Goal: Information Seeking & Learning: Learn about a topic

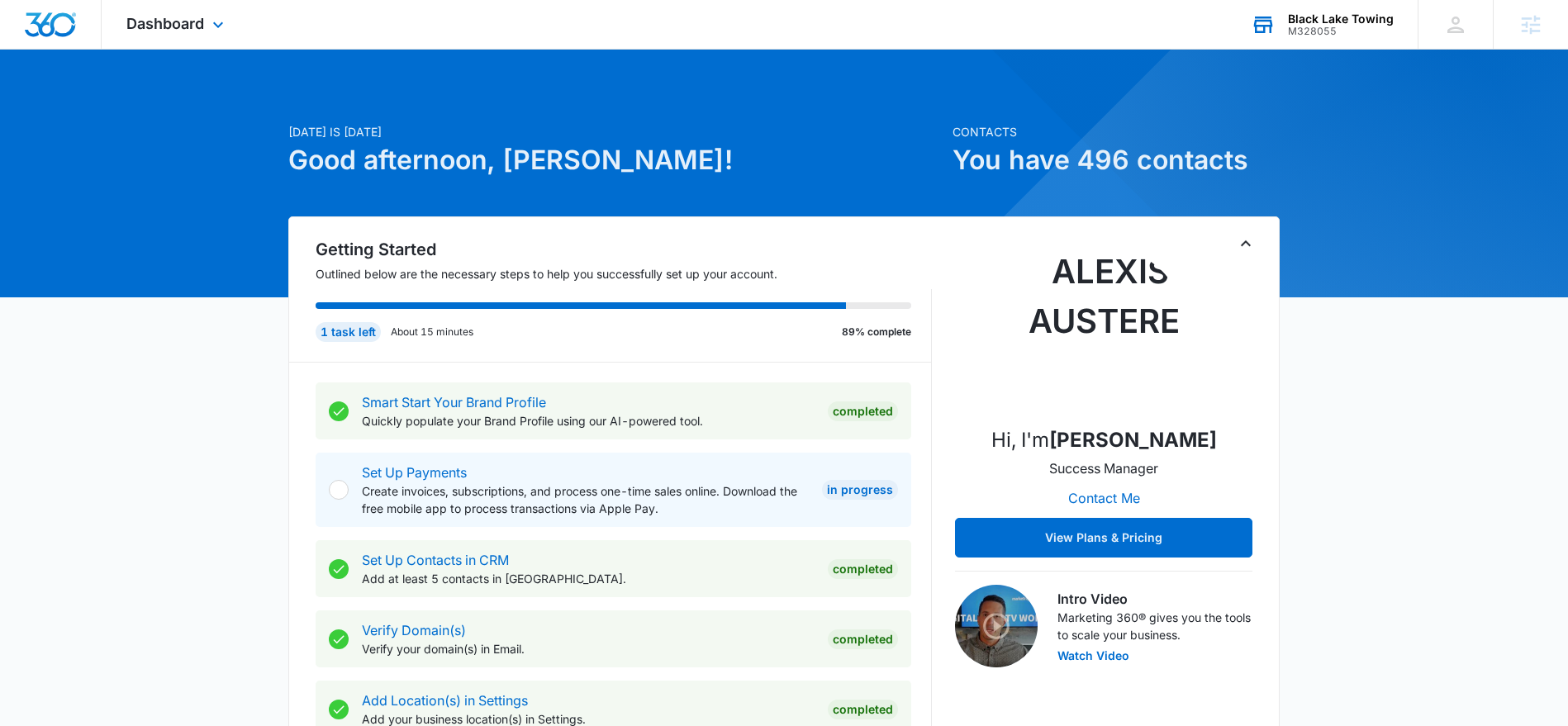
click at [1311, 30] on div "M328055" at bounding box center [1340, 32] width 106 height 12
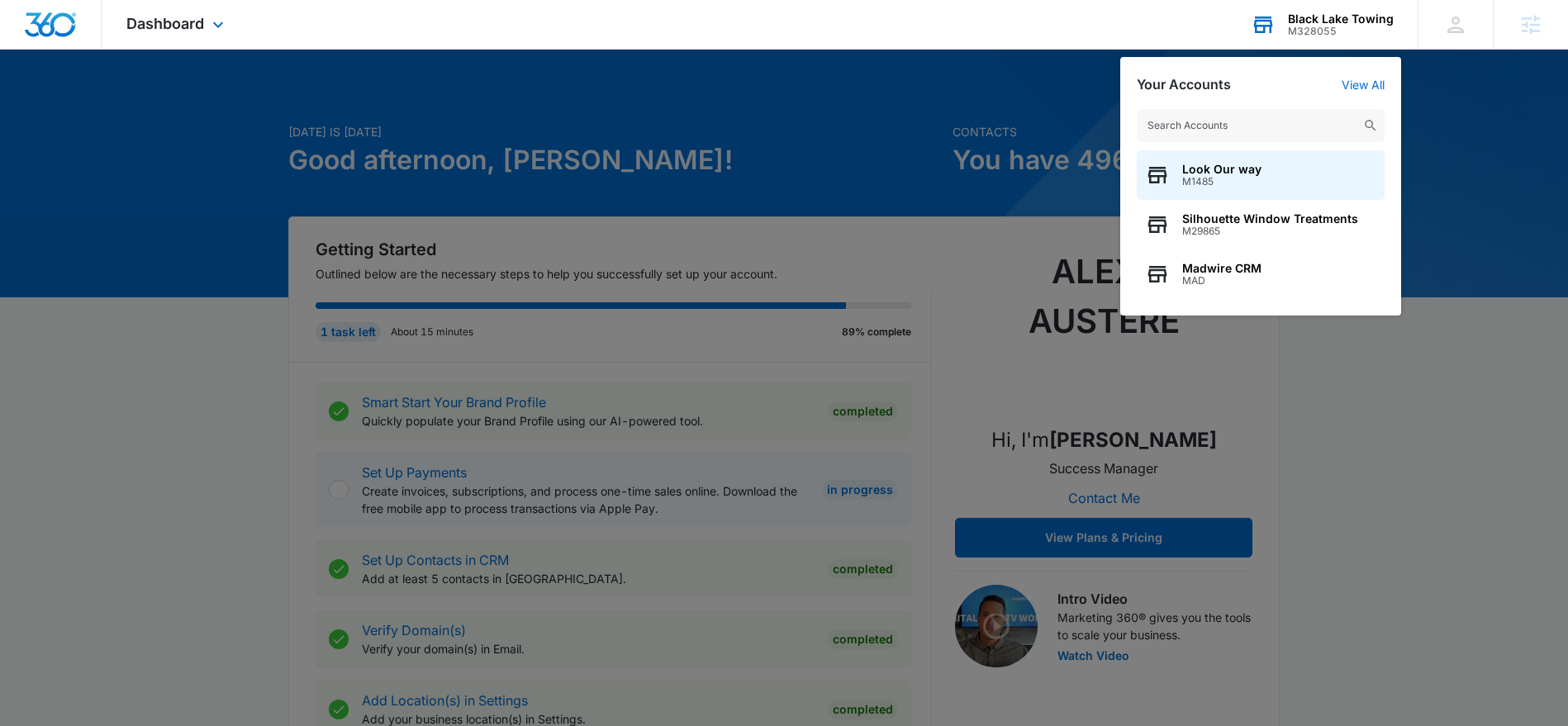
click at [1162, 128] on input "text" at bounding box center [1260, 125] width 248 height 33
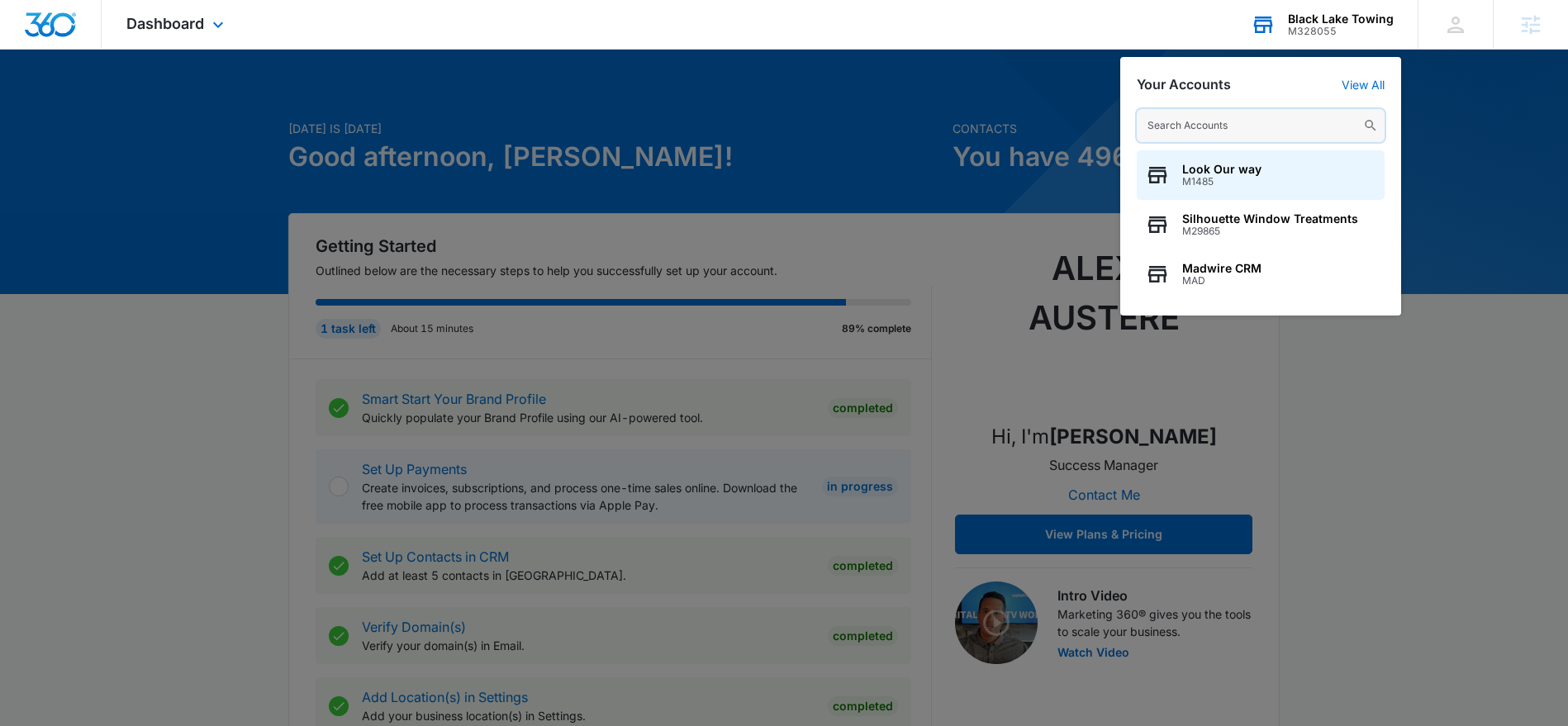
scroll to position [8, 0]
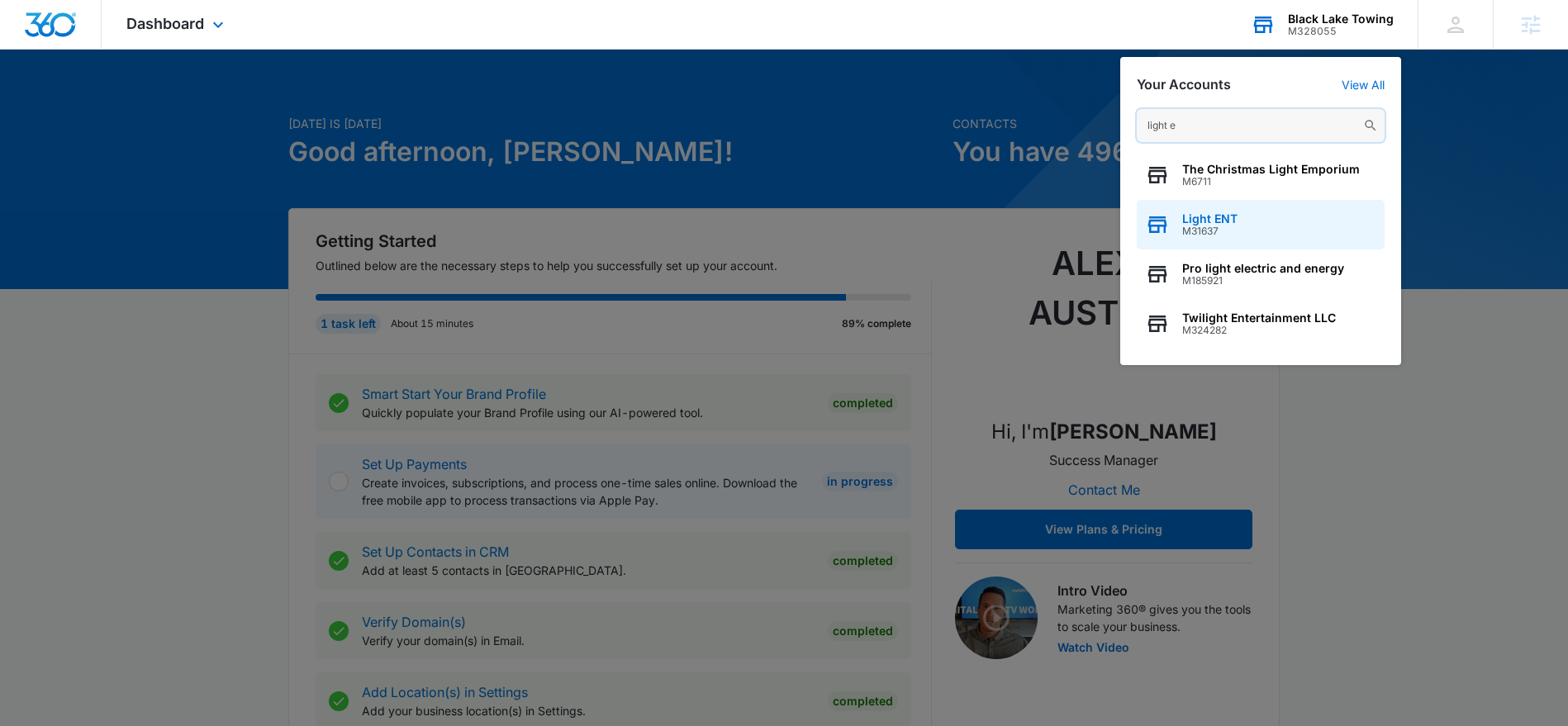
type input "light e"
click at [1207, 219] on span "Light ENT" at bounding box center [1210, 219] width 55 height 13
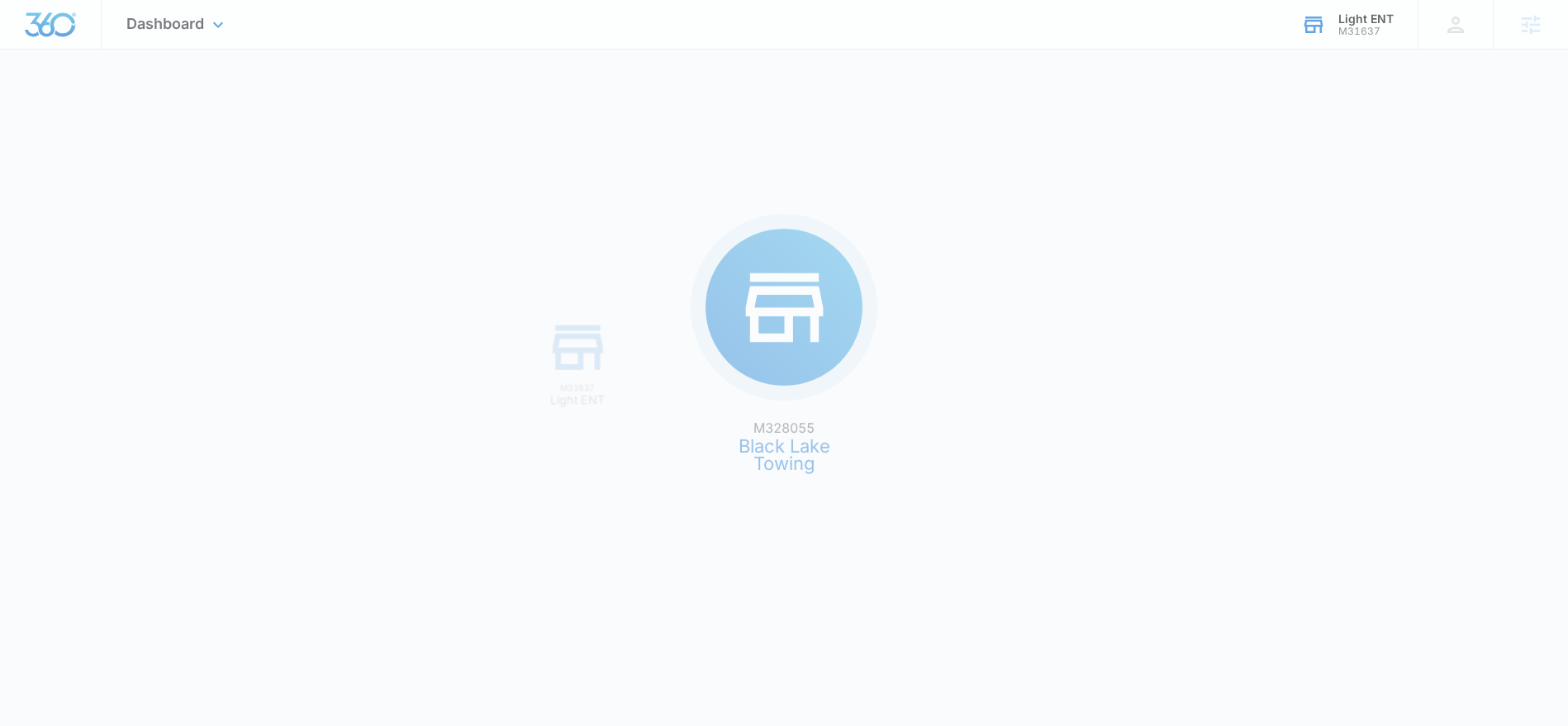
scroll to position [0, 0]
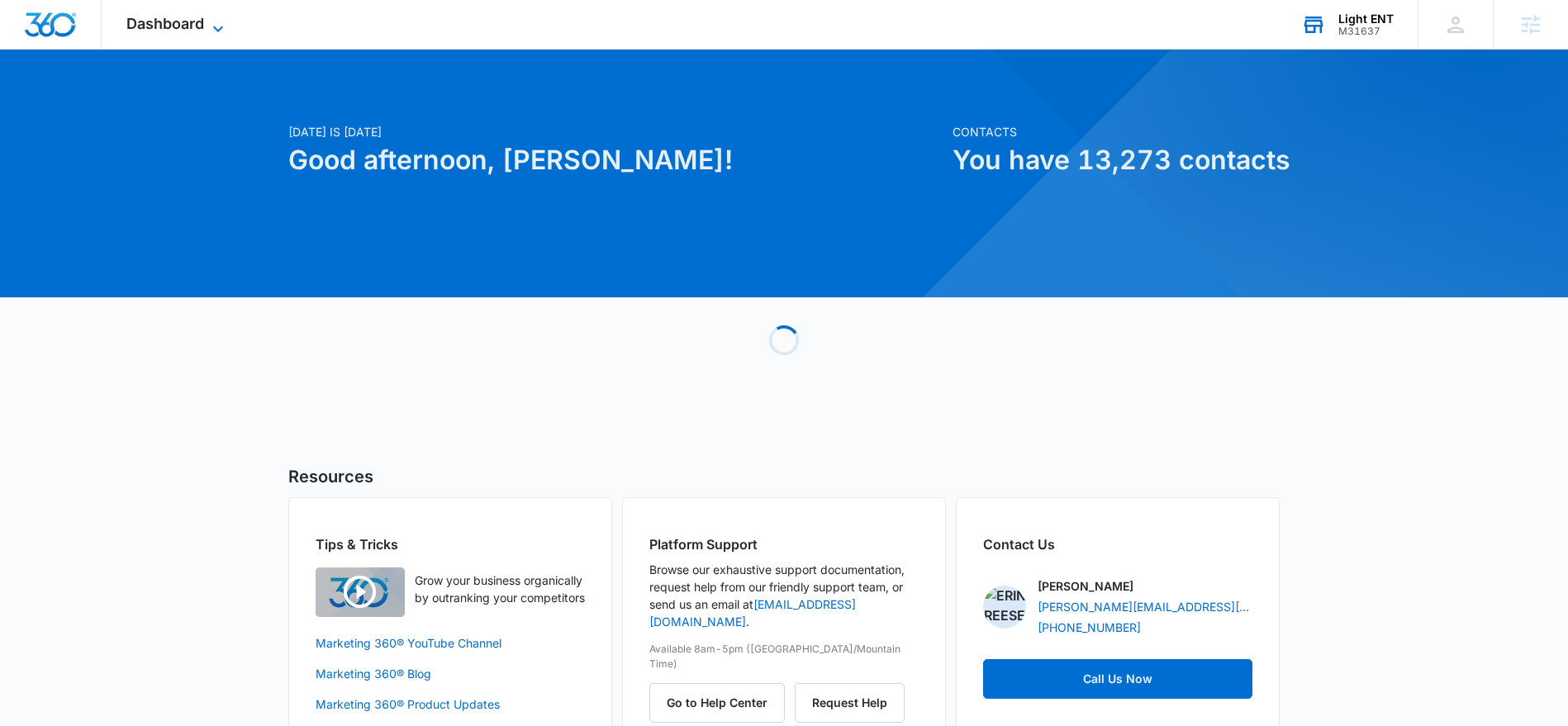
click at [223, 28] on icon at bounding box center [218, 29] width 20 height 20
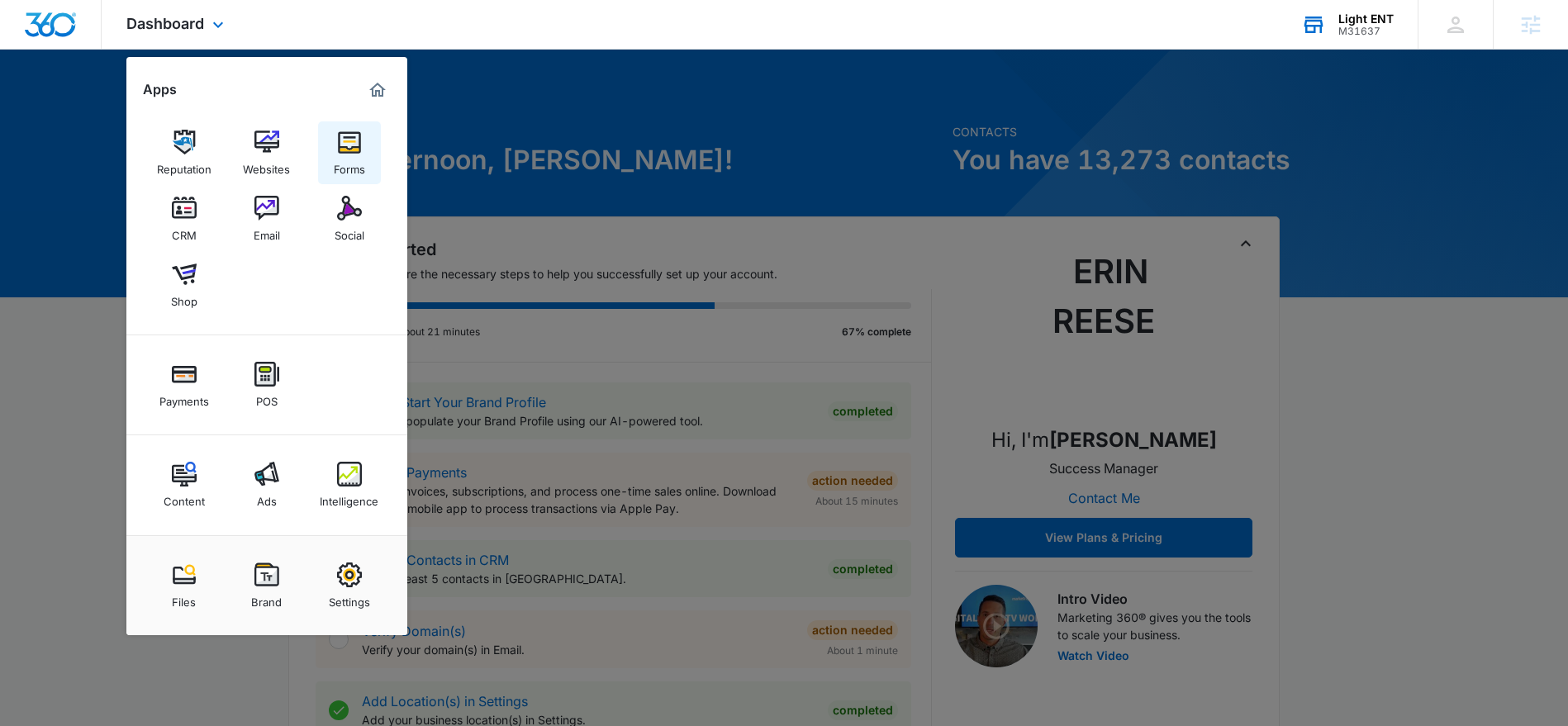
click at [341, 138] on img at bounding box center [349, 141] width 25 height 25
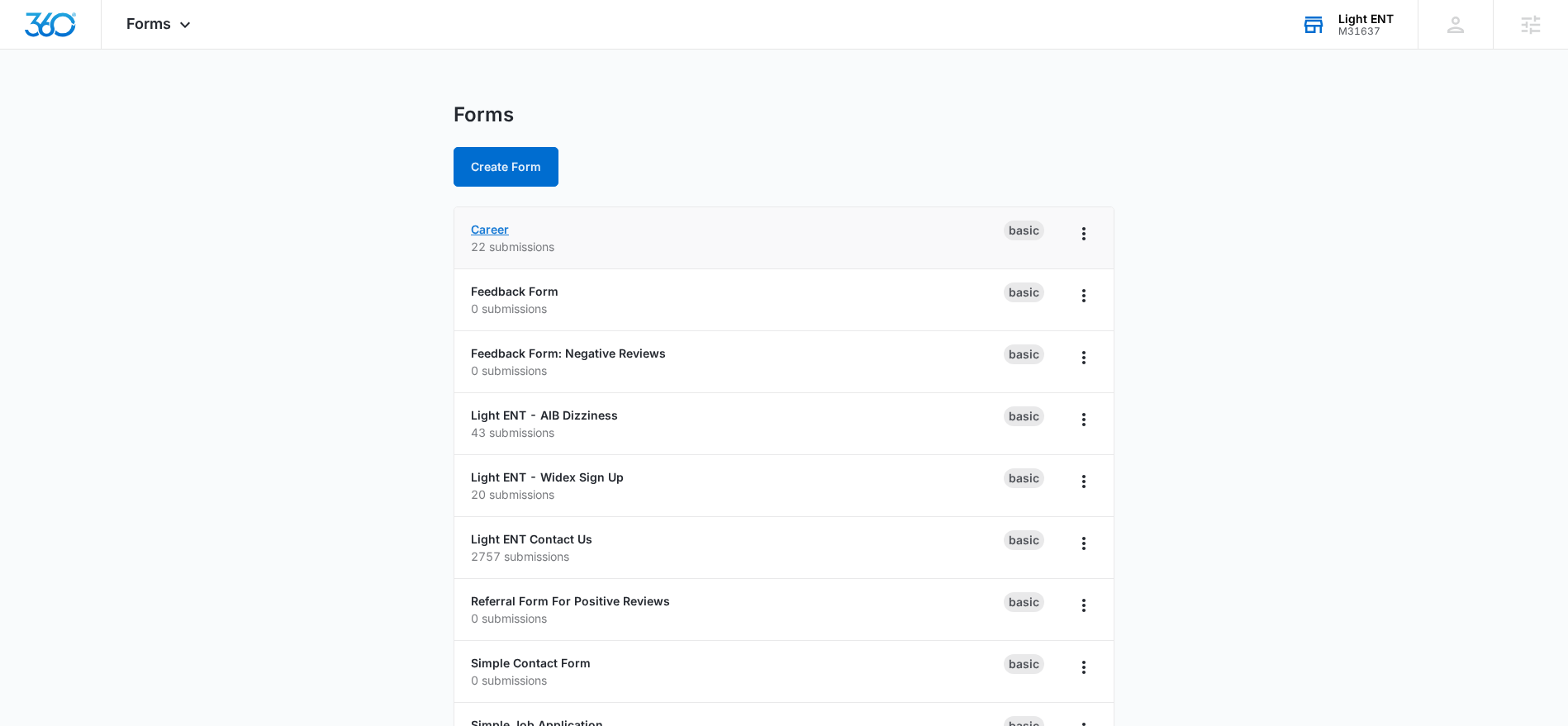
click at [504, 227] on link "Career" at bounding box center [490, 229] width 38 height 14
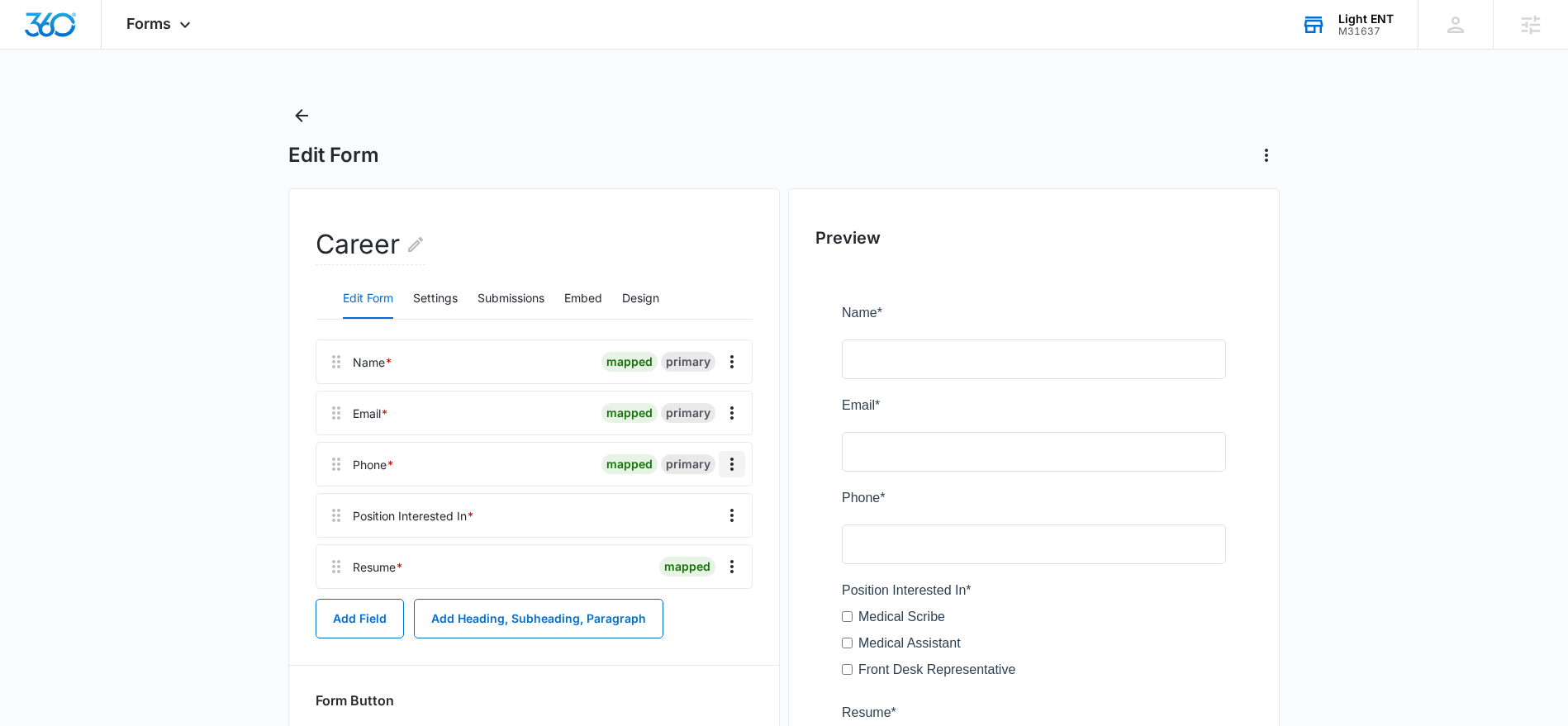
click at [726, 465] on icon "Overflow Menu" at bounding box center [732, 464] width 20 height 20
click at [698, 506] on div "Edit" at bounding box center [687, 510] width 35 height 12
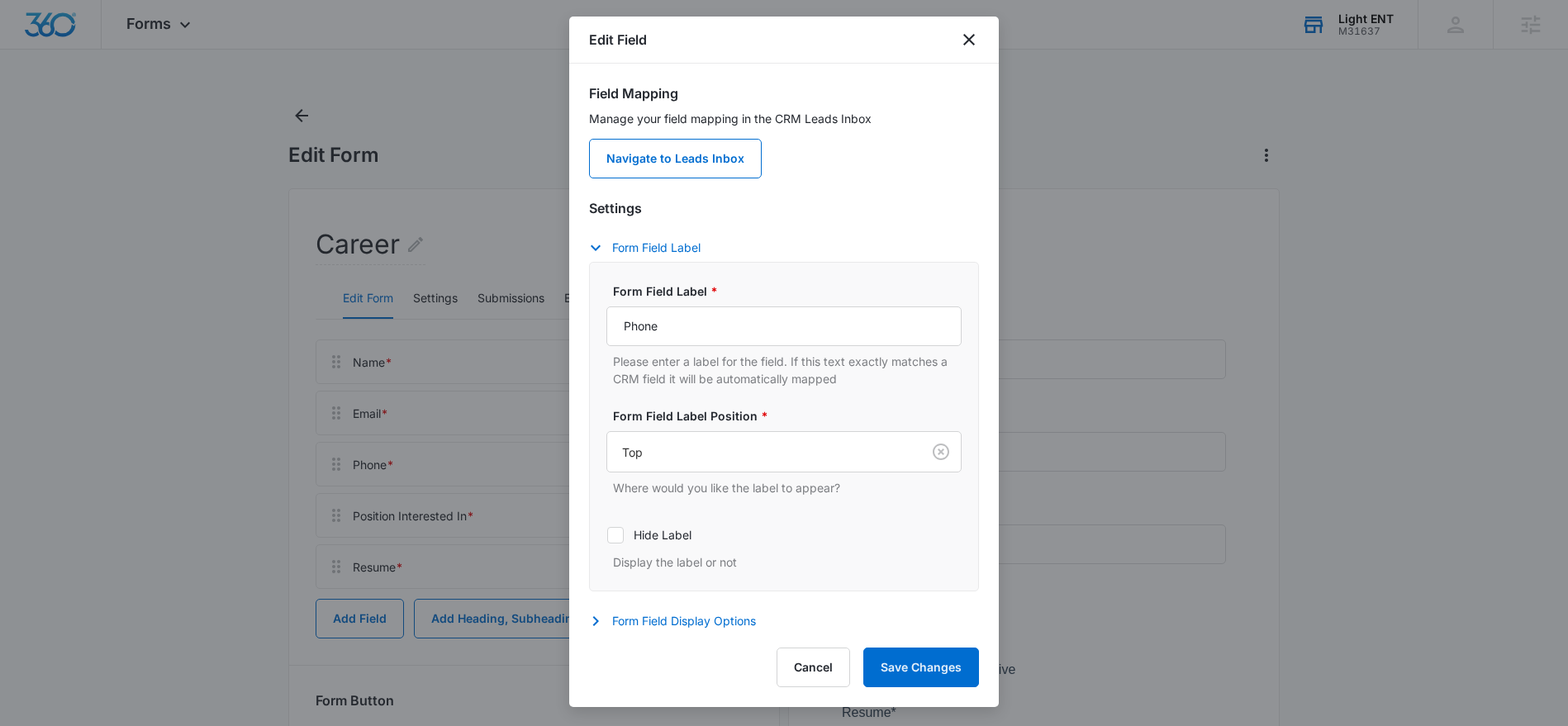
scroll to position [47, 0]
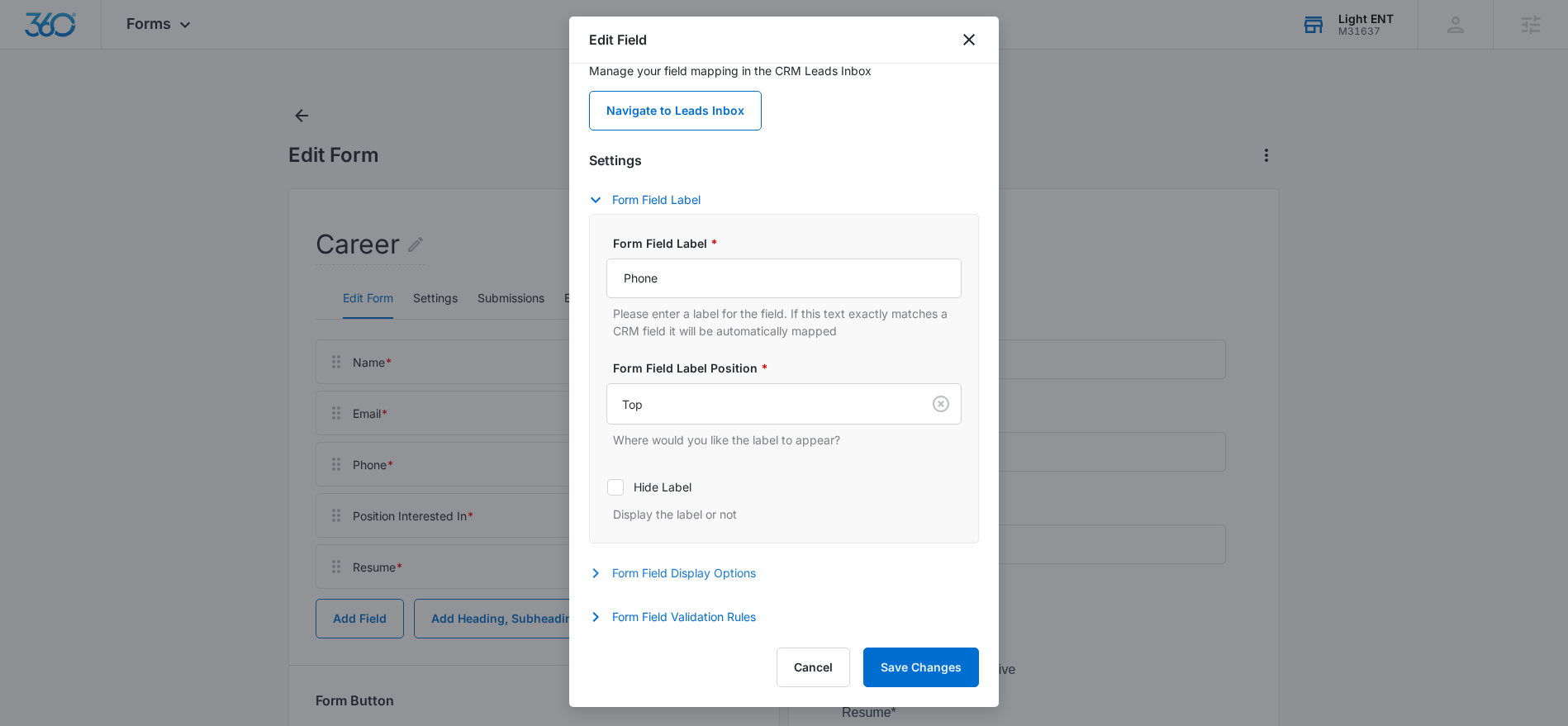
click at [591, 578] on icon "button" at bounding box center [596, 574] width 20 height 20
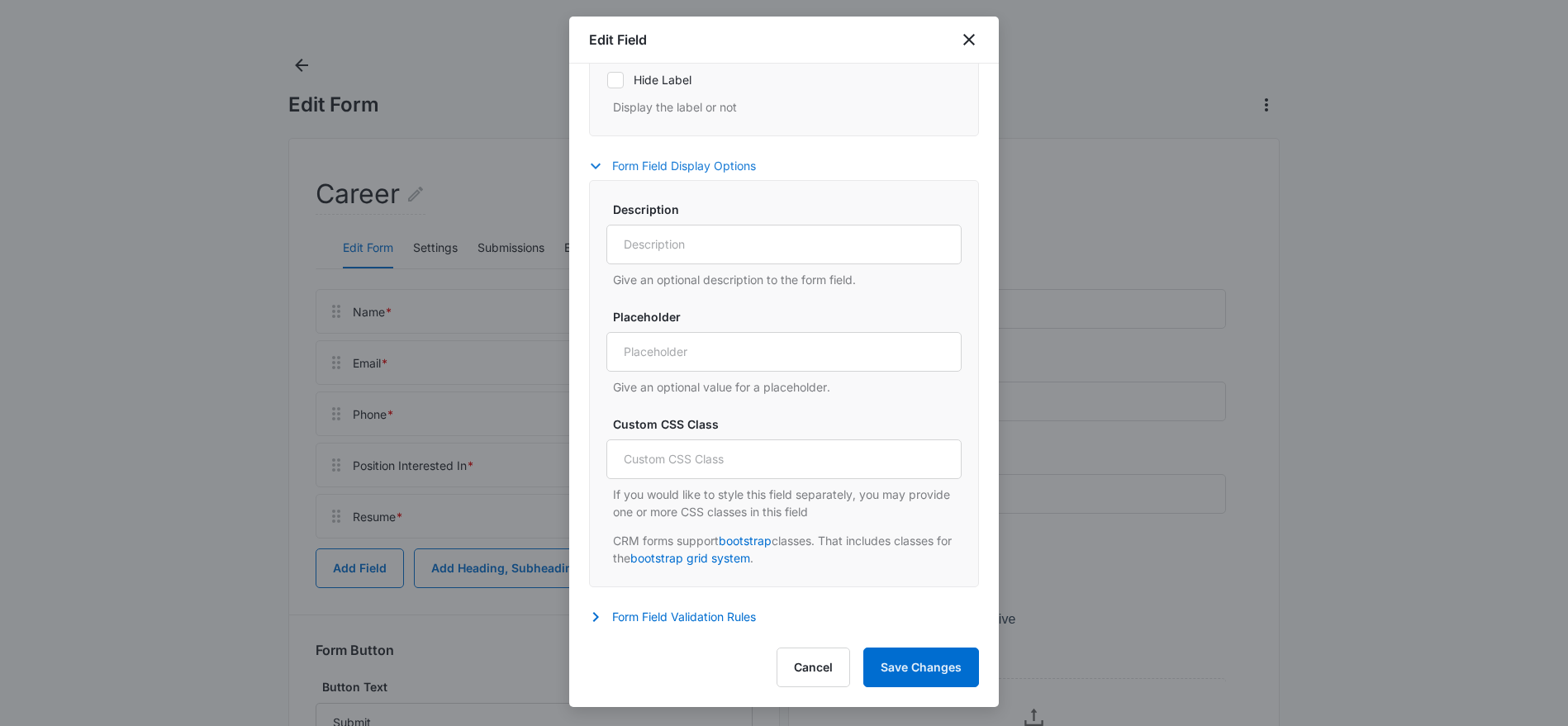
scroll to position [120, 0]
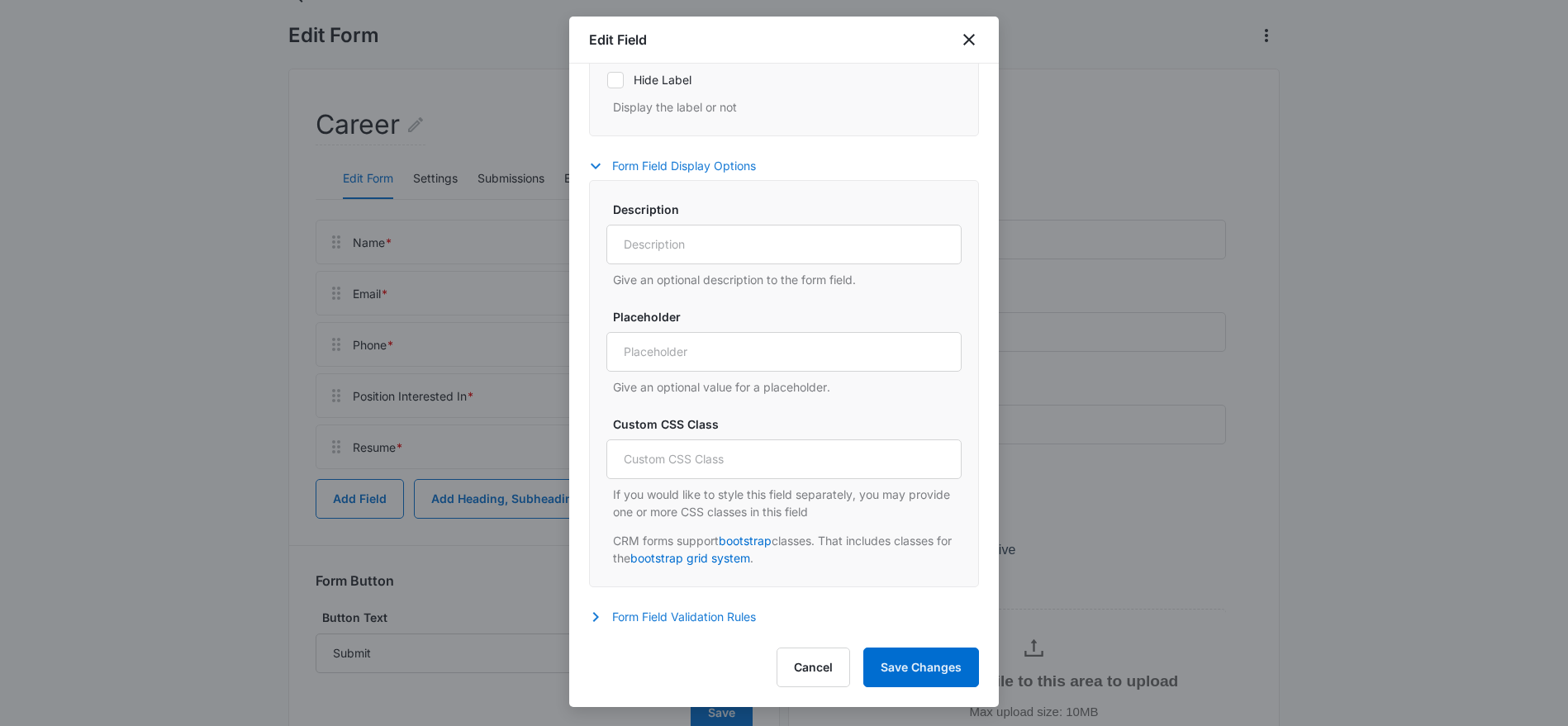
click at [595, 616] on icon "button" at bounding box center [596, 617] width 20 height 20
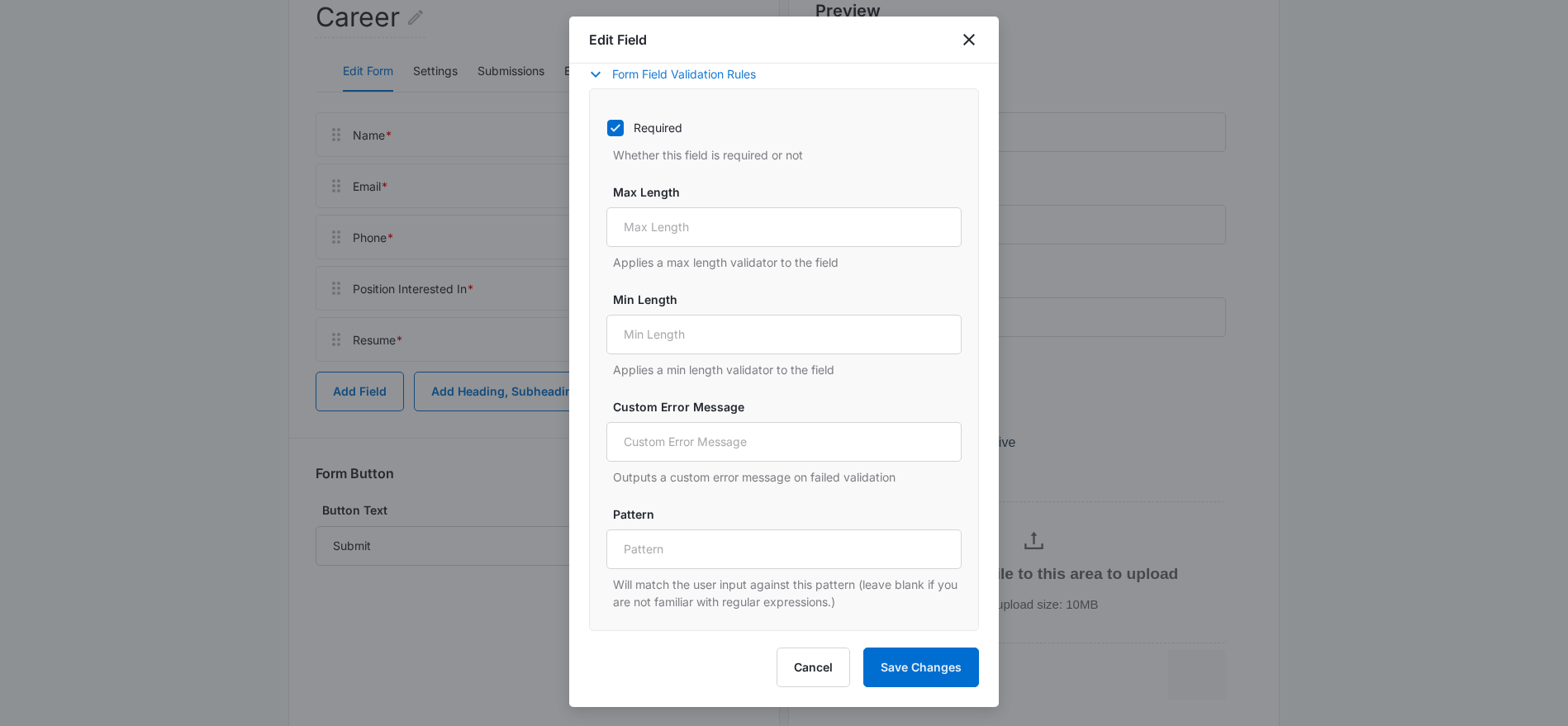
scroll to position [229, 0]
click at [625, 445] on input "Custom Error Message" at bounding box center [784, 442] width 355 height 40
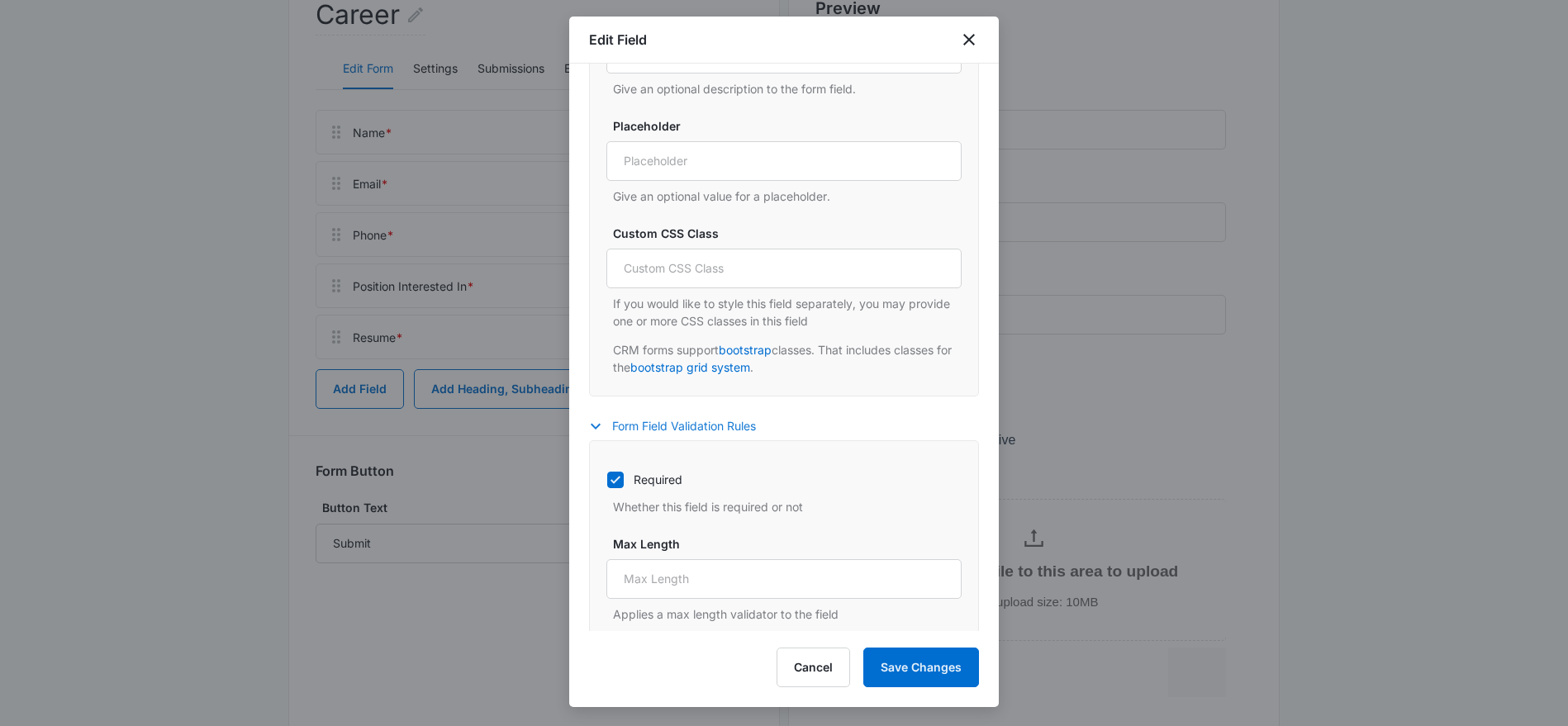
scroll to position [603, 0]
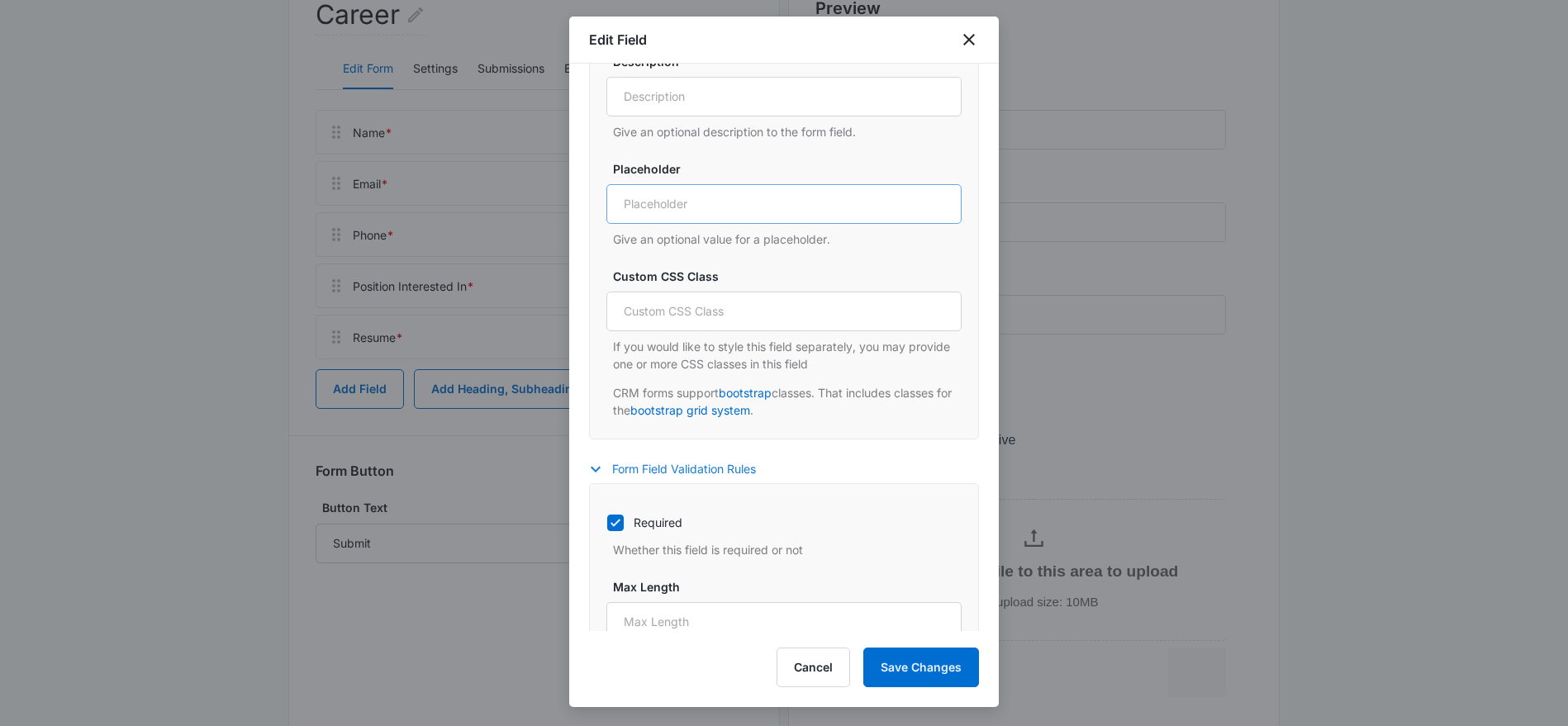
type input "Match Phone Format"
click at [634, 204] on input "Placeholder" at bounding box center [784, 204] width 355 height 40
type input "(XXX) XXX-XXXX"
click at [931, 660] on button "Save Changes" at bounding box center [921, 668] width 116 height 40
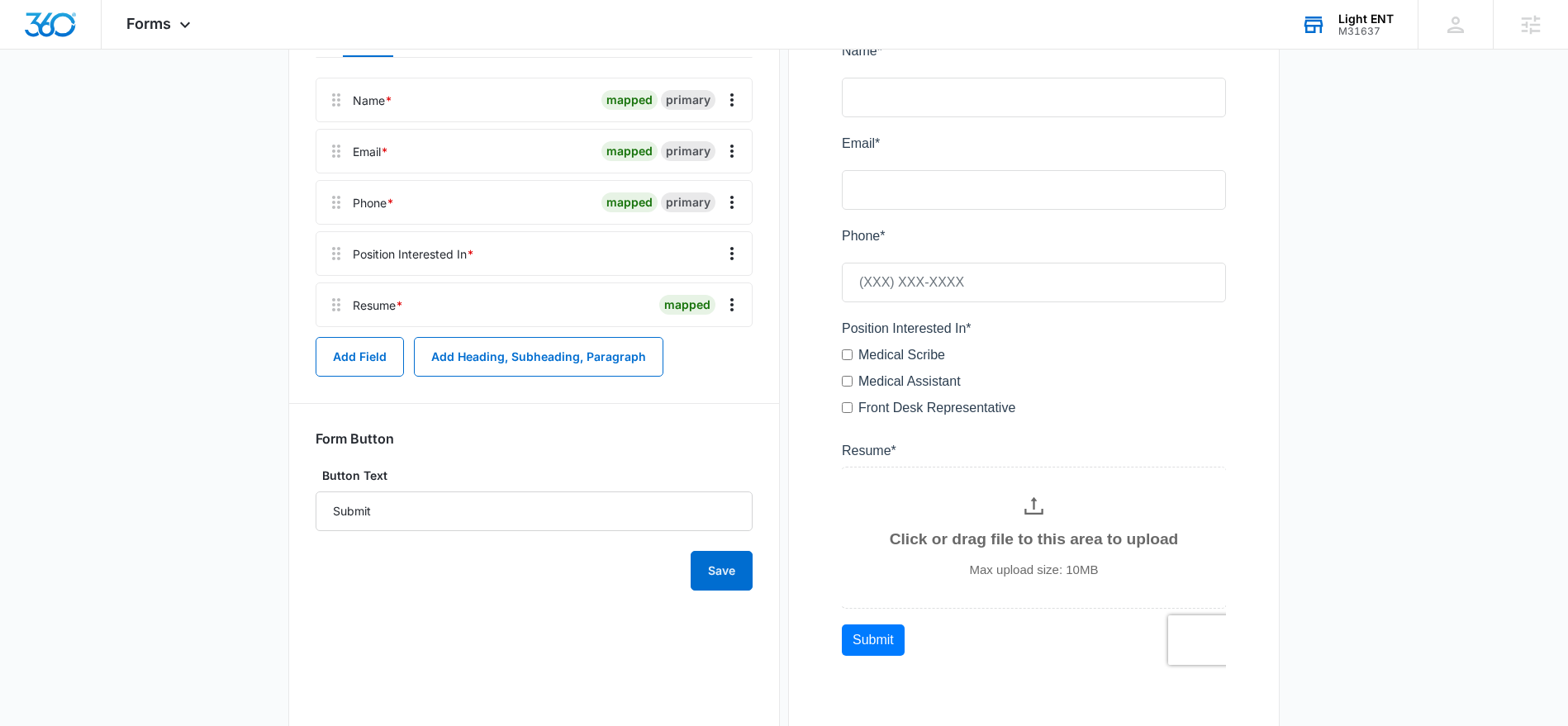
scroll to position [304, 0]
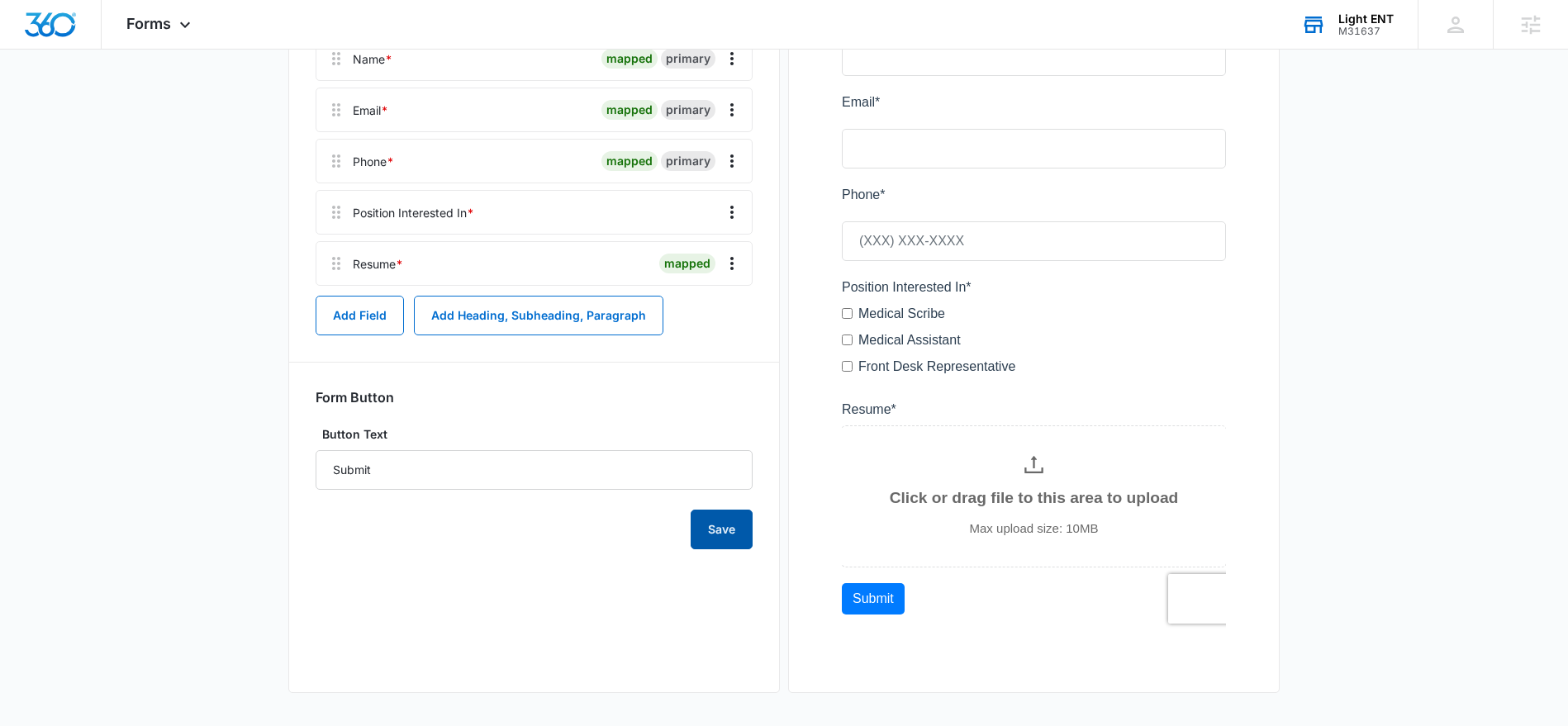
click at [730, 529] on button "Save" at bounding box center [721, 529] width 62 height 40
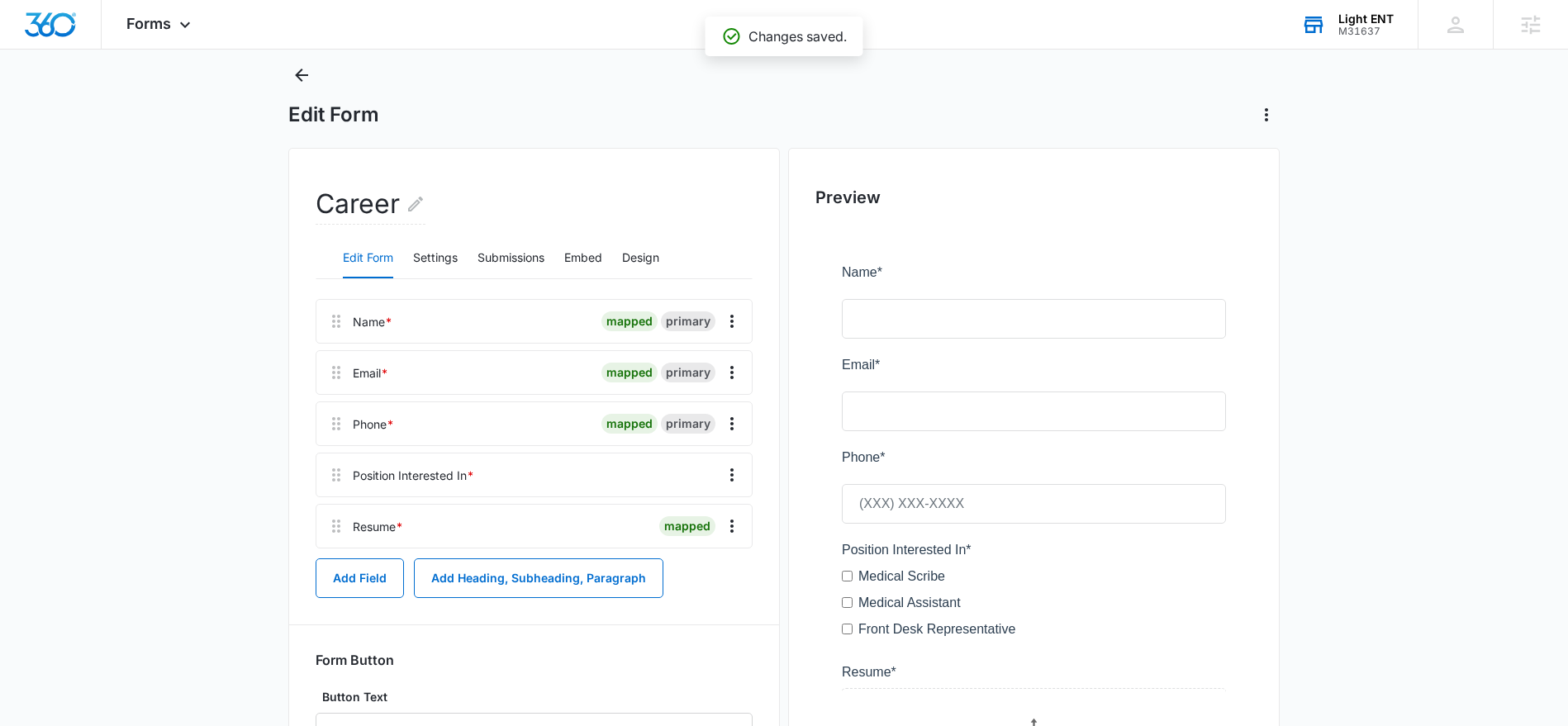
scroll to position [23, 0]
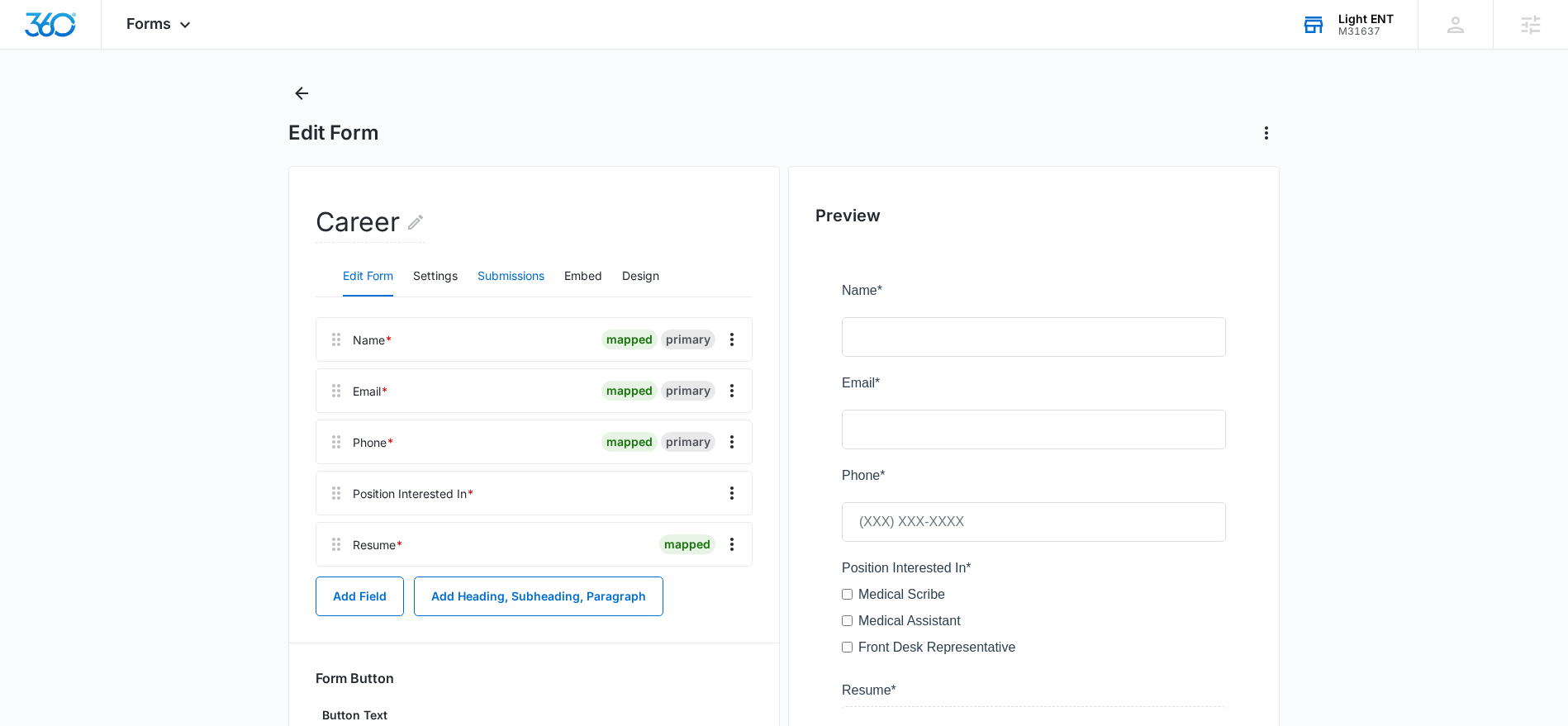
click at [519, 277] on button "Submissions" at bounding box center [511, 277] width 67 height 40
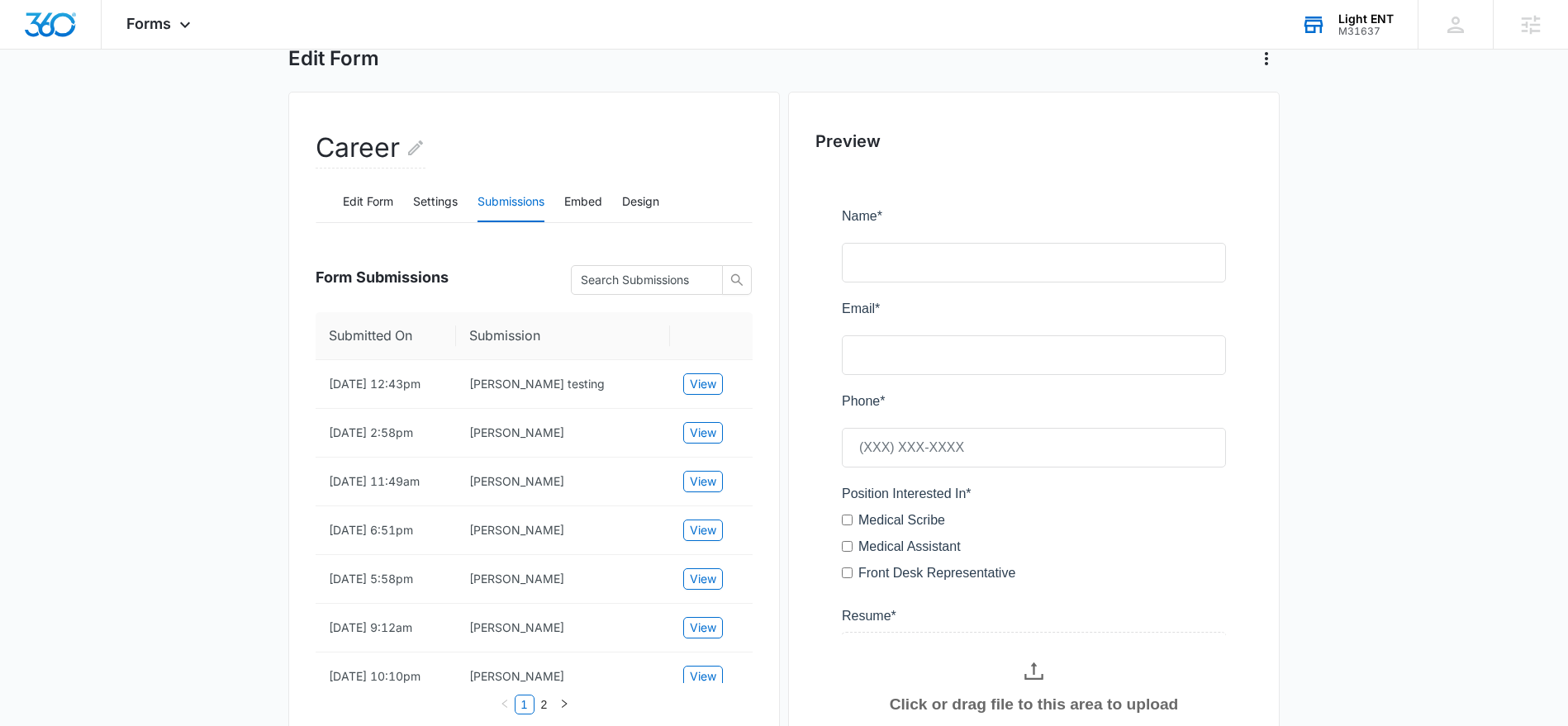
scroll to position [126, 0]
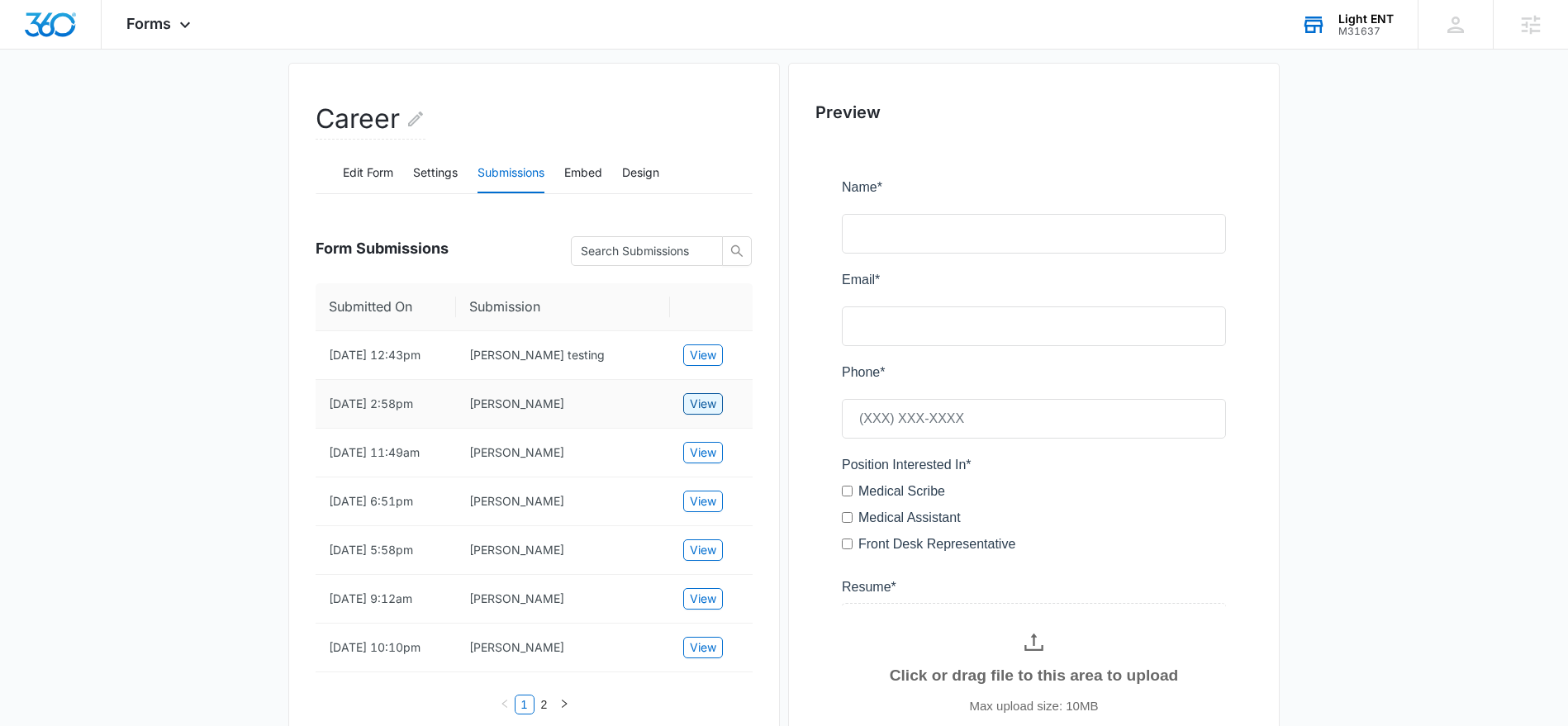
click at [691, 413] on span "View" at bounding box center [702, 404] width 27 height 18
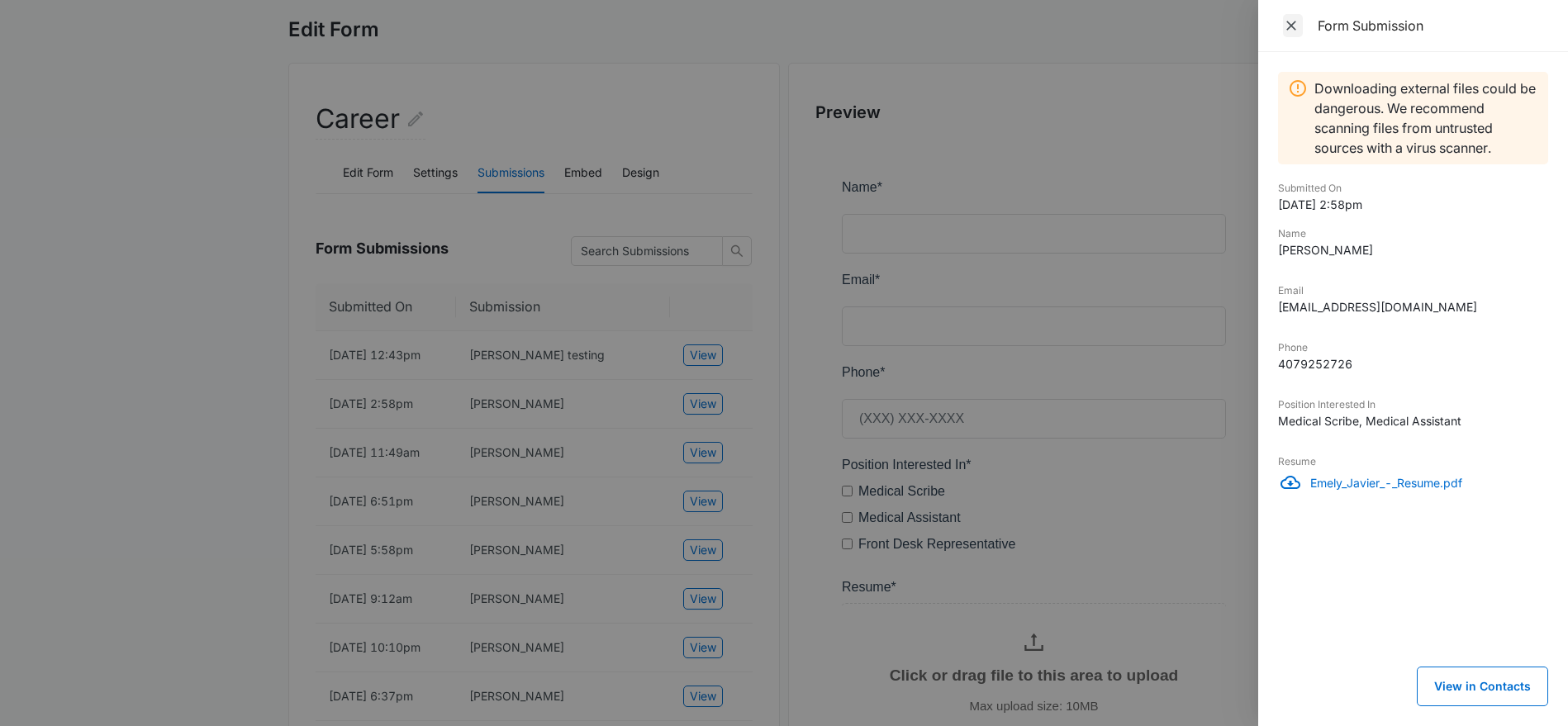
click at [1292, 23] on icon "Close" at bounding box center [1291, 26] width 17 height 17
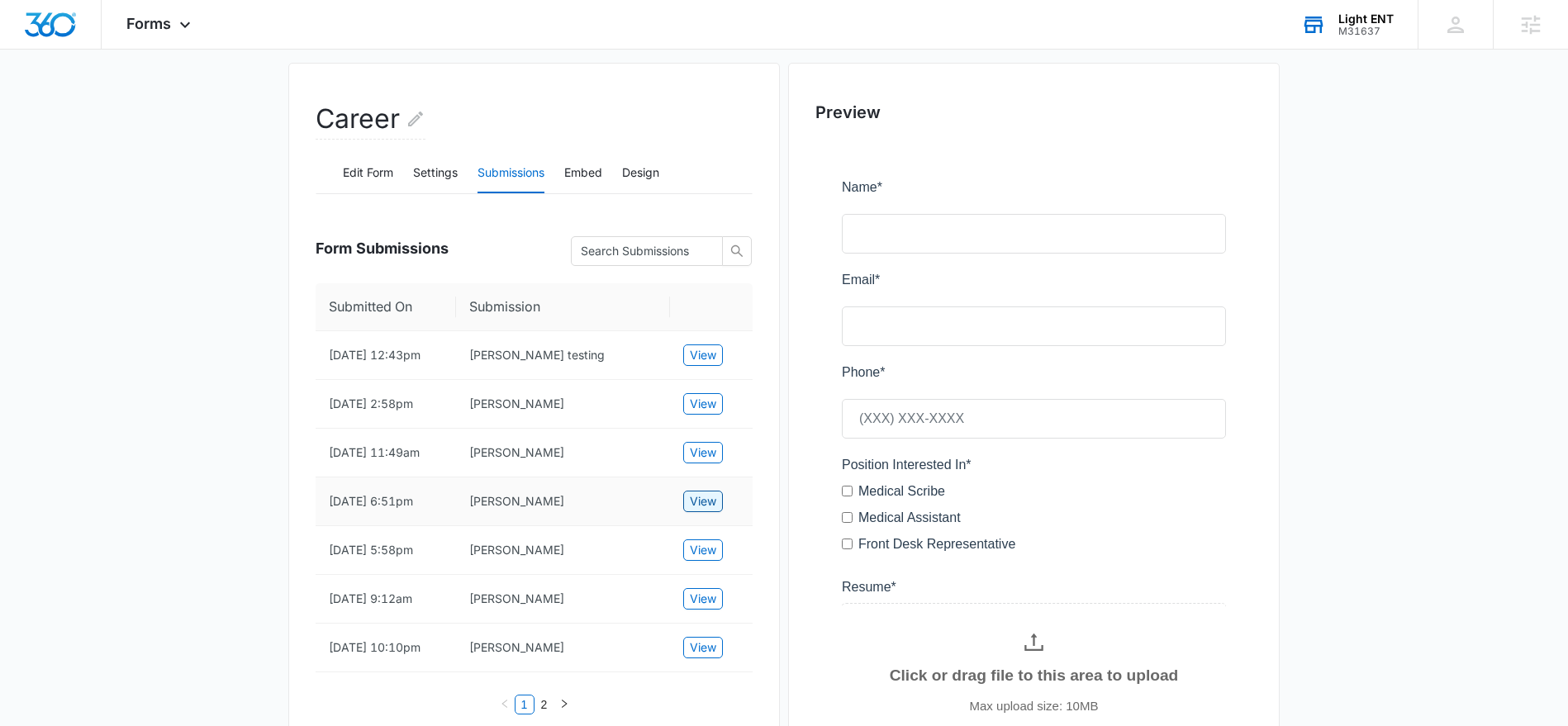
click at [698, 510] on span "View" at bounding box center [702, 501] width 27 height 18
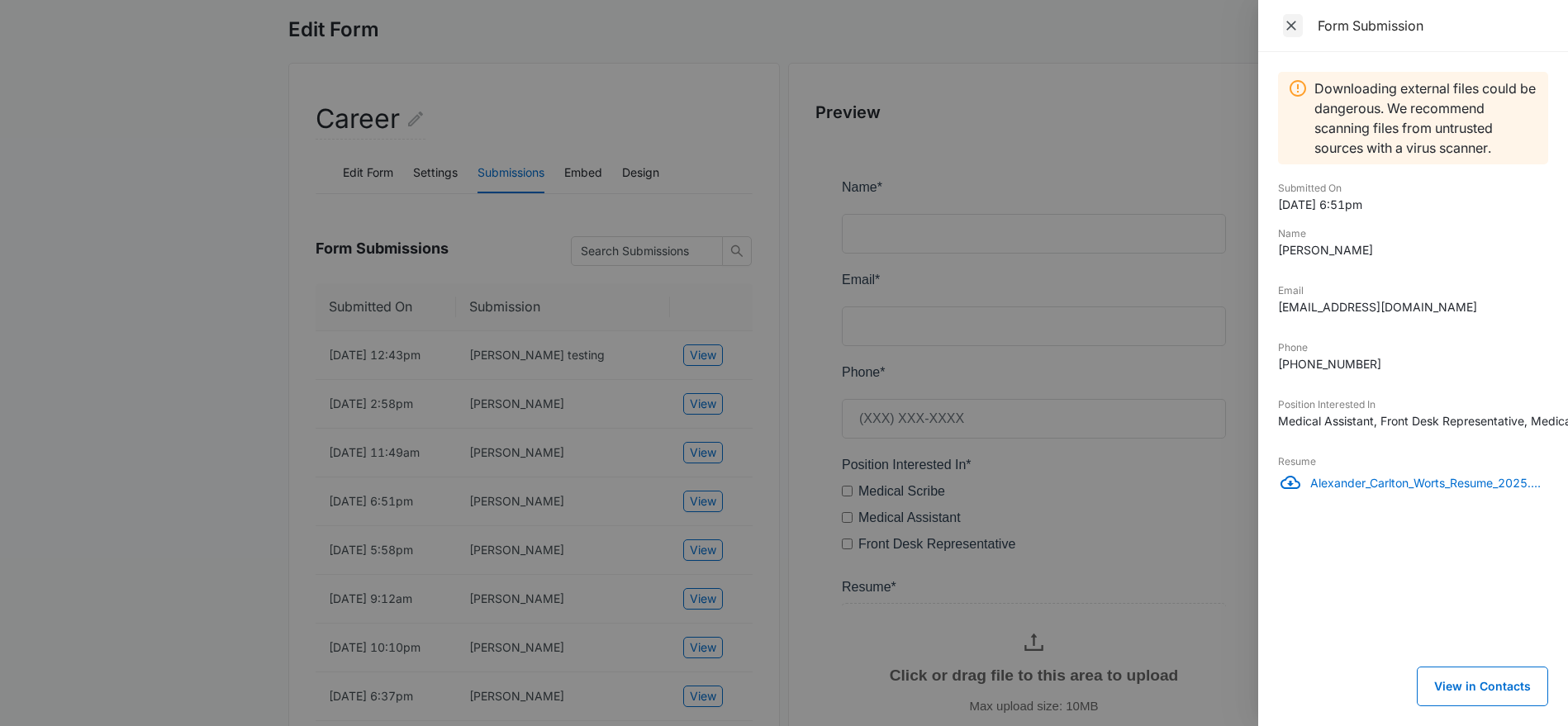
click at [1289, 26] on icon "Close" at bounding box center [1291, 26] width 17 height 17
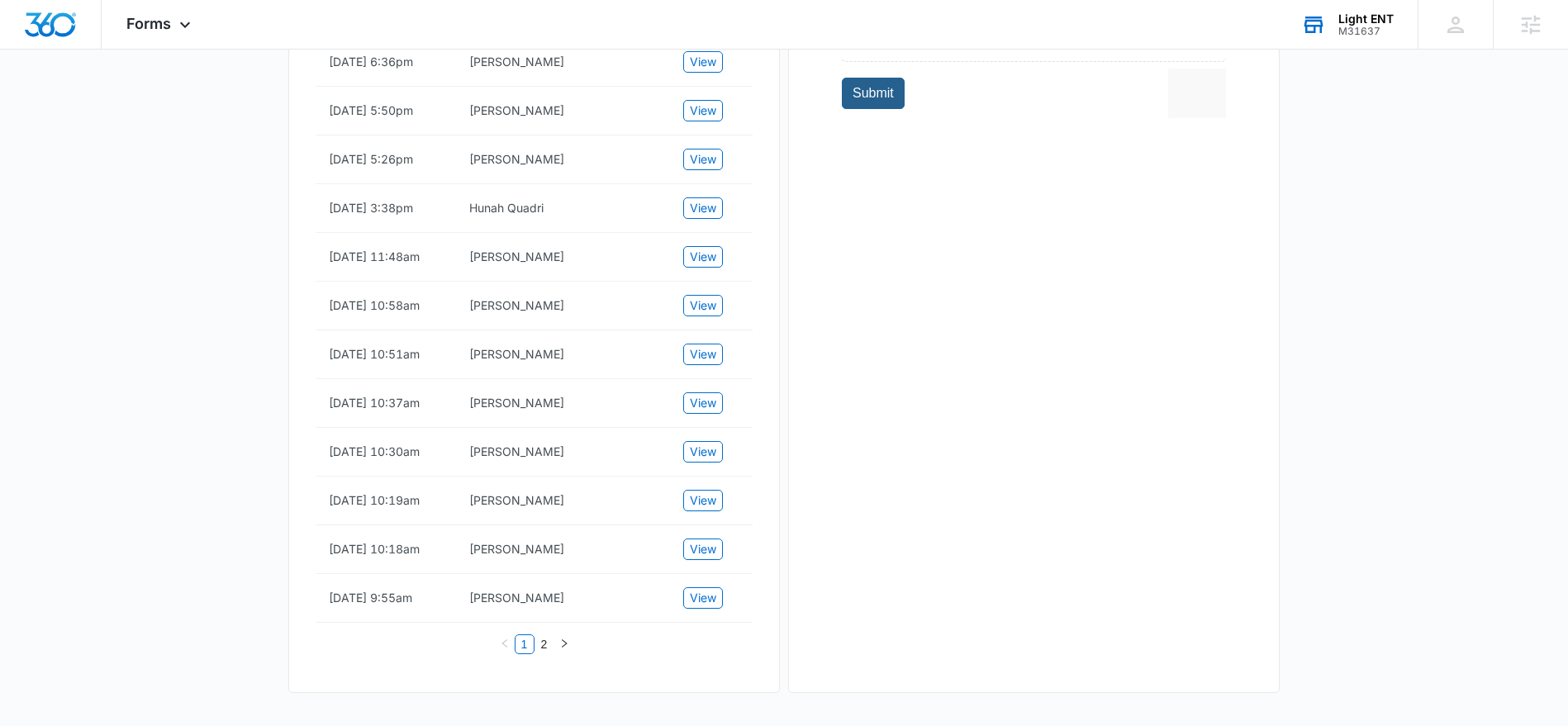
scroll to position [898, 0]
click at [544, 647] on link "2" at bounding box center [544, 644] width 18 height 18
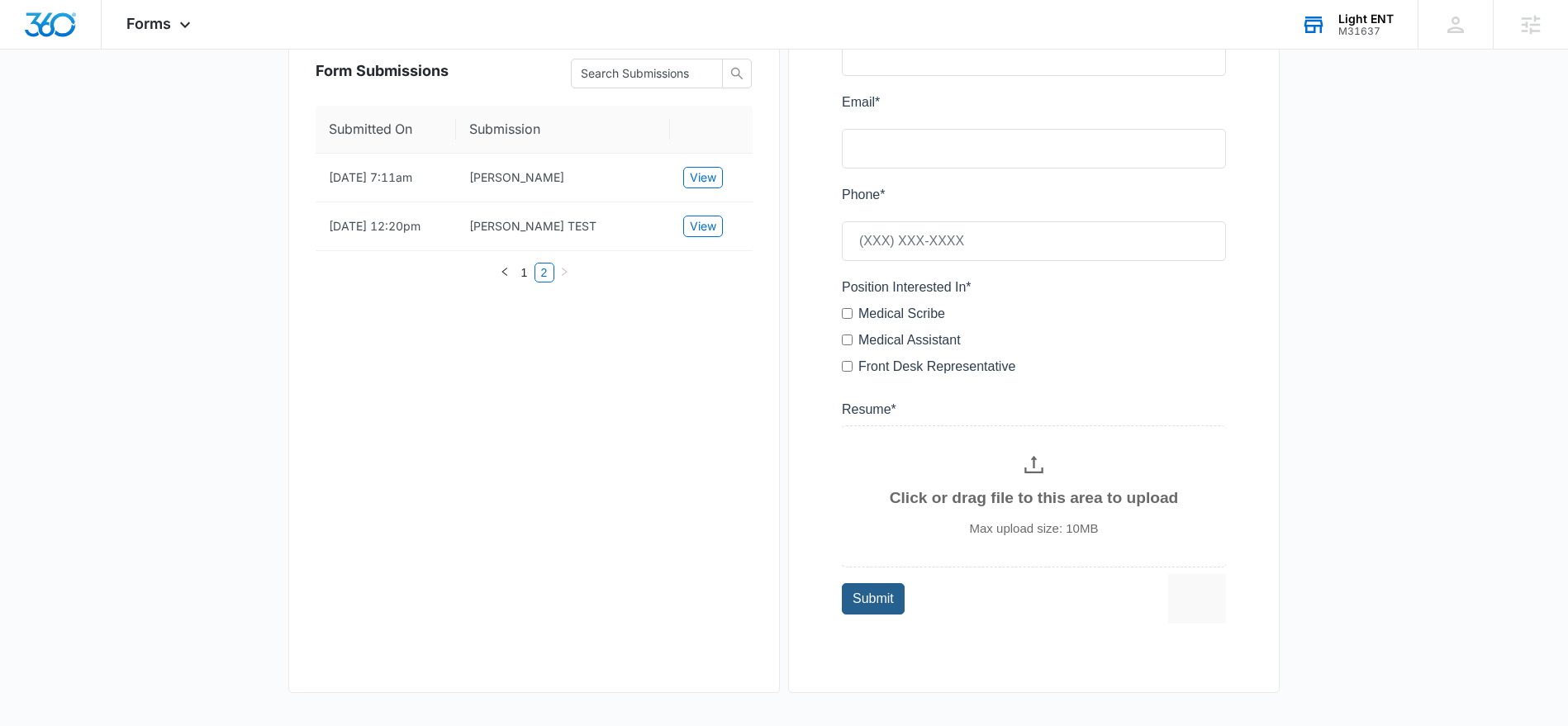
scroll to position [304, 0]
click at [694, 177] on span "View" at bounding box center [702, 177] width 27 height 18
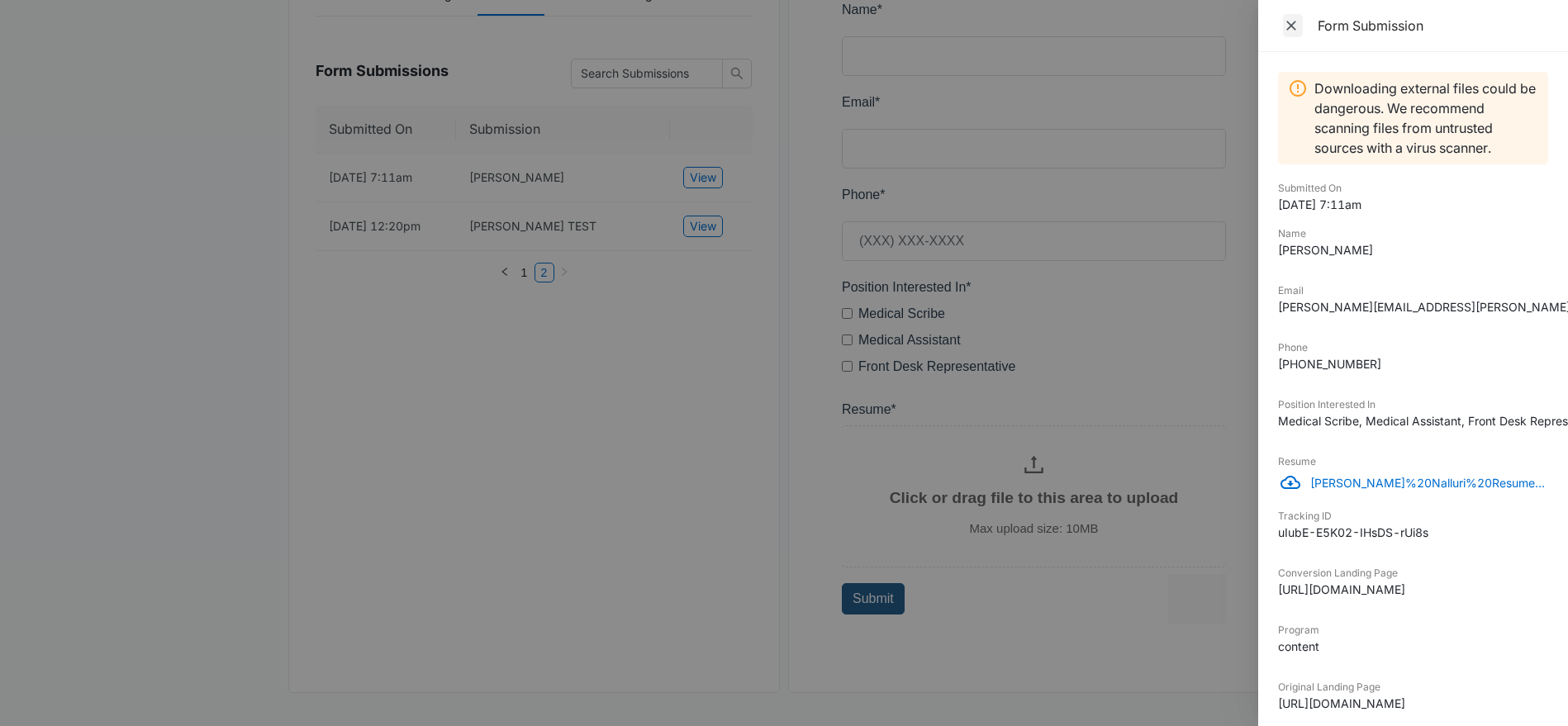
click at [1291, 27] on icon "Close" at bounding box center [1291, 26] width 17 height 17
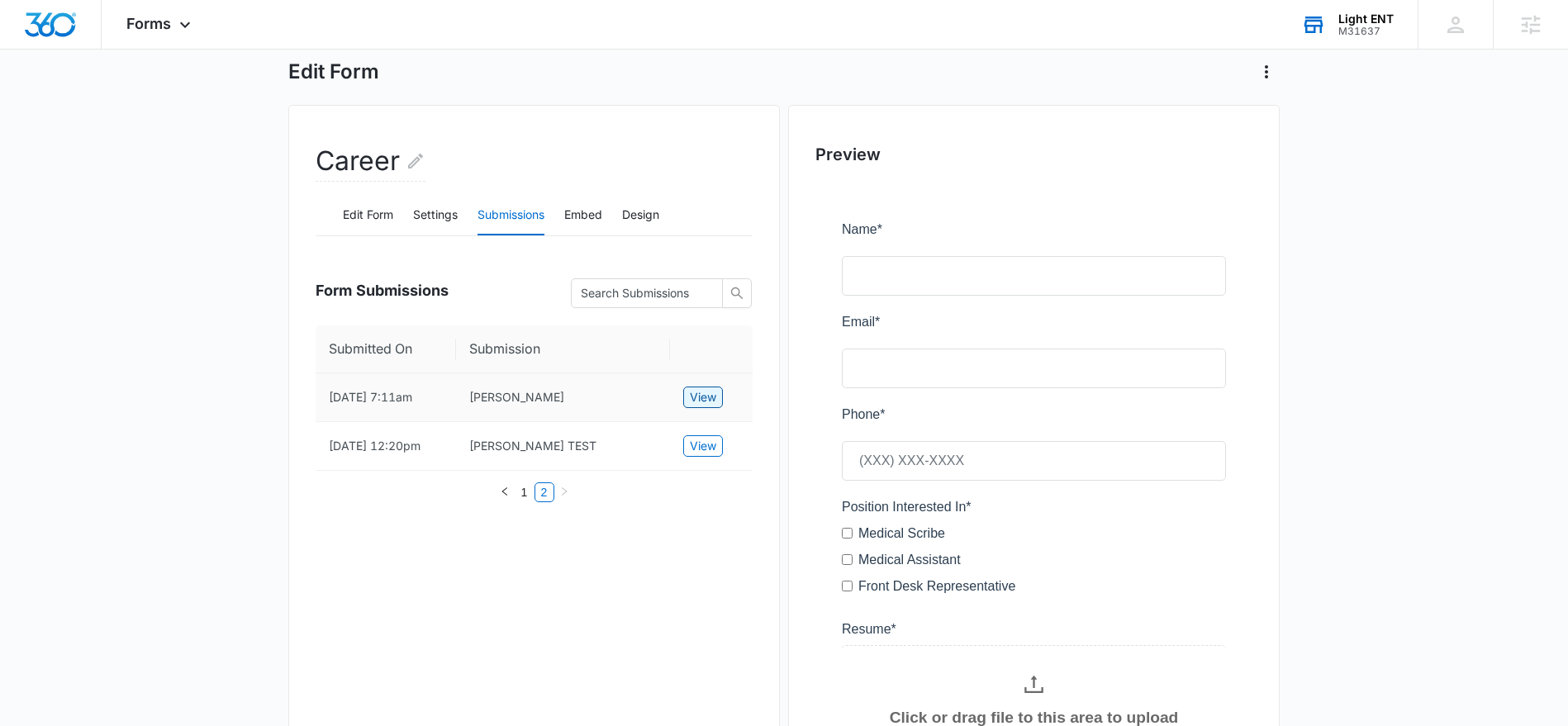
scroll to position [0, 0]
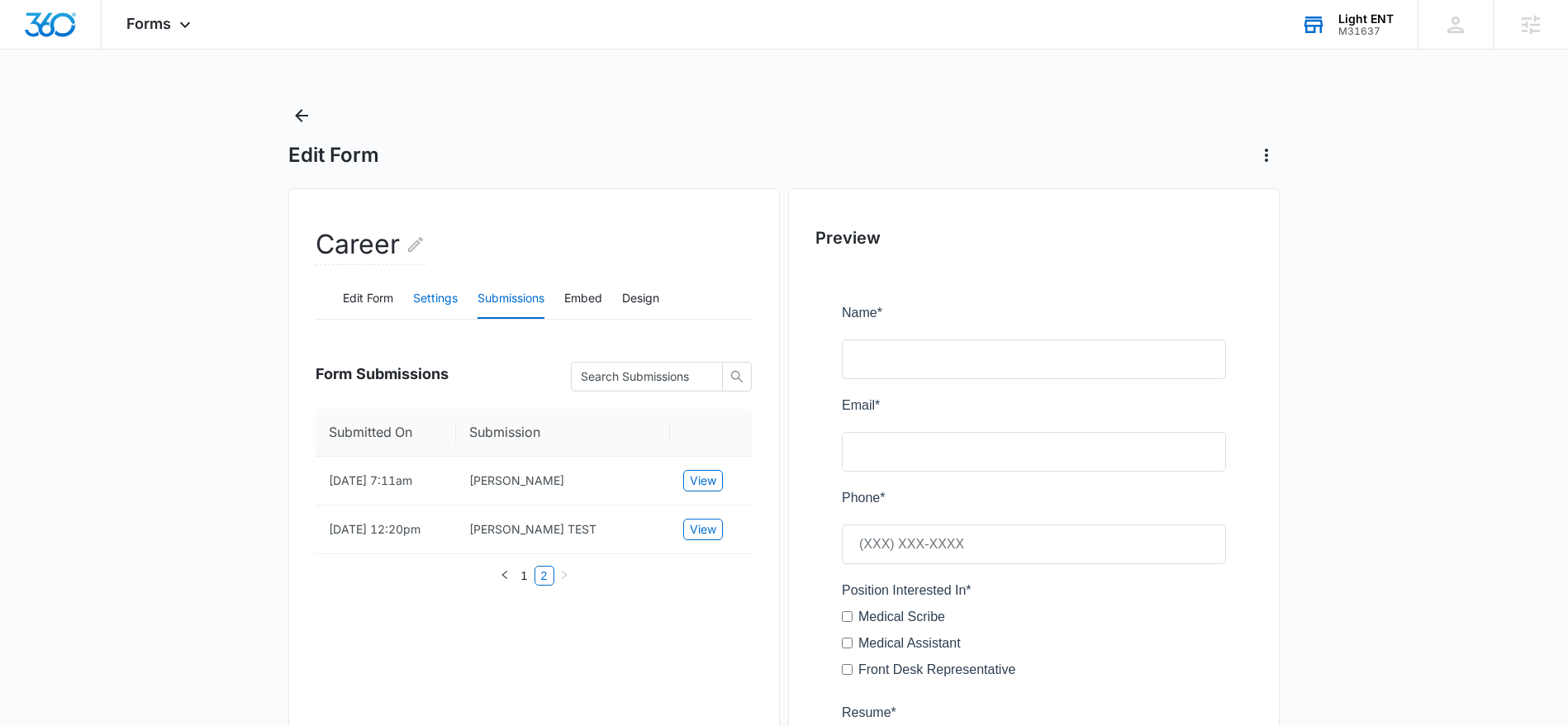
click at [431, 293] on button "Settings" at bounding box center [435, 299] width 45 height 40
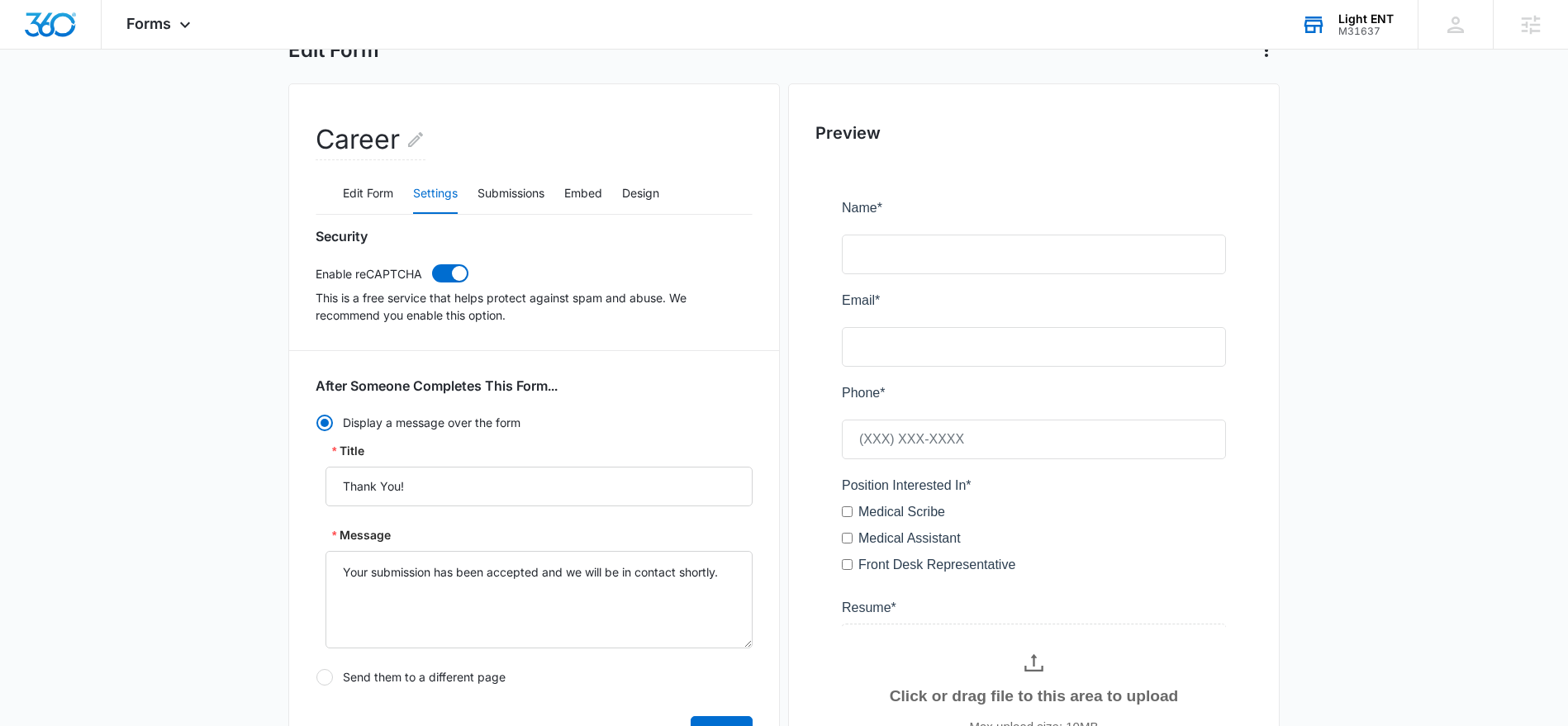
scroll to position [38, 0]
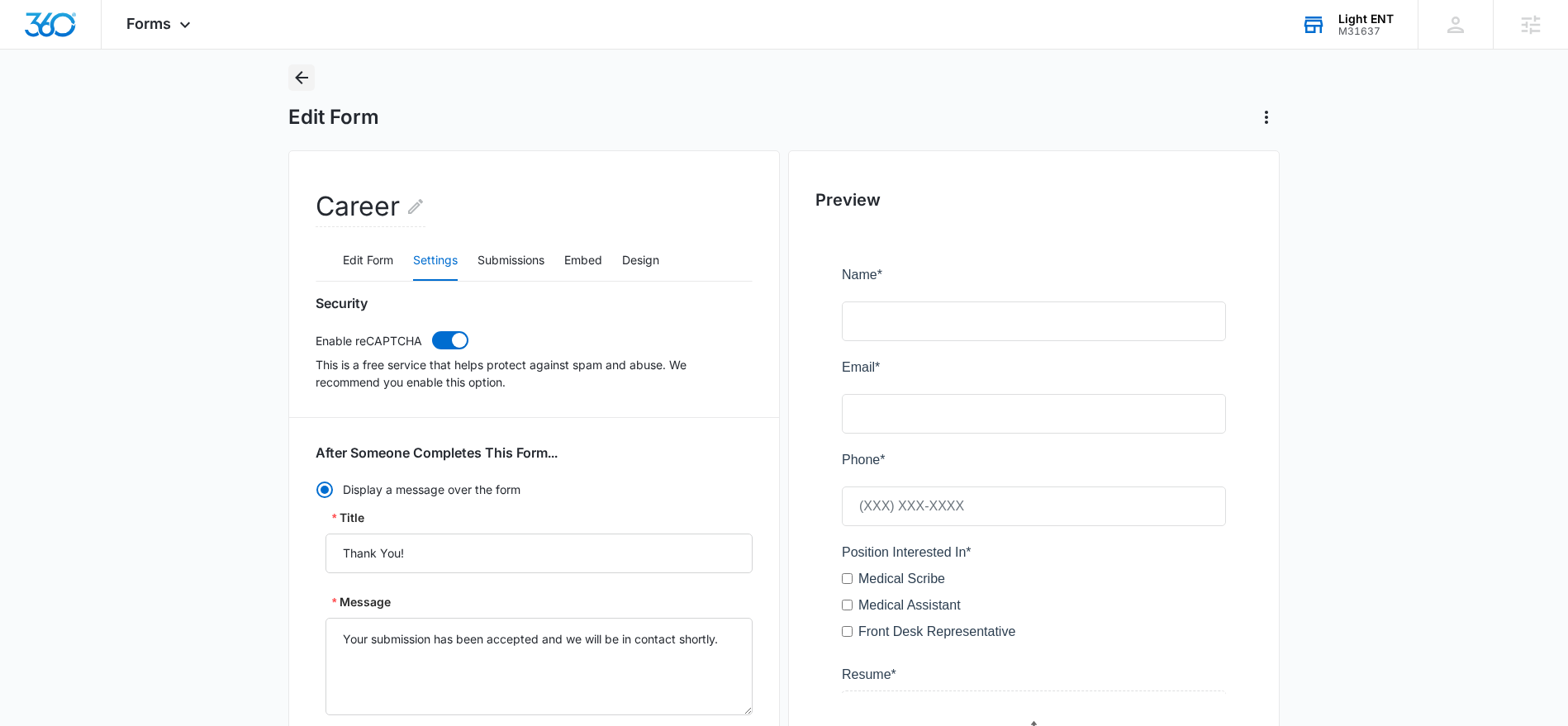
click at [304, 78] on icon "Back" at bounding box center [301, 77] width 13 height 13
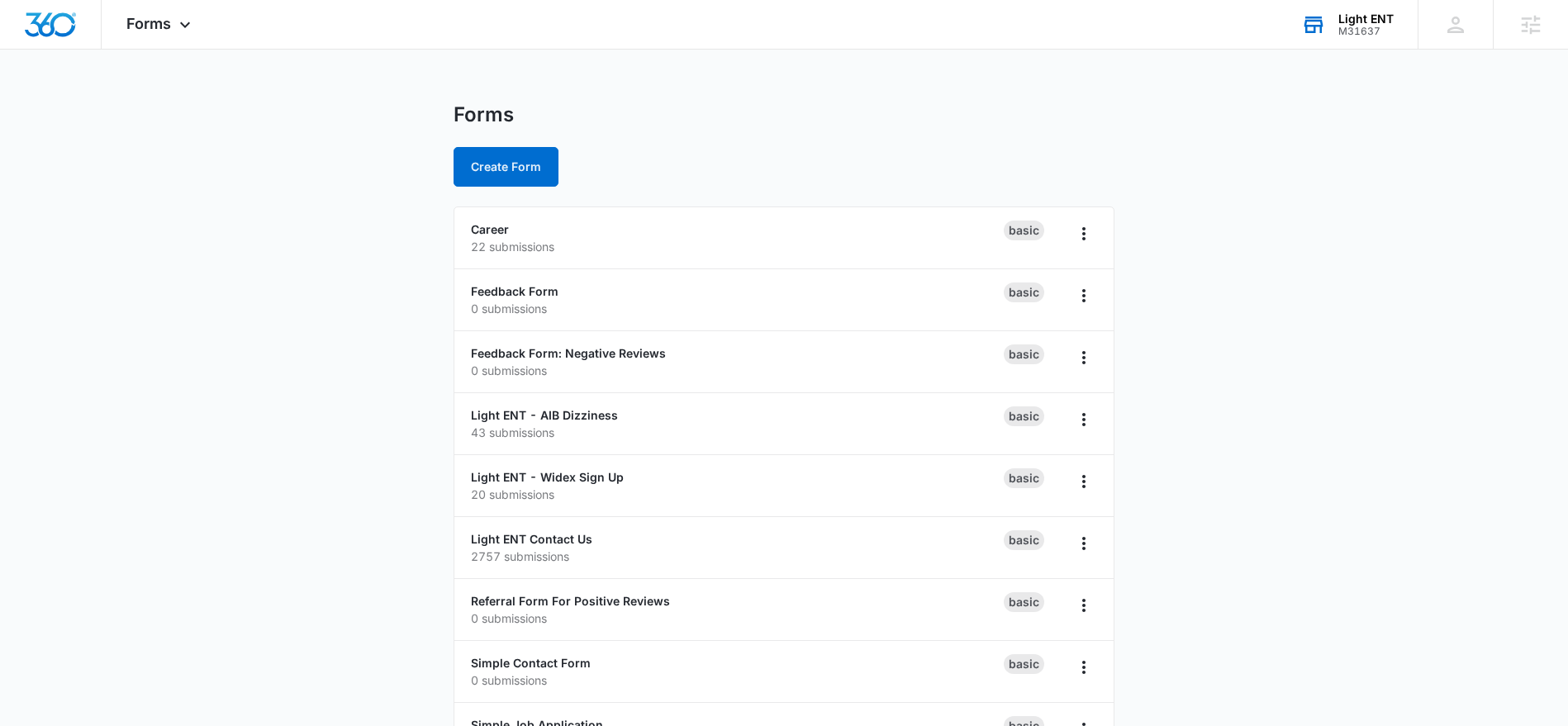
click at [1348, 21] on div "Light ENT" at bounding box center [1366, 19] width 55 height 13
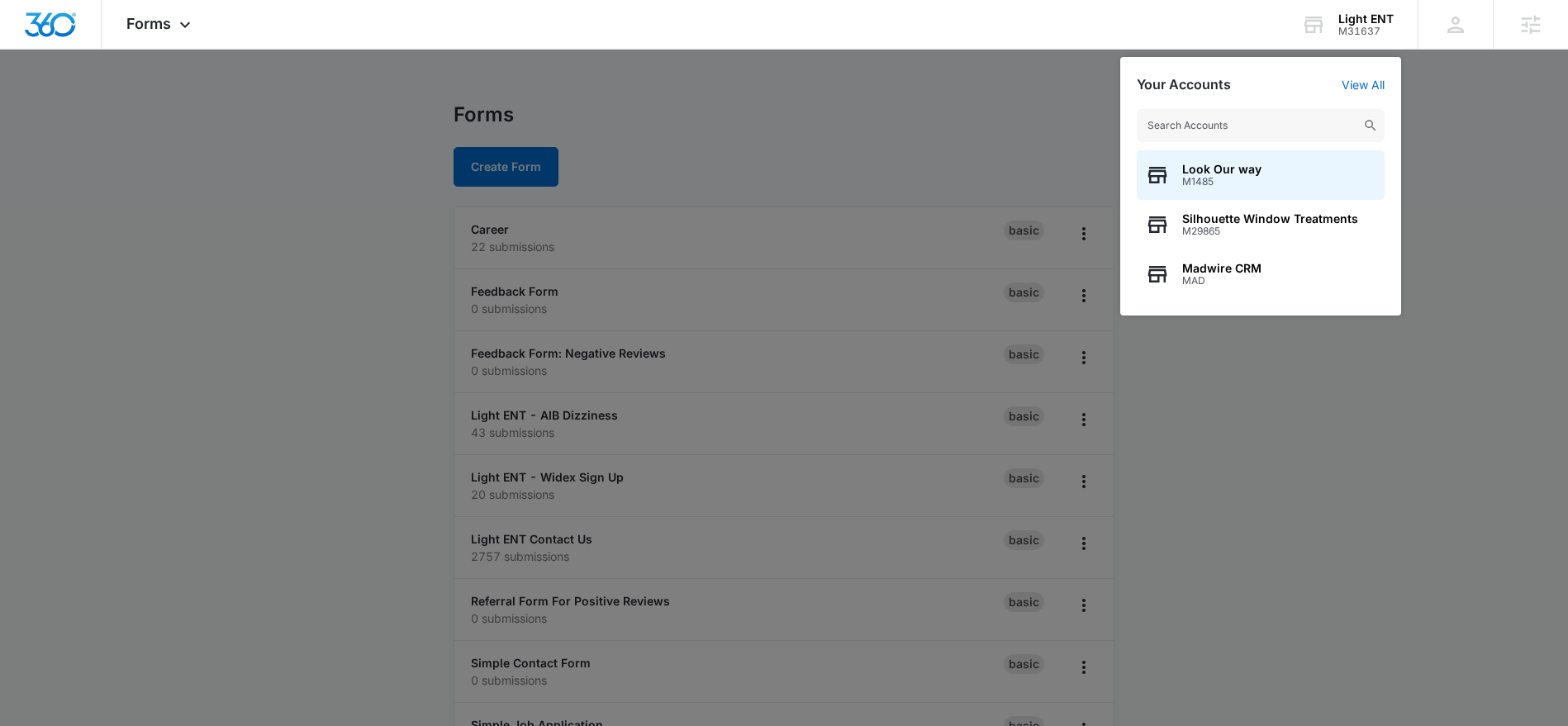
click at [1224, 113] on input "text" at bounding box center [1260, 125] width 248 height 33
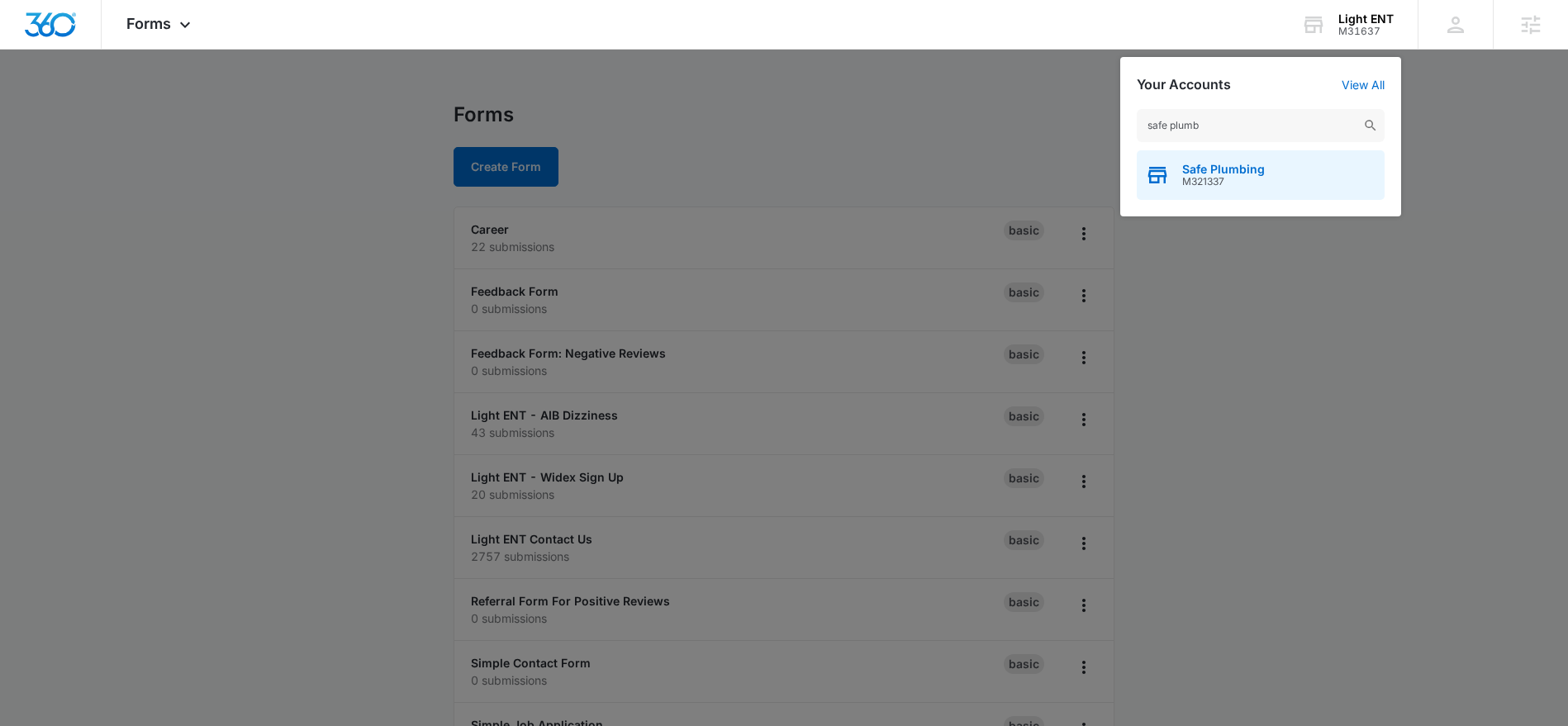
type input "safe plumb"
click at [1190, 165] on span "Safe Plumbing" at bounding box center [1224, 169] width 83 height 13
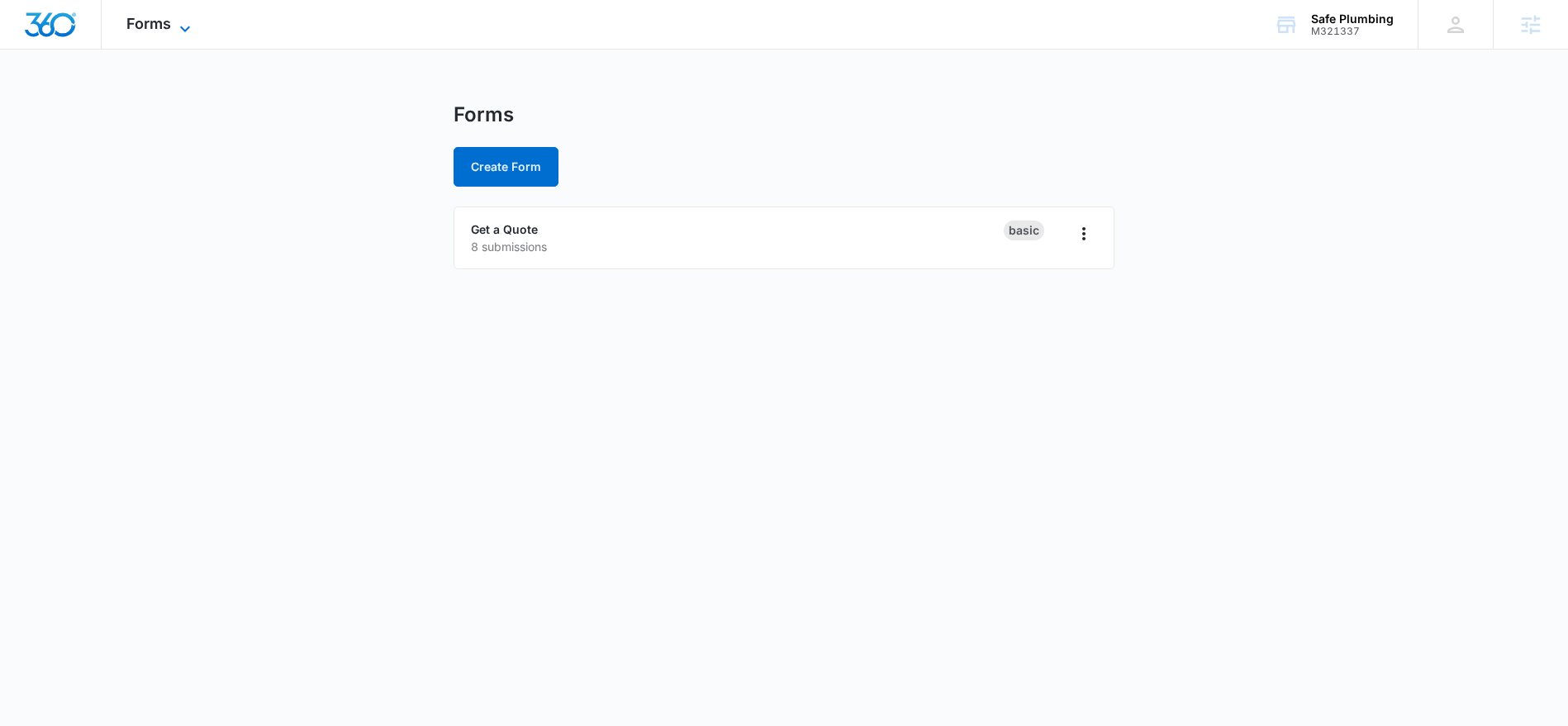
click at [175, 27] on icon at bounding box center [185, 29] width 20 height 20
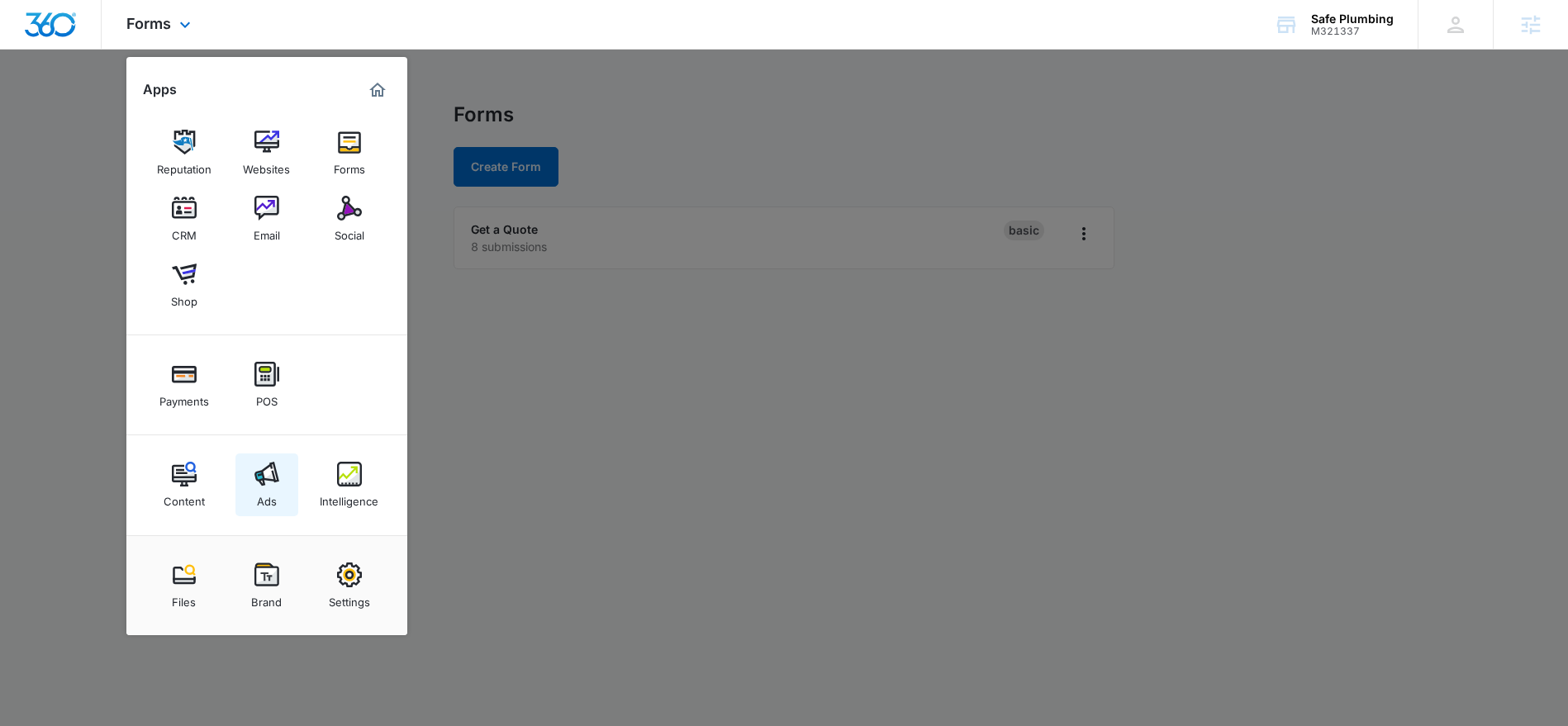
click at [262, 479] on img at bounding box center [266, 474] width 25 height 25
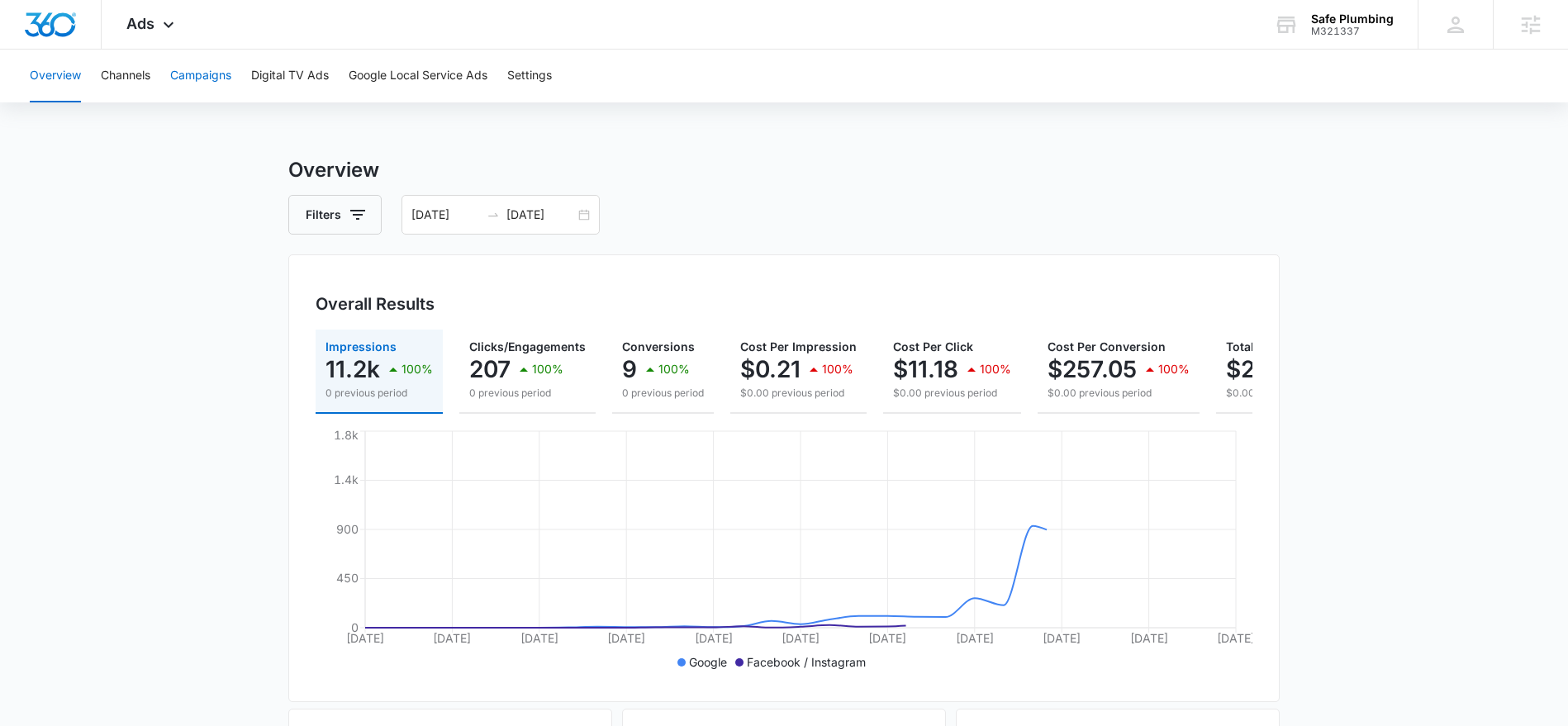
click at [215, 84] on button "Campaigns" at bounding box center [201, 75] width 61 height 52
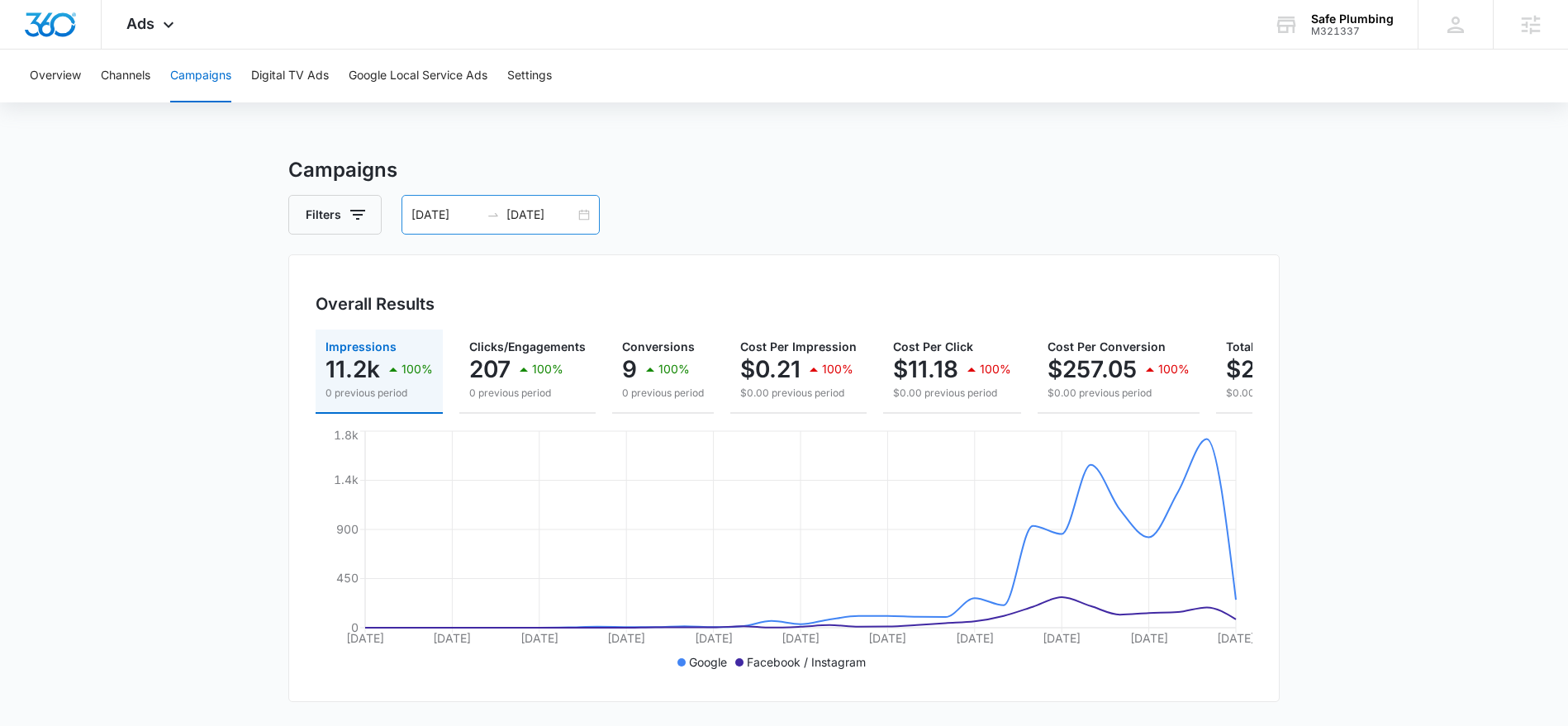
click at [519, 215] on input "[DATE]" at bounding box center [540, 215] width 68 height 18
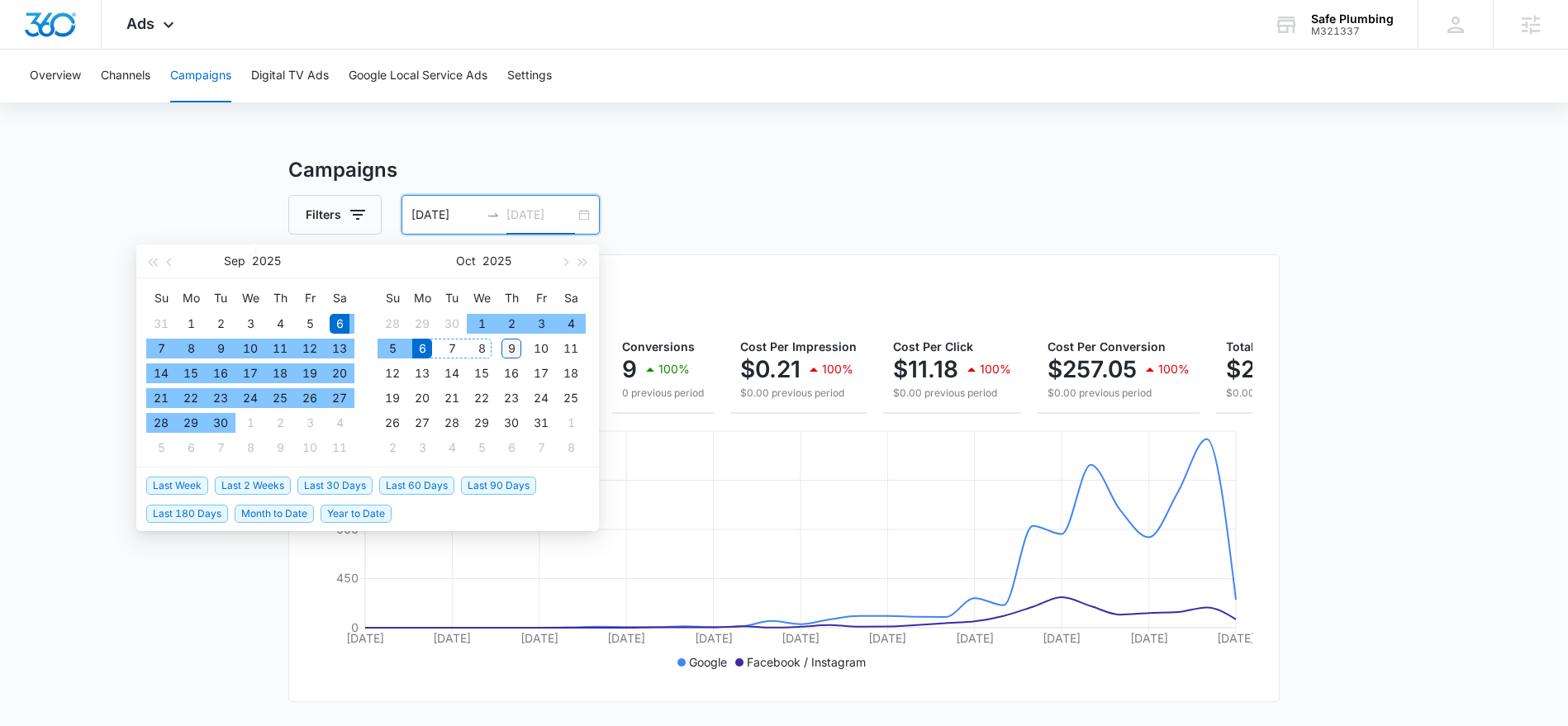
type input "[DATE]"
click at [507, 348] on div "9" at bounding box center [511, 348] width 20 height 20
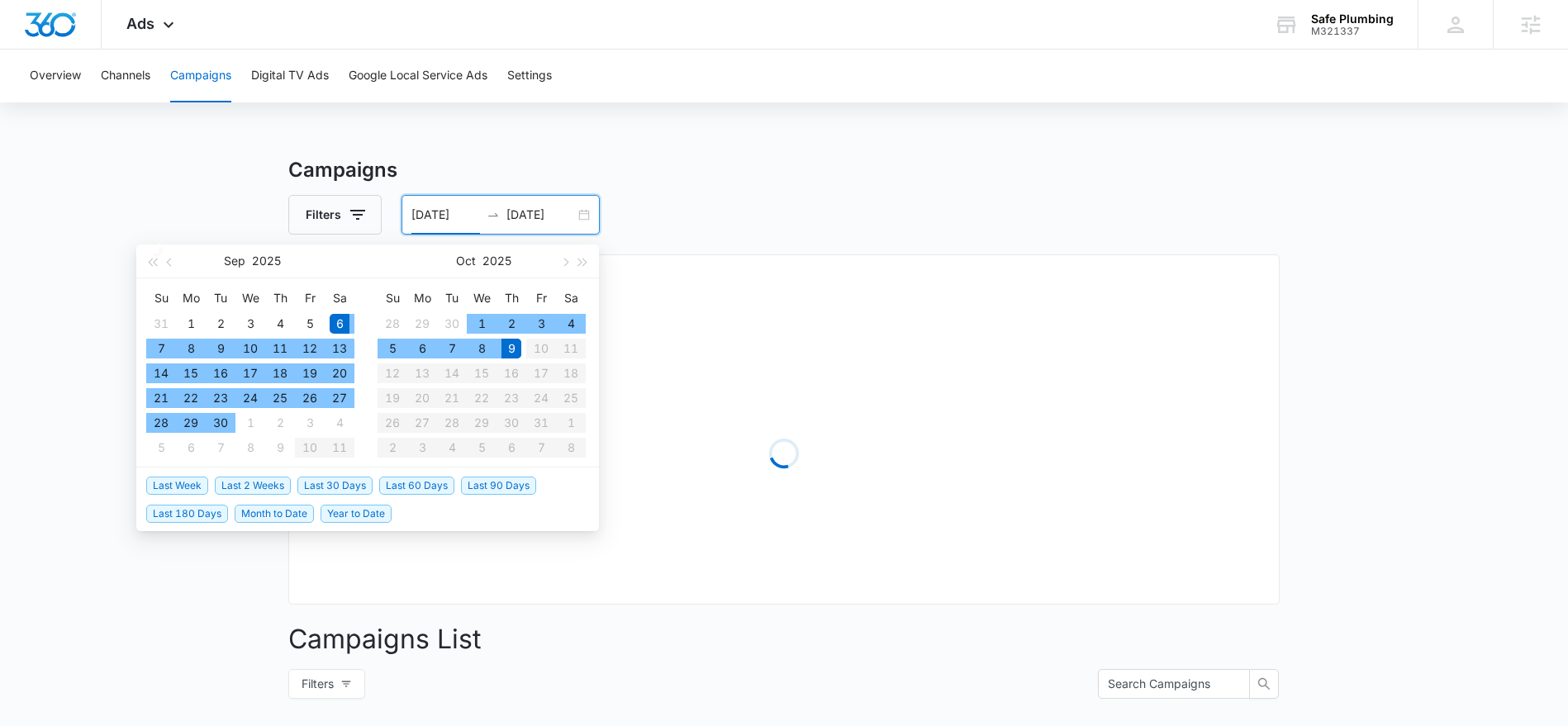
type input "[DATE]"
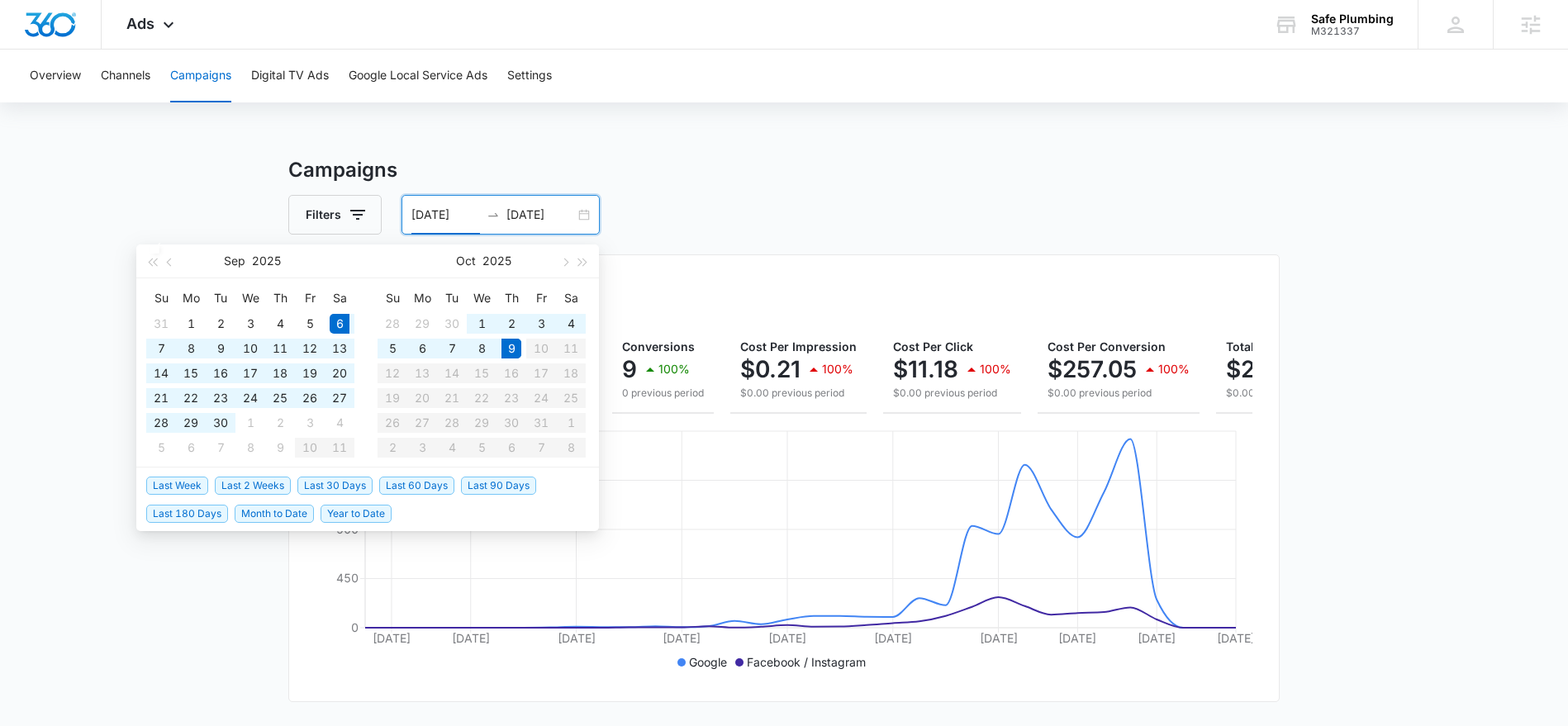
scroll to position [0, 153]
click at [876, 217] on div "Filters 09/06/2025 10/09/2025" at bounding box center [784, 215] width 991 height 40
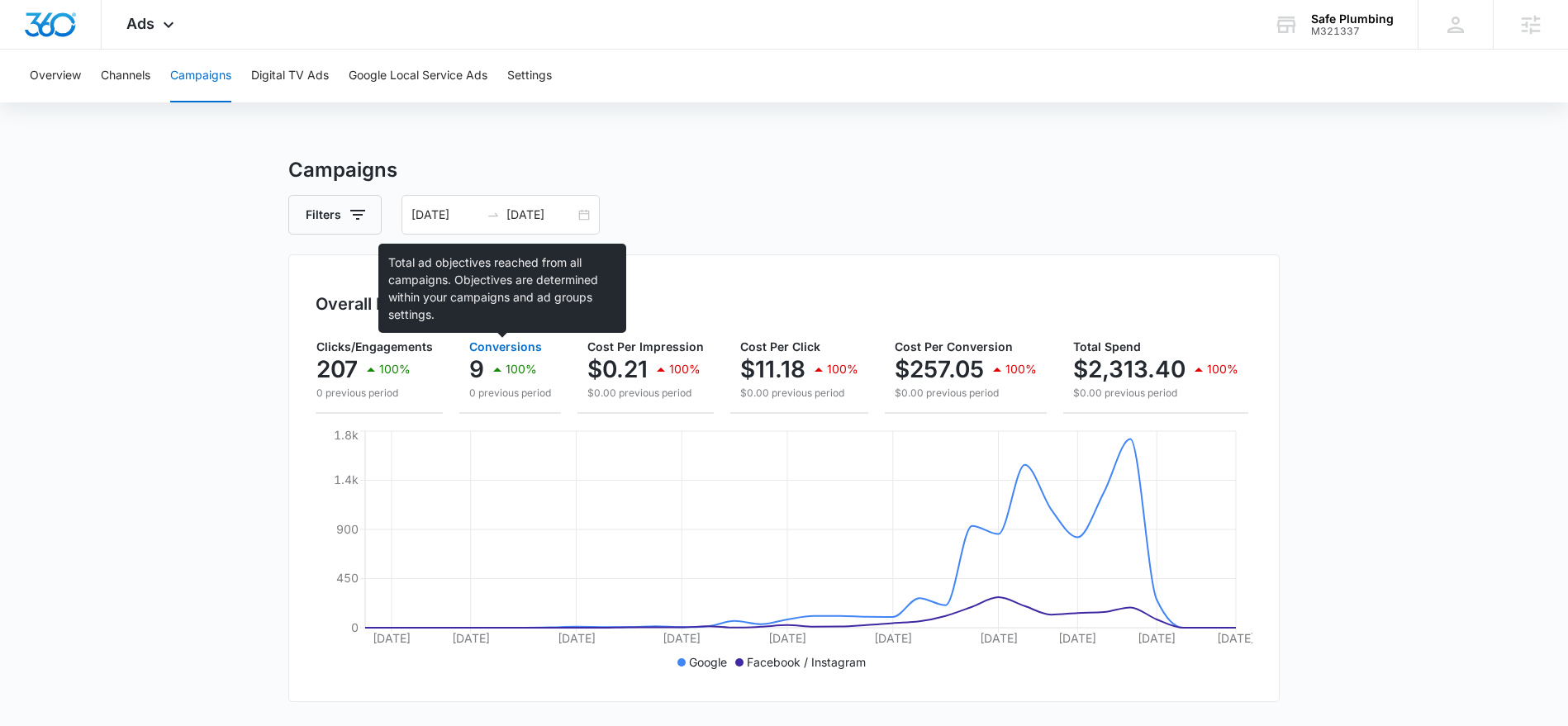
click at [499, 348] on span "Conversions" at bounding box center [506, 346] width 73 height 14
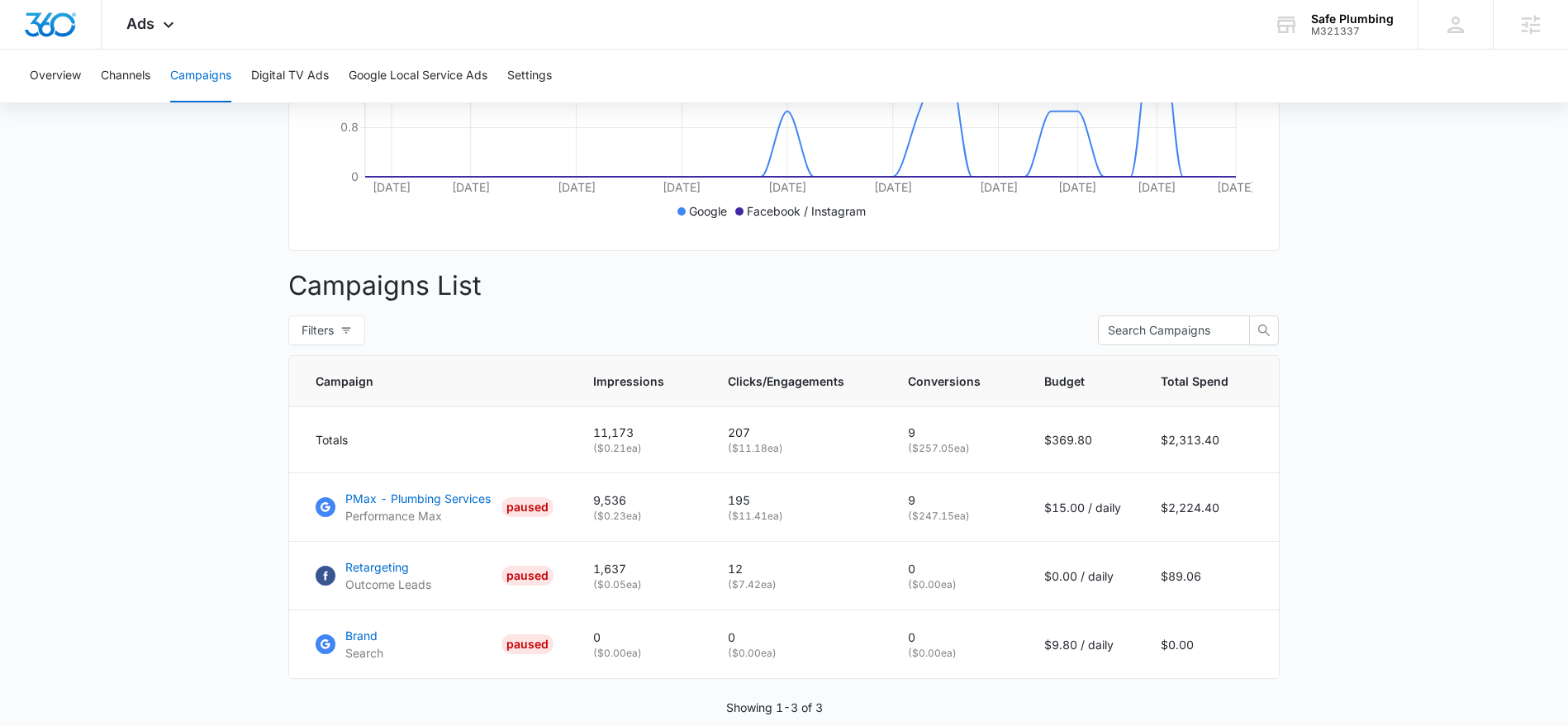
scroll to position [520, 0]
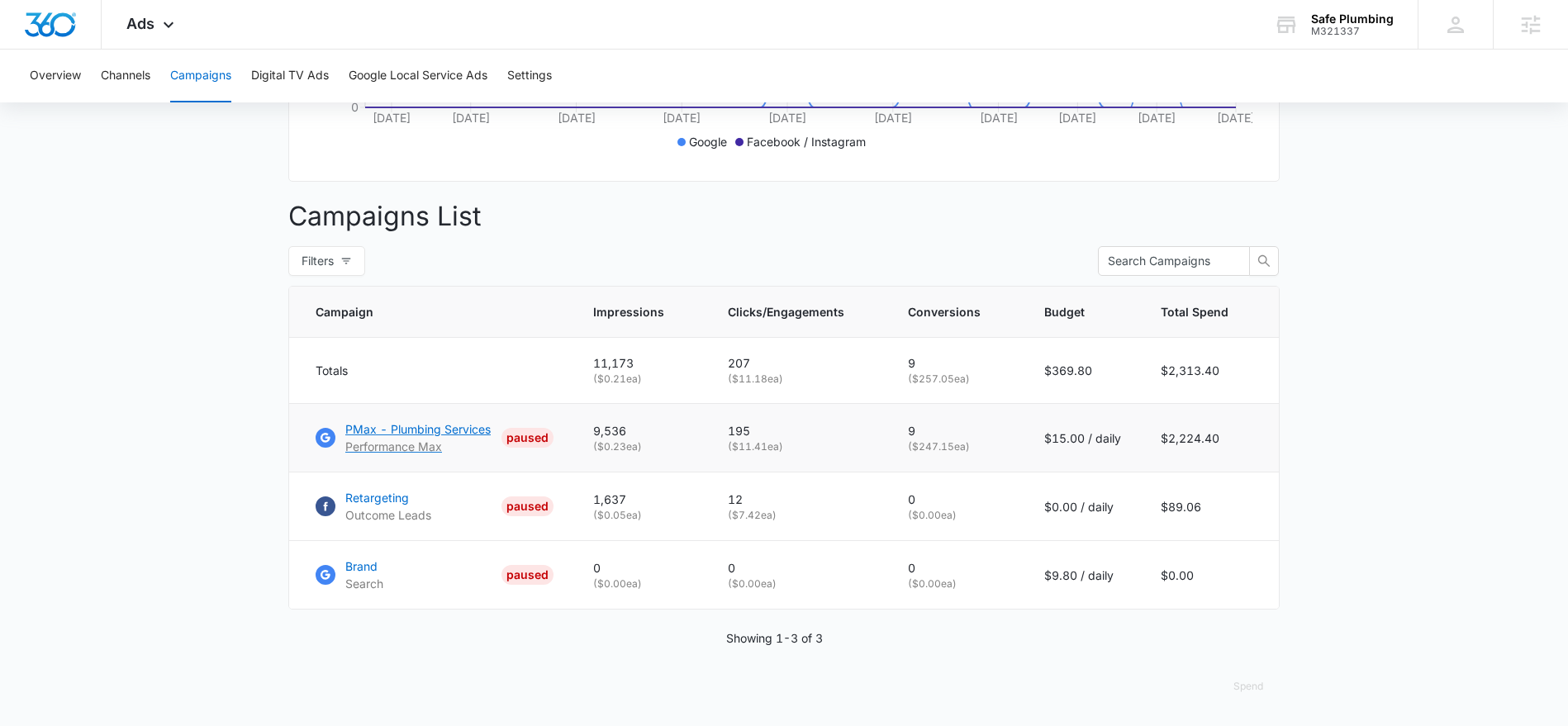
click at [395, 432] on p "PMax - Plumbing Services" at bounding box center [417, 429] width 145 height 18
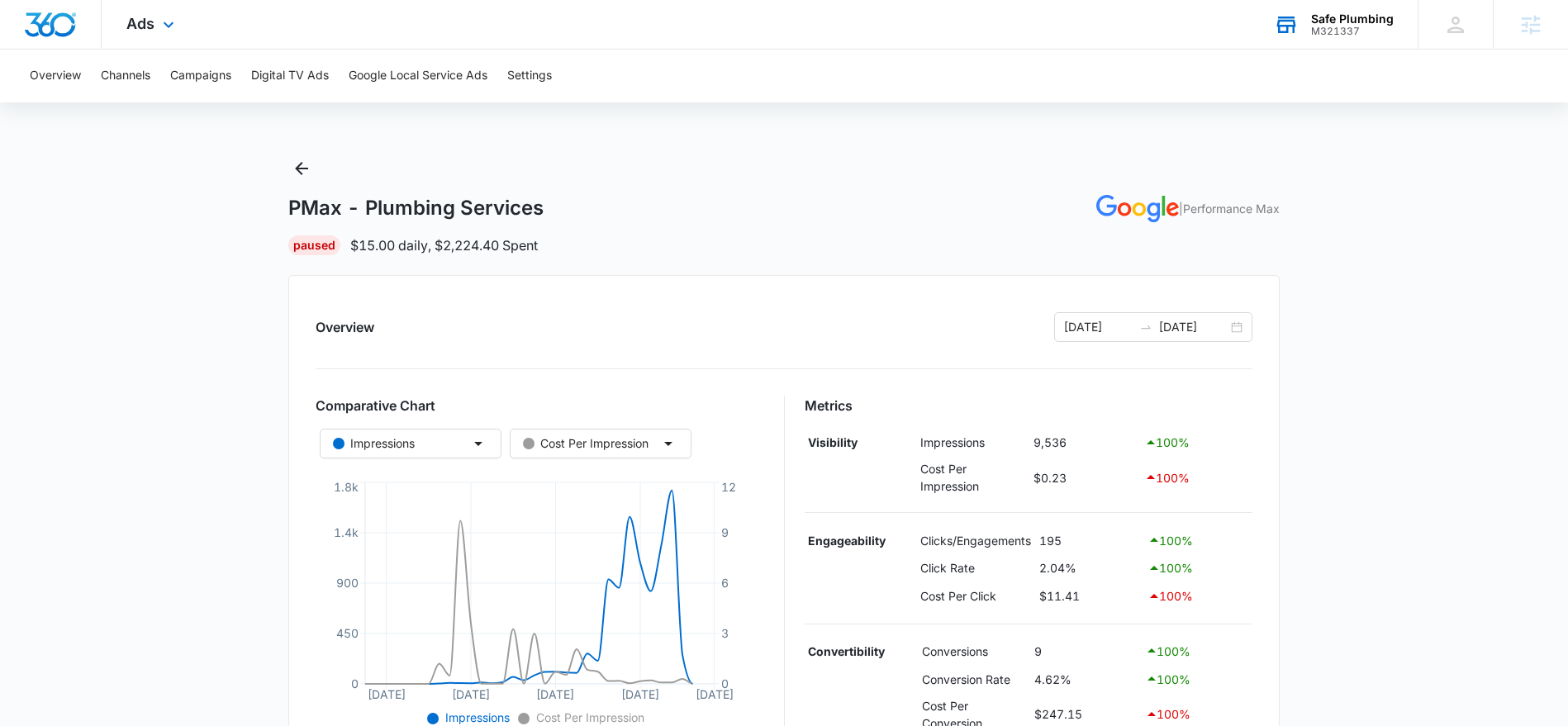
drag, startPoint x: 1318, startPoint y: 21, endPoint x: 1313, endPoint y: 32, distance: 12.1
click at [1318, 21] on div "Safe Plumbing" at bounding box center [1353, 19] width 83 height 13
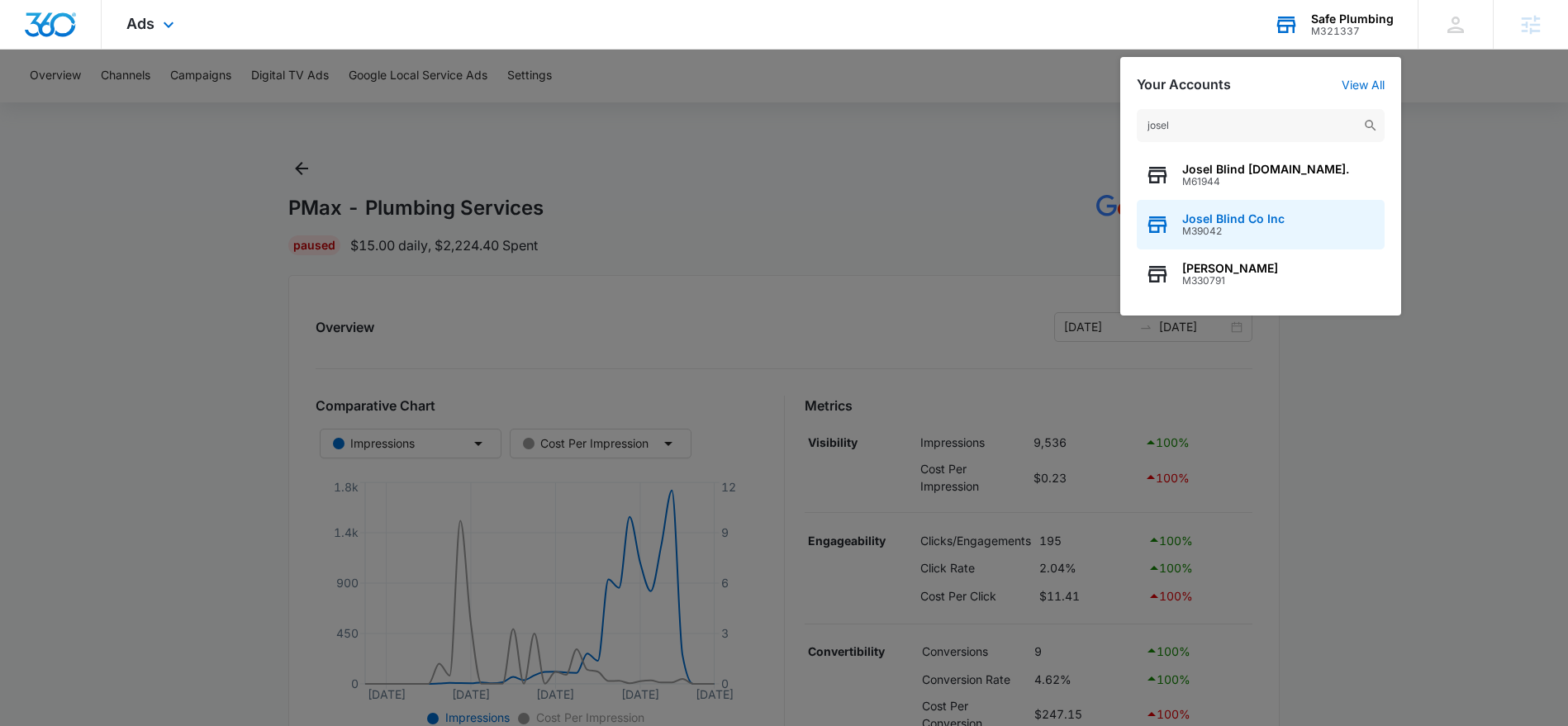
type input "josel"
click at [1211, 219] on span "Josel Blind Co Inc" at bounding box center [1234, 219] width 103 height 13
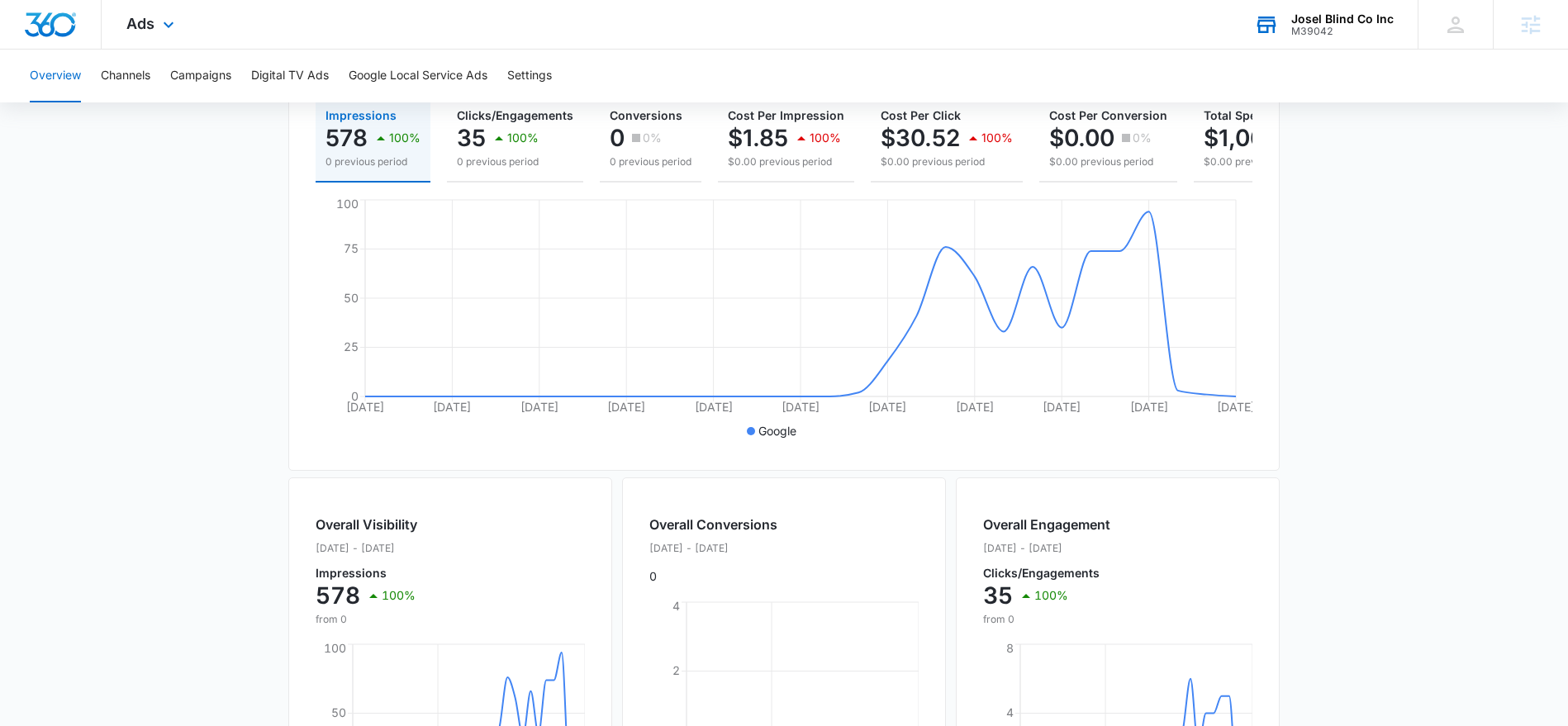
scroll to position [83, 0]
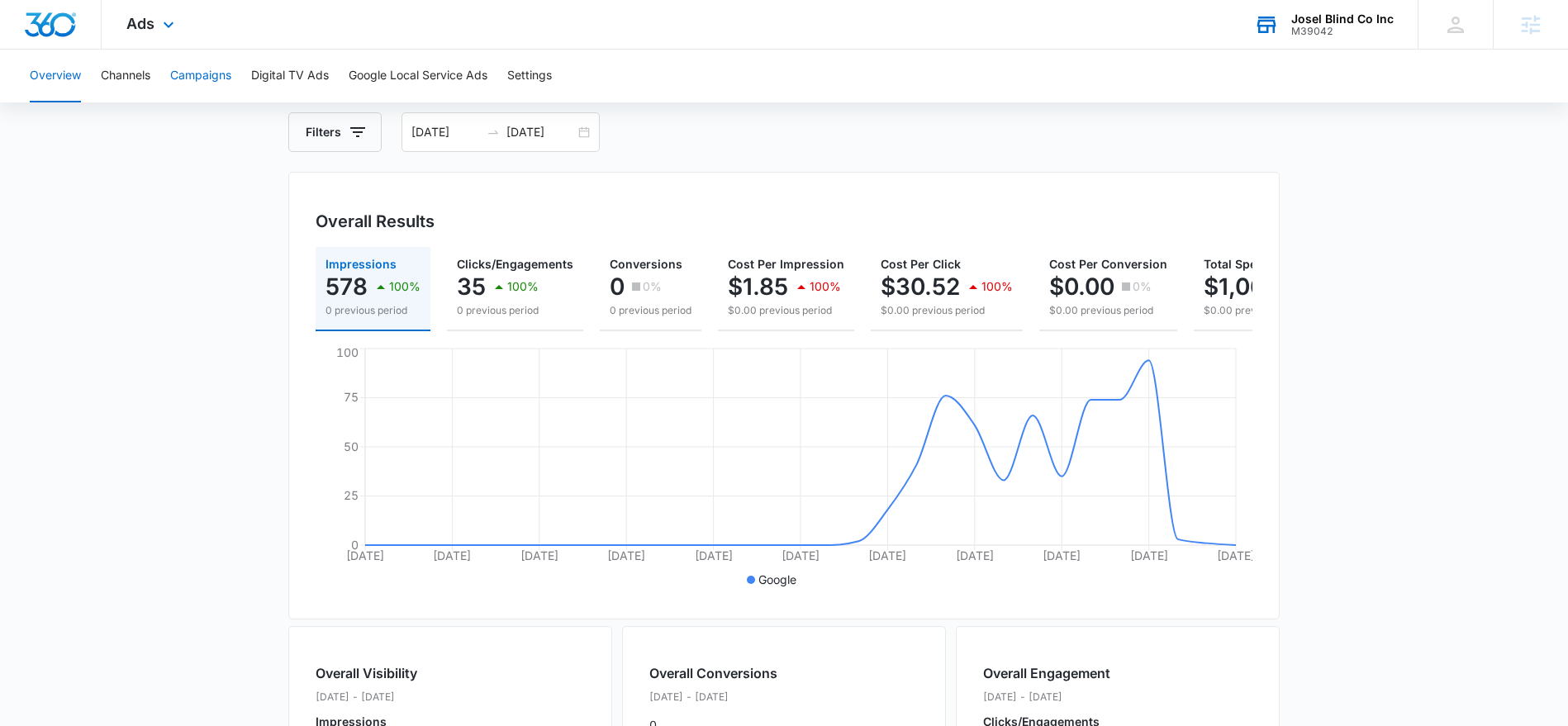
click at [204, 80] on button "Campaigns" at bounding box center [201, 75] width 61 height 52
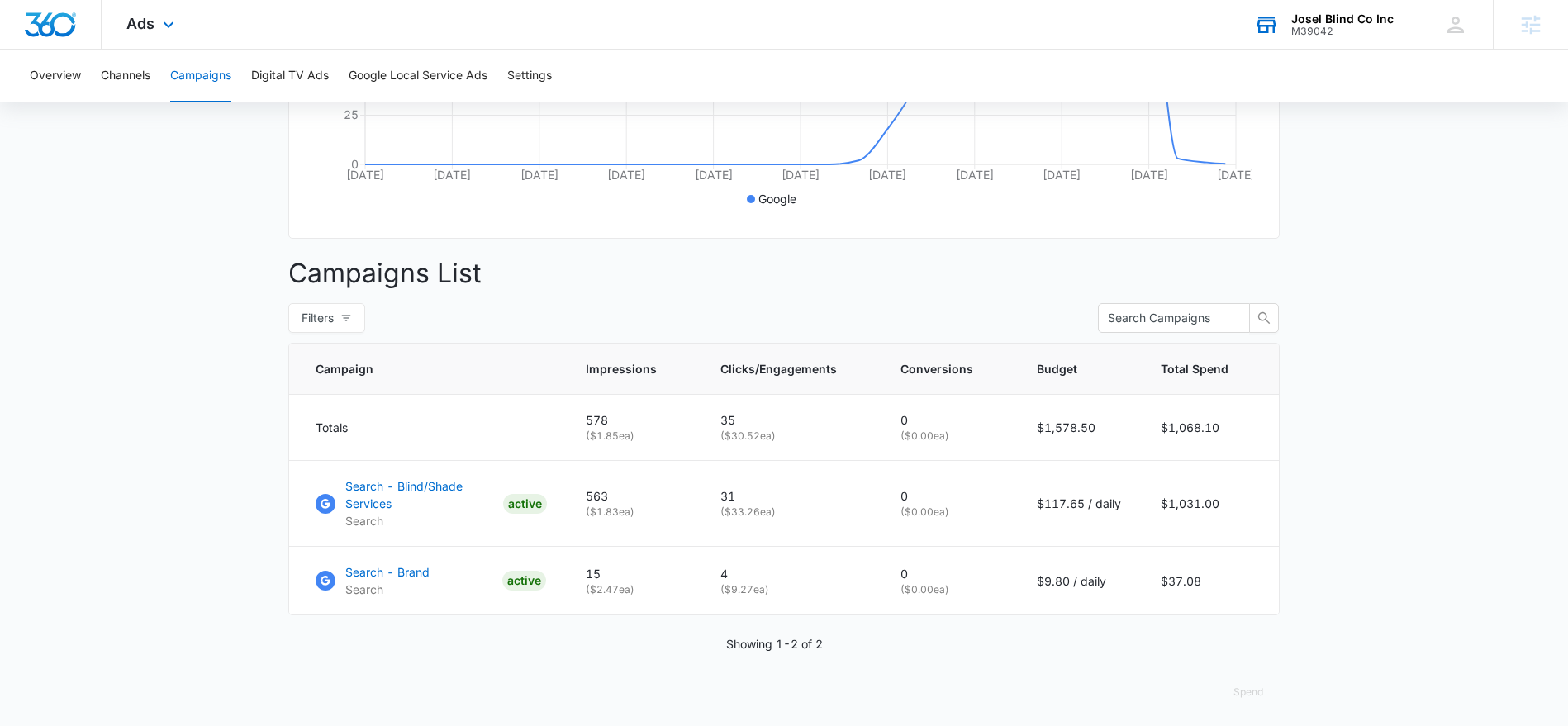
scroll to position [469, 0]
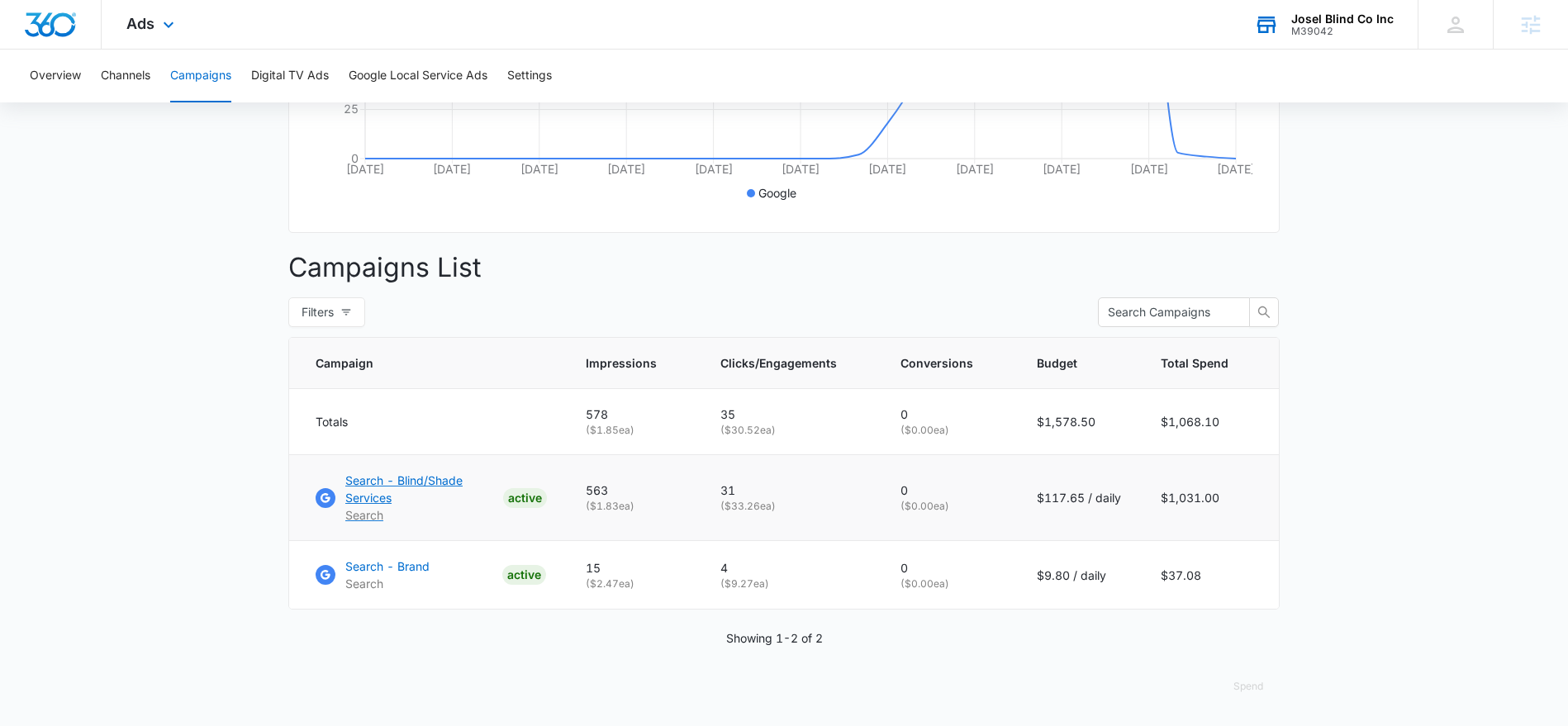
click at [379, 486] on p "Search - Blind/Shade Services" at bounding box center [420, 489] width 151 height 35
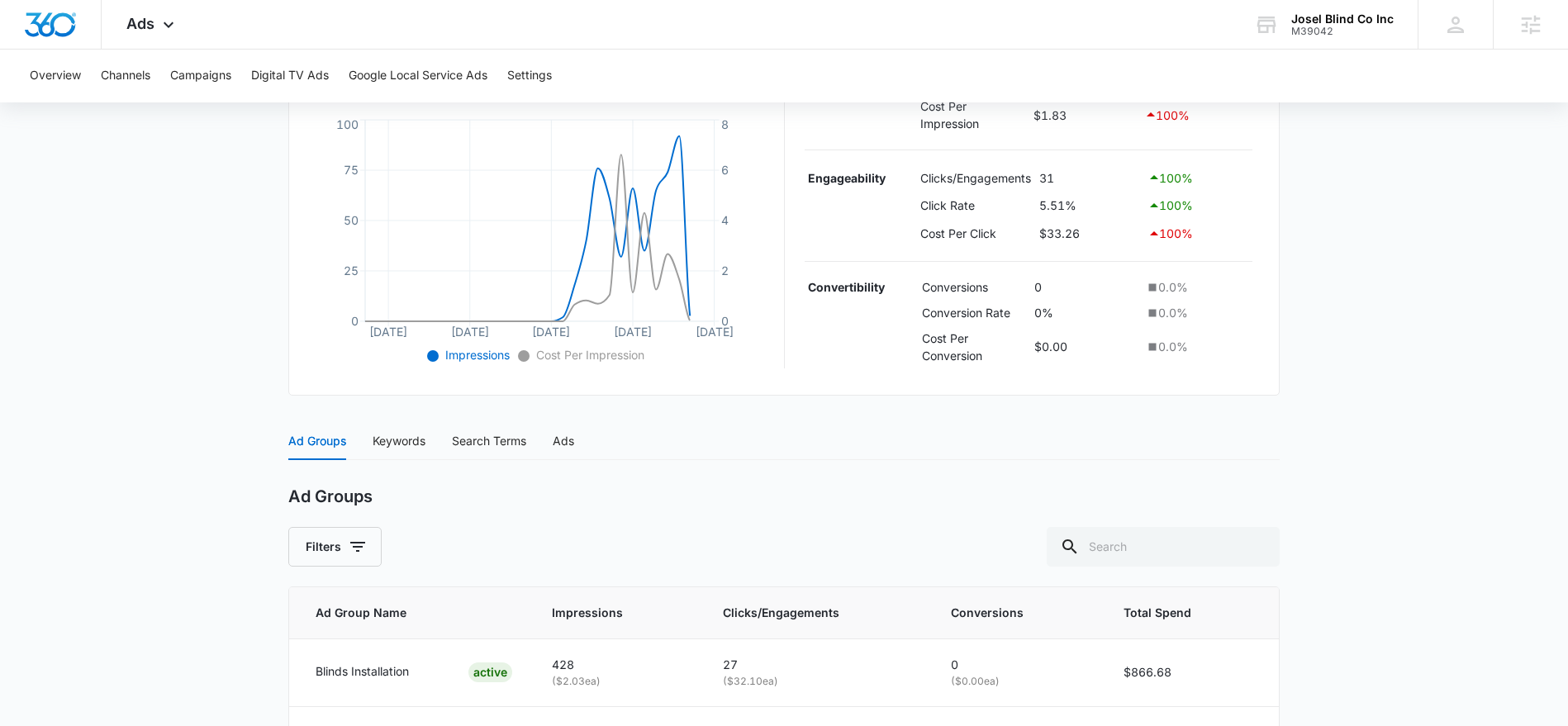
scroll to position [489, 0]
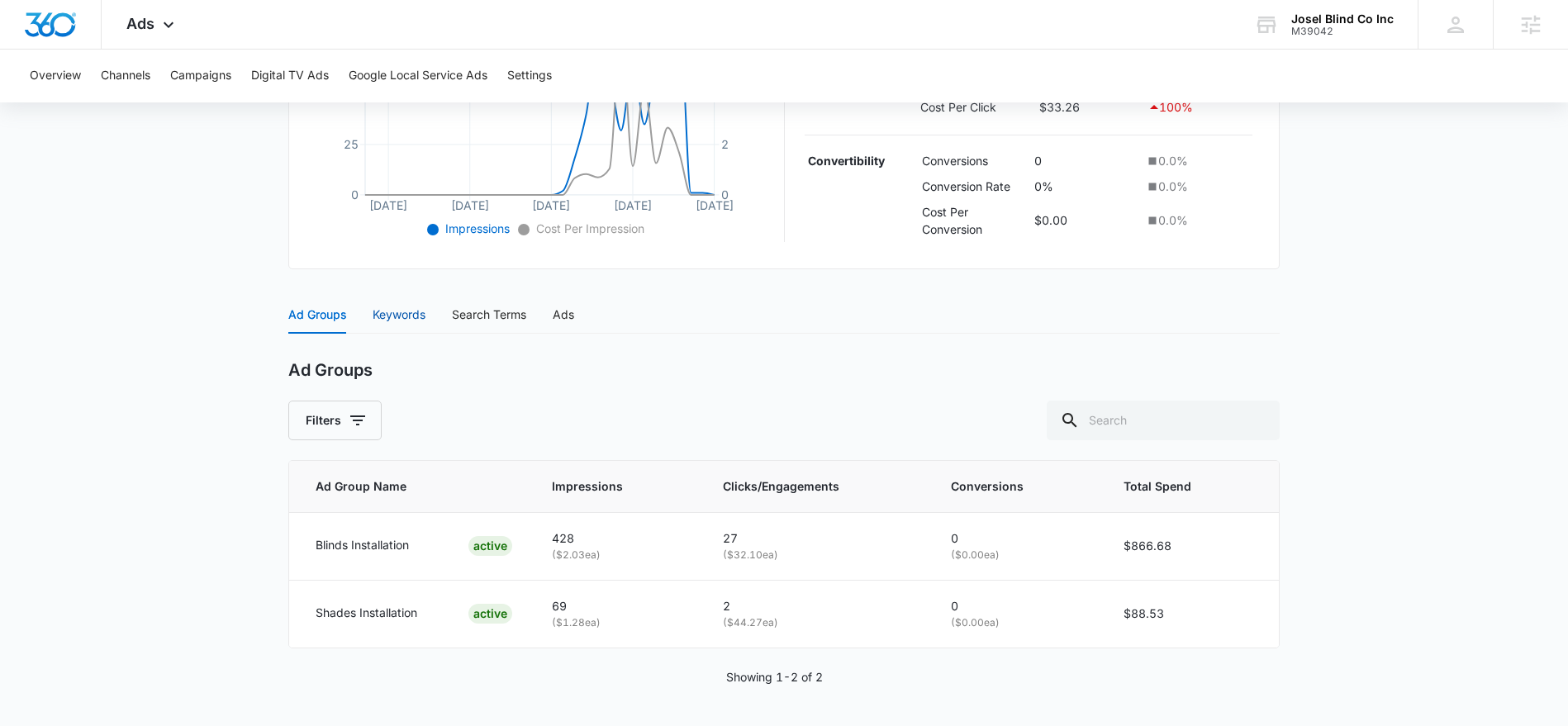
click at [404, 317] on div "Keywords" at bounding box center [399, 315] width 52 height 18
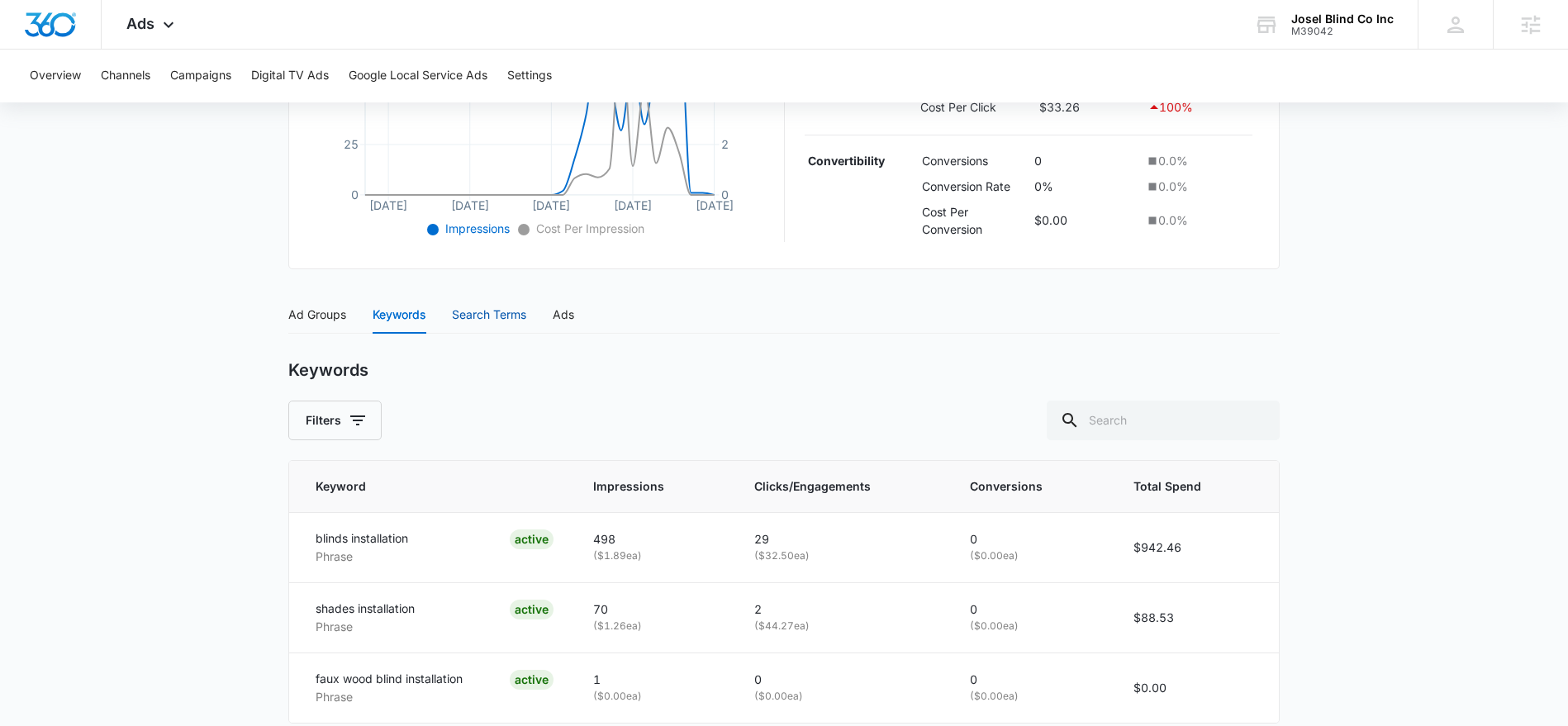
click at [505, 317] on div "Search Terms" at bounding box center [489, 315] width 74 height 18
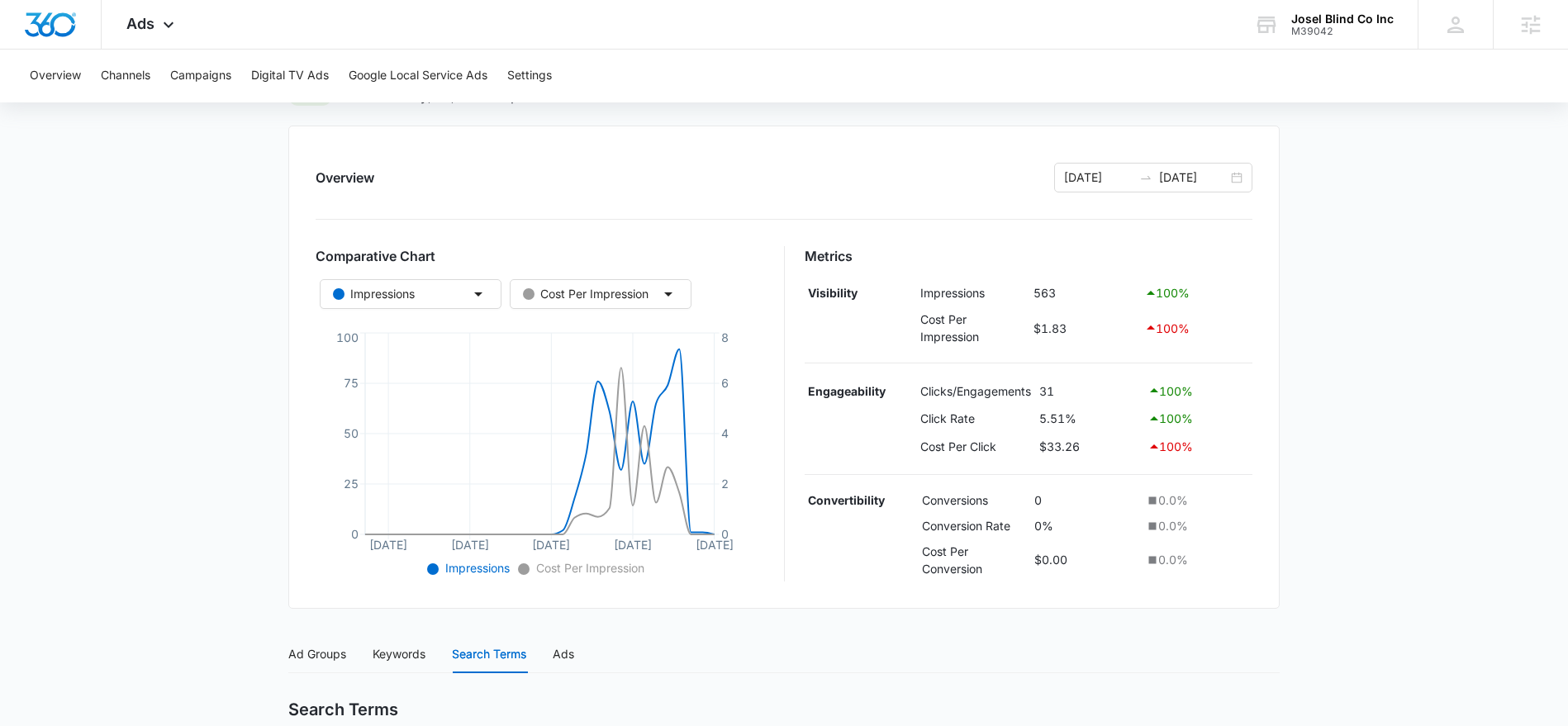
scroll to position [150, 0]
click at [214, 81] on button "Campaigns" at bounding box center [201, 75] width 61 height 52
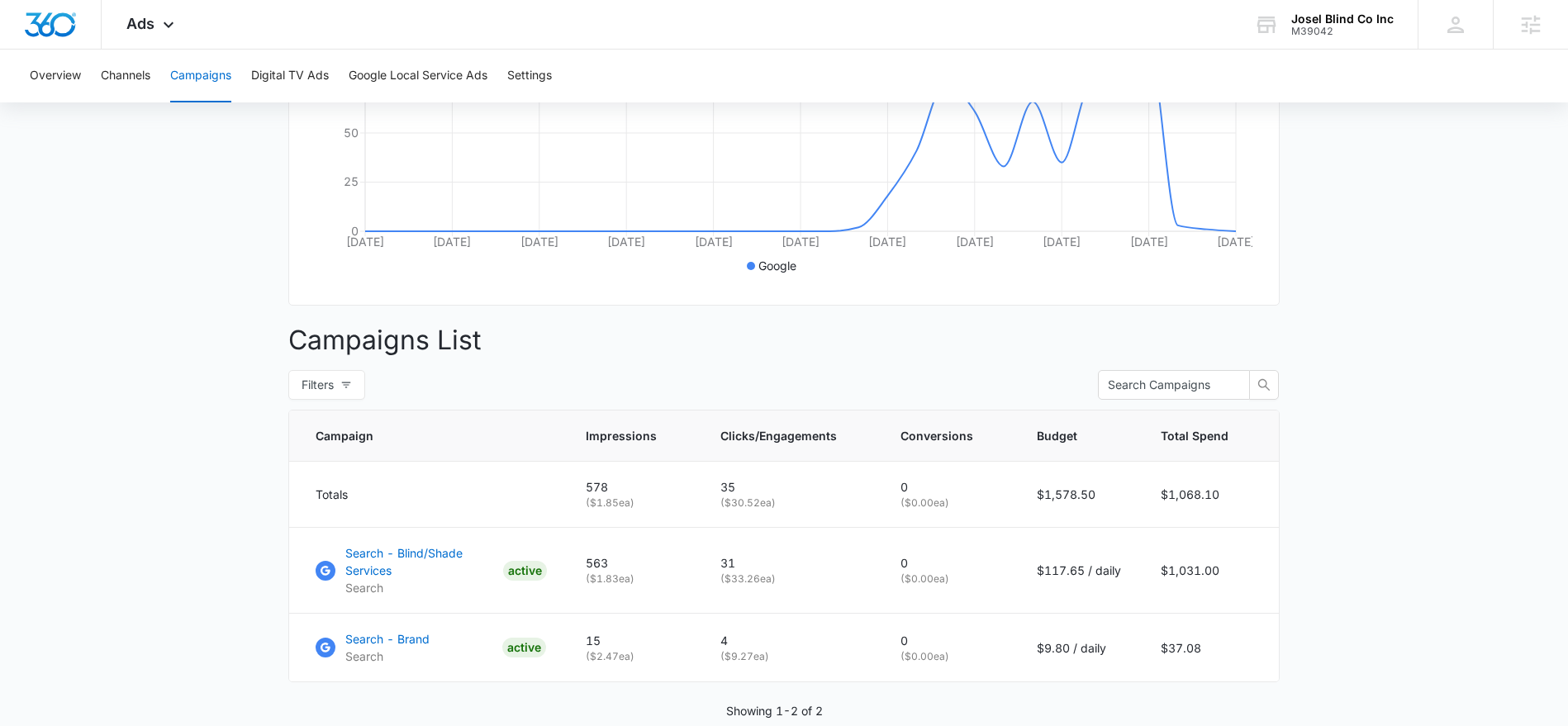
scroll to position [403, 0]
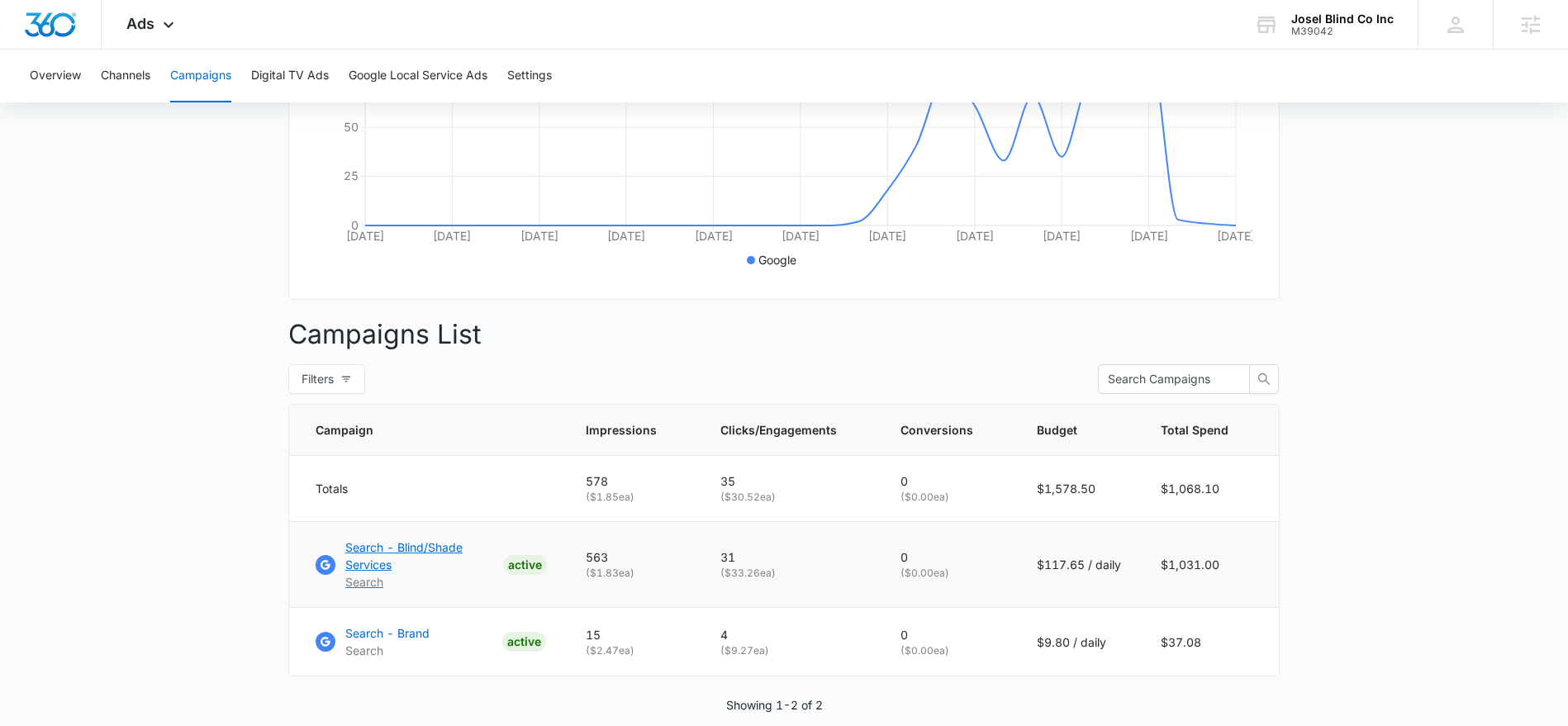
click at [359, 550] on p "Search - Blind/Shade Services" at bounding box center [420, 556] width 151 height 35
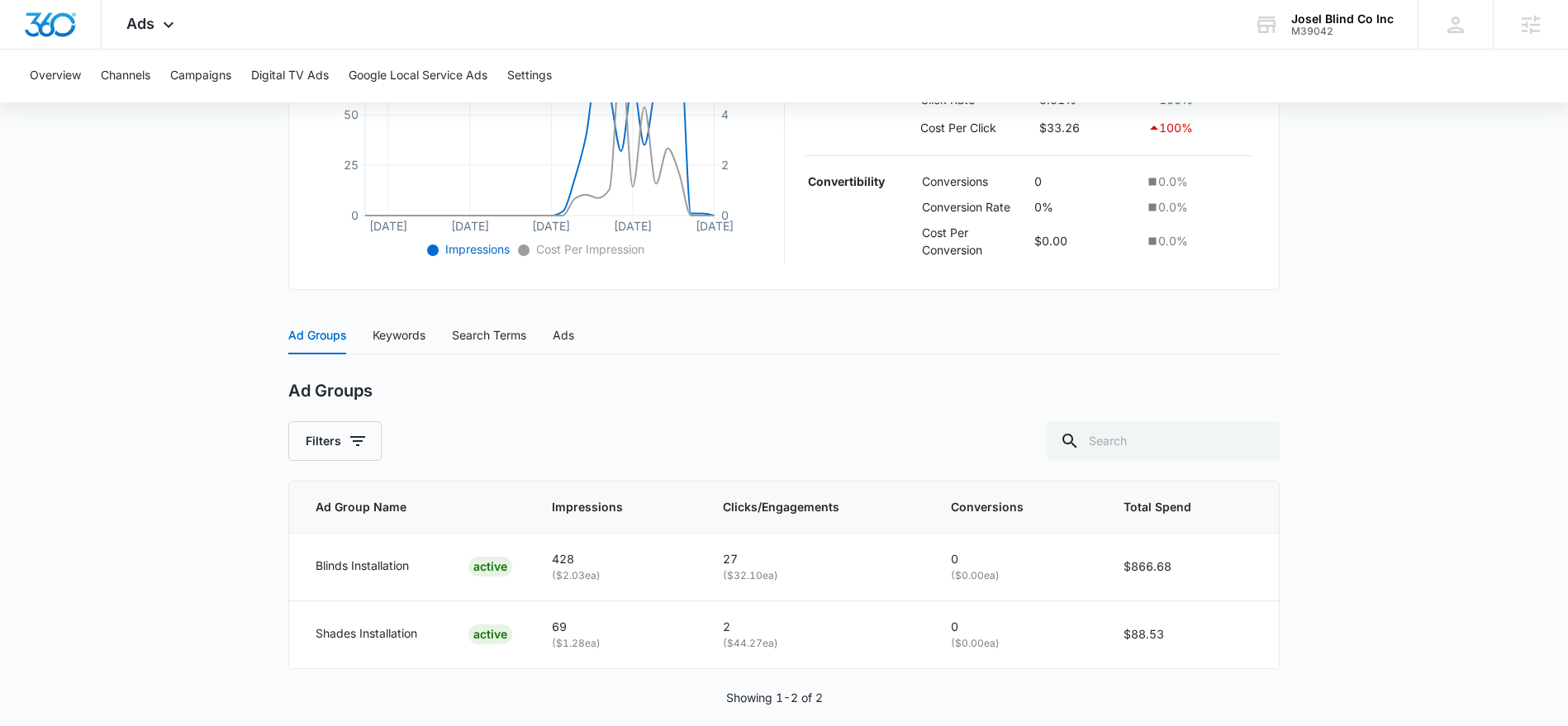
scroll to position [489, 0]
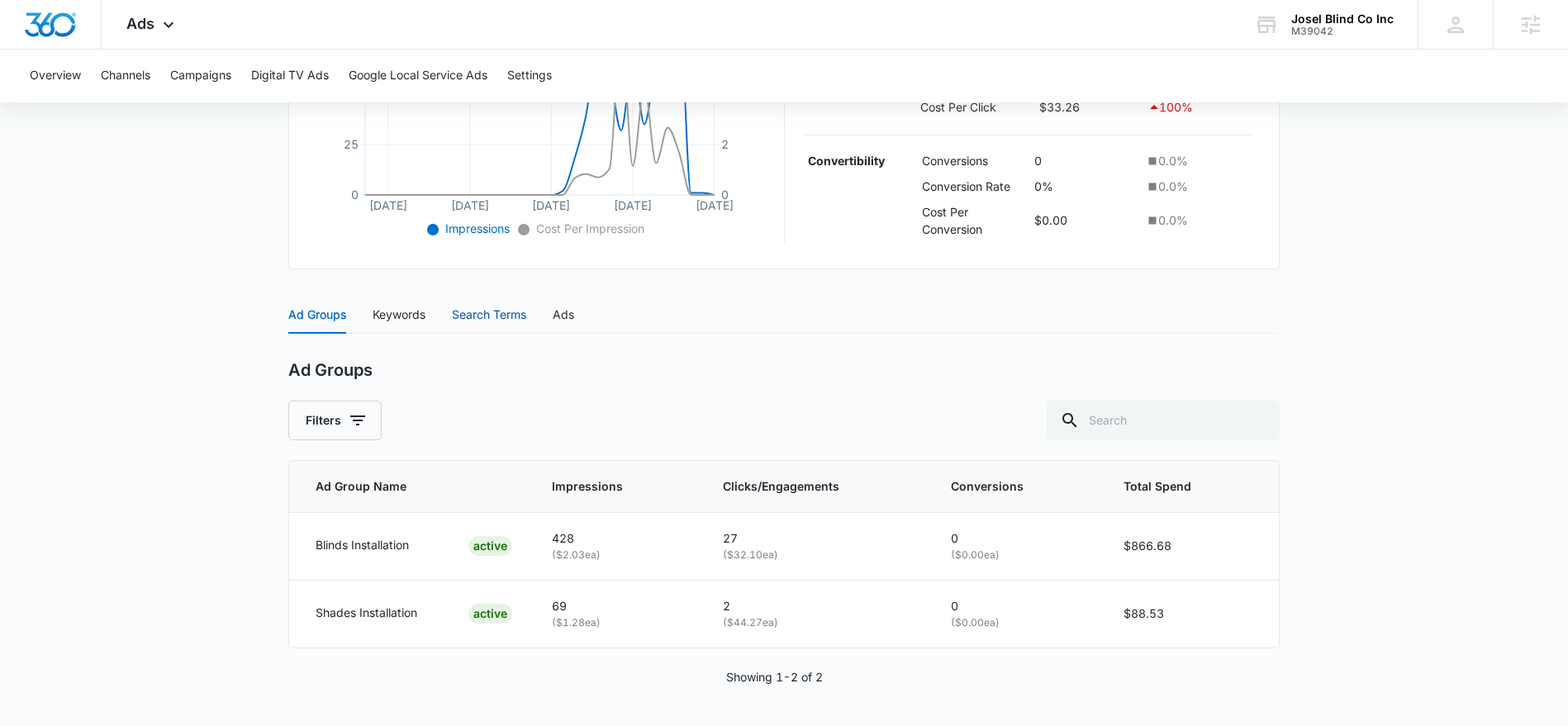
click at [464, 316] on div "Search Terms" at bounding box center [489, 315] width 74 height 18
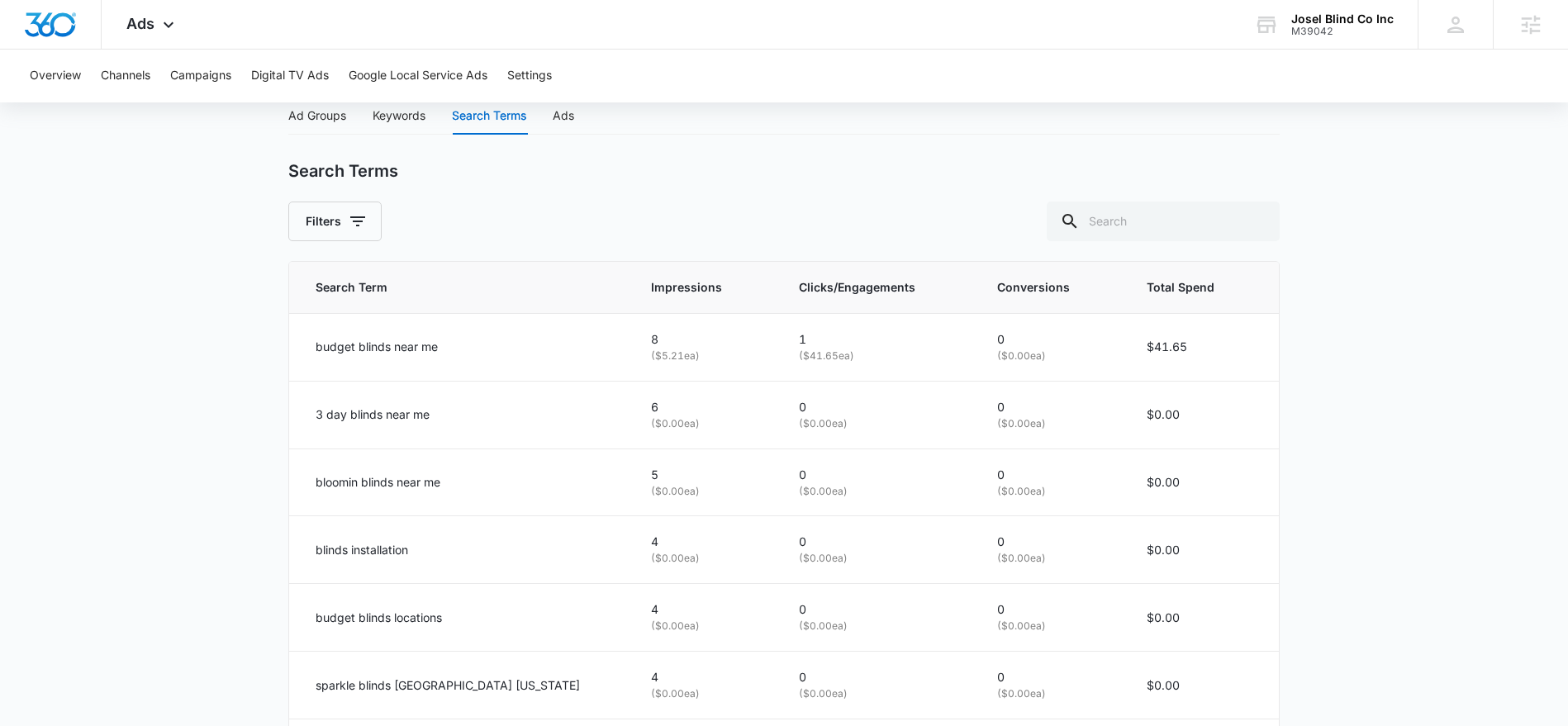
scroll to position [685, 0]
drag, startPoint x: 165, startPoint y: 26, endPoint x: 168, endPoint y: 53, distance: 27.2
click at [166, 26] on icon at bounding box center [168, 25] width 20 height 20
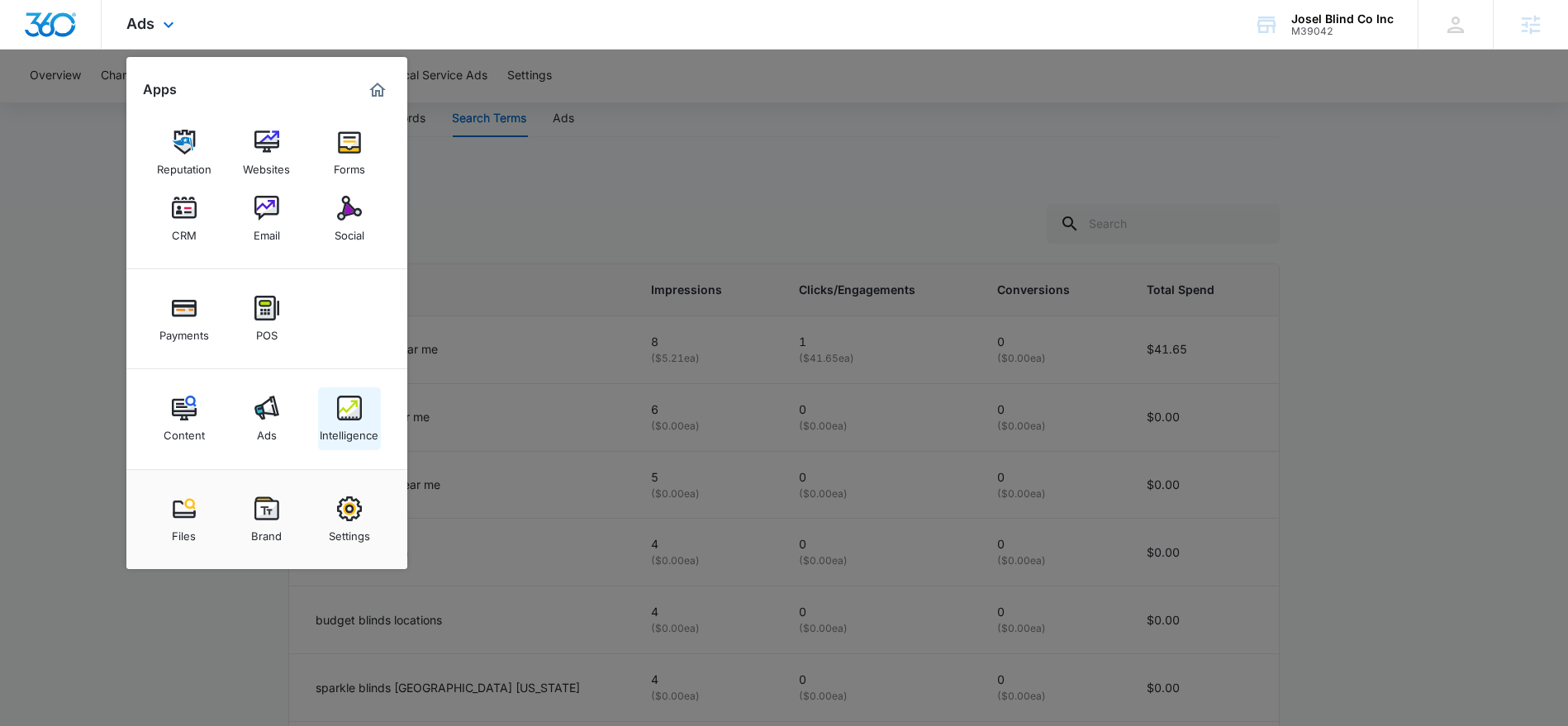
click at [347, 407] on img at bounding box center [349, 408] width 25 height 25
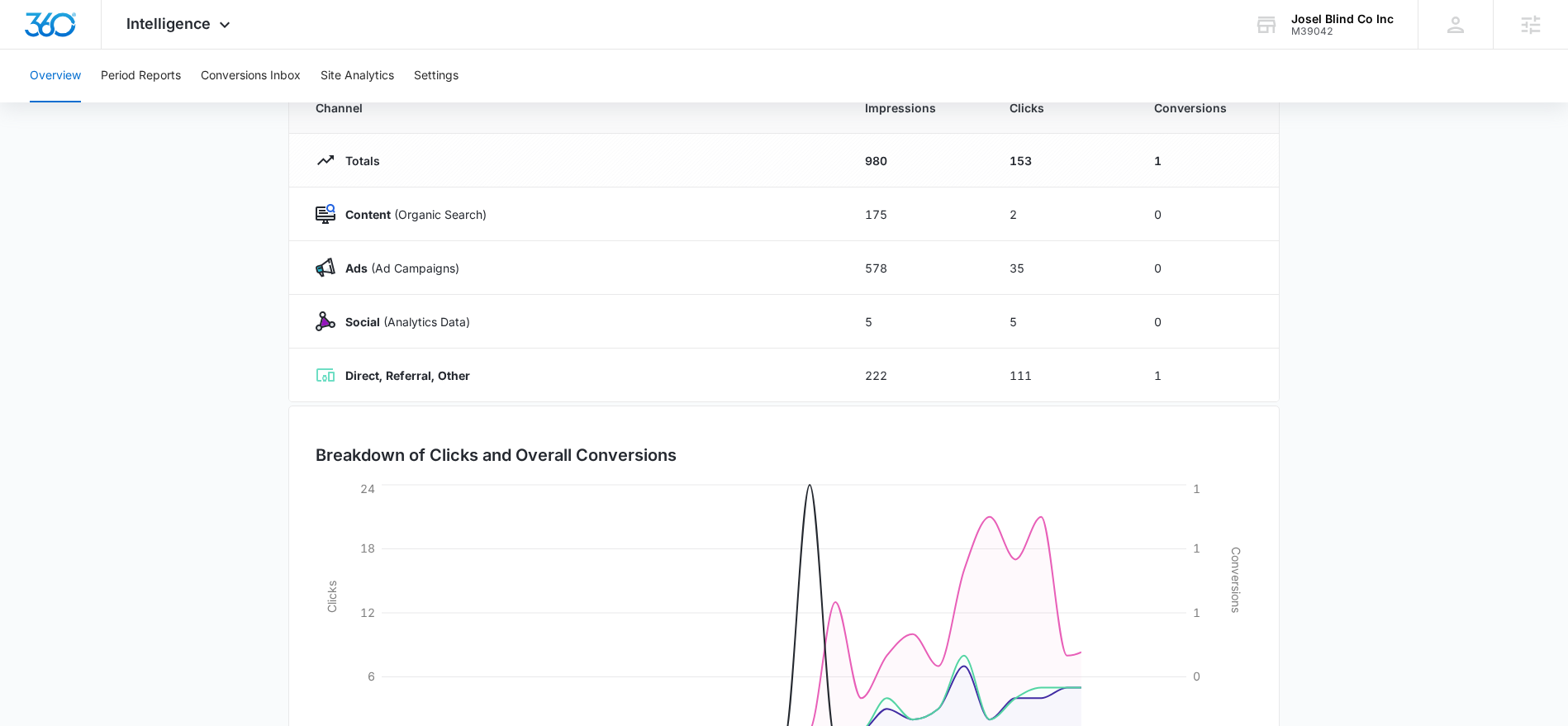
scroll to position [210, 0]
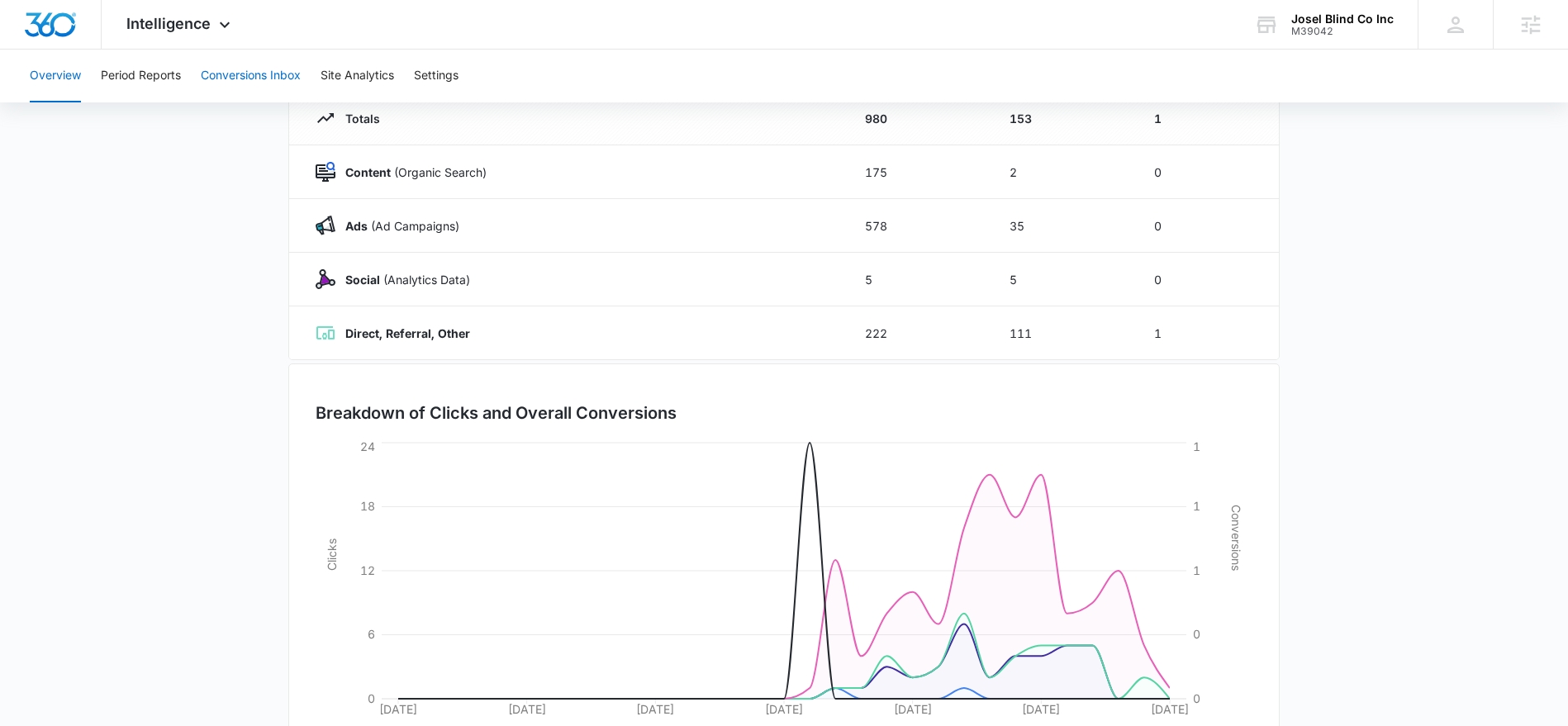
drag, startPoint x: 272, startPoint y: 74, endPoint x: 260, endPoint y: 97, distance: 25.9
click at [271, 75] on button "Conversions Inbox" at bounding box center [250, 75] width 100 height 52
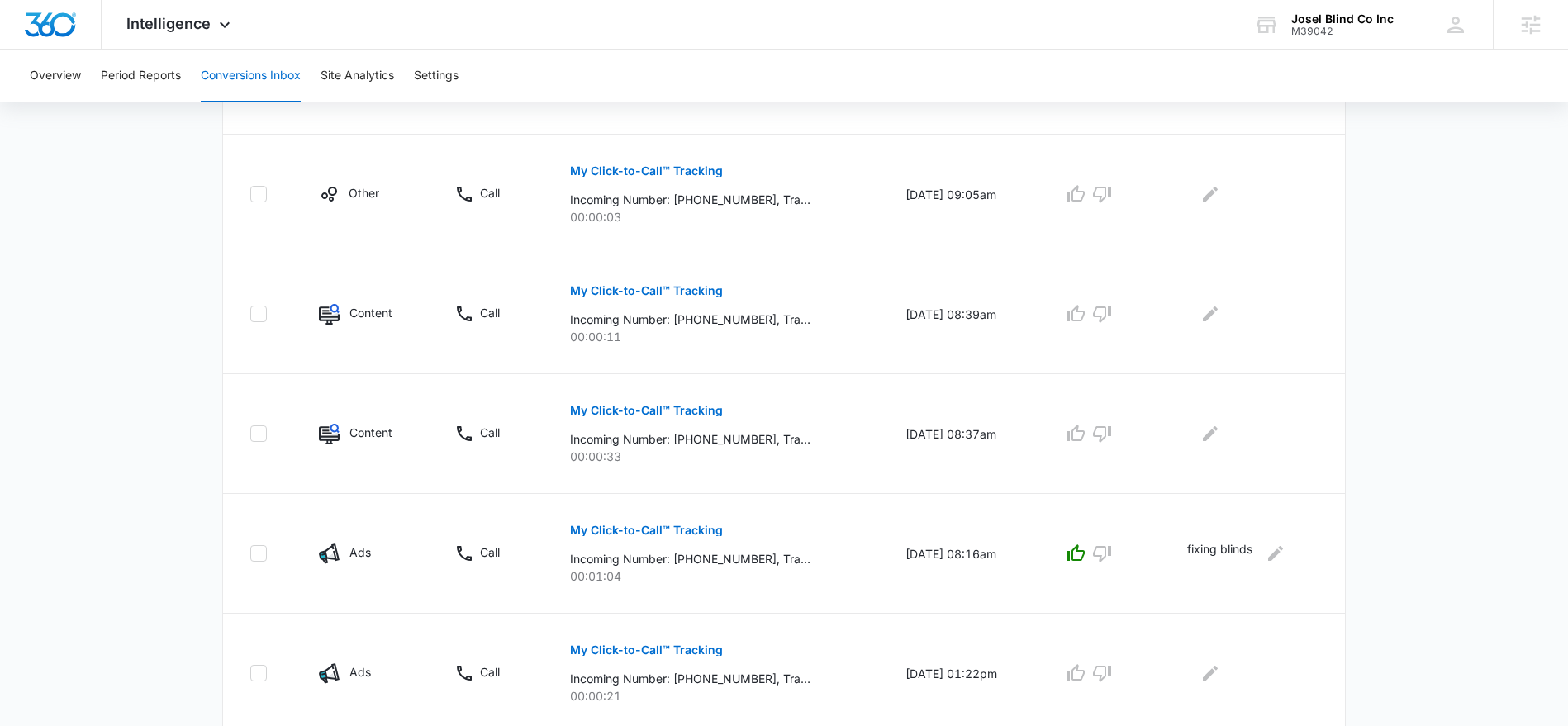
scroll to position [629, 0]
click at [219, 25] on icon at bounding box center [225, 29] width 20 height 20
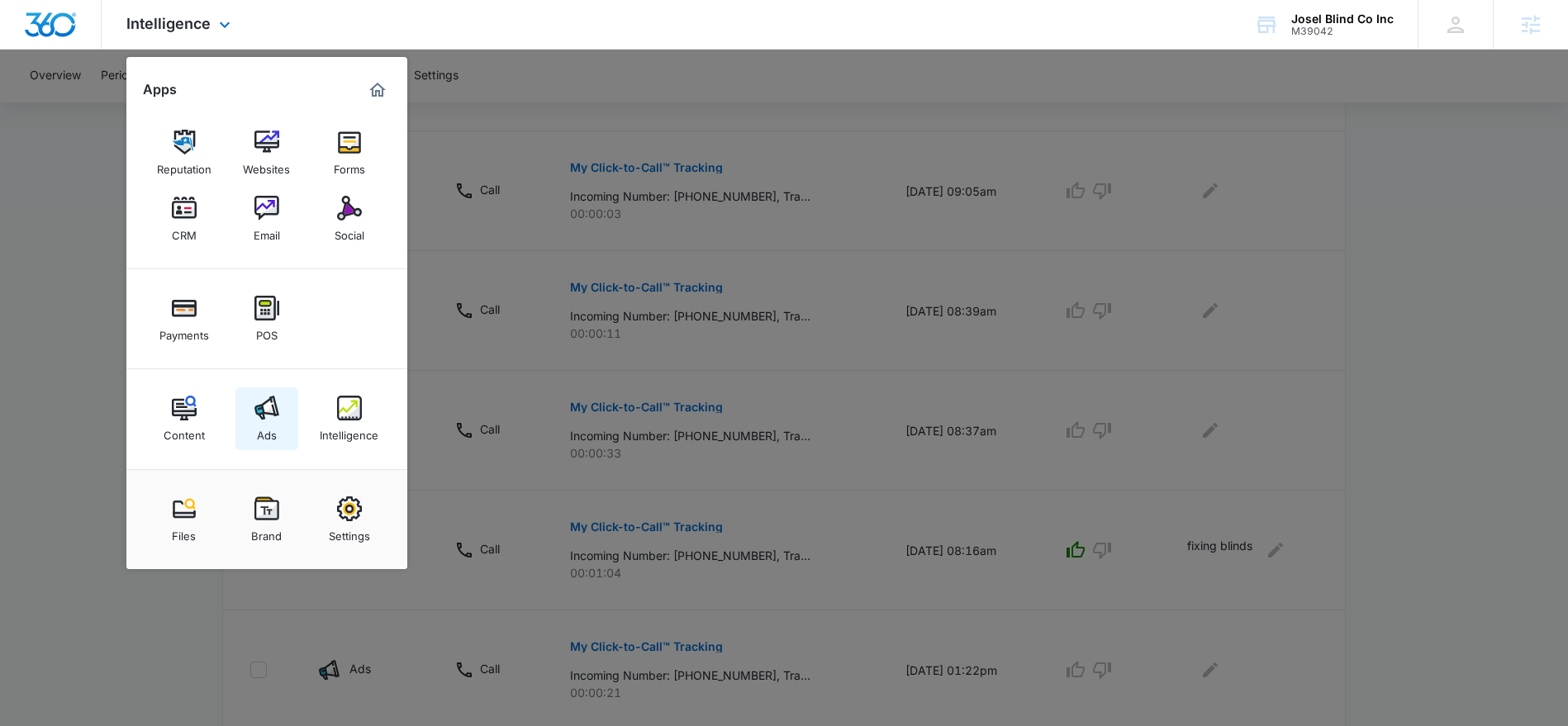
click at [243, 413] on link "Ads" at bounding box center [266, 418] width 62 height 62
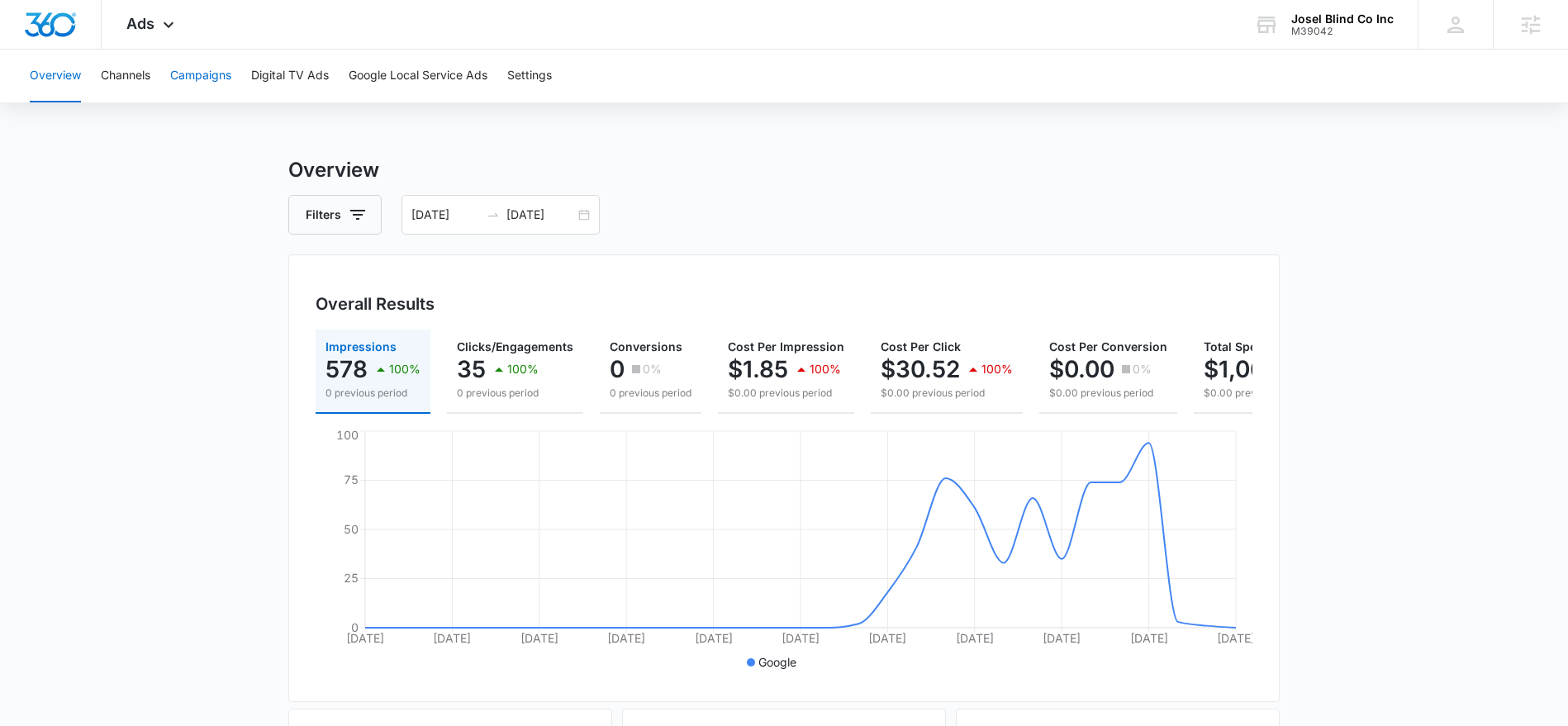
click at [227, 79] on button "Campaigns" at bounding box center [201, 75] width 61 height 52
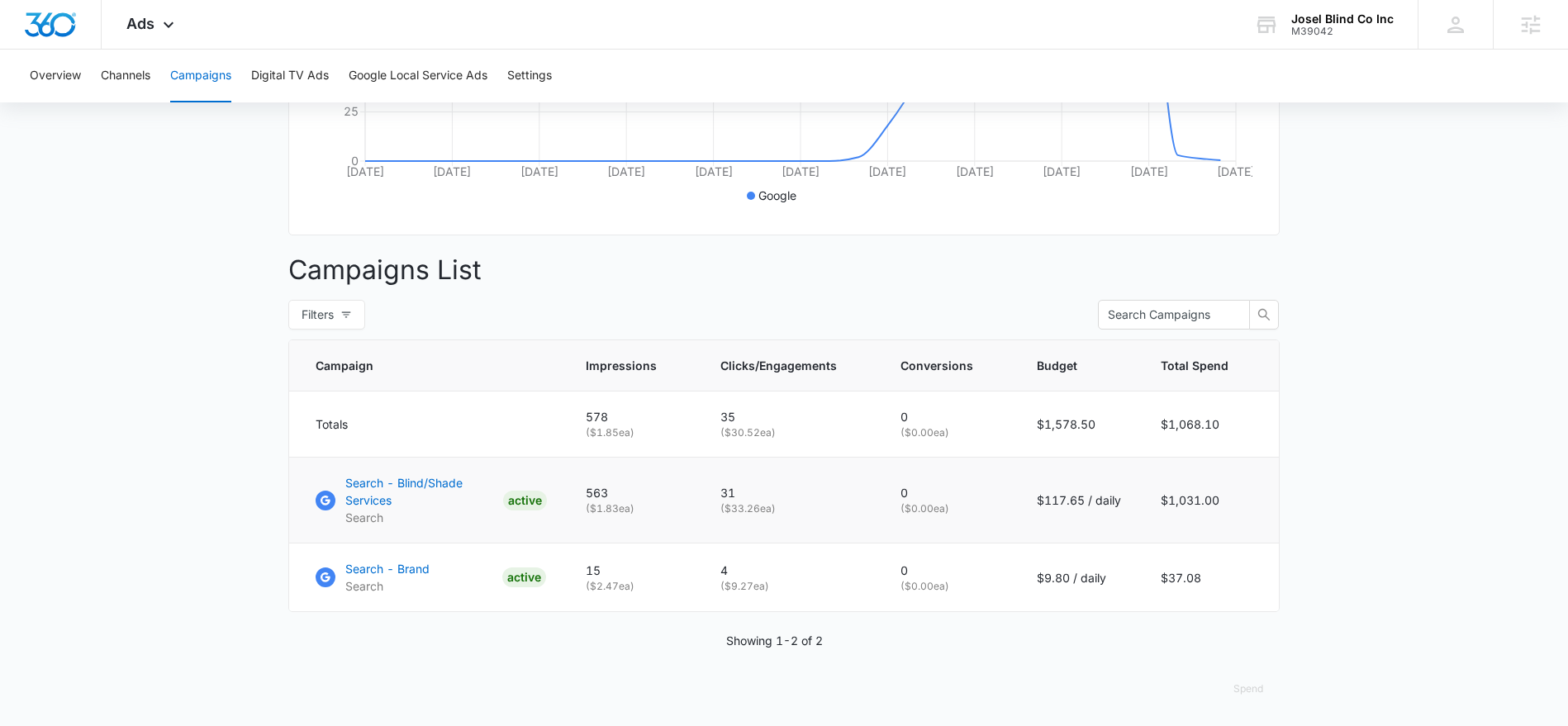
scroll to position [469, 0]
click at [359, 484] on p "Search - Blind/Shade Services" at bounding box center [420, 489] width 151 height 35
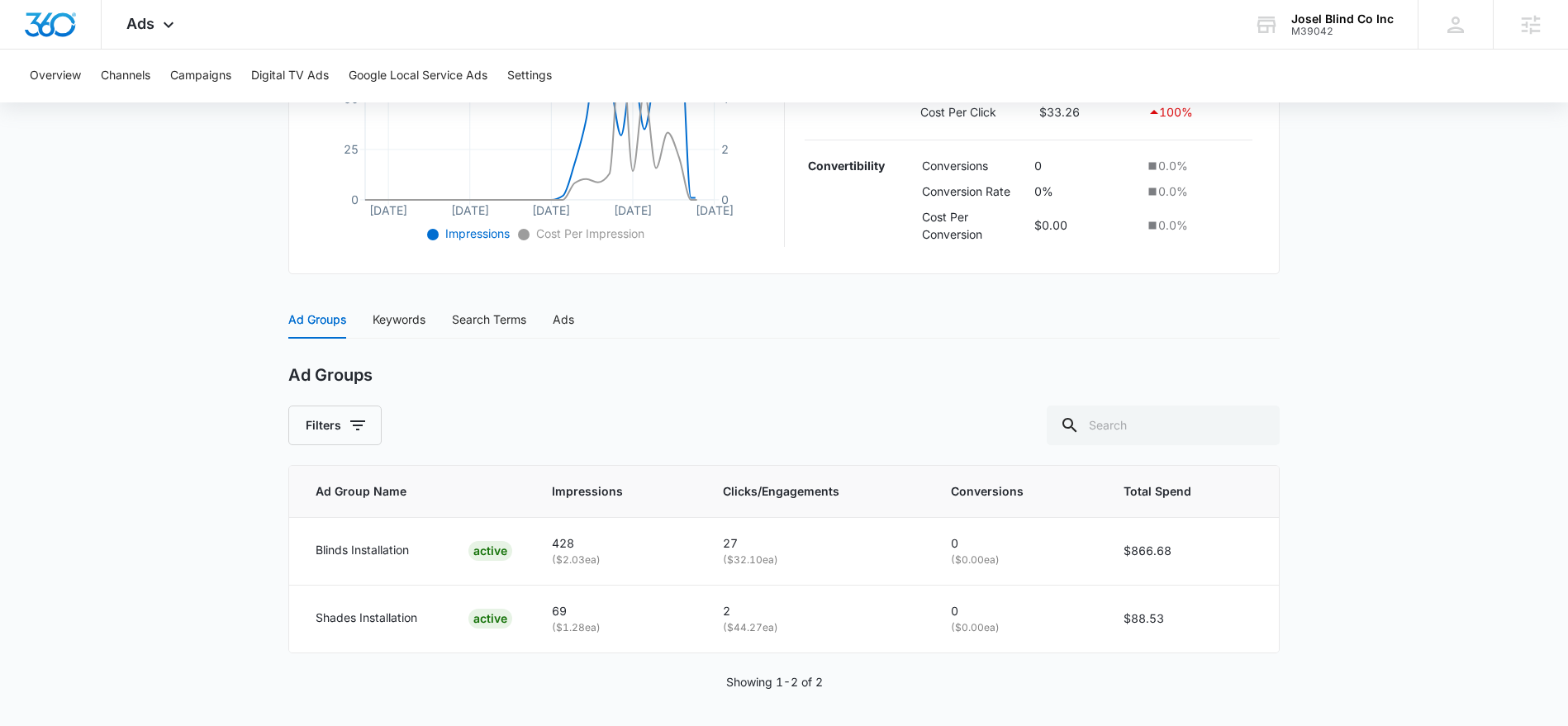
scroll to position [489, 0]
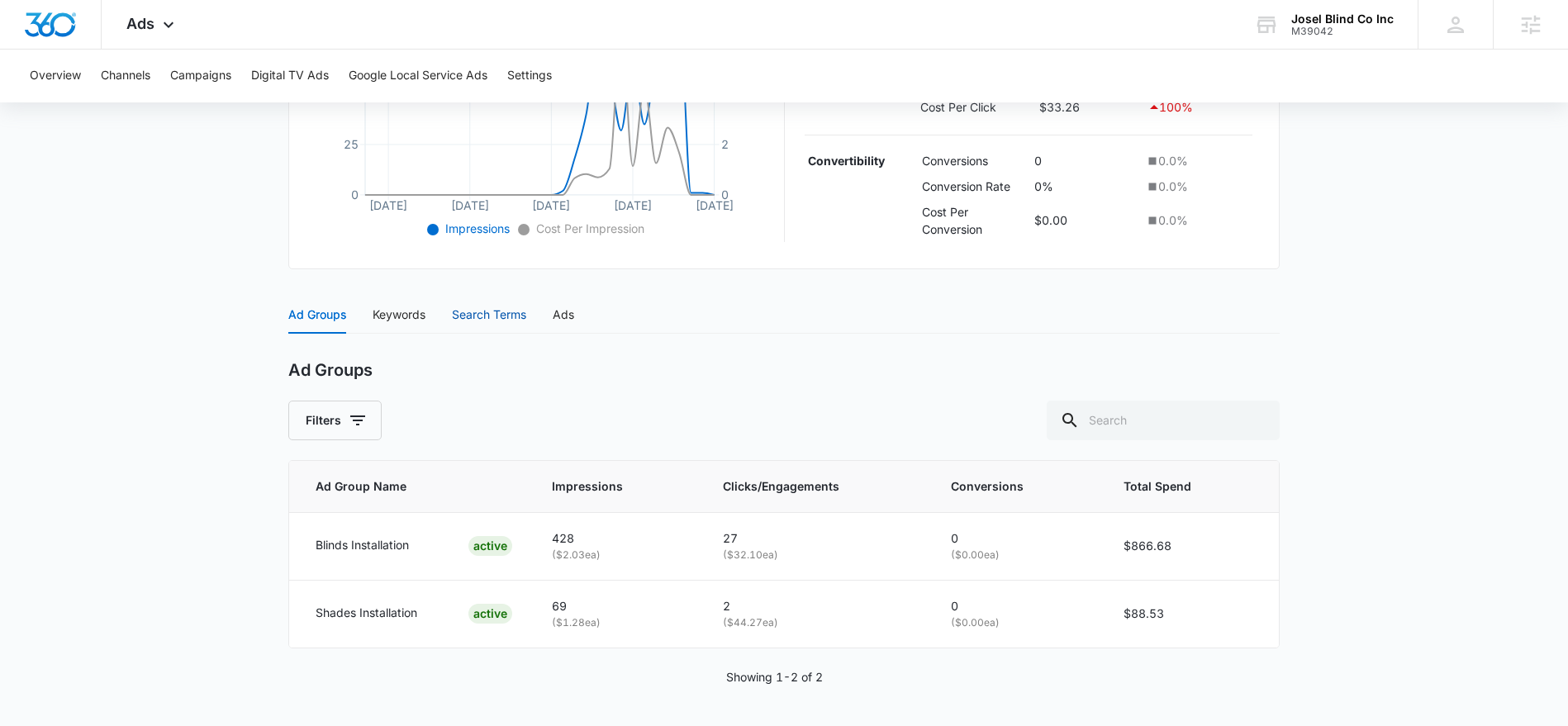
click at [484, 316] on div "Search Terms" at bounding box center [489, 315] width 74 height 18
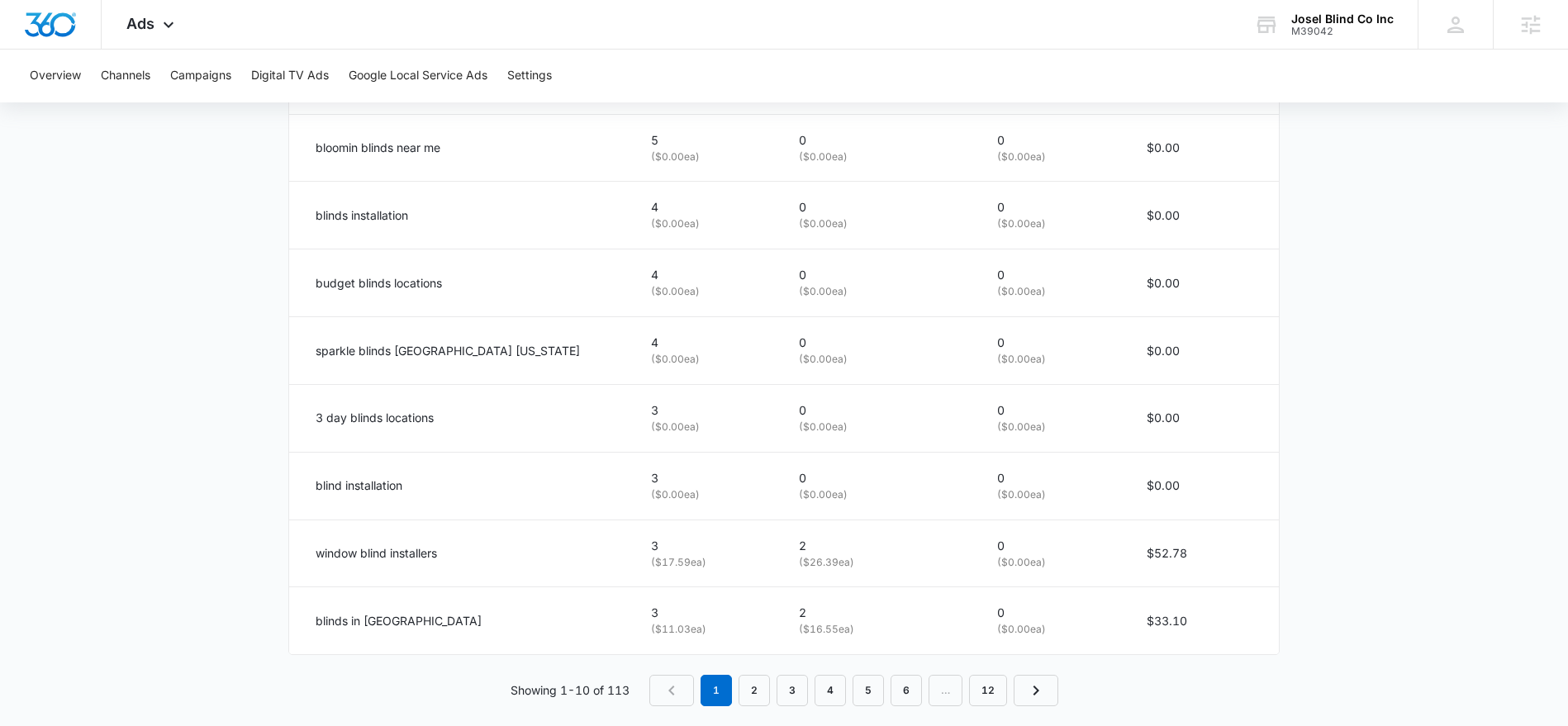
scroll to position [1043, 0]
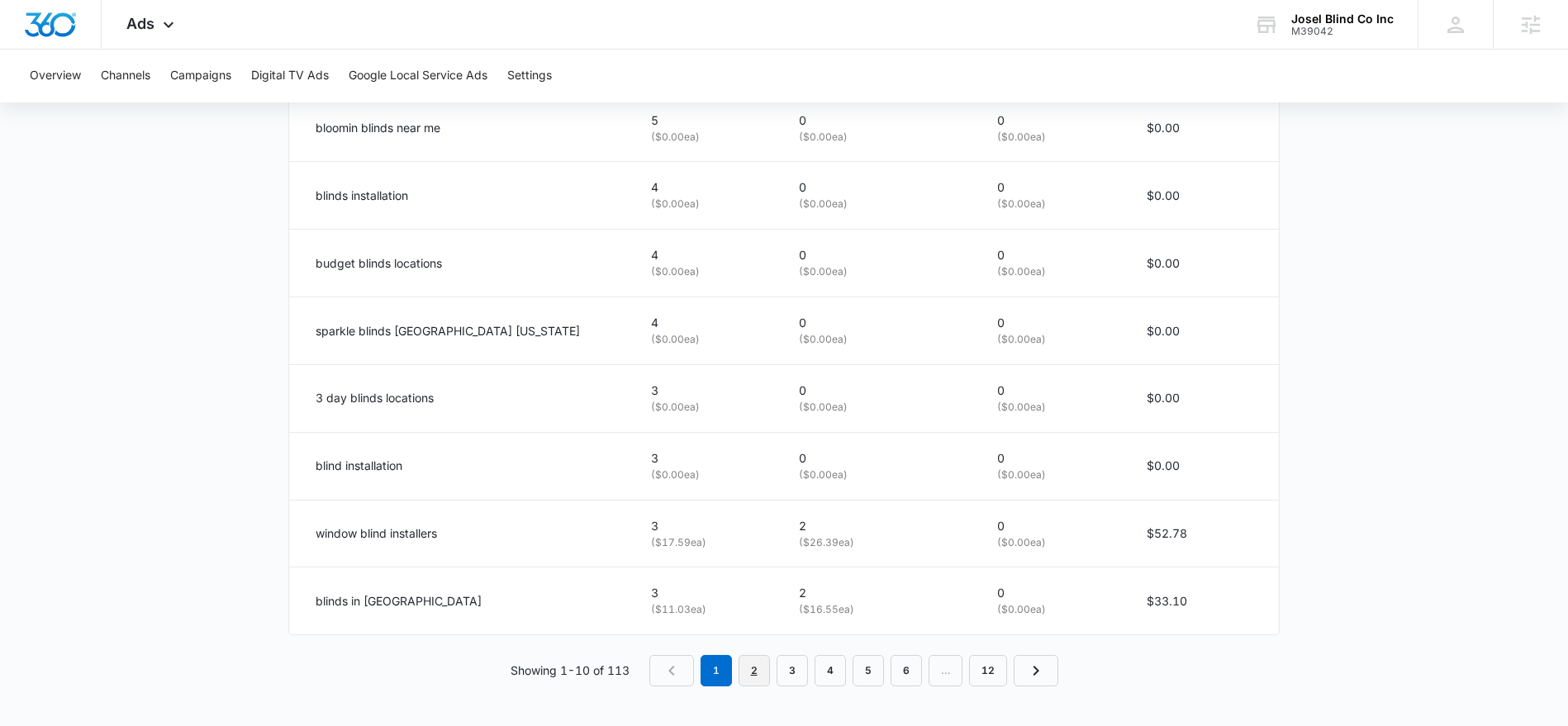
click at [765, 673] on link "2" at bounding box center [755, 671] width 32 height 32
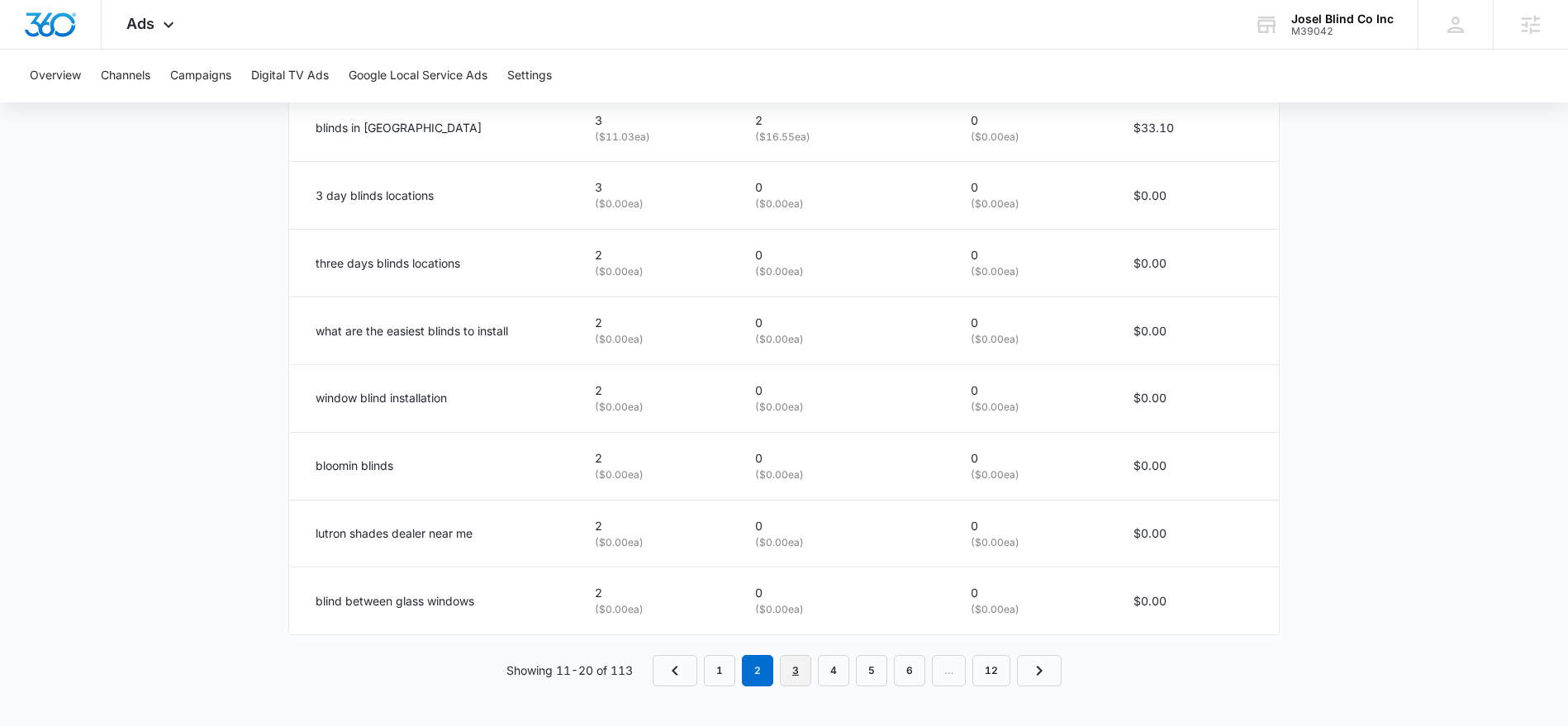
click at [802, 675] on link "3" at bounding box center [796, 671] width 32 height 32
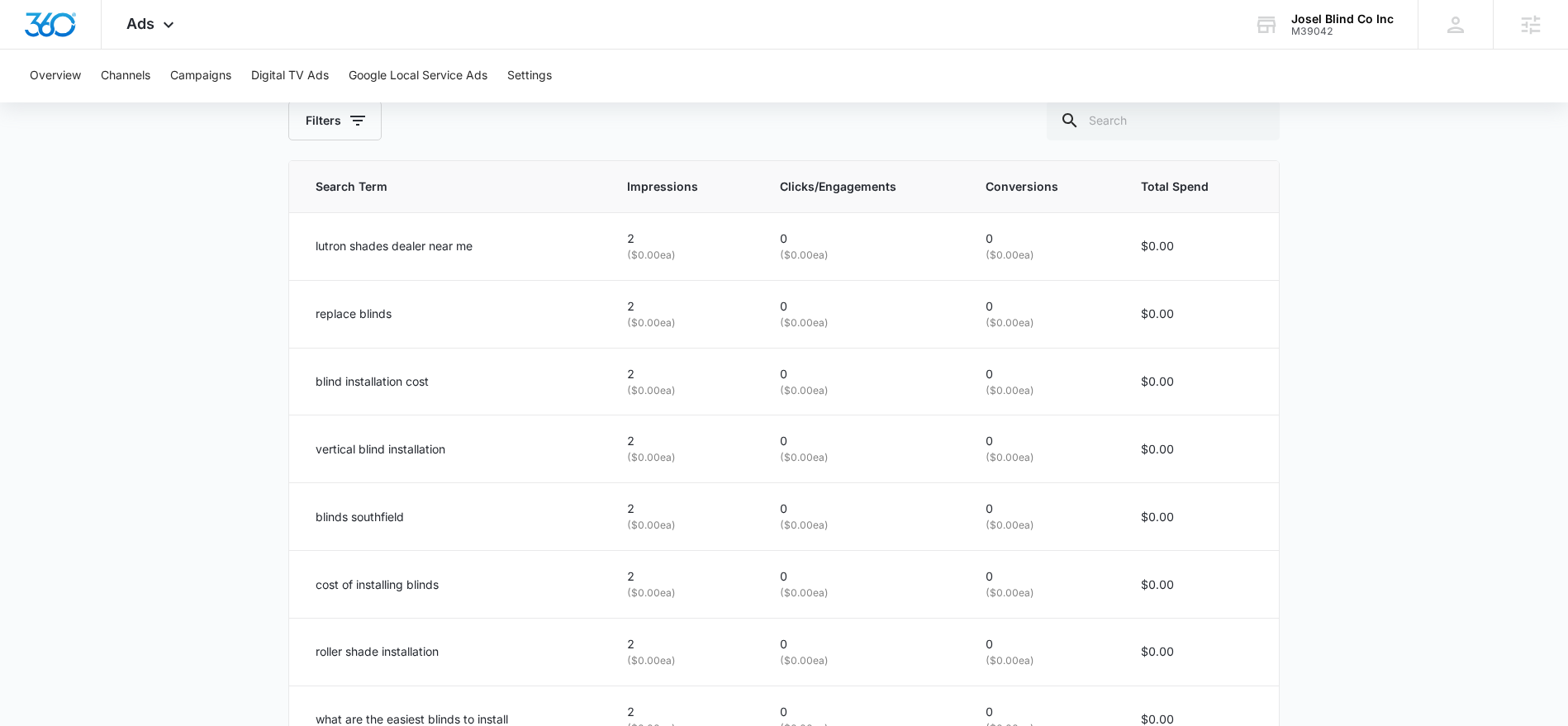
scroll to position [791, 0]
click at [793, 188] on span "Clicks/Engagements" at bounding box center [852, 184] width 142 height 18
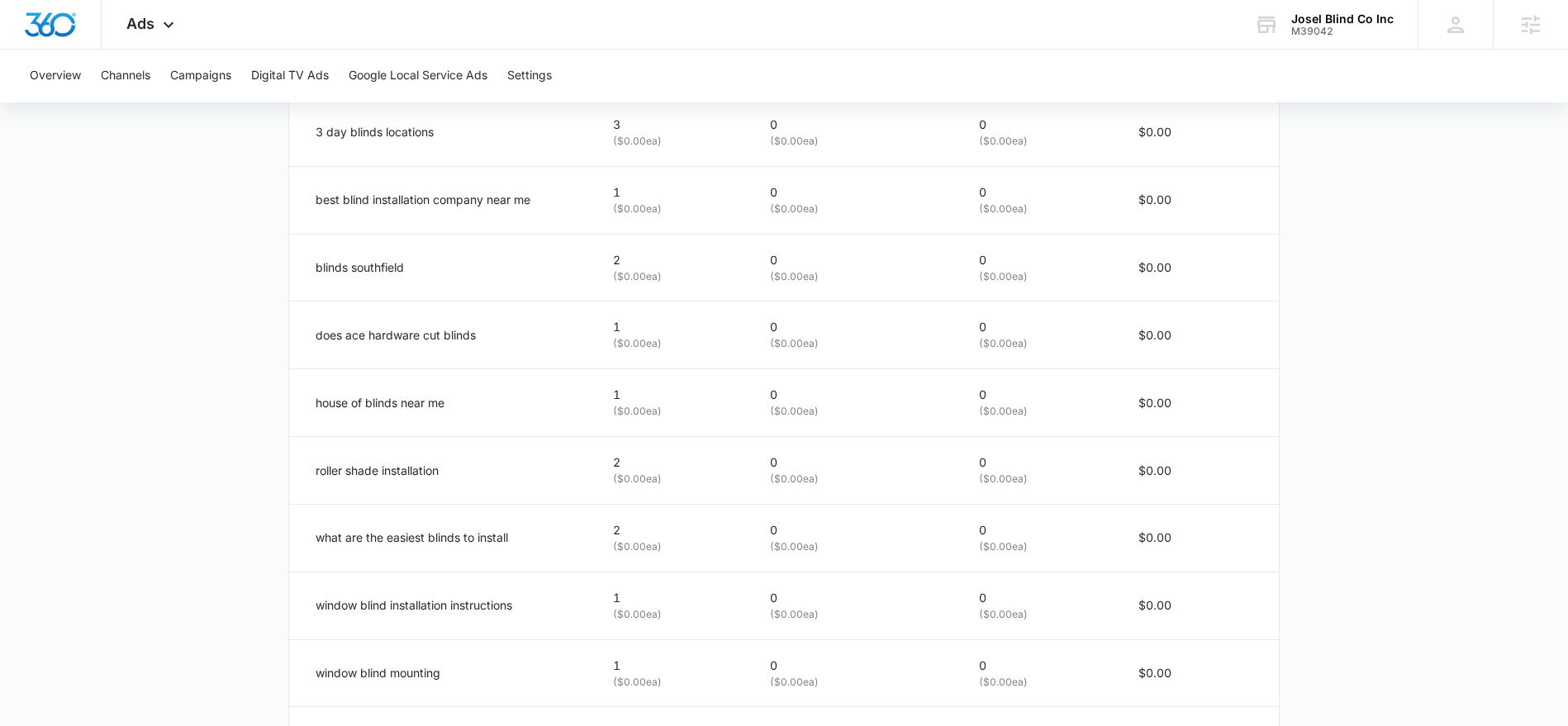
scroll to position [1043, 0]
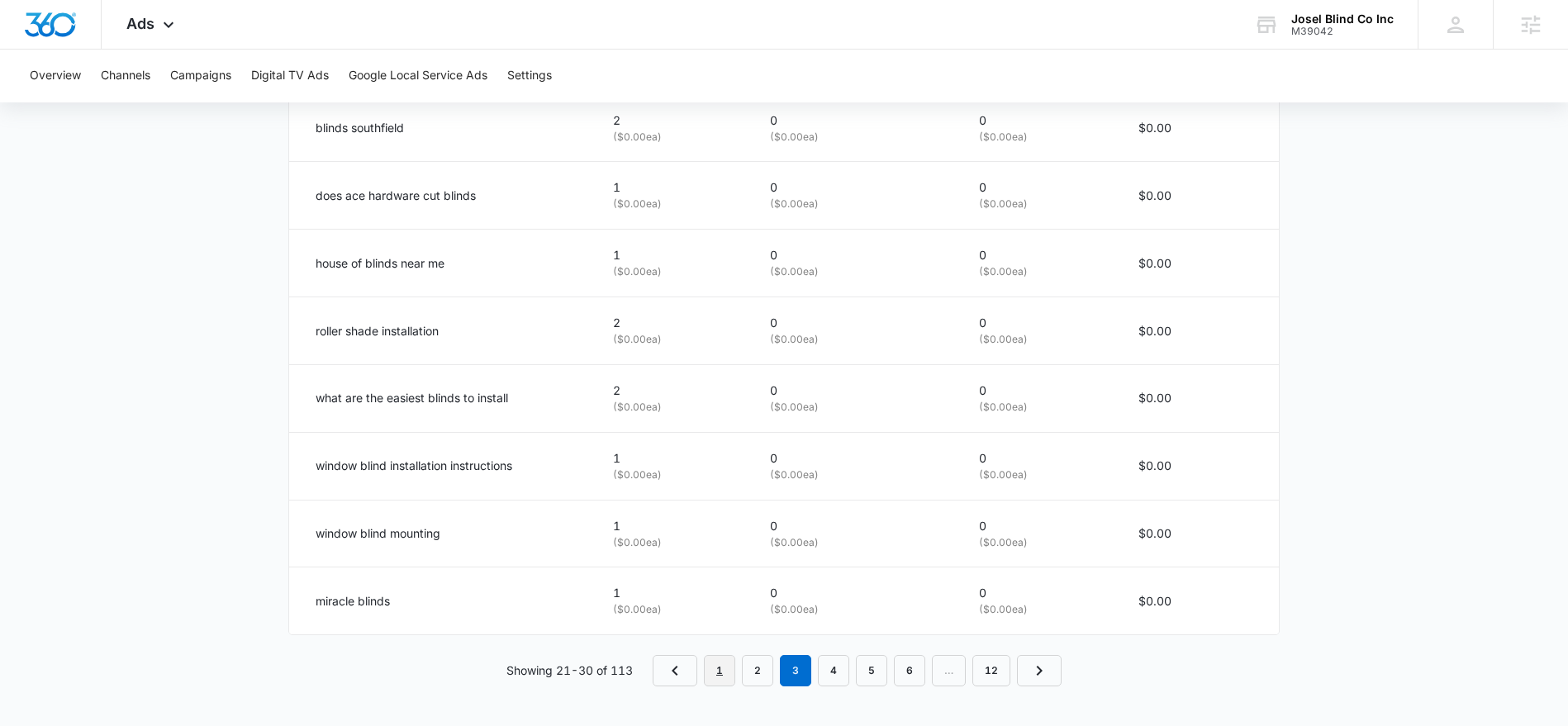
click at [719, 675] on link "1" at bounding box center [720, 671] width 32 height 32
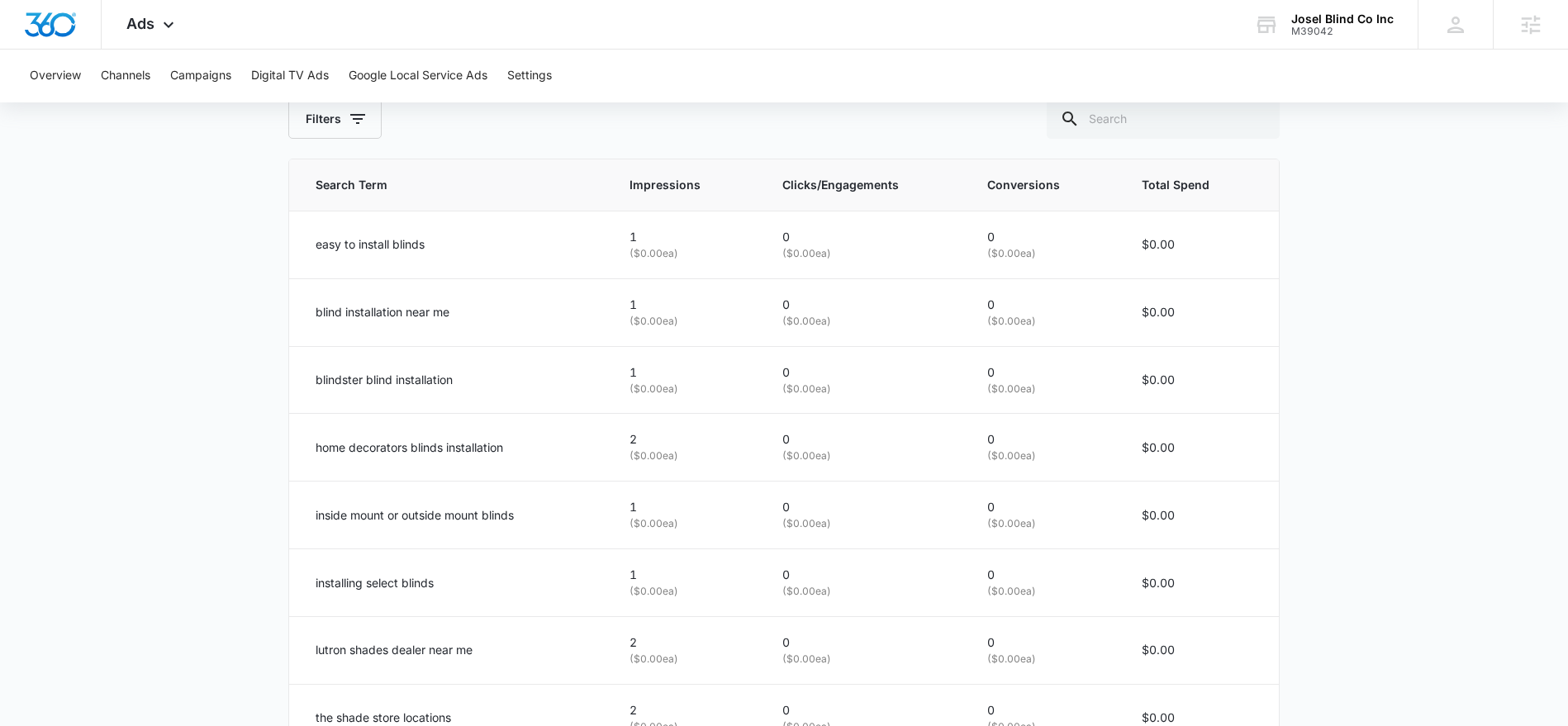
scroll to position [792, 0]
click at [194, 78] on button "Campaigns" at bounding box center [201, 75] width 61 height 52
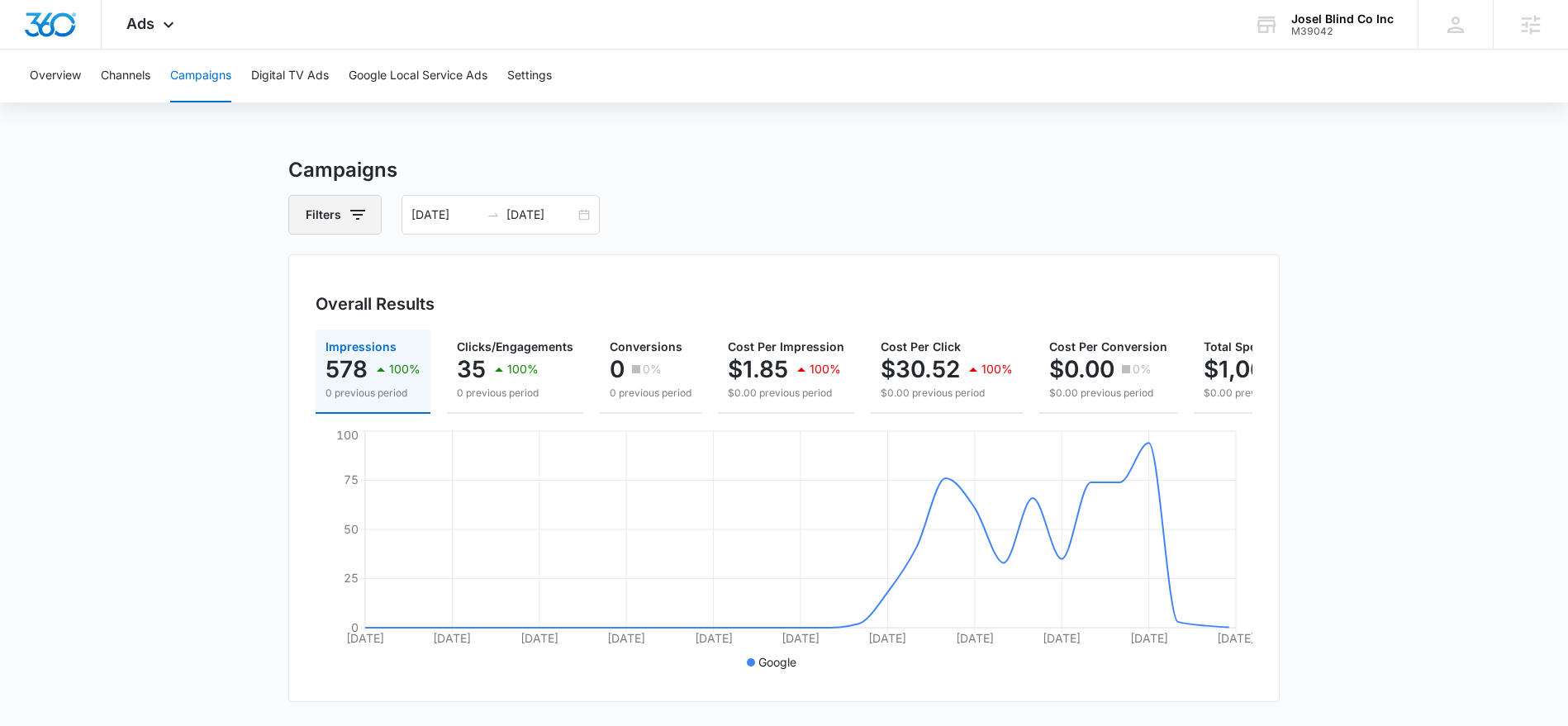
click at [323, 209] on button "Filters" at bounding box center [335, 215] width 93 height 40
click at [342, 277] on p "Channel" at bounding box center [330, 276] width 44 height 18
click at [489, 270] on icon "Show Channel filters" at bounding box center [486, 275] width 20 height 20
click at [322, 261] on icon "Back" at bounding box center [322, 266] width 13 height 13
click at [179, 224] on main "Campaigns Filters [DATE] [DATE] Overall Results Impressions 578 100% 0 previous…" at bounding box center [784, 676] width 1568 height 1041
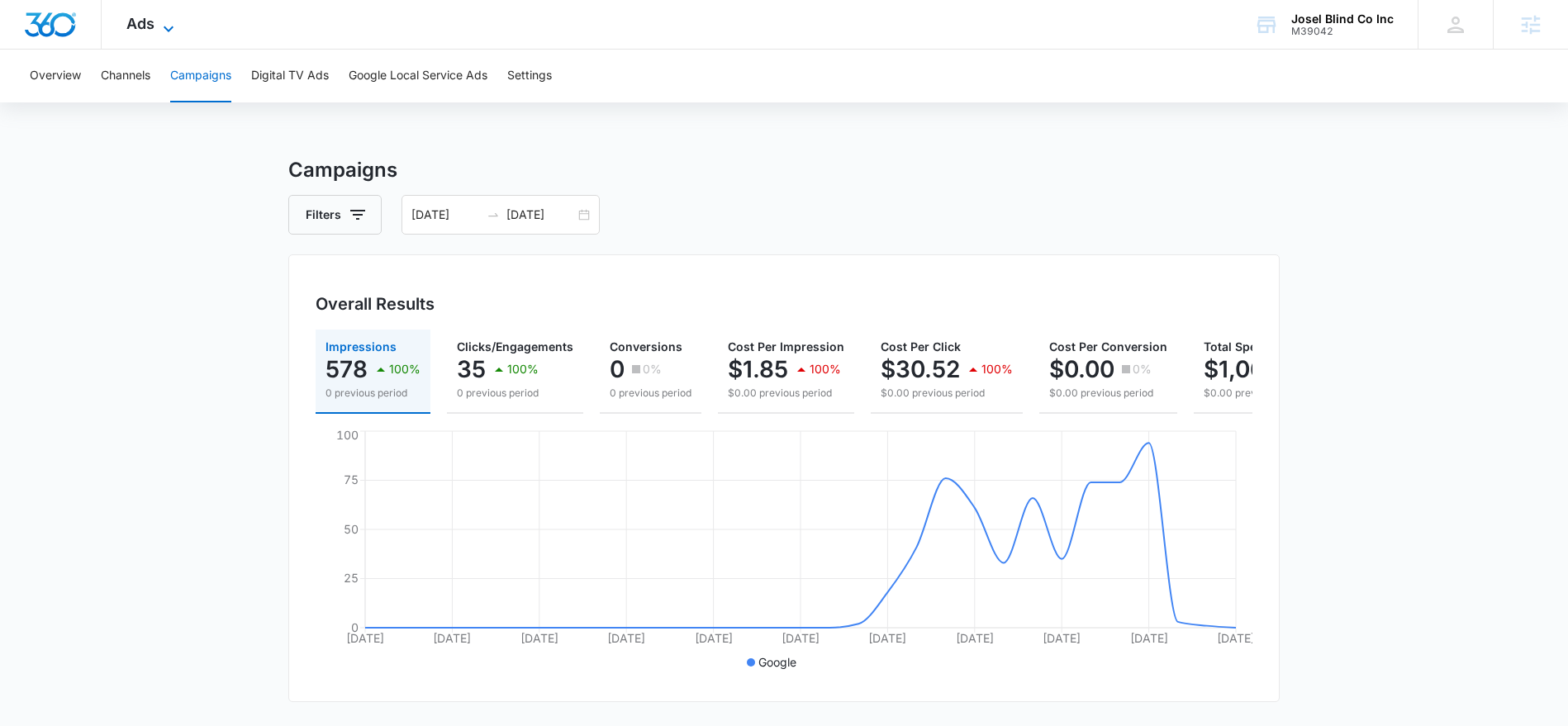
click at [168, 24] on icon at bounding box center [168, 29] width 20 height 20
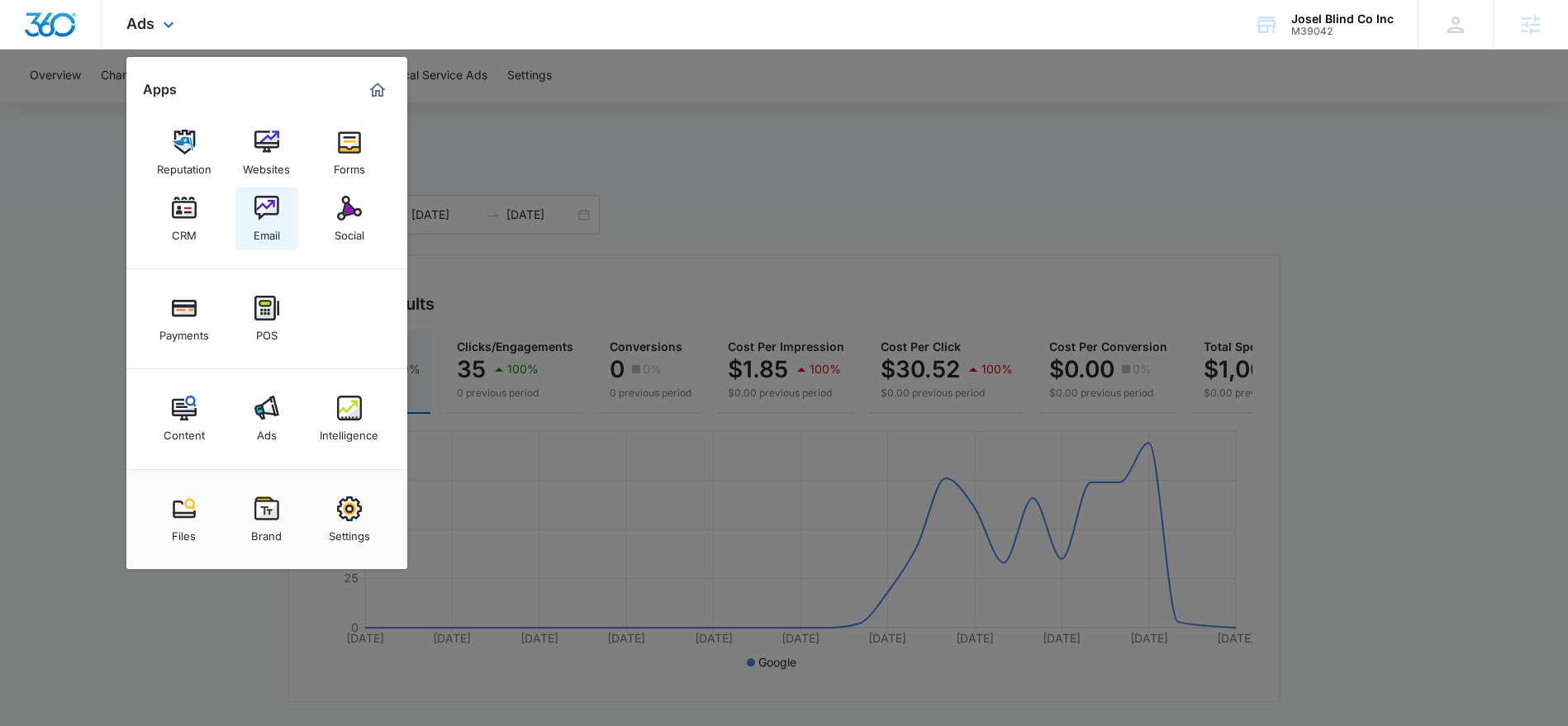
click at [259, 215] on img at bounding box center [266, 208] width 25 height 25
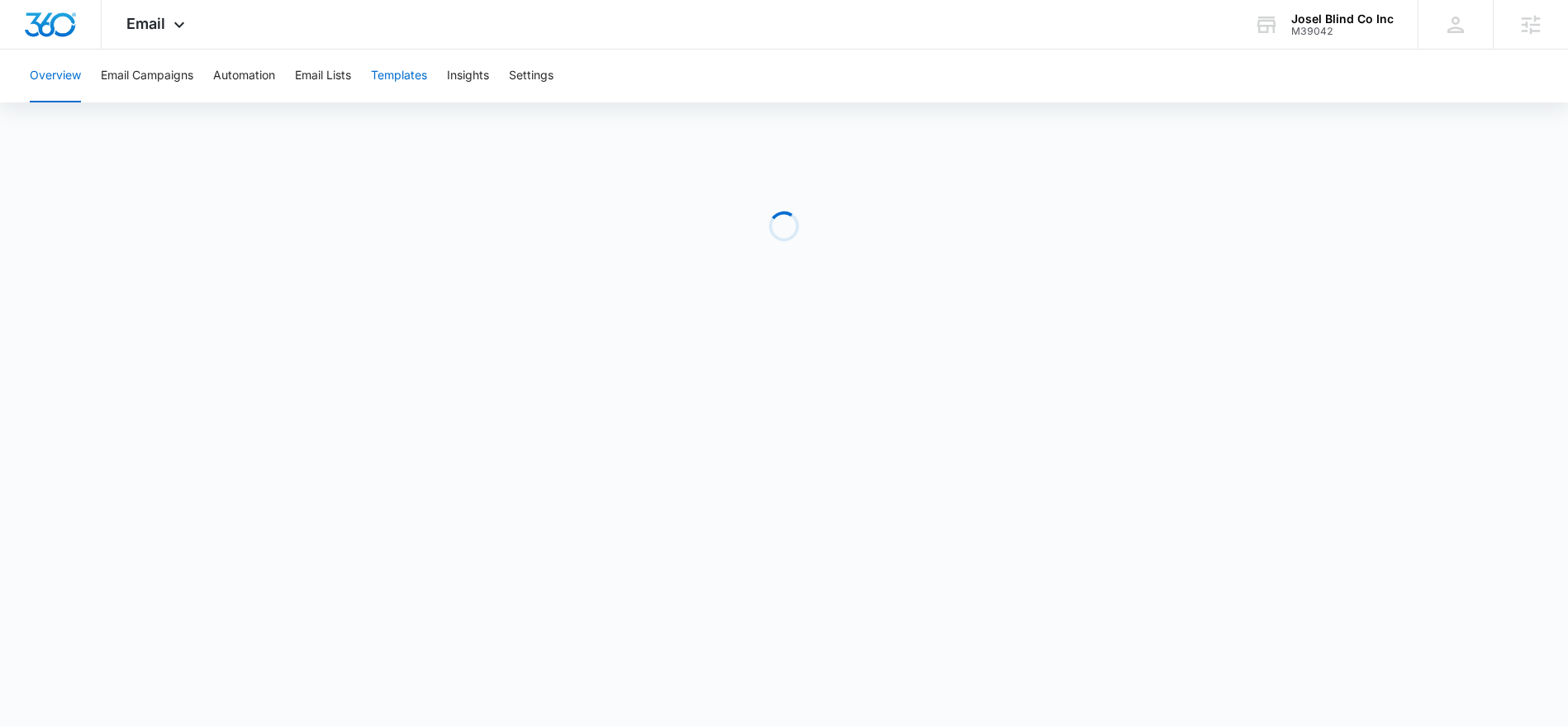
click at [399, 78] on button "Templates" at bounding box center [399, 75] width 56 height 52
click at [181, 27] on icon at bounding box center [179, 29] width 10 height 6
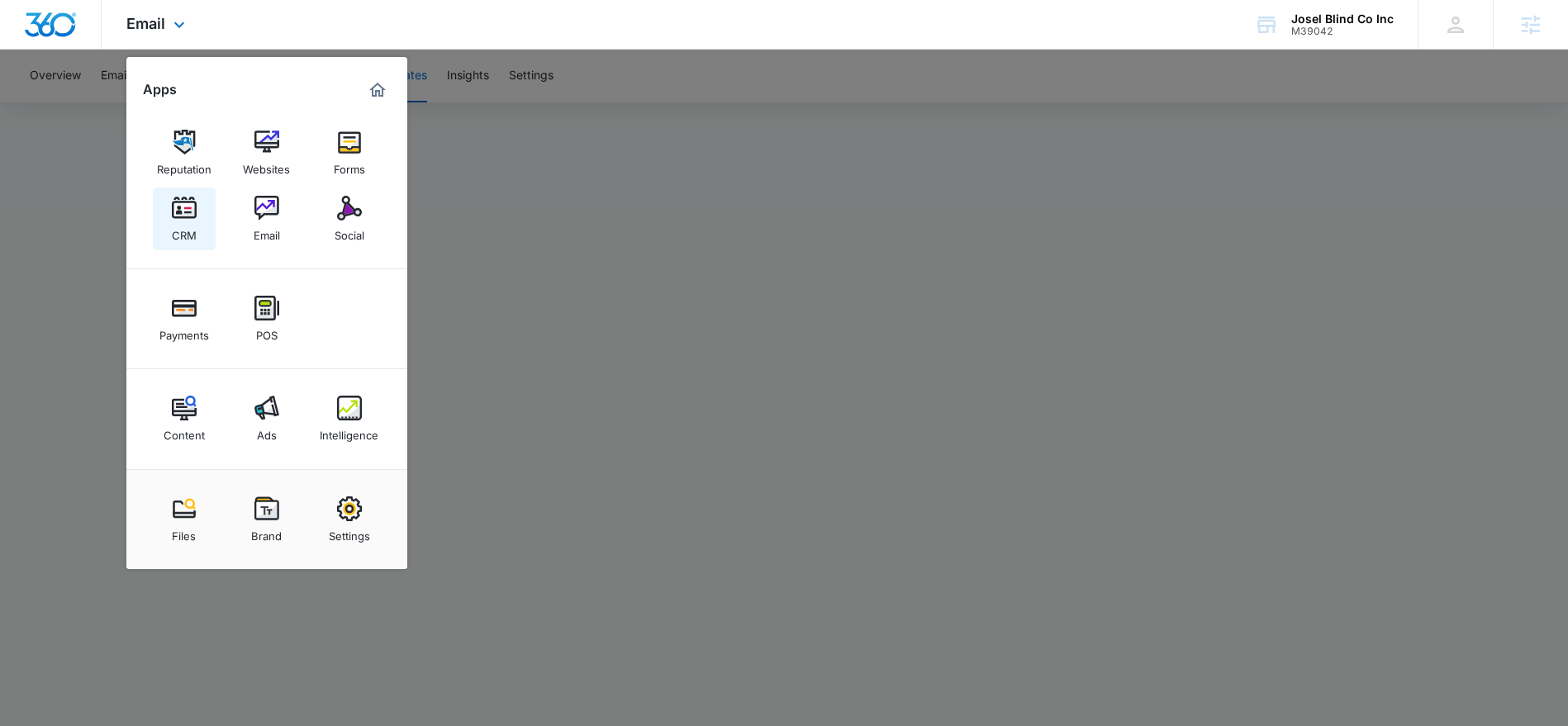
click at [175, 219] on img at bounding box center [184, 208] width 25 height 25
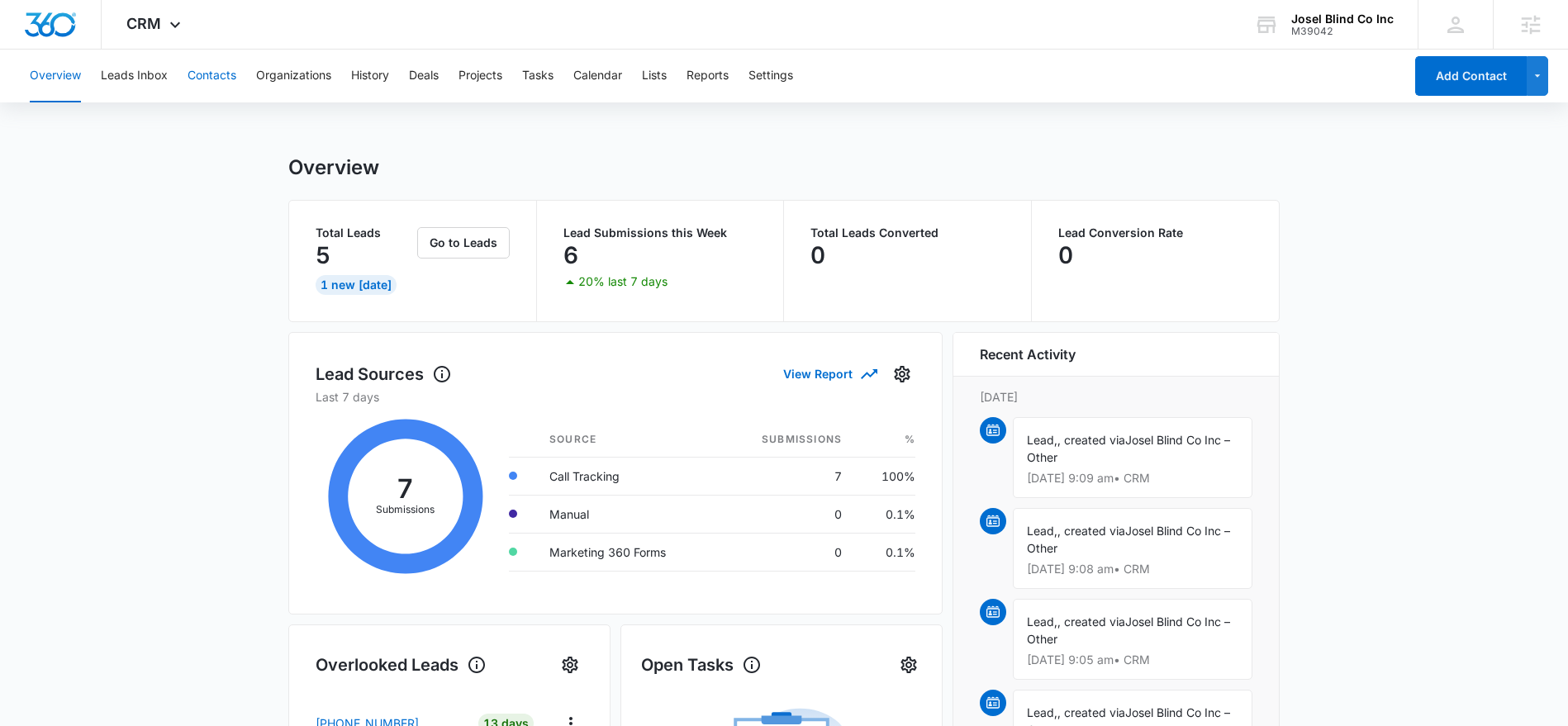
click at [195, 78] on button "Contacts" at bounding box center [212, 75] width 48 height 52
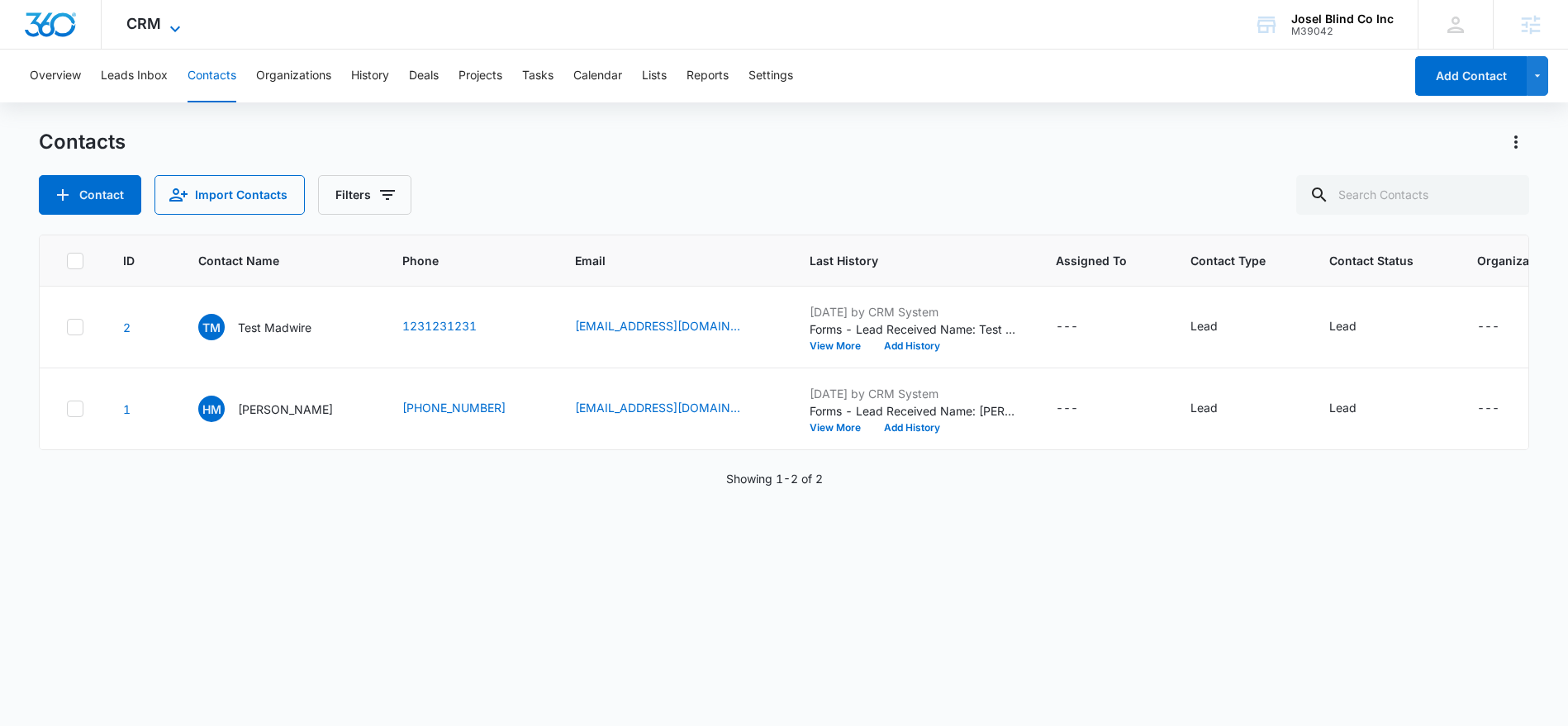
click at [170, 29] on icon at bounding box center [175, 29] width 20 height 20
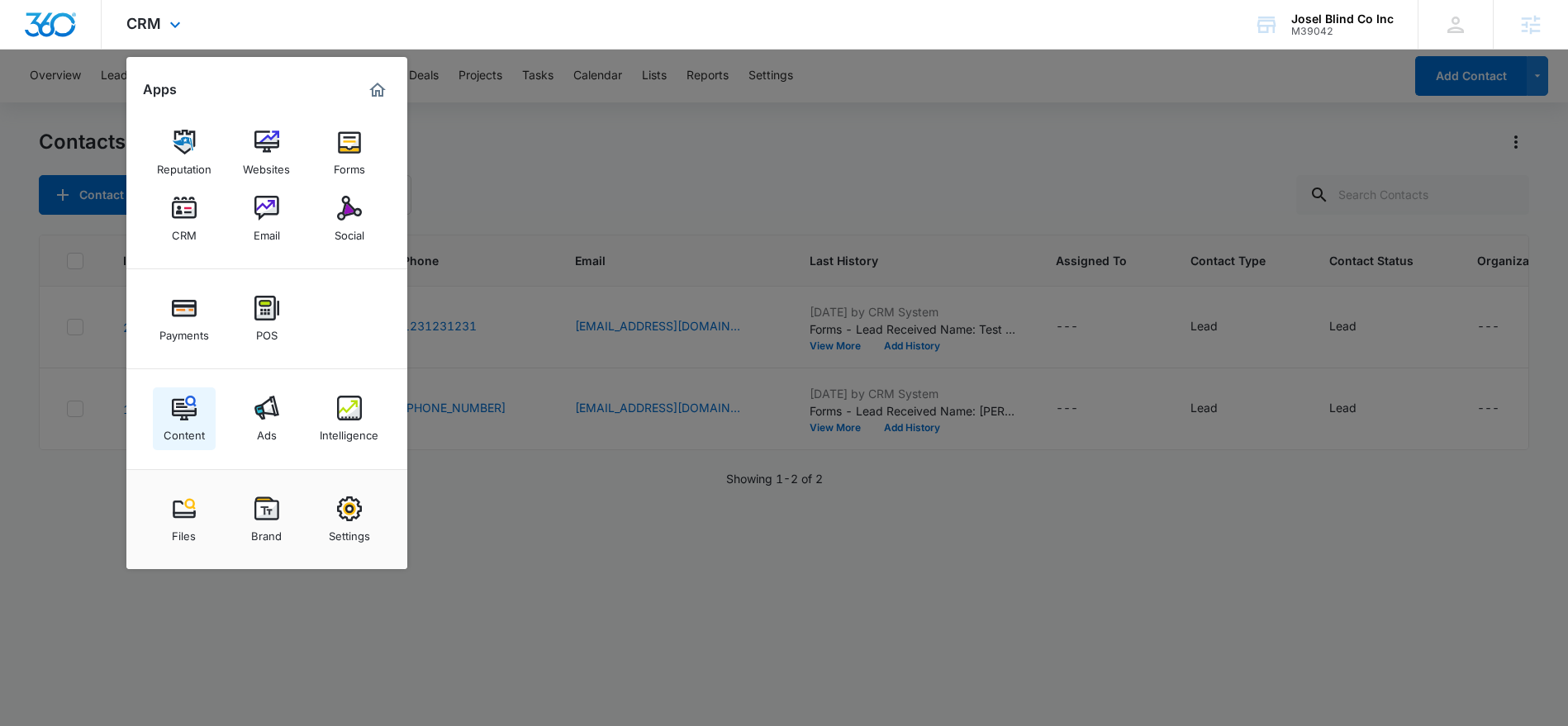
click at [197, 420] on div "Content" at bounding box center [184, 431] width 42 height 22
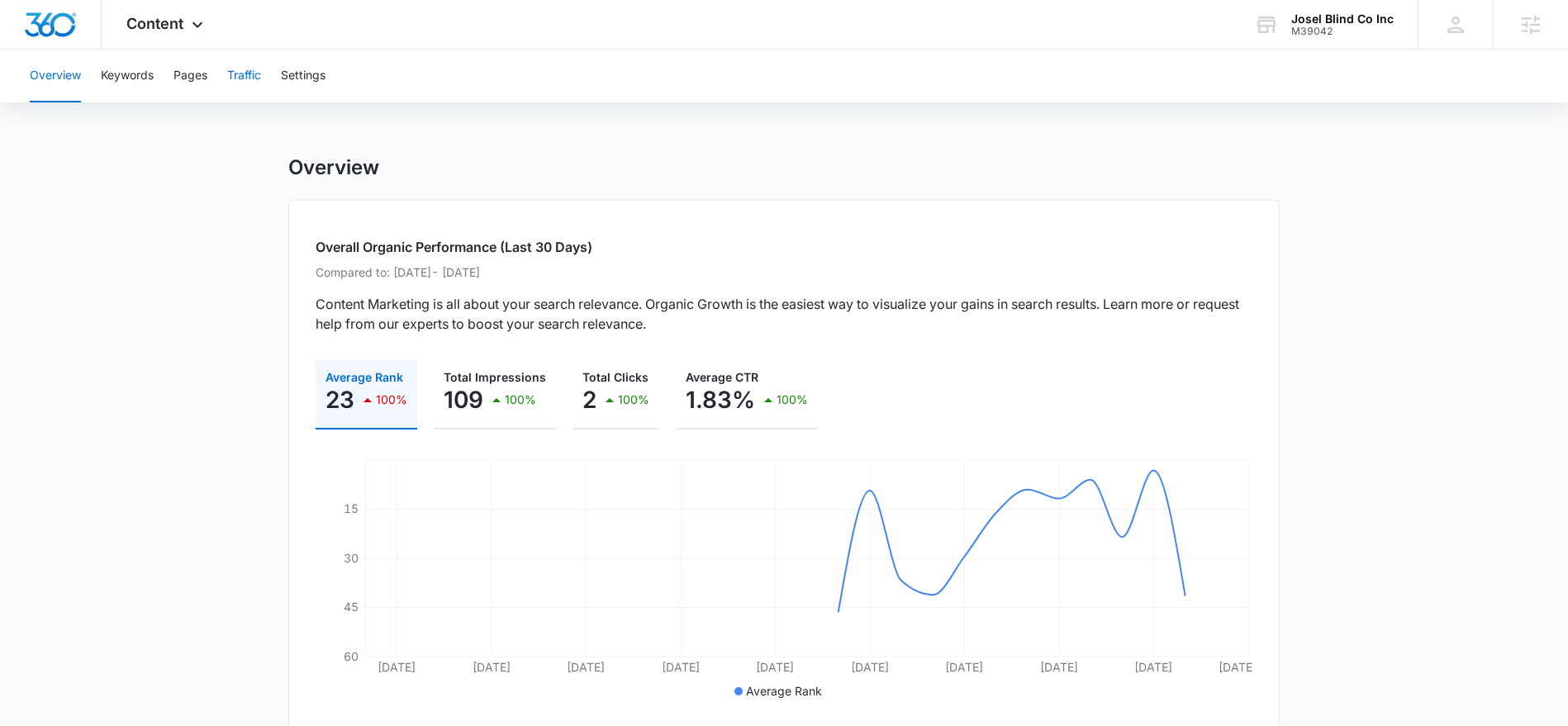
click at [246, 80] on button "Traffic" at bounding box center [244, 75] width 34 height 52
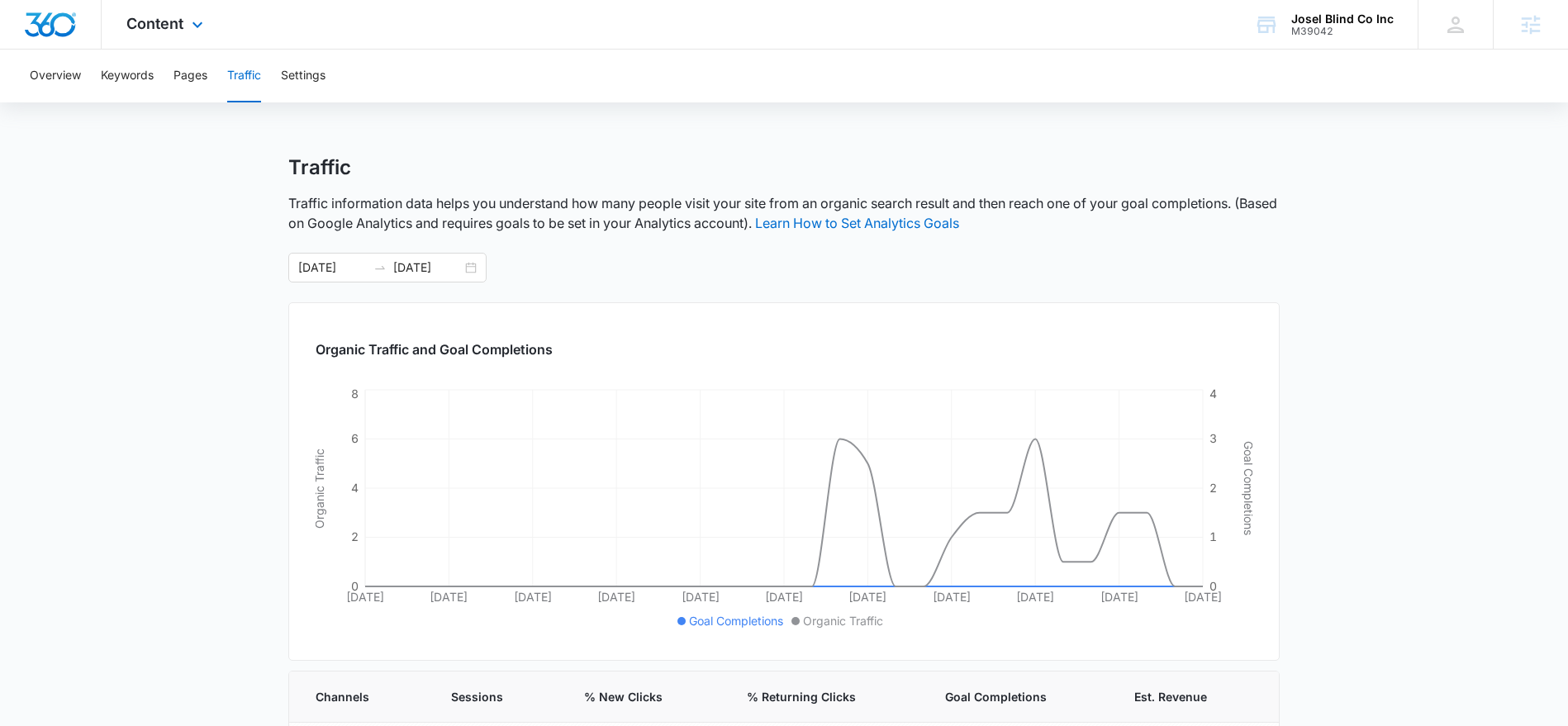
drag, startPoint x: 201, startPoint y: 32, endPoint x: 198, endPoint y: 48, distance: 16.3
click at [201, 33] on icon at bounding box center [198, 25] width 20 height 20
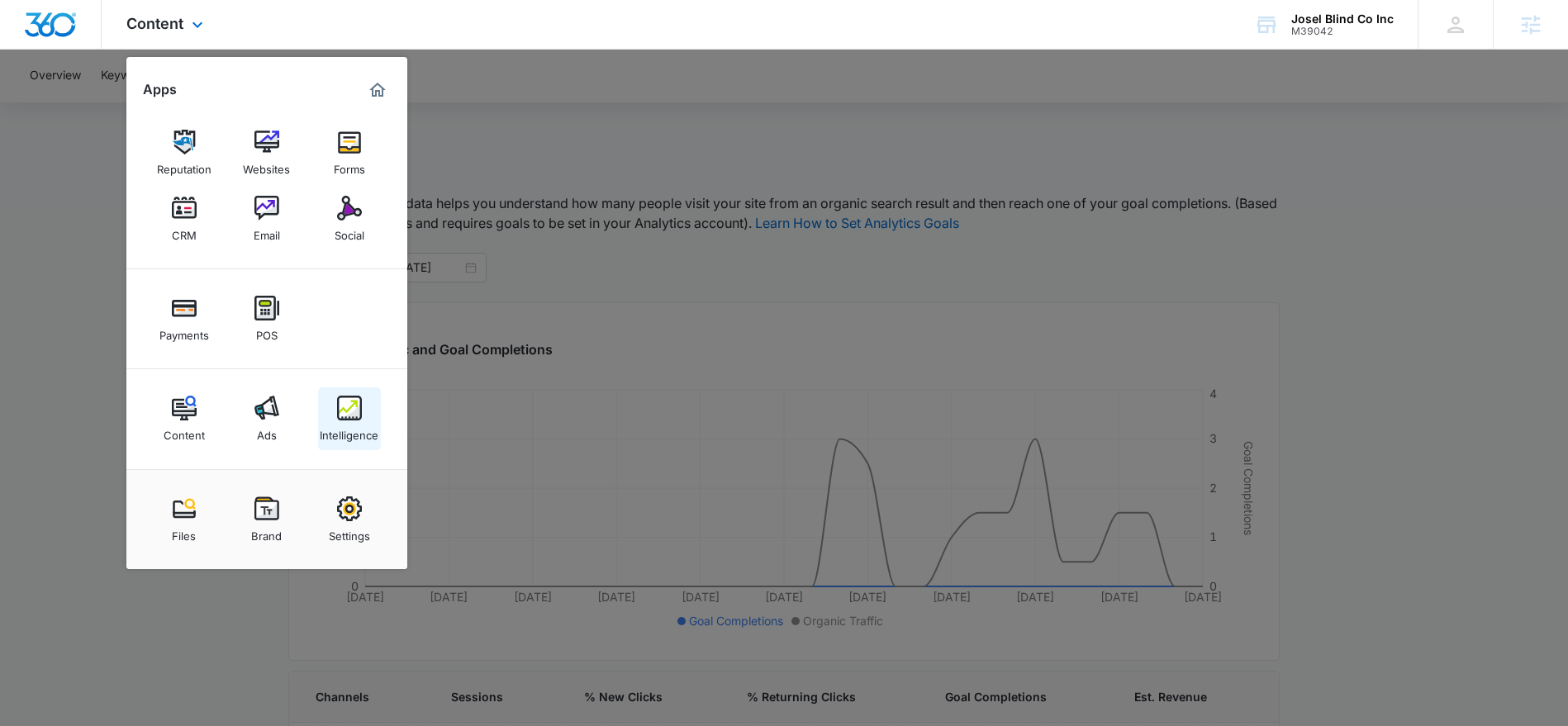
click at [337, 423] on div "Intelligence" at bounding box center [348, 431] width 58 height 22
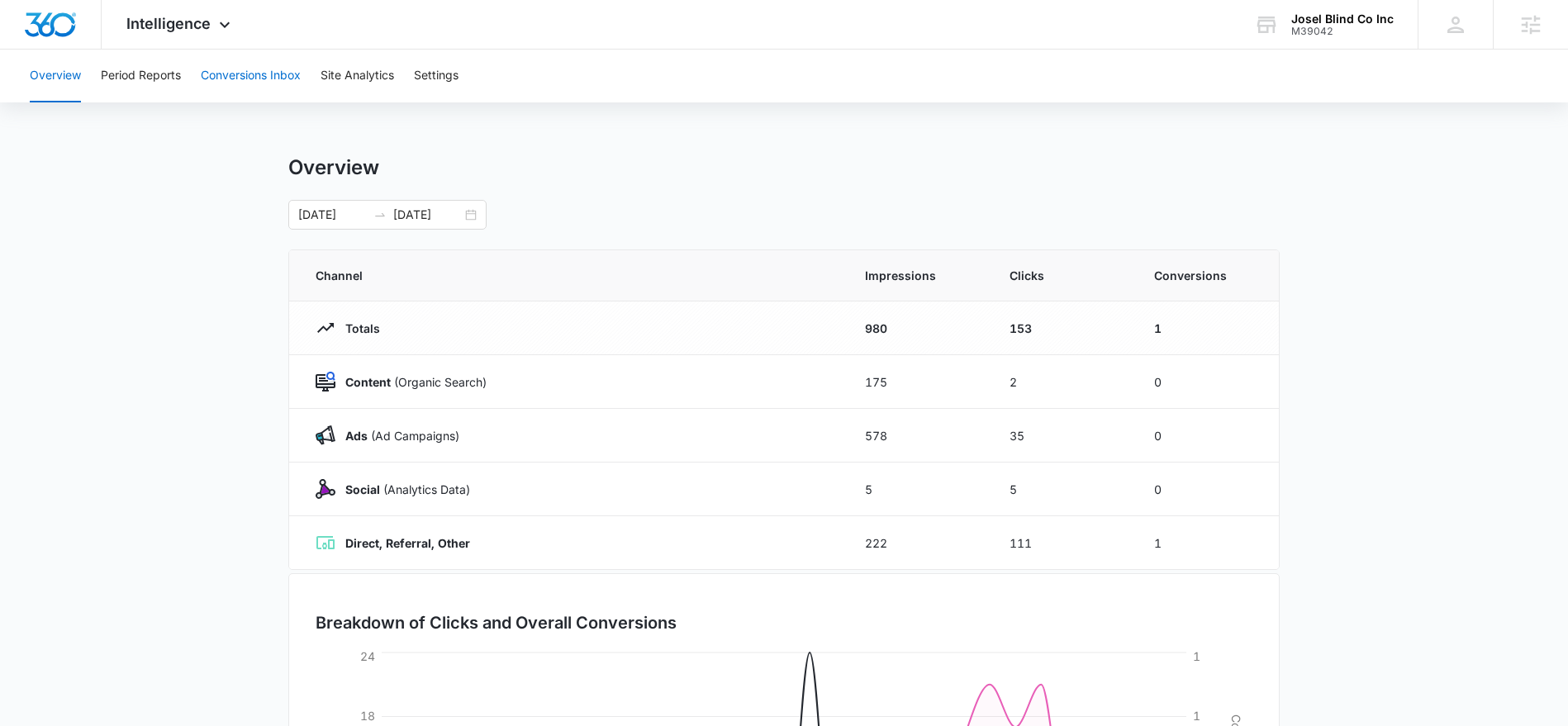
click at [216, 78] on button "Conversions Inbox" at bounding box center [250, 75] width 100 height 52
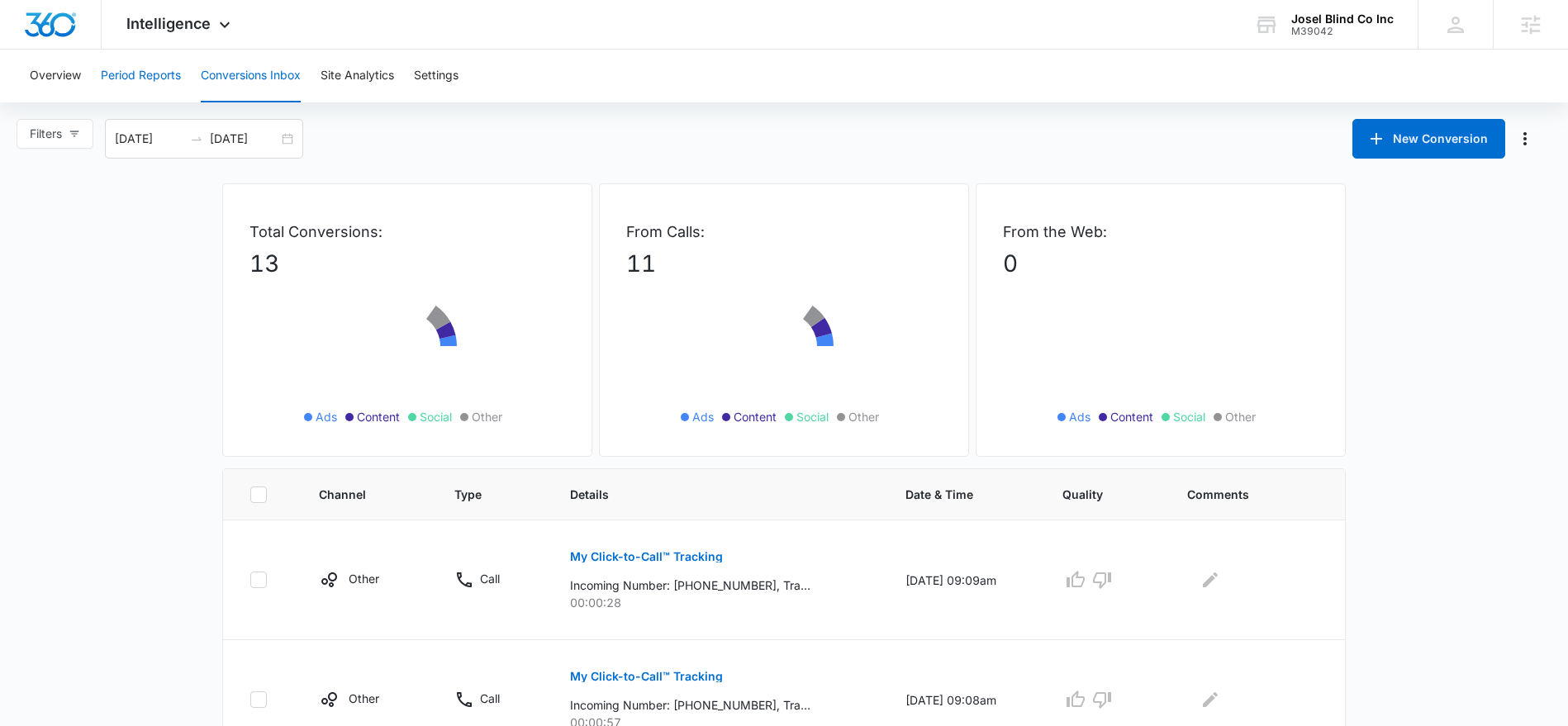
click at [169, 76] on button "Period Reports" at bounding box center [140, 75] width 80 height 52
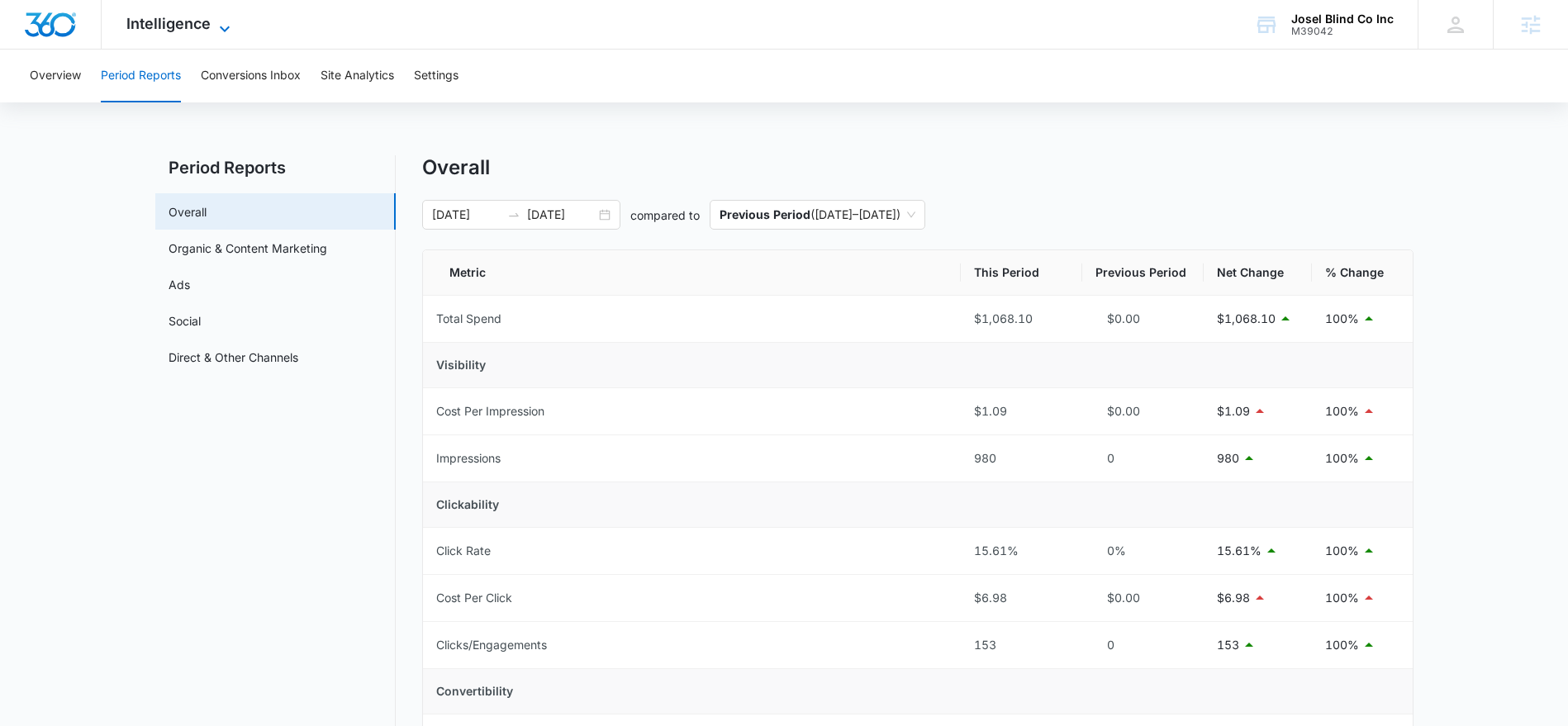
click at [219, 23] on icon at bounding box center [225, 29] width 20 height 20
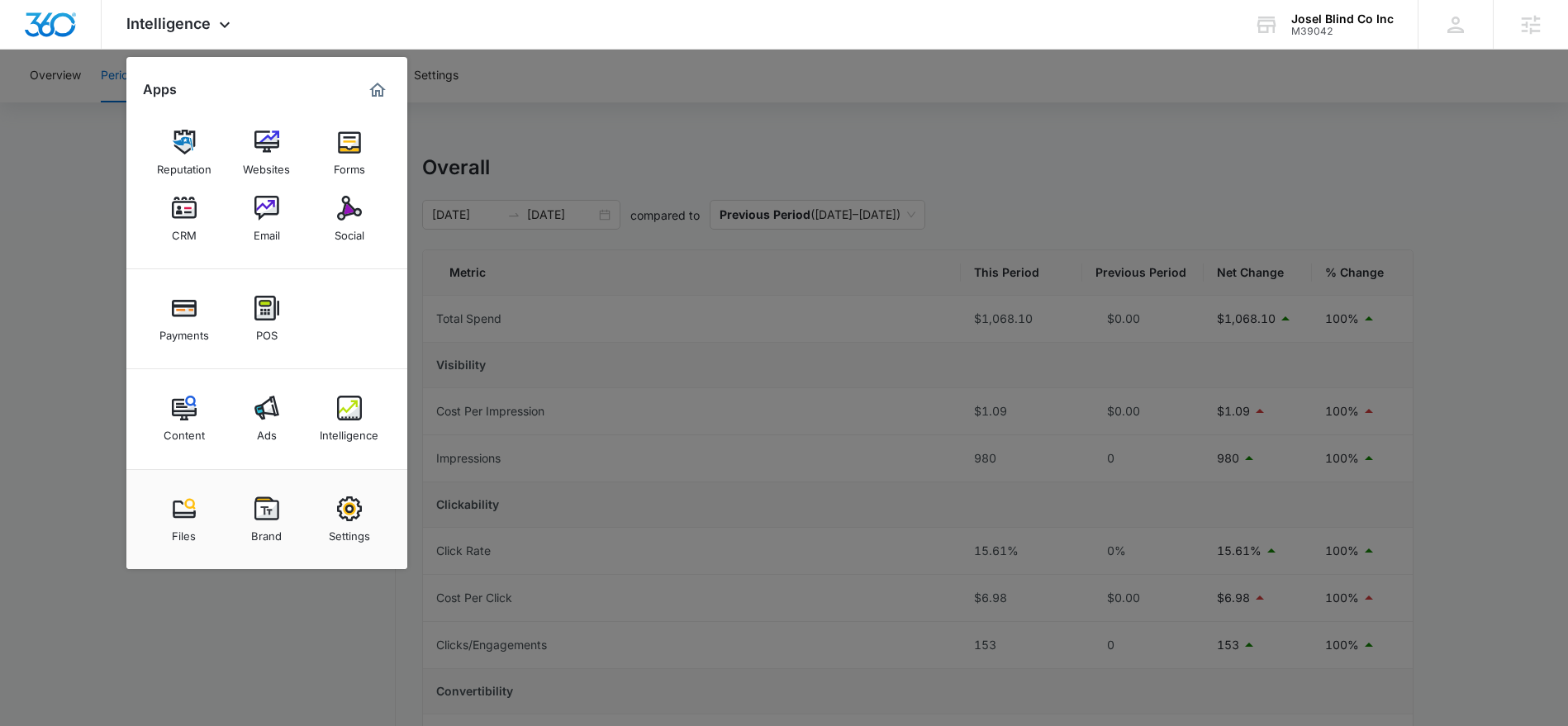
click at [61, 306] on div at bounding box center [784, 363] width 1568 height 726
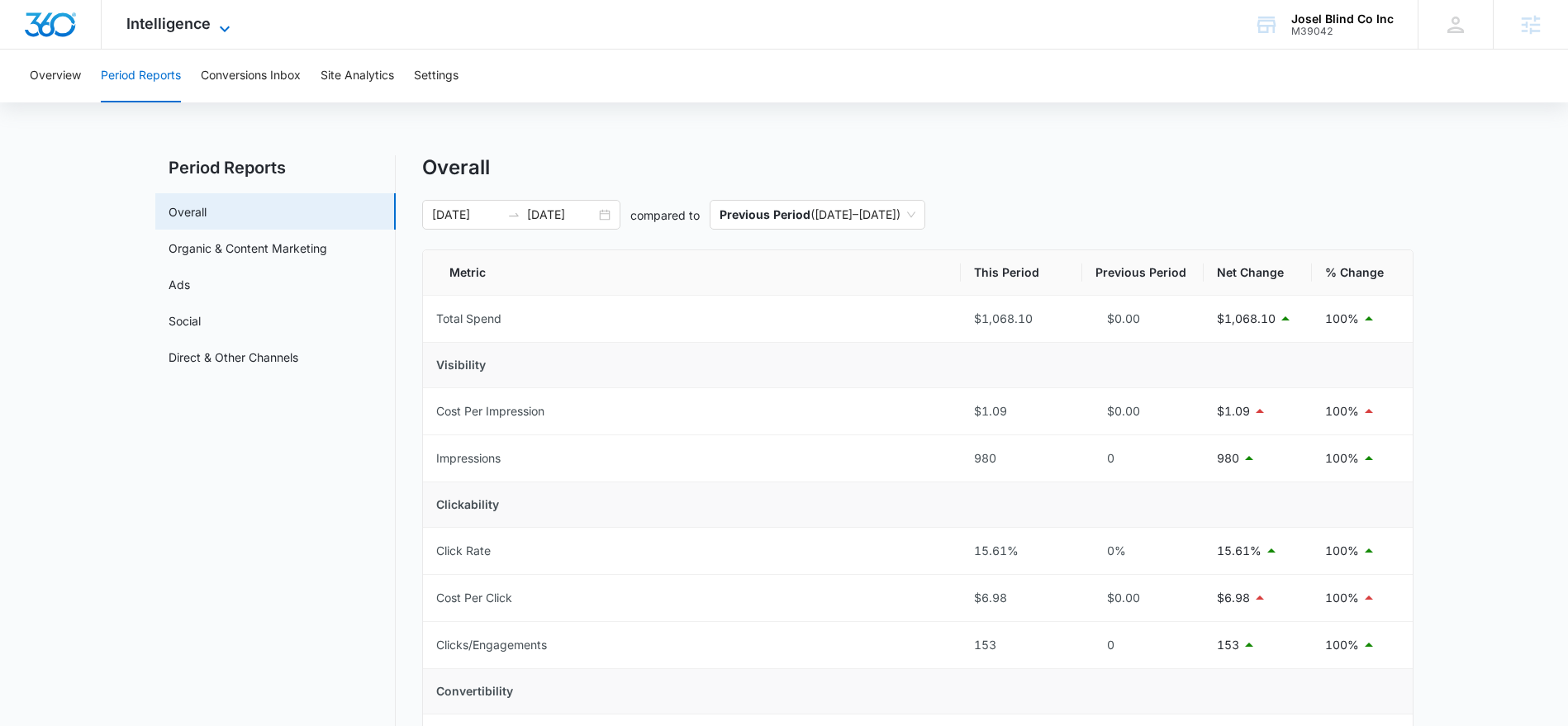
click at [225, 33] on icon at bounding box center [225, 29] width 20 height 20
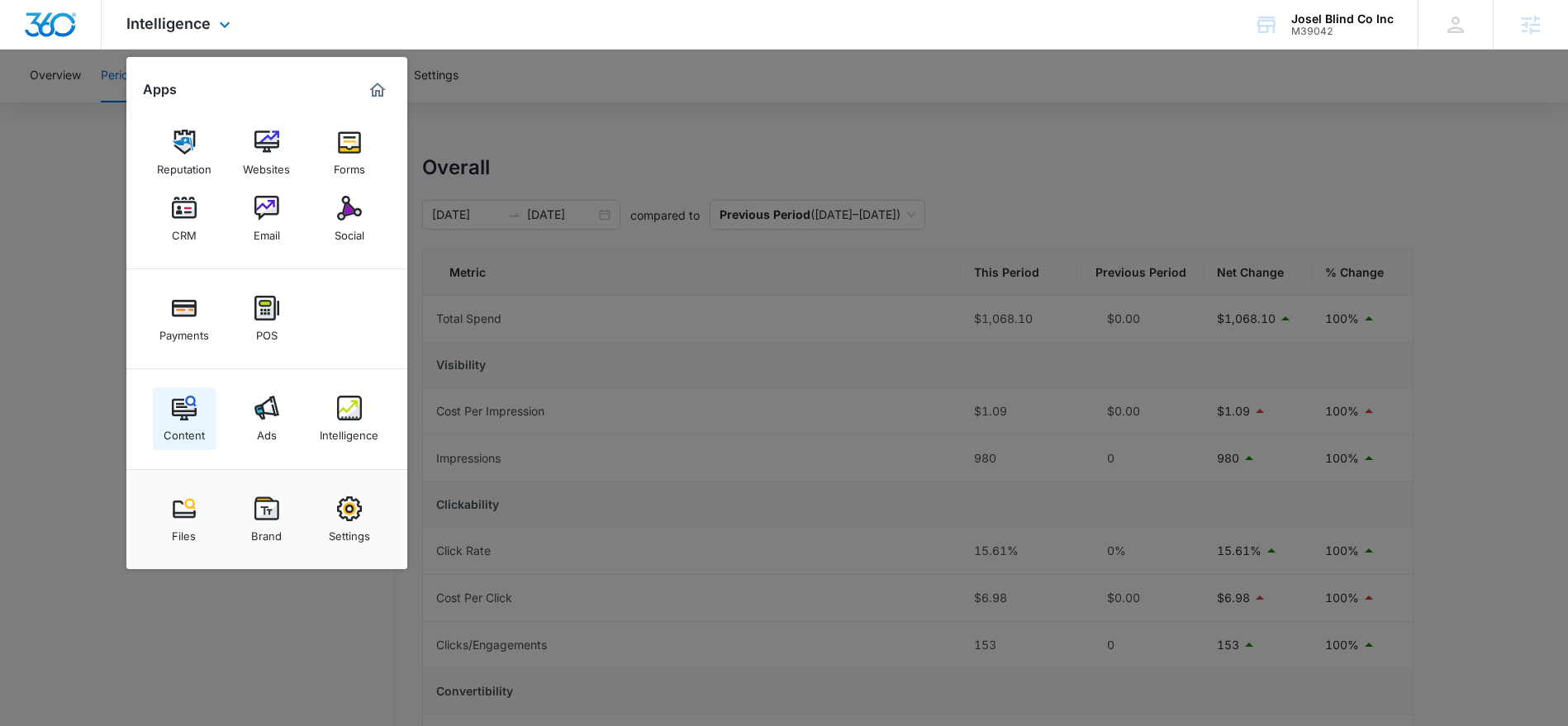
click at [178, 410] on img at bounding box center [184, 408] width 25 height 25
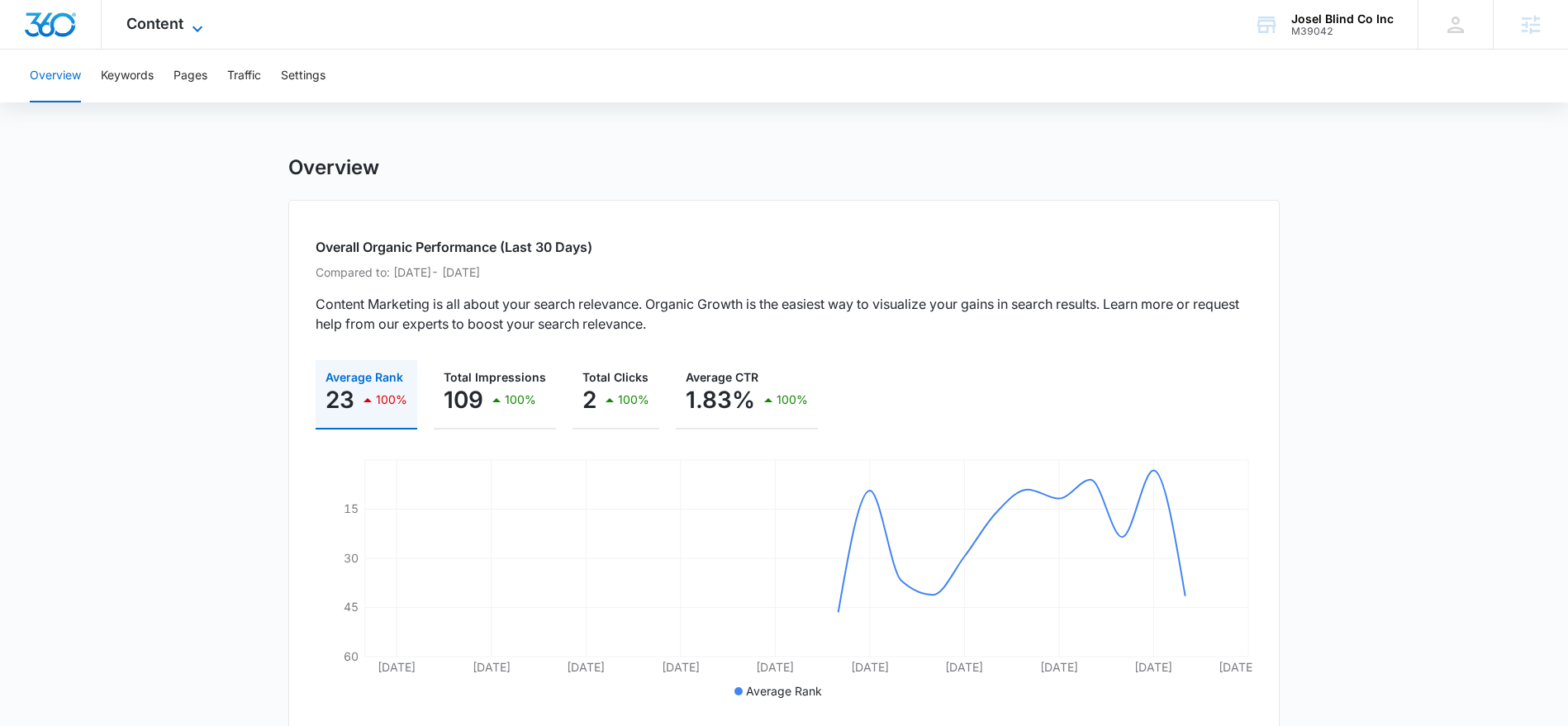
click at [194, 20] on icon at bounding box center [198, 29] width 20 height 20
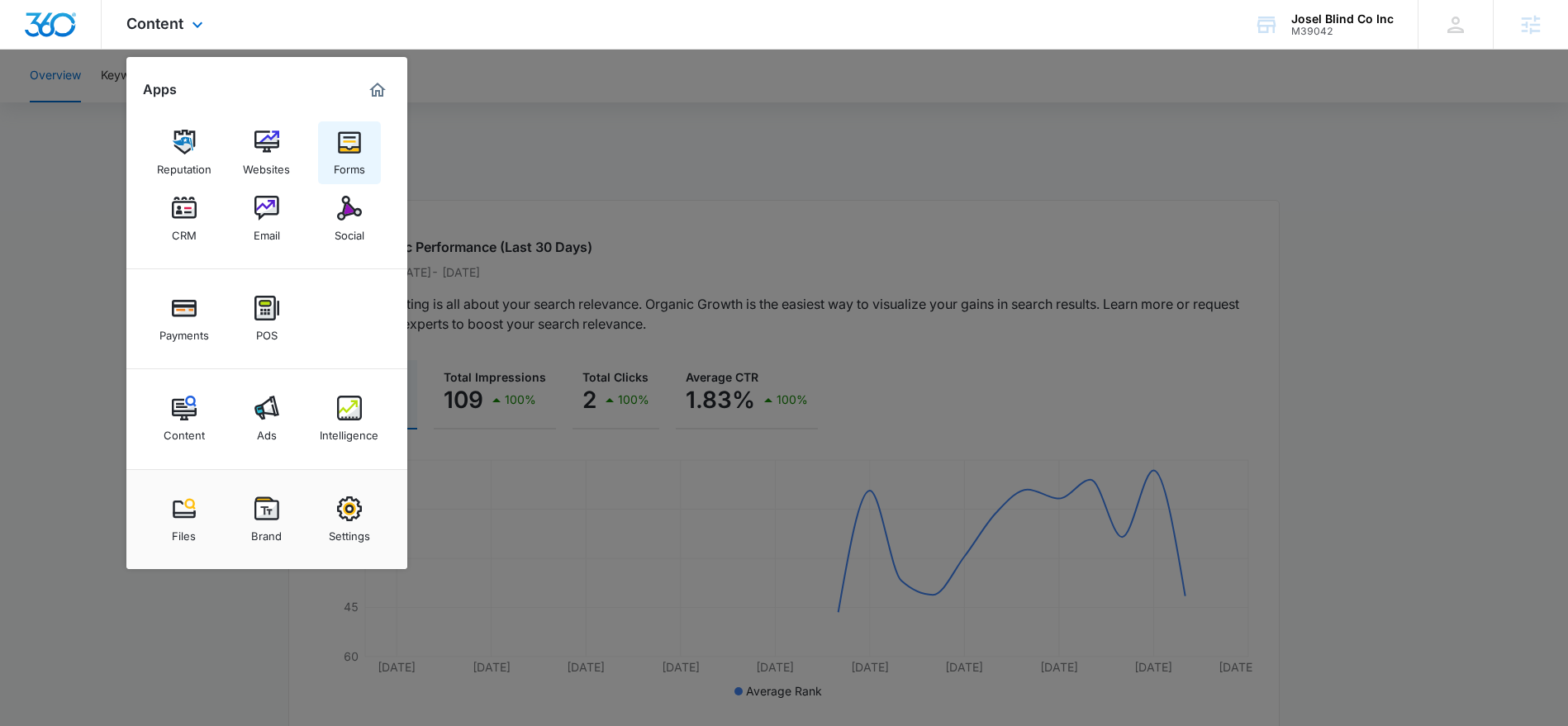
click at [346, 158] on div "Forms" at bounding box center [349, 165] width 32 height 22
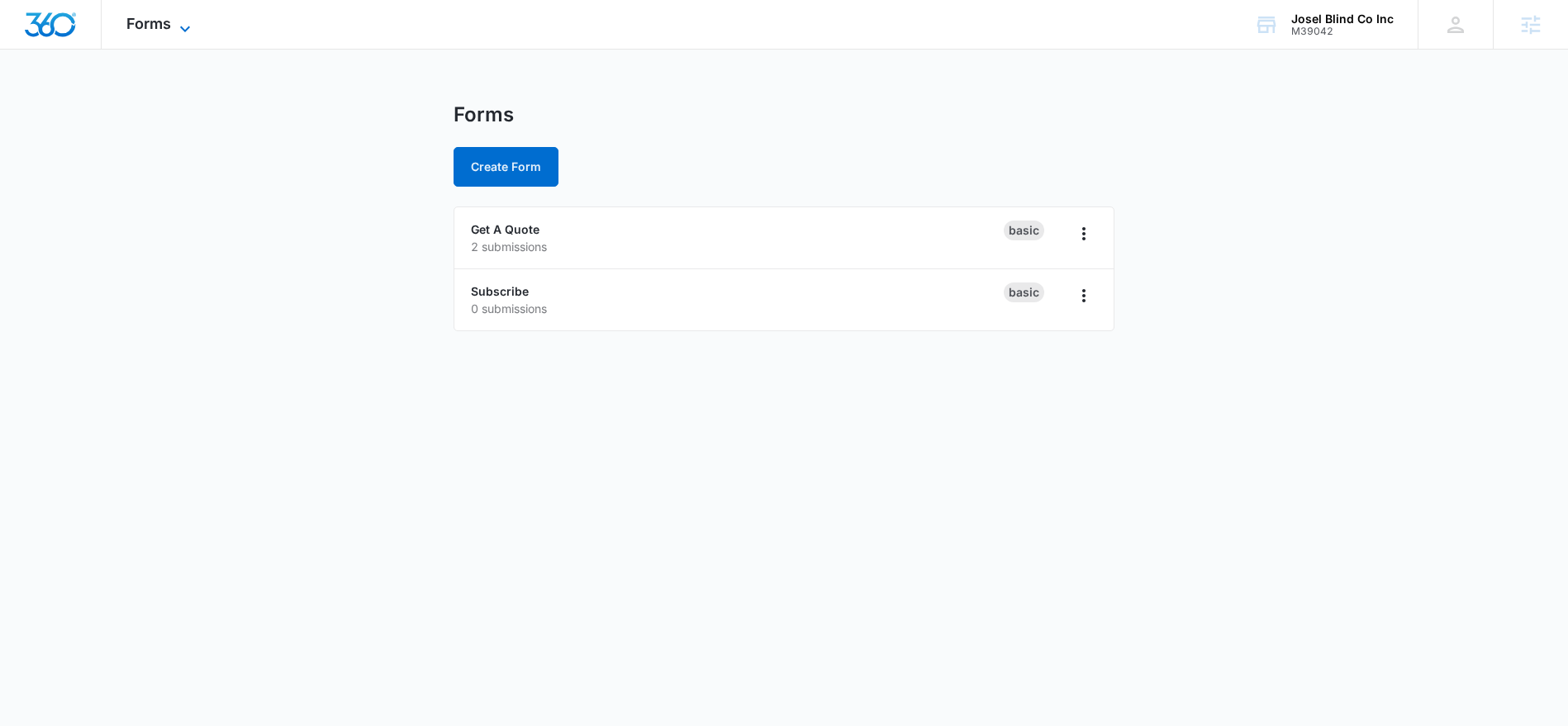
click at [176, 26] on icon at bounding box center [185, 29] width 20 height 20
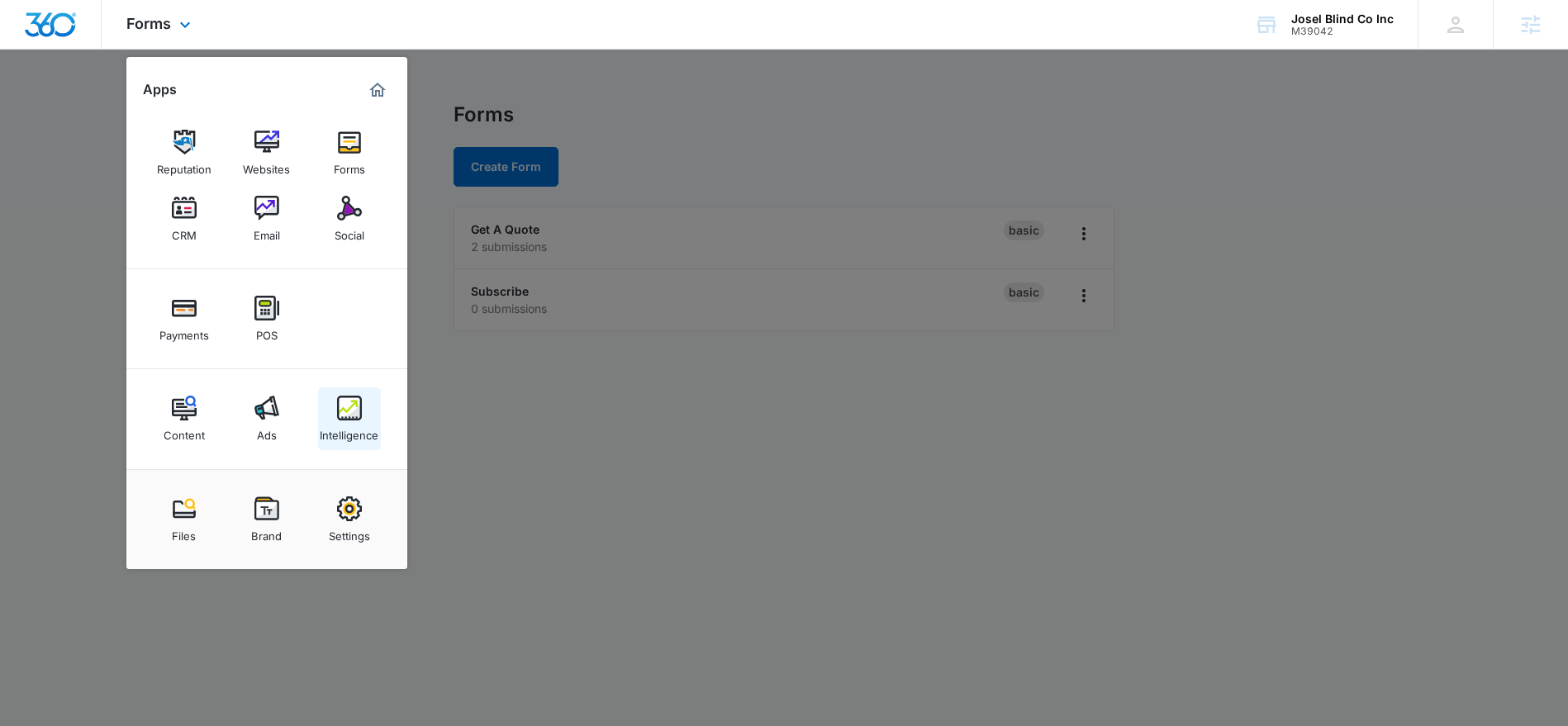
click at [330, 409] on link "Intelligence" at bounding box center [349, 418] width 62 height 62
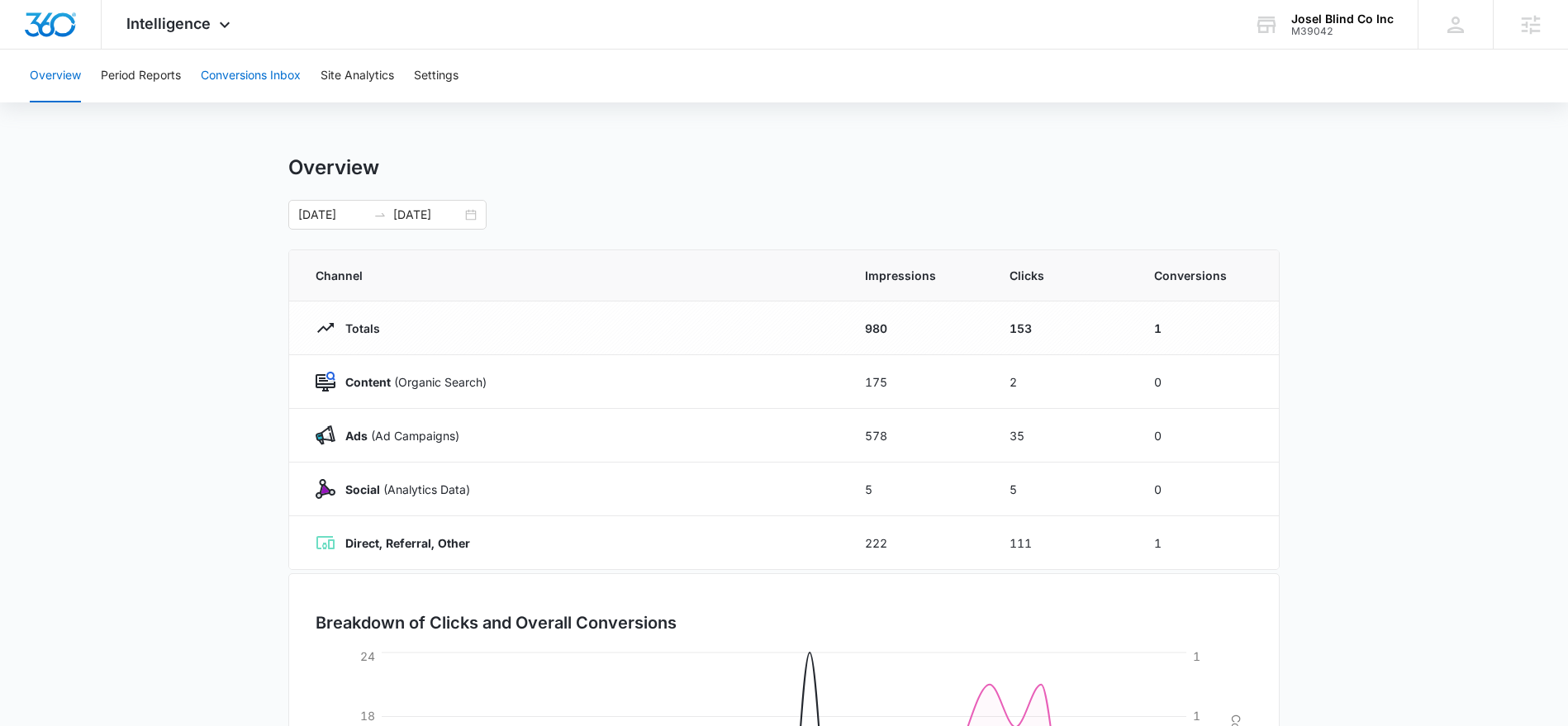
click at [233, 76] on button "Conversions Inbox" at bounding box center [250, 75] width 100 height 52
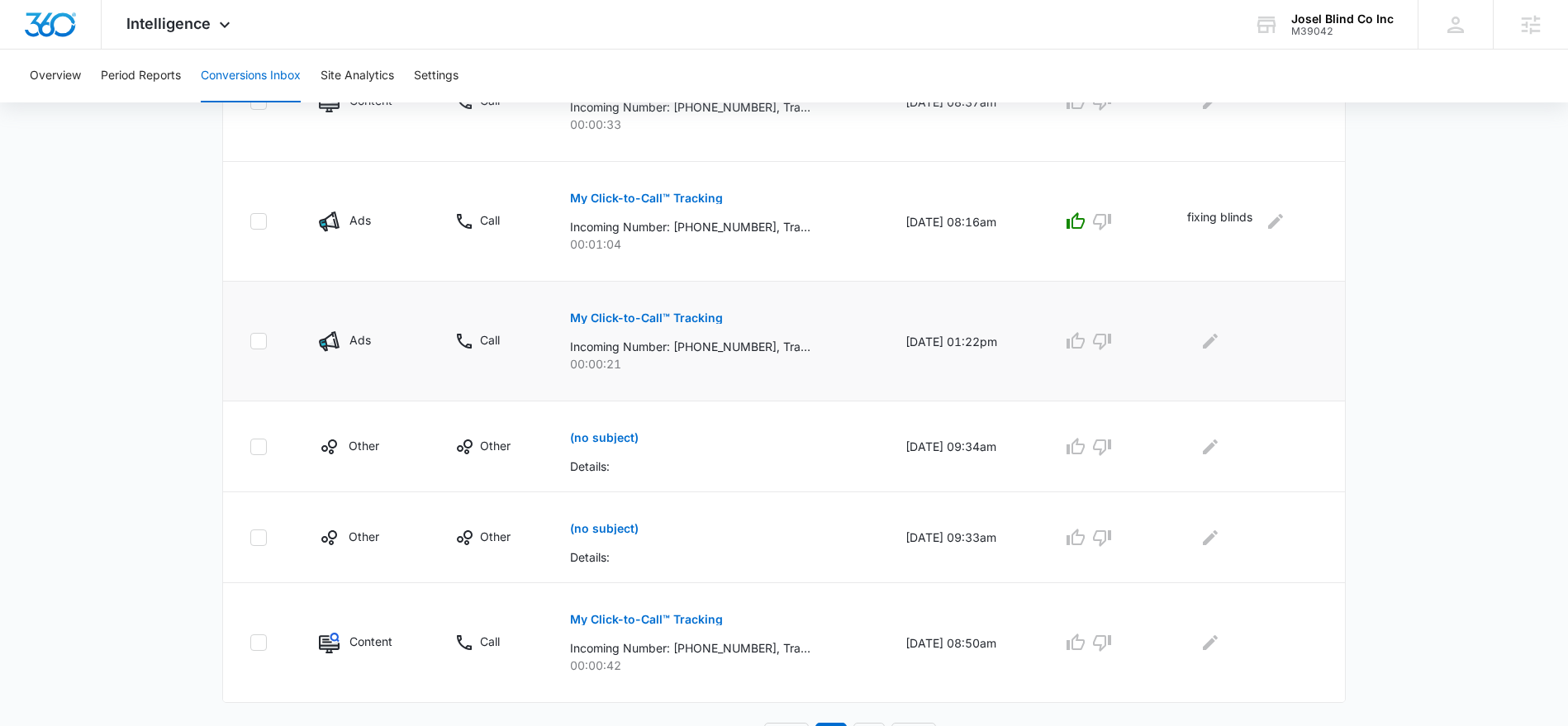
scroll to position [985, 0]
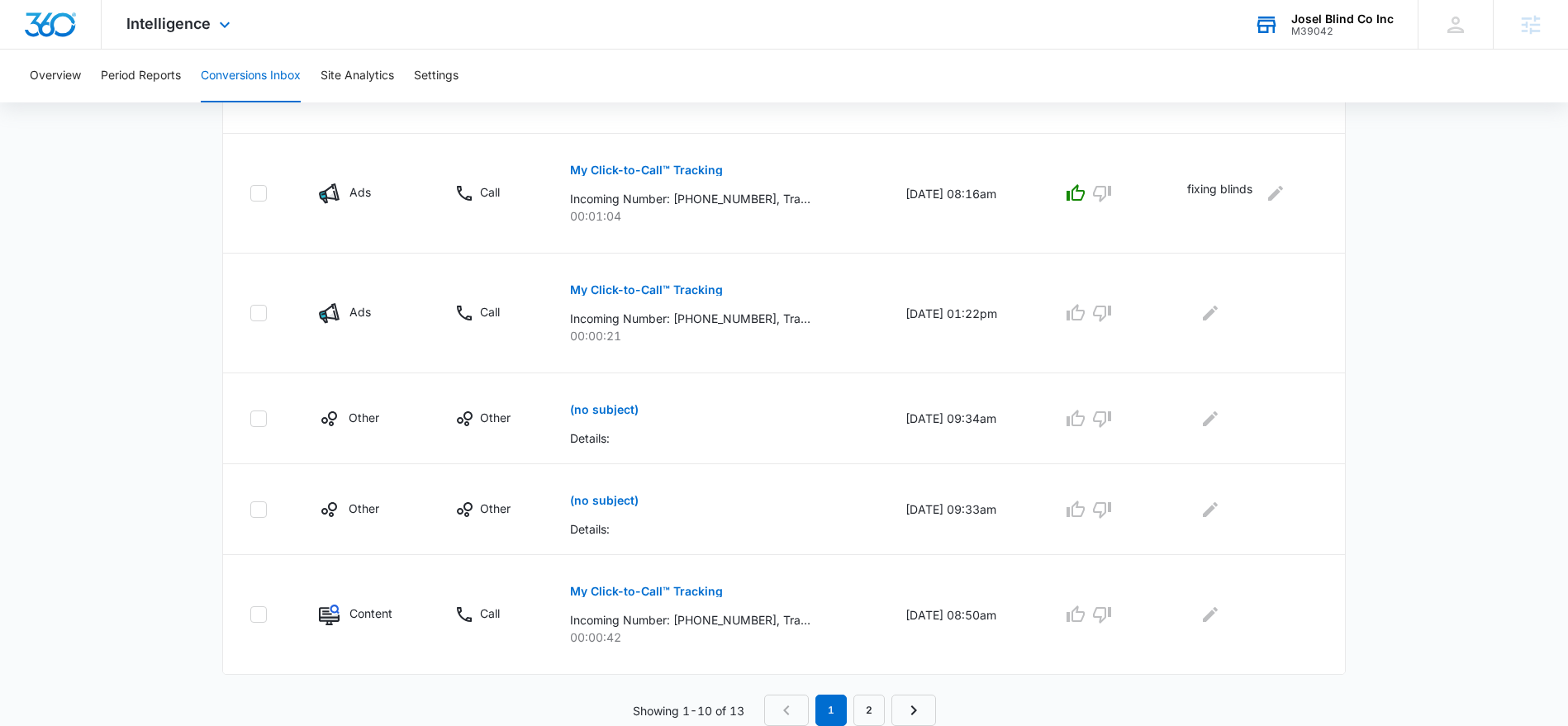
click at [1313, 22] on div "Josel Blind Co Inc" at bounding box center [1343, 19] width 103 height 13
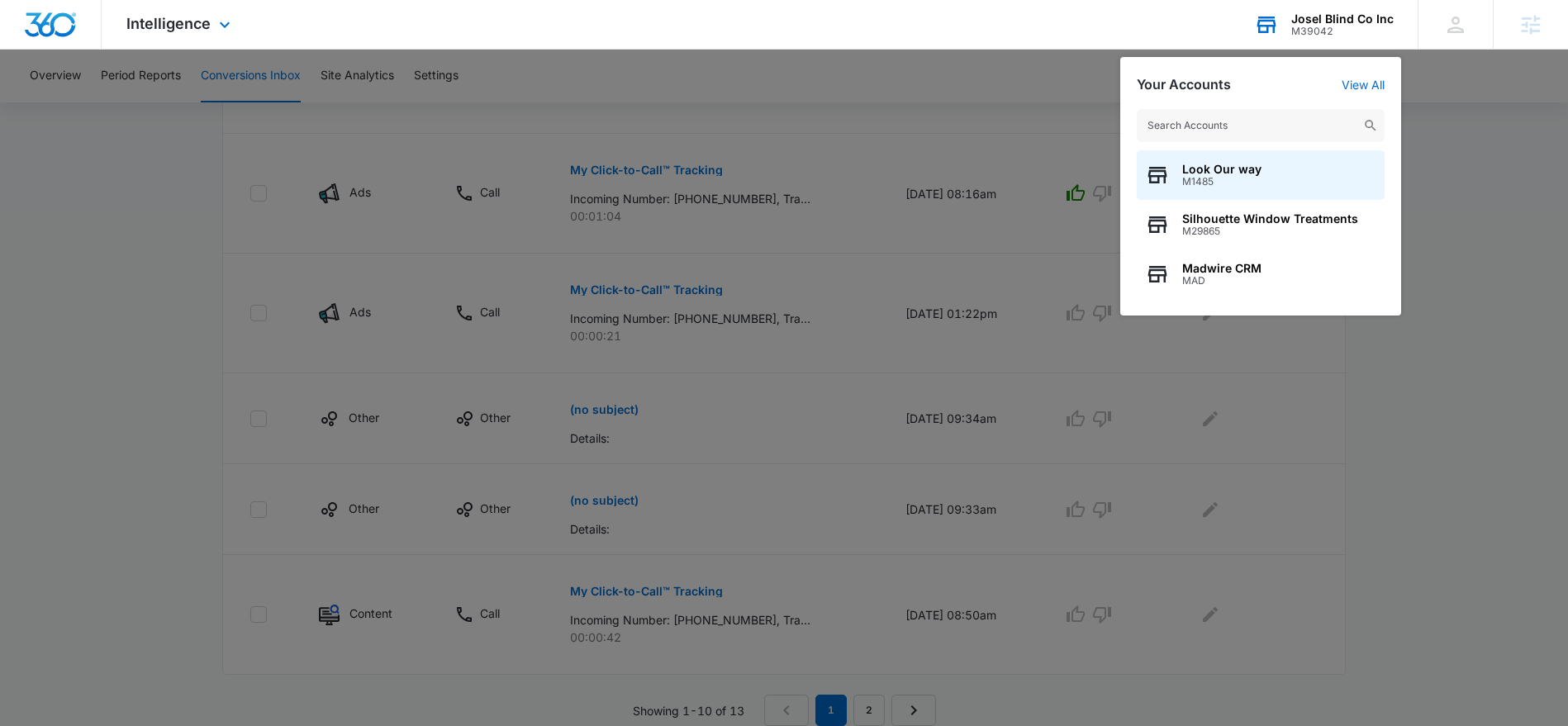
click at [1235, 127] on input "text" at bounding box center [1260, 125] width 248 height 33
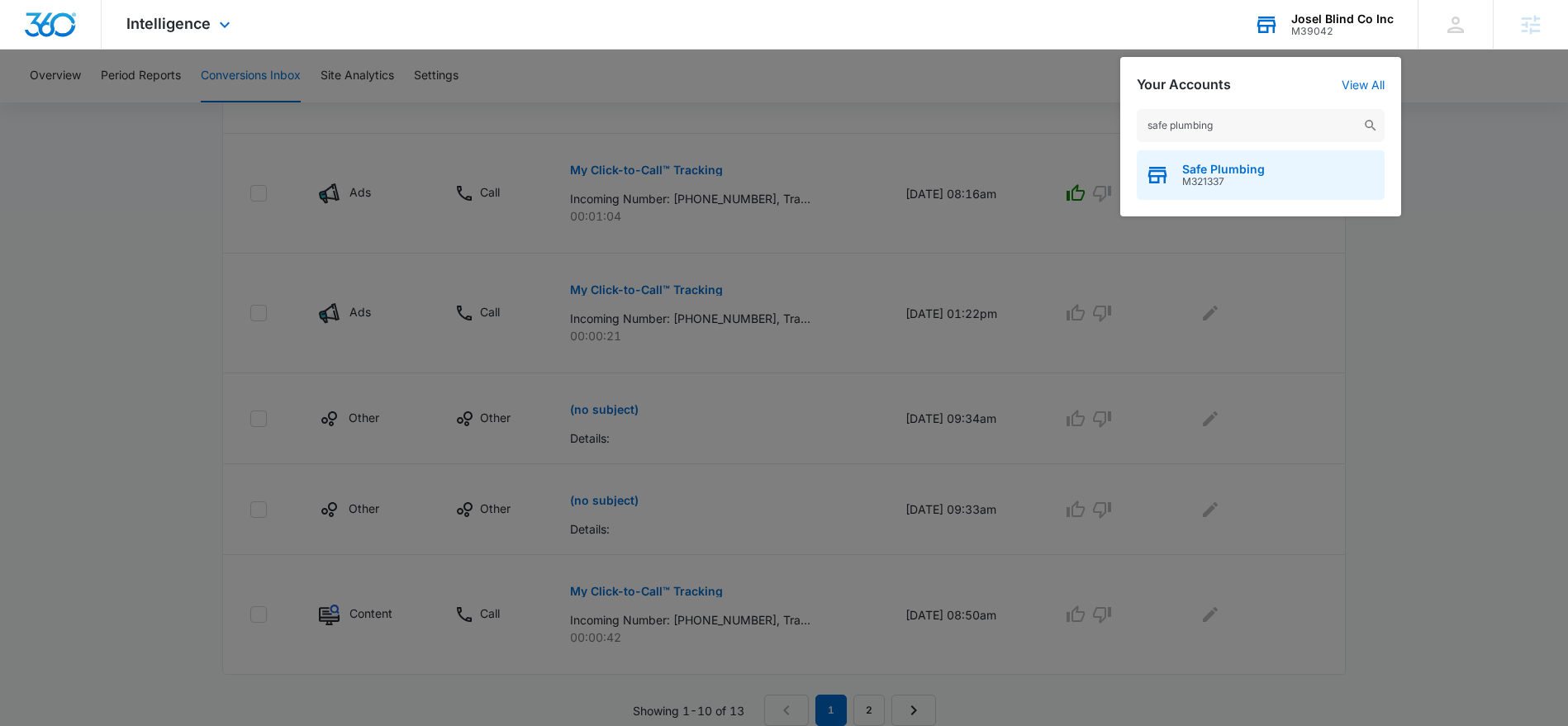
type input "safe plumbing"
click at [1207, 163] on span "Safe Plumbing" at bounding box center [1224, 169] width 83 height 13
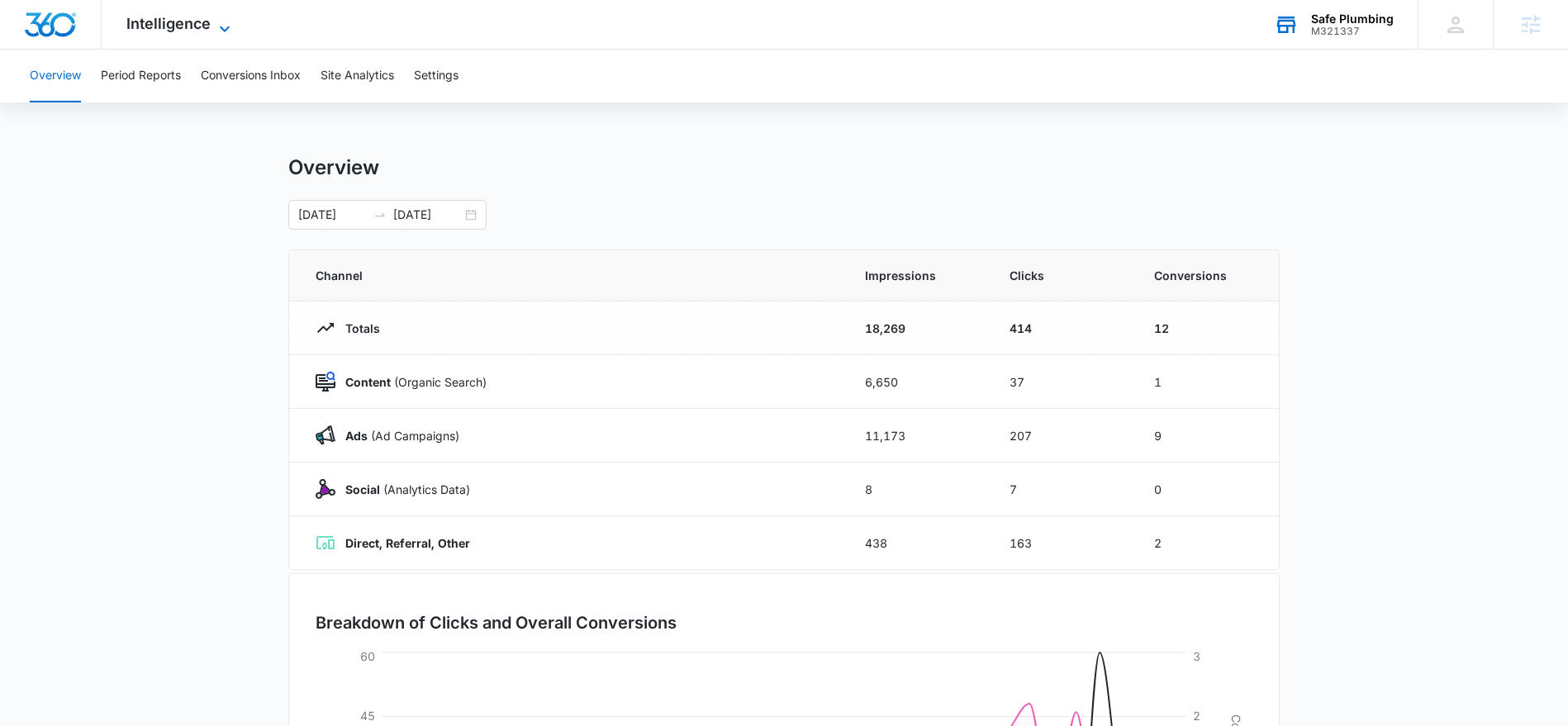
click at [219, 27] on icon at bounding box center [225, 29] width 20 height 20
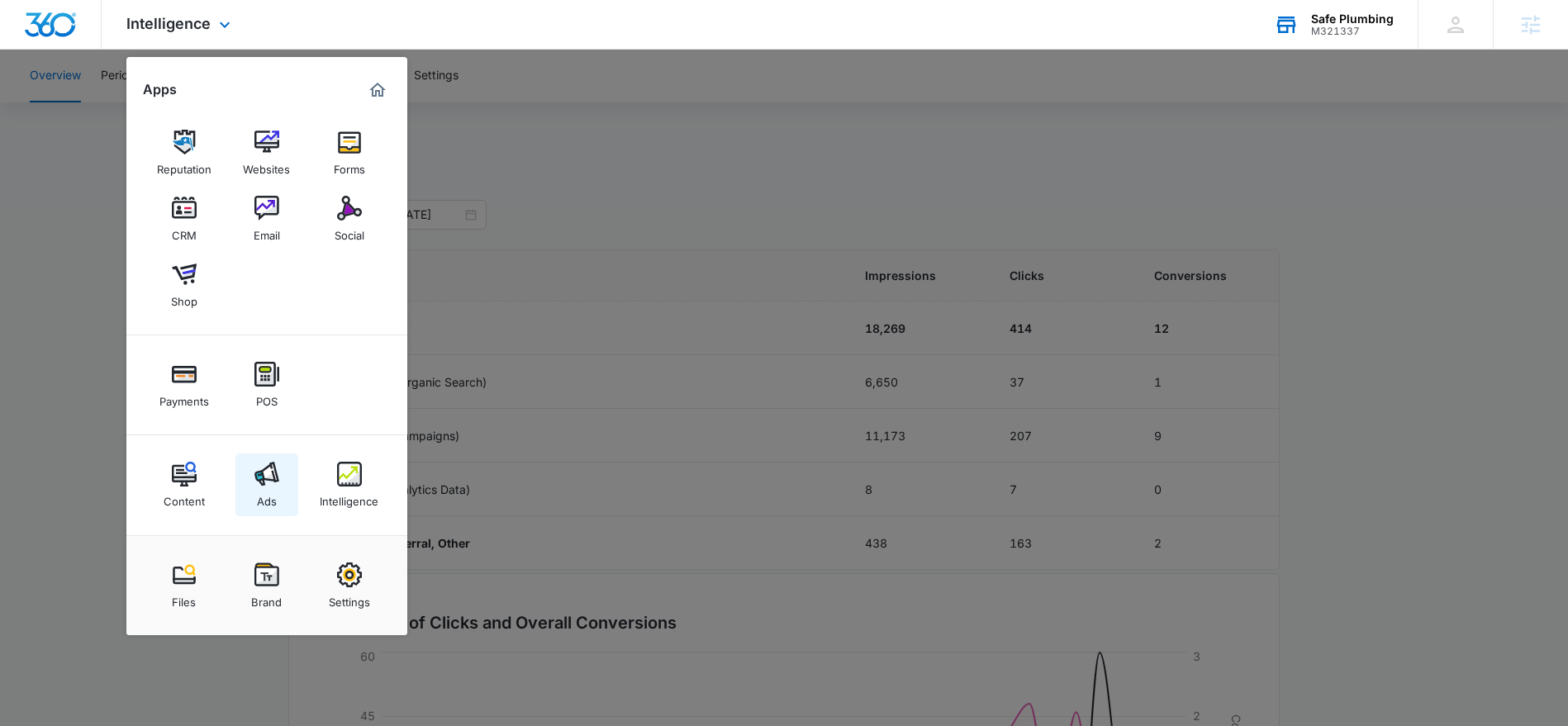
click at [263, 471] on img at bounding box center [266, 474] width 25 height 25
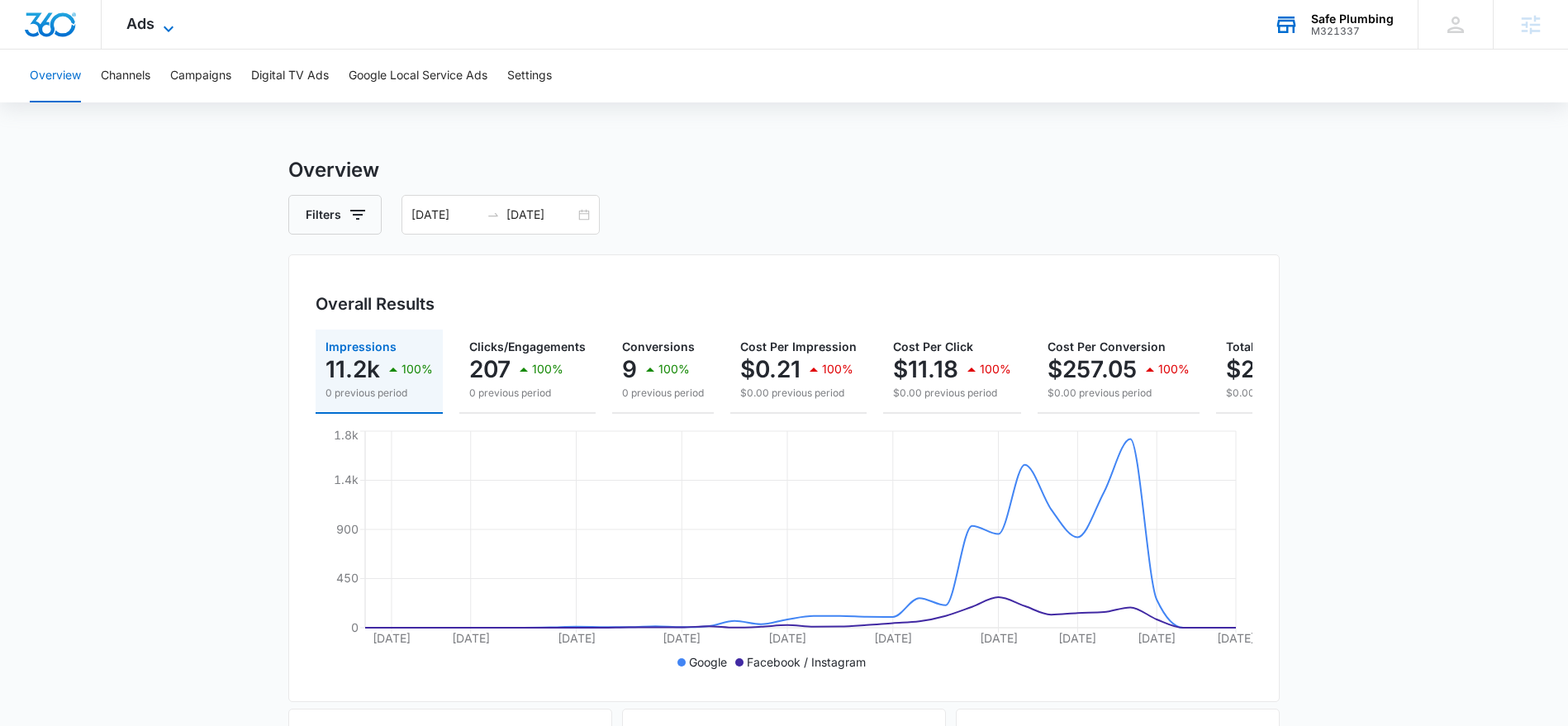
click at [168, 28] on icon at bounding box center [168, 29] width 20 height 20
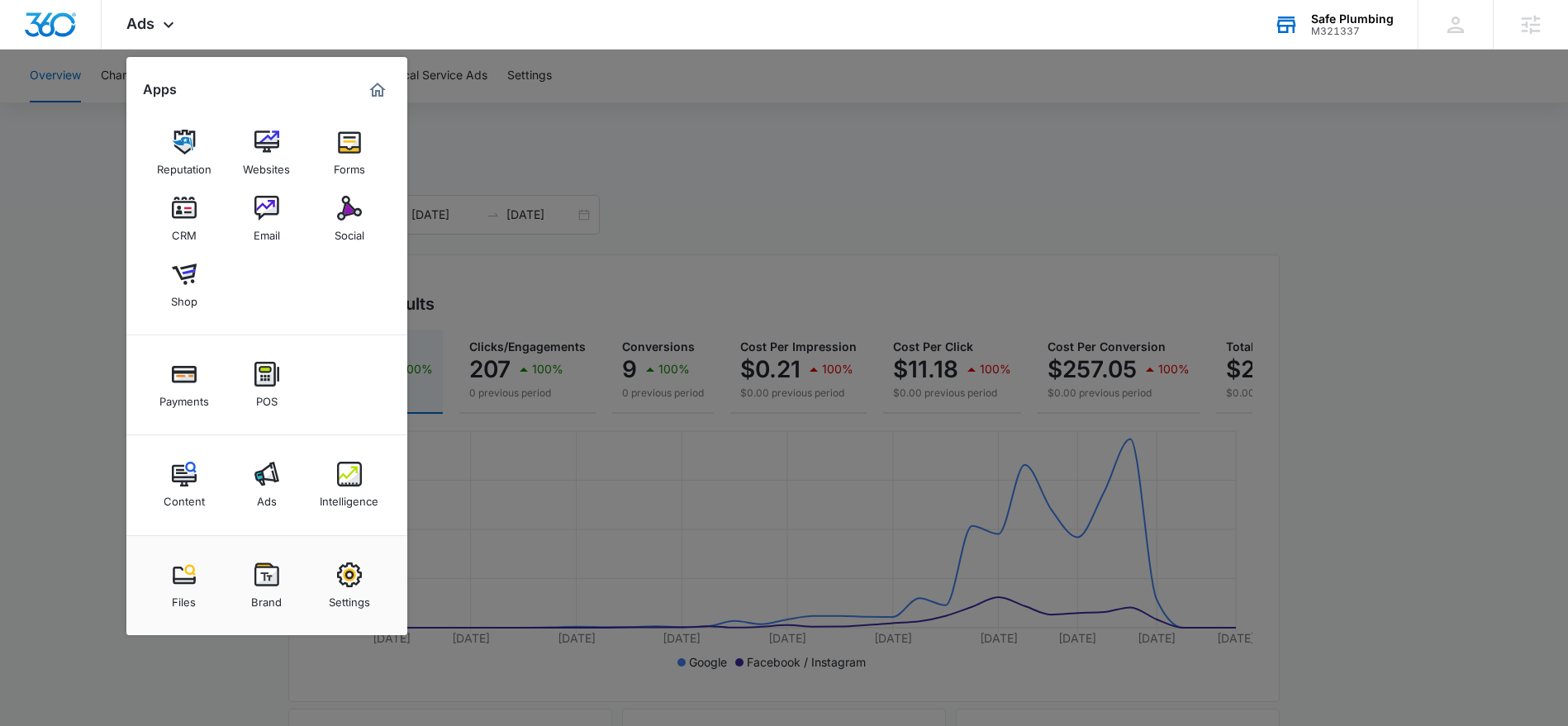
drag, startPoint x: 172, startPoint y: 488, endPoint x: 108, endPoint y: 423, distance: 91.2
click at [171, 488] on div "Content" at bounding box center [184, 498] width 42 height 22
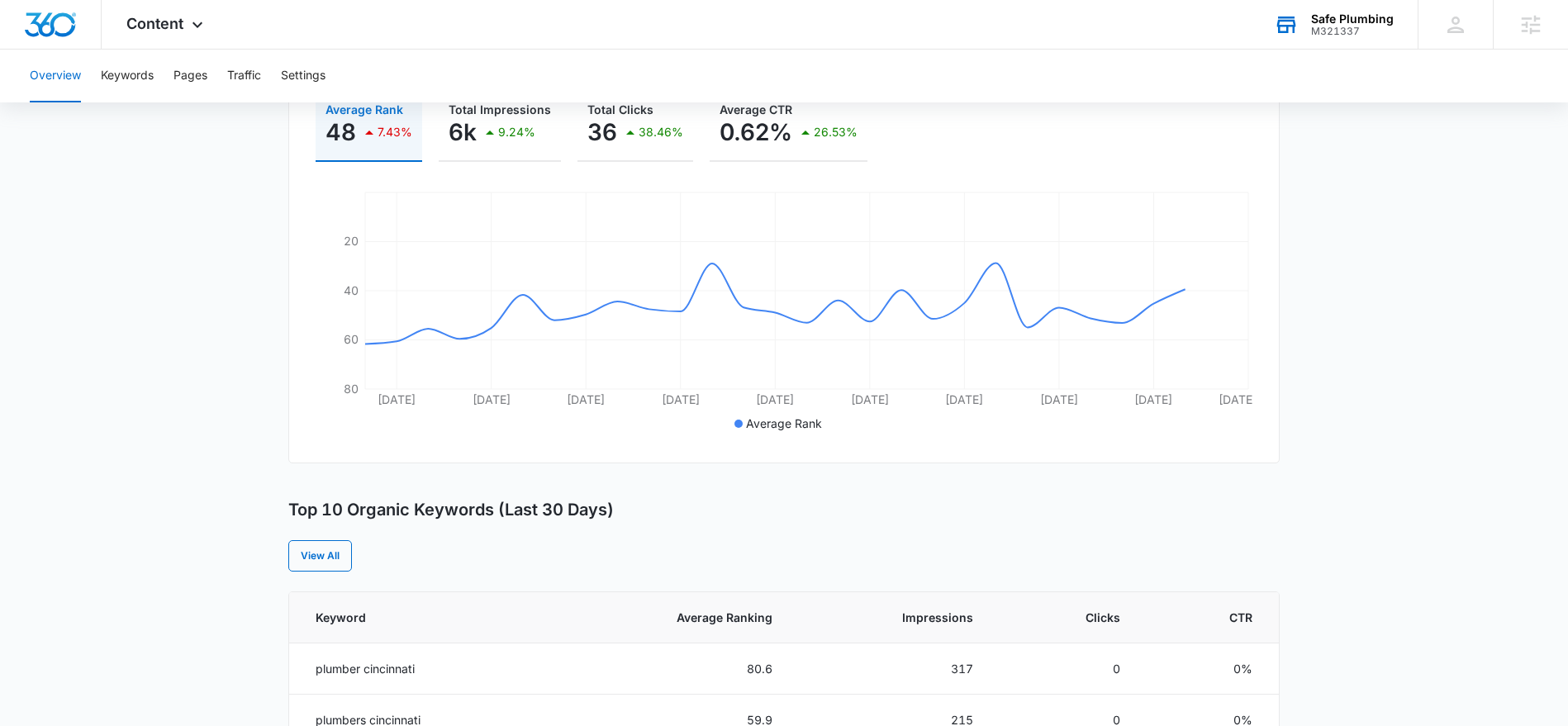
scroll to position [237, 0]
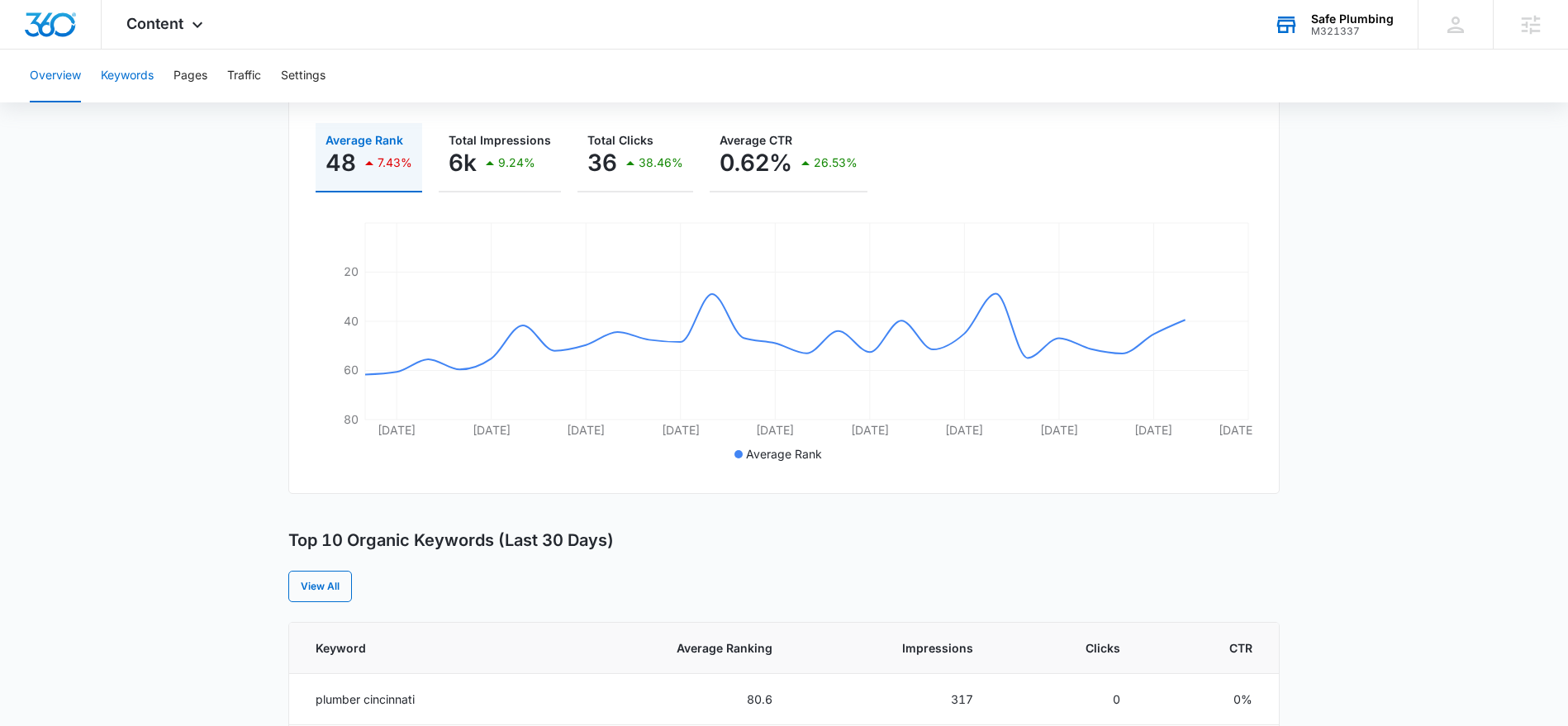
click at [128, 78] on button "Keywords" at bounding box center [127, 75] width 52 height 52
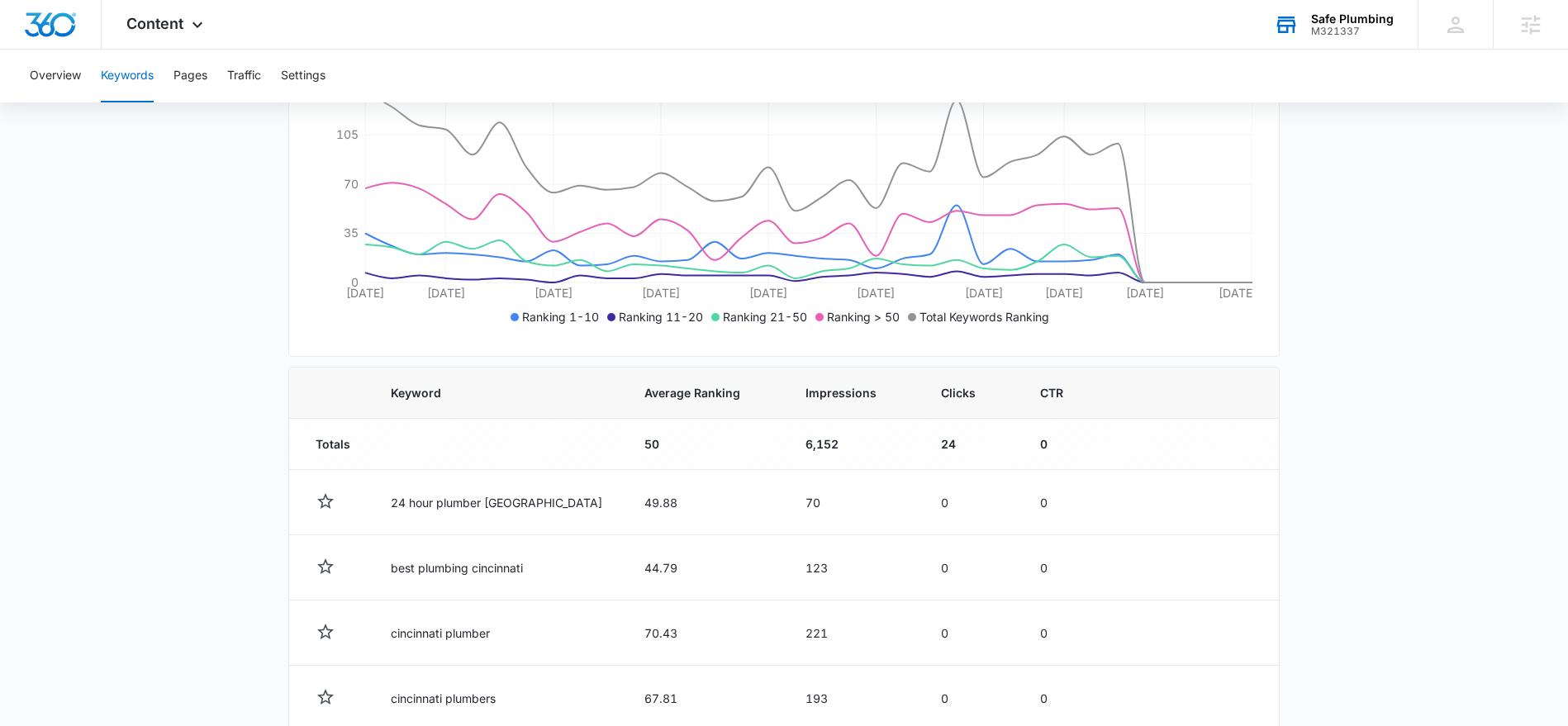
scroll to position [315, 0]
click at [810, 389] on span "Impressions" at bounding box center [842, 393] width 73 height 18
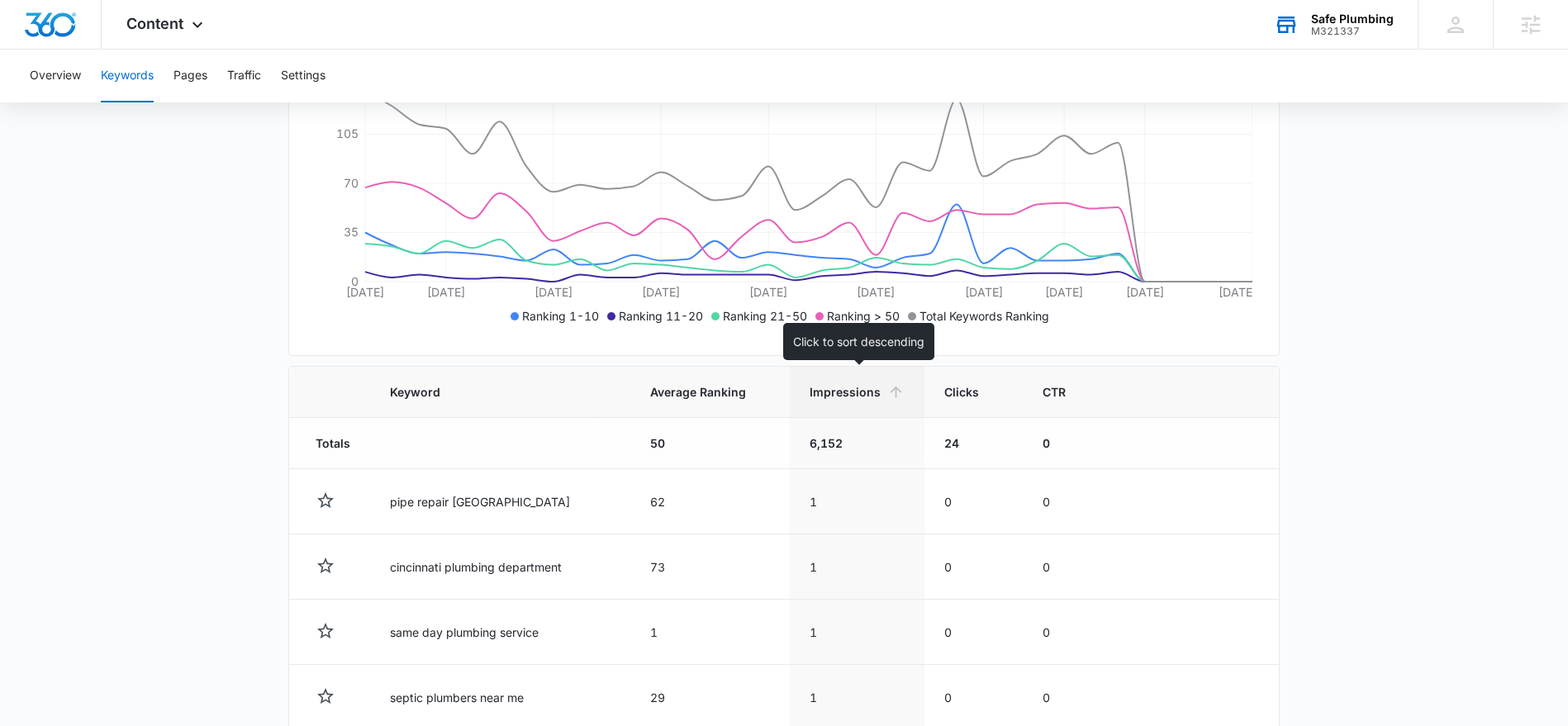
click at [852, 394] on span "Impressions" at bounding box center [846, 393] width 71 height 18
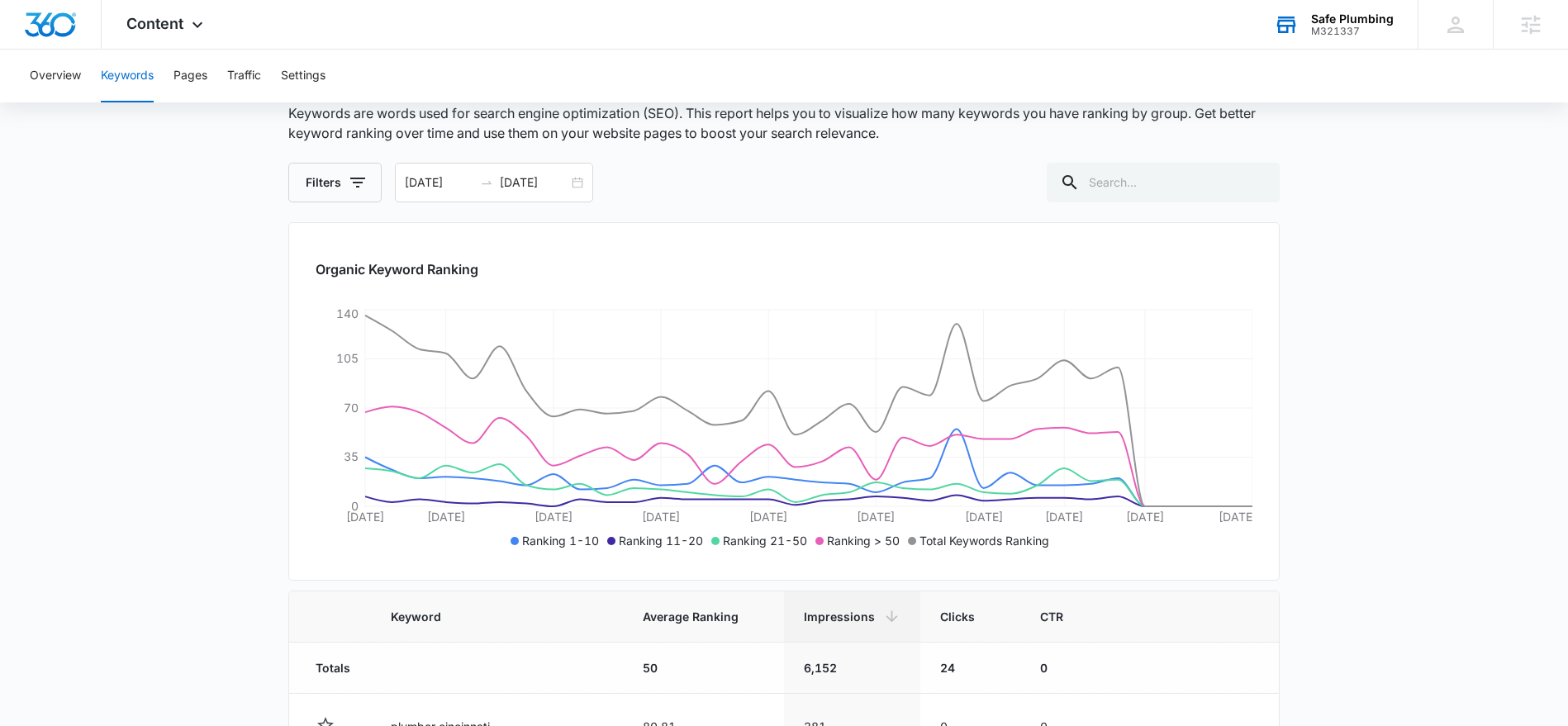
scroll to position [88, 0]
click at [427, 183] on input "[DATE]" at bounding box center [438, 184] width 68 height 18
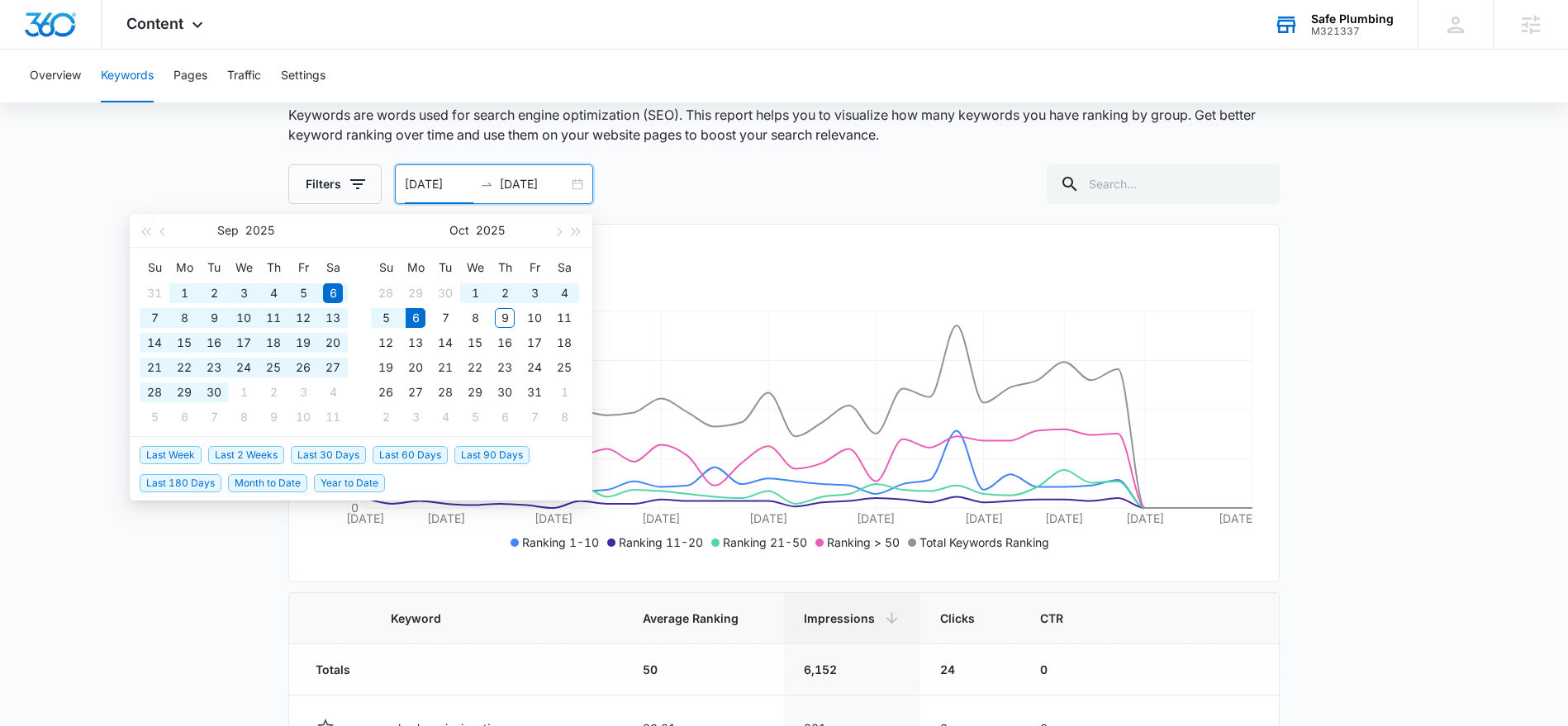
click at [417, 454] on span "Last 60 Days" at bounding box center [411, 455] width 75 height 18
type input "[DATE]"
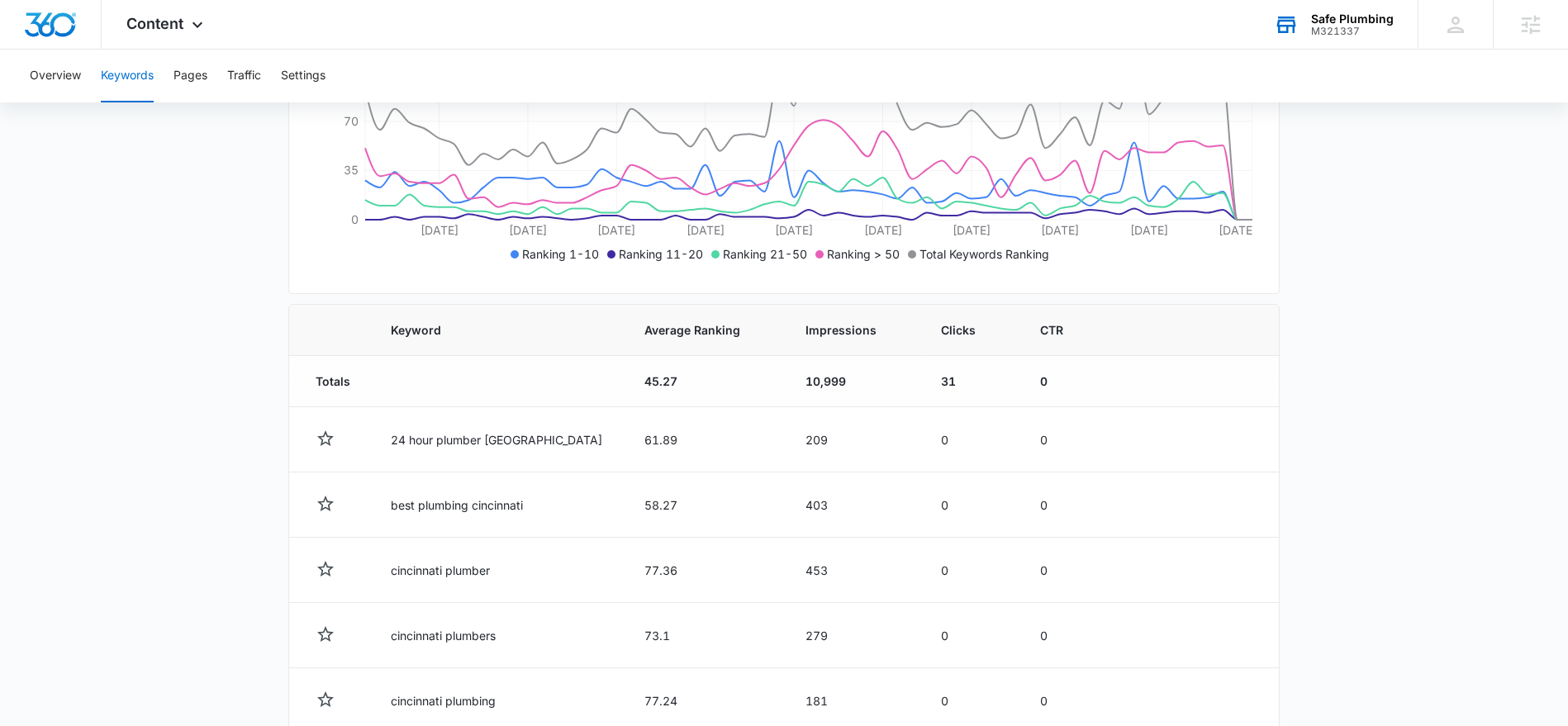
scroll to position [382, 0]
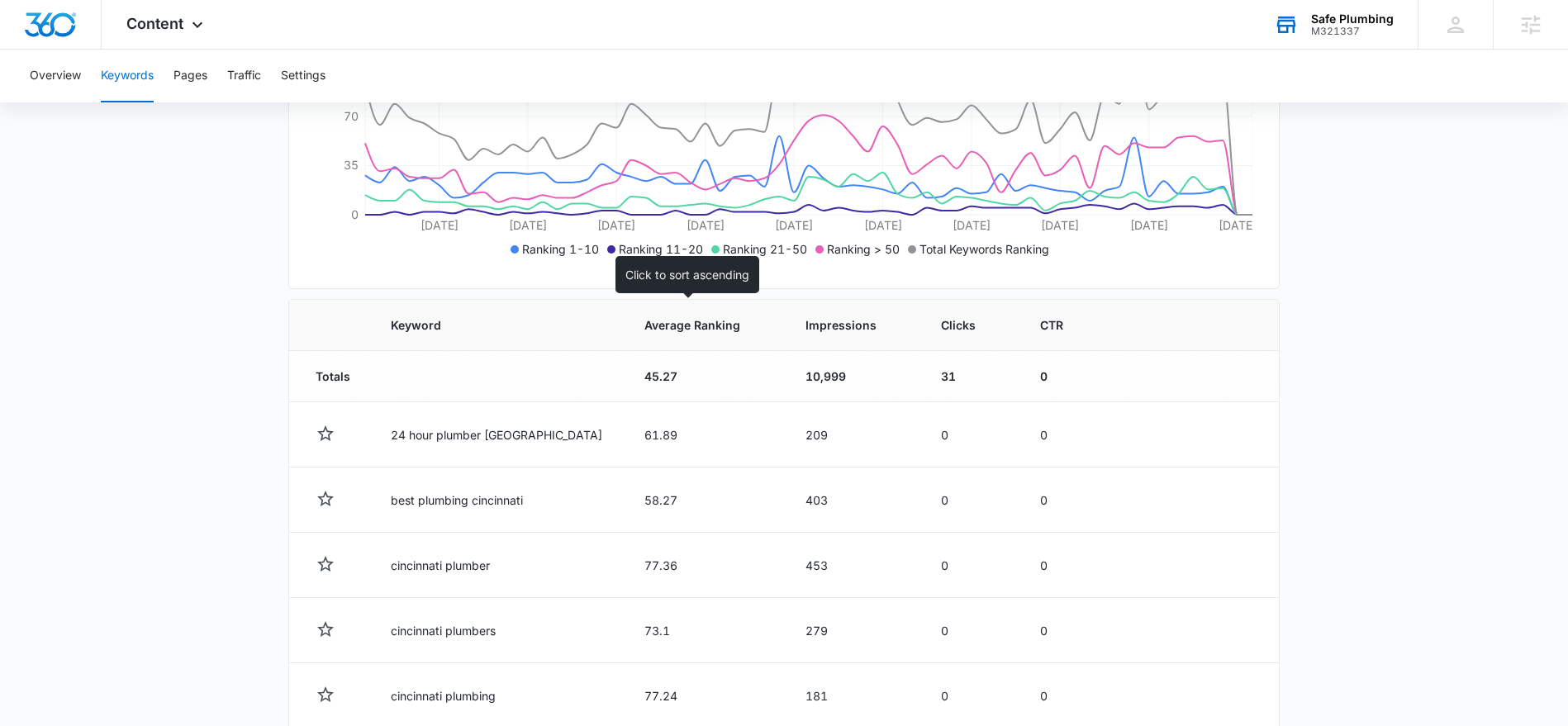
click at [624, 333] on th "Average Ranking" at bounding box center [704, 325] width 161 height 51
click at [692, 336] on th "Average Ranking" at bounding box center [708, 325] width 159 height 51
click at [641, 324] on span "Average Ranking" at bounding box center [690, 325] width 98 height 18
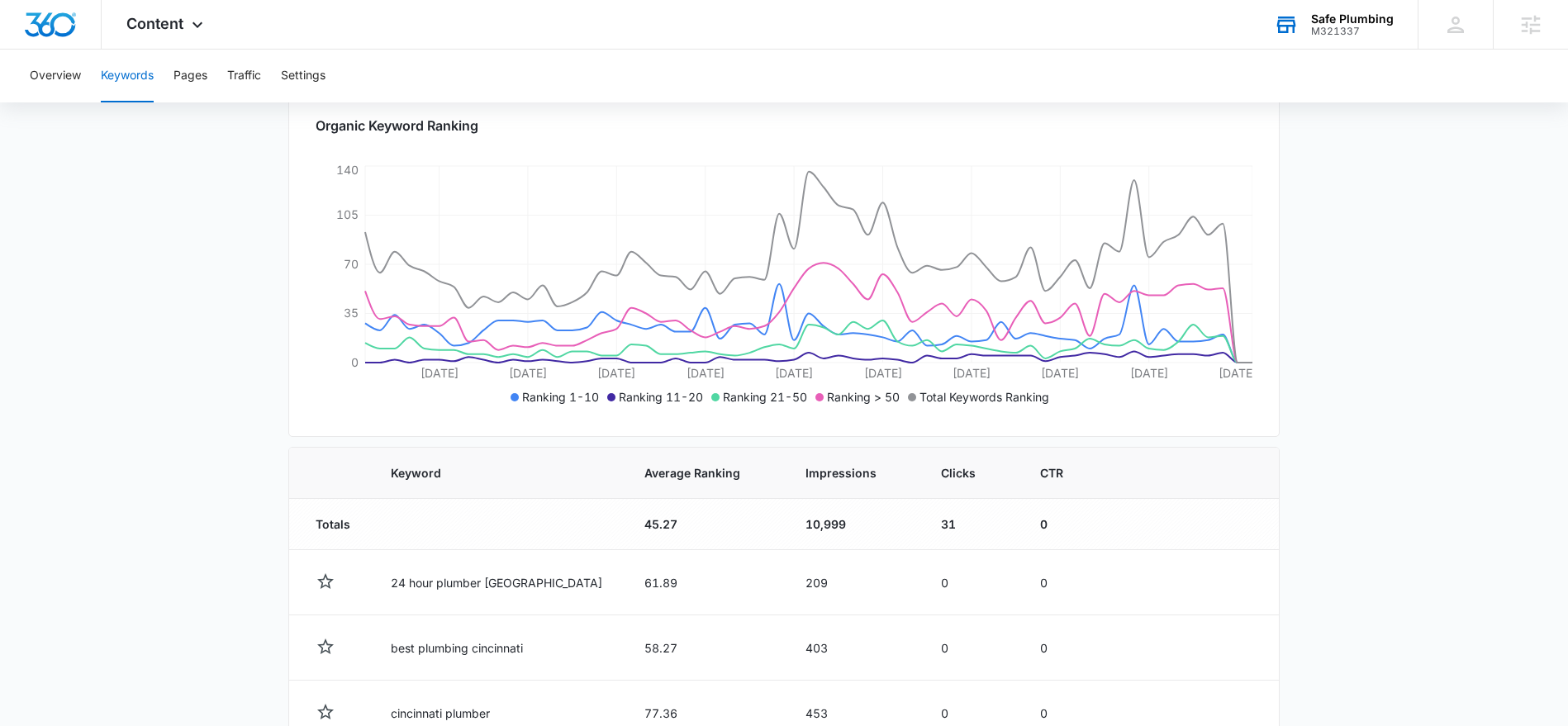
scroll to position [153, 0]
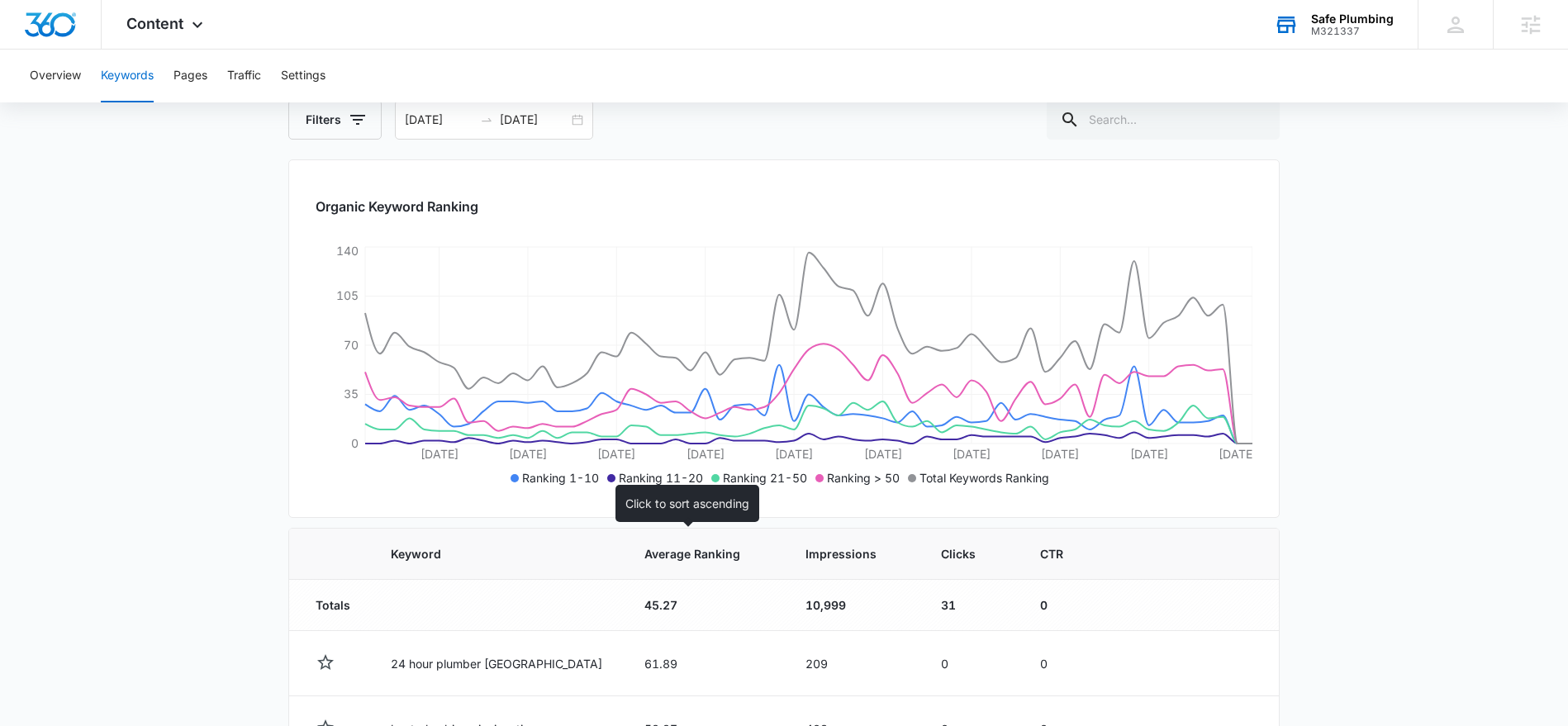
click at [645, 548] on span "Average Ranking" at bounding box center [693, 554] width 98 height 18
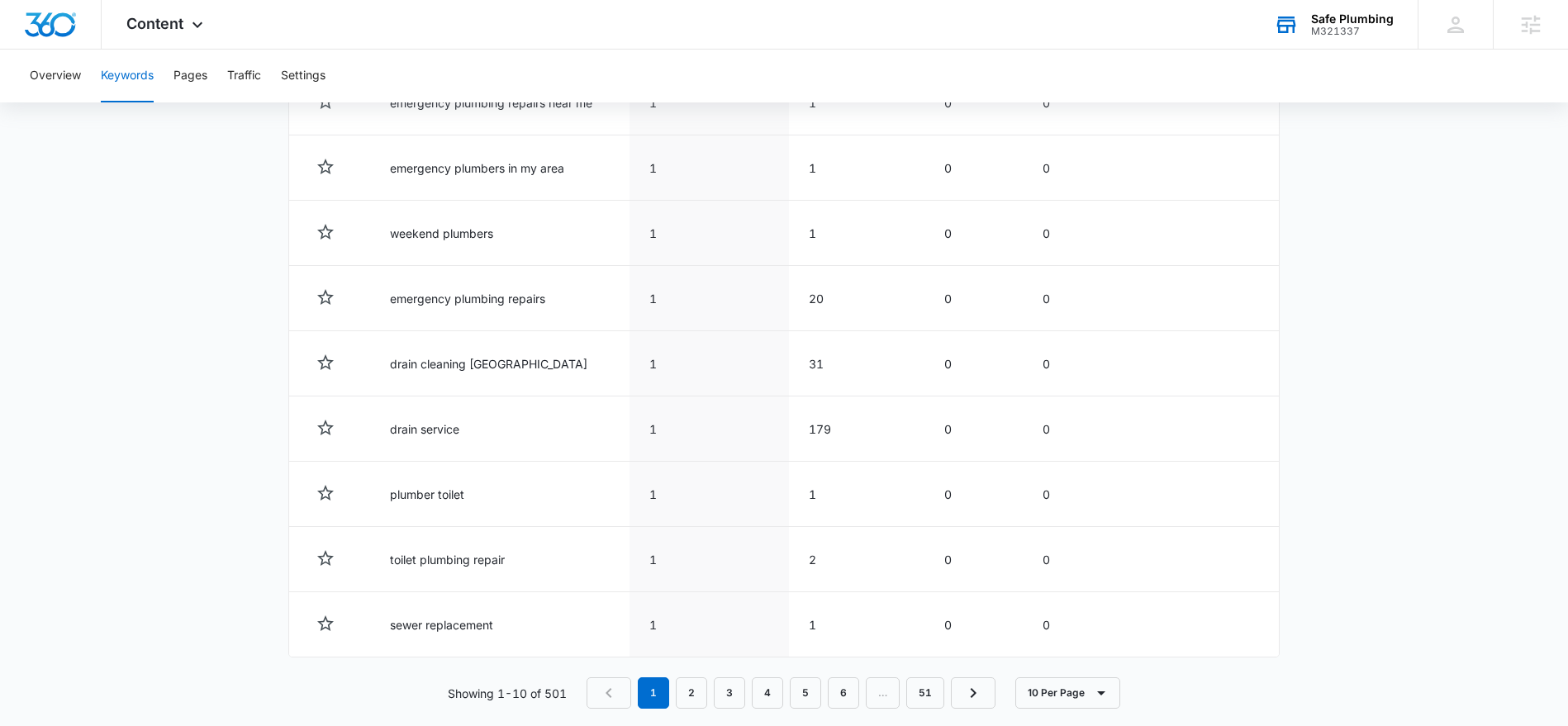
scroll to position [801, 0]
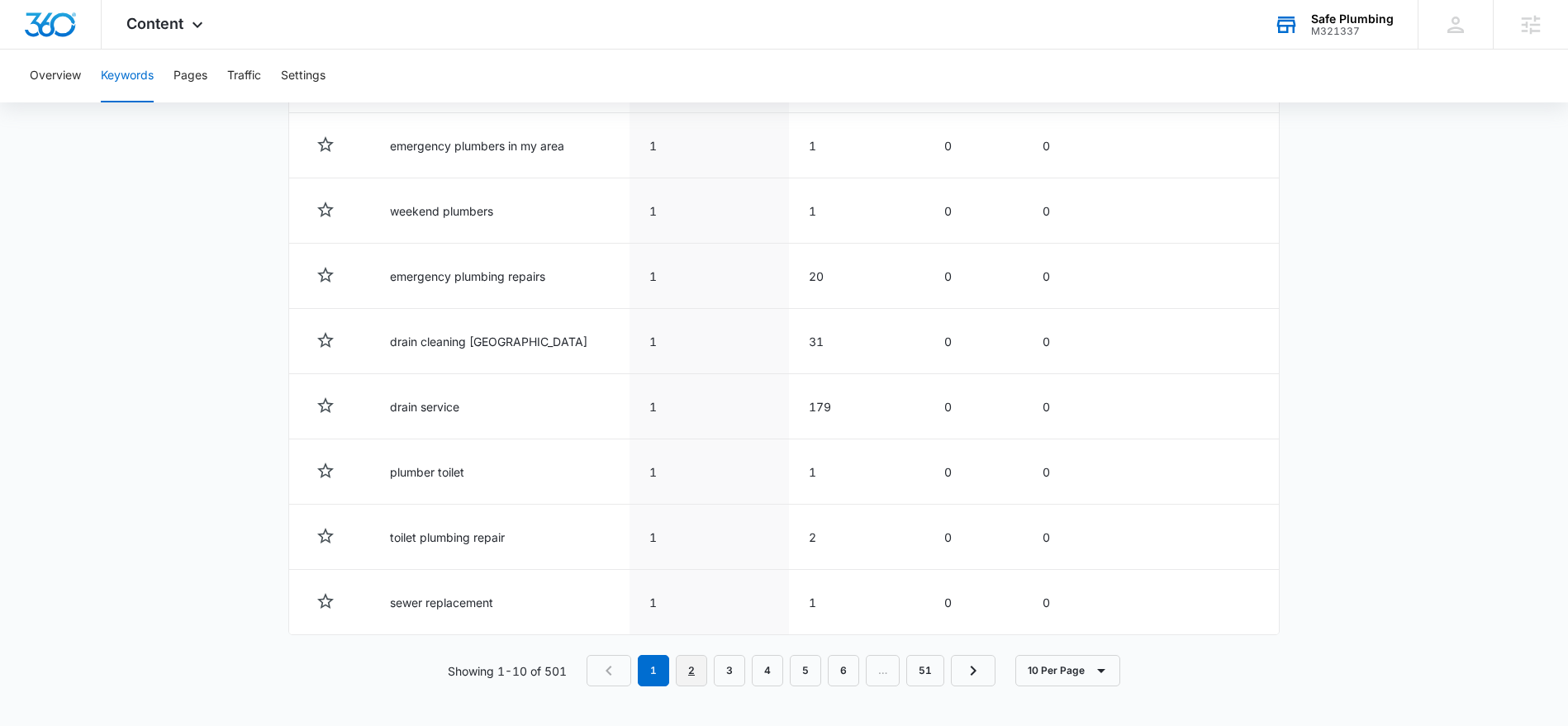
click at [699, 676] on link "2" at bounding box center [692, 671] width 32 height 32
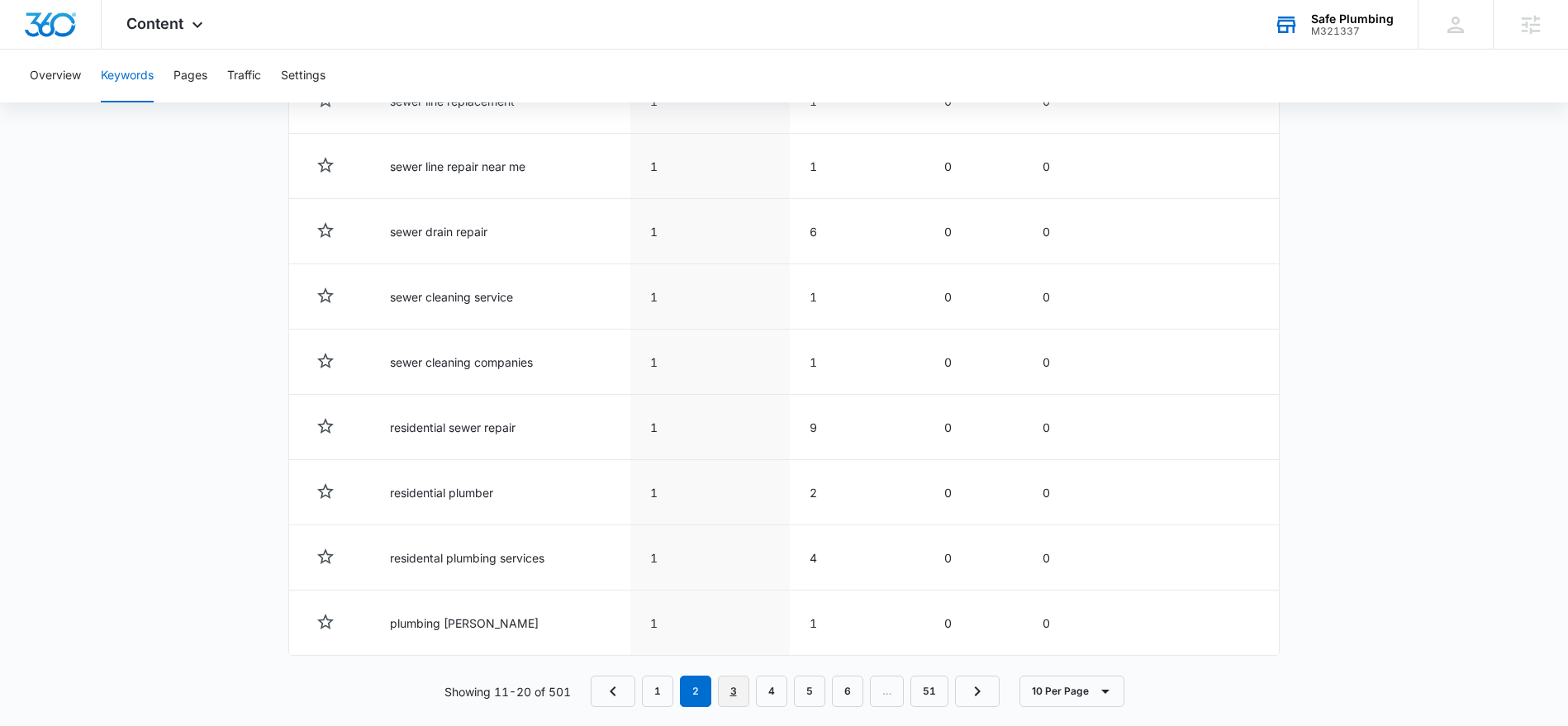
click at [729, 676] on link "3" at bounding box center [734, 691] width 32 height 32
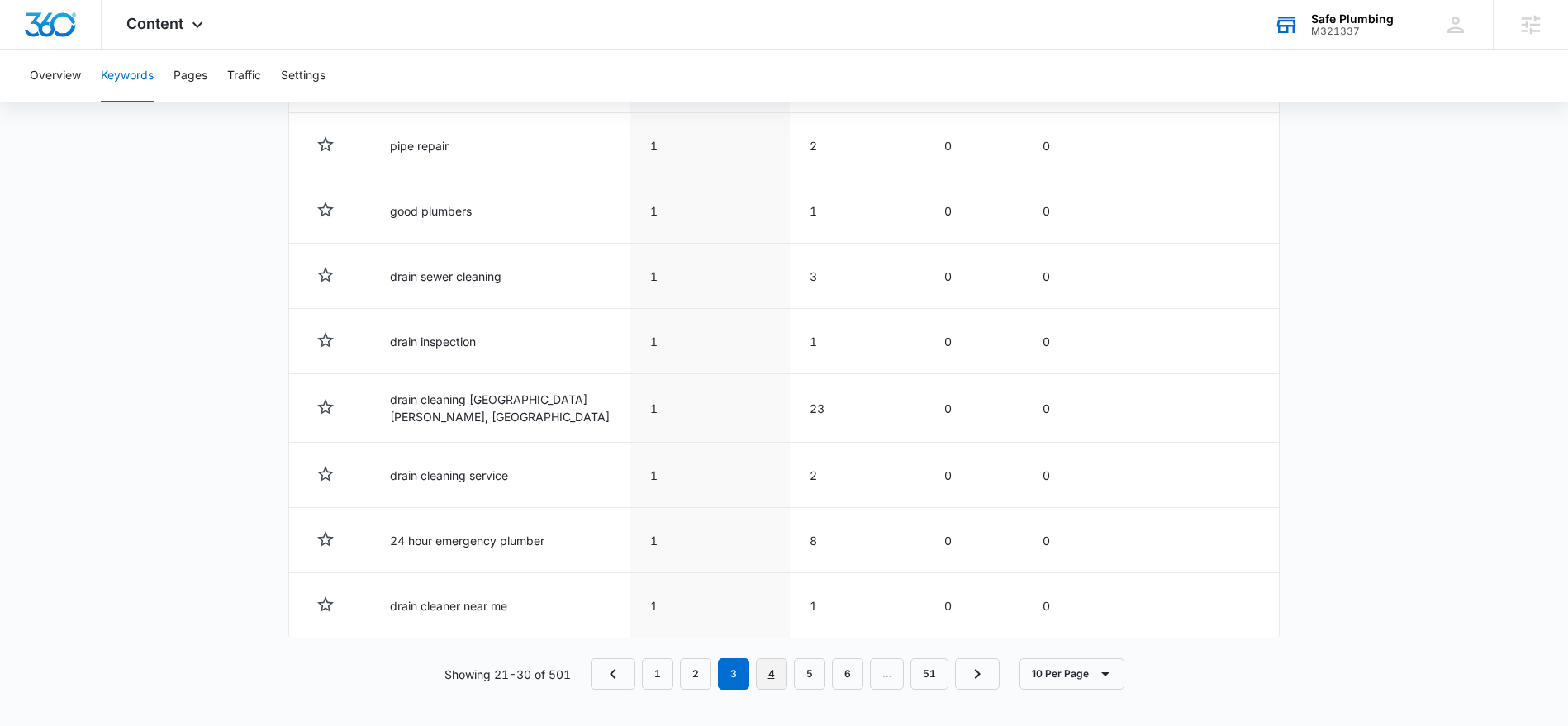
click at [776, 670] on link "4" at bounding box center [772, 675] width 32 height 32
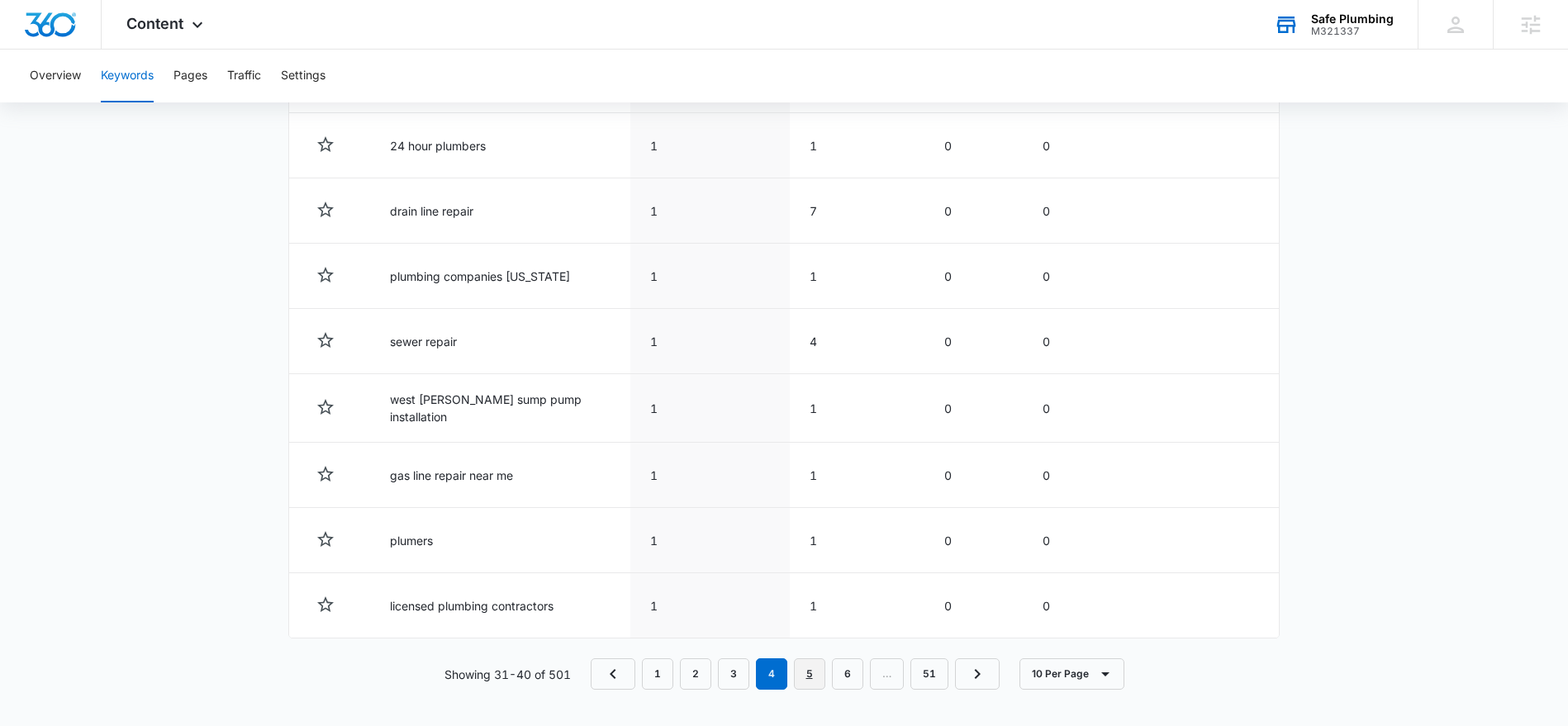
click at [810, 673] on link "5" at bounding box center [810, 675] width 32 height 32
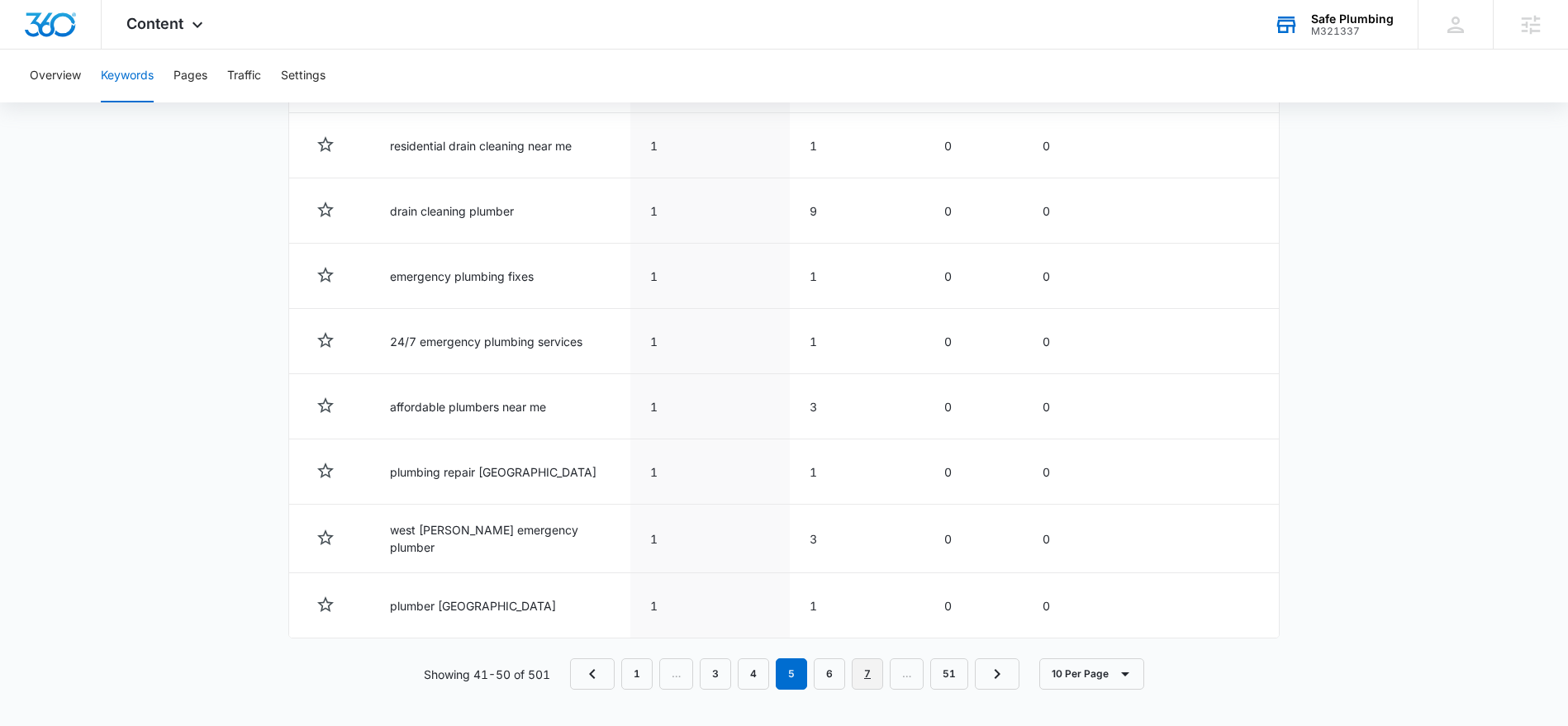
click at [871, 675] on link "7" at bounding box center [868, 675] width 32 height 32
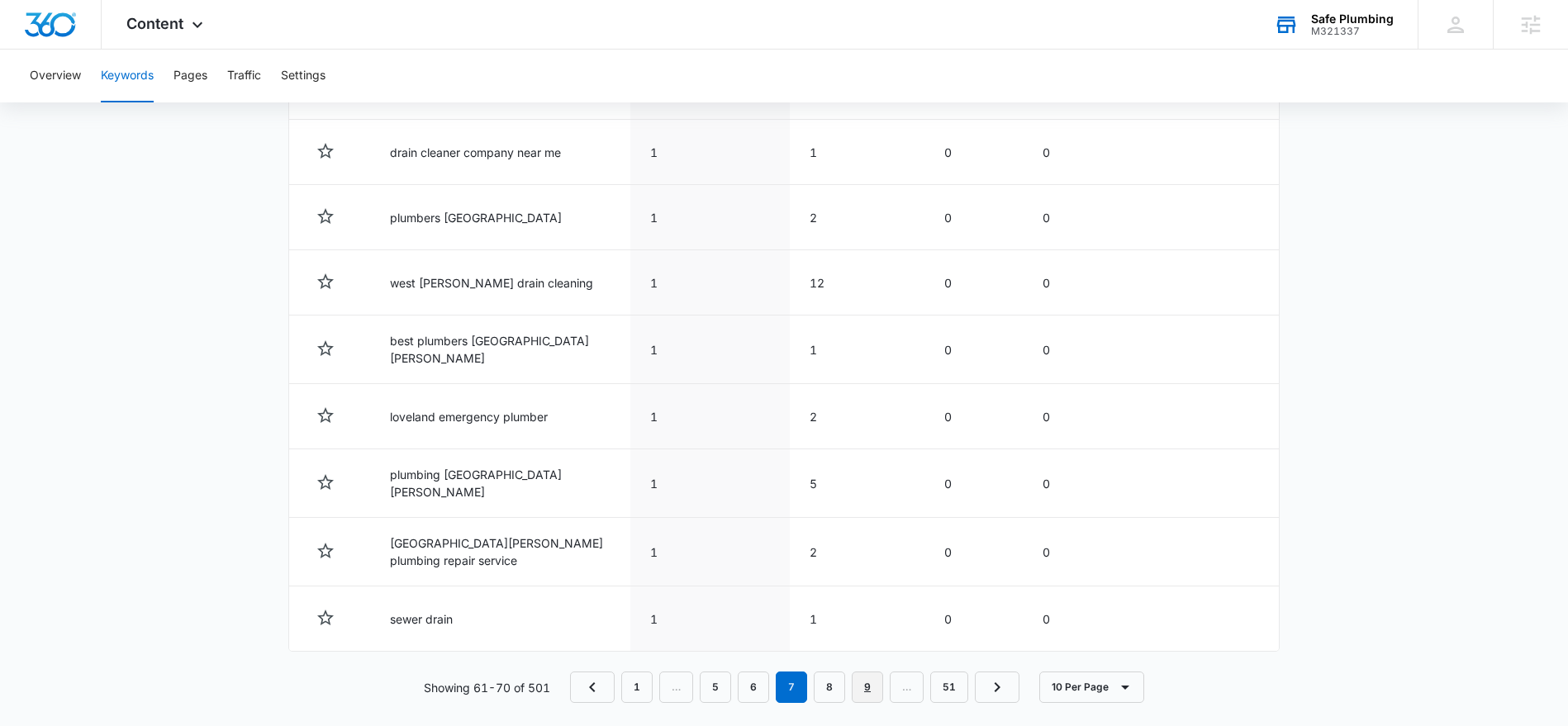
click at [876, 678] on link "9" at bounding box center [868, 687] width 32 height 32
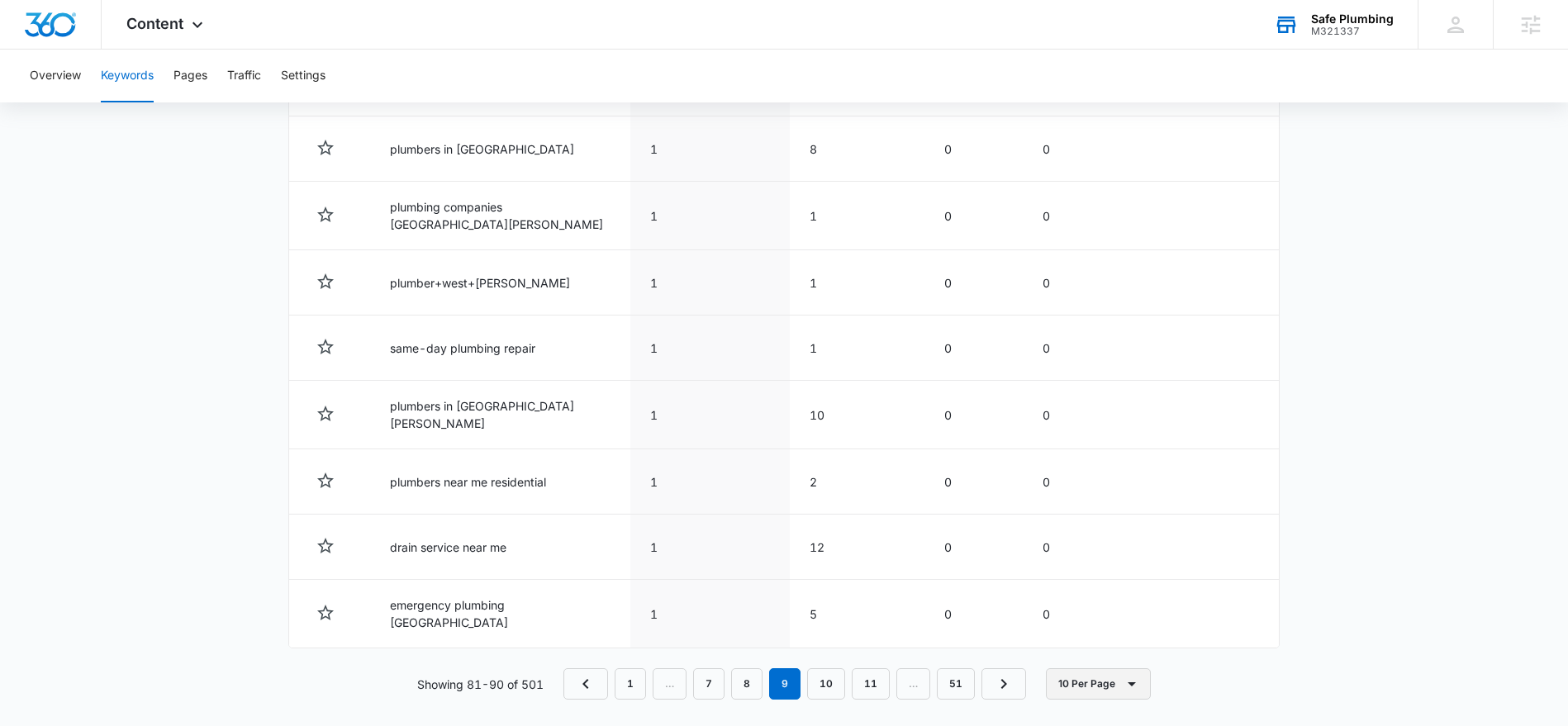
click at [1094, 671] on button "10 Per Page" at bounding box center [1098, 684] width 105 height 32
click at [1098, 601] on div "50 Per Page" at bounding box center [1104, 597] width 73 height 12
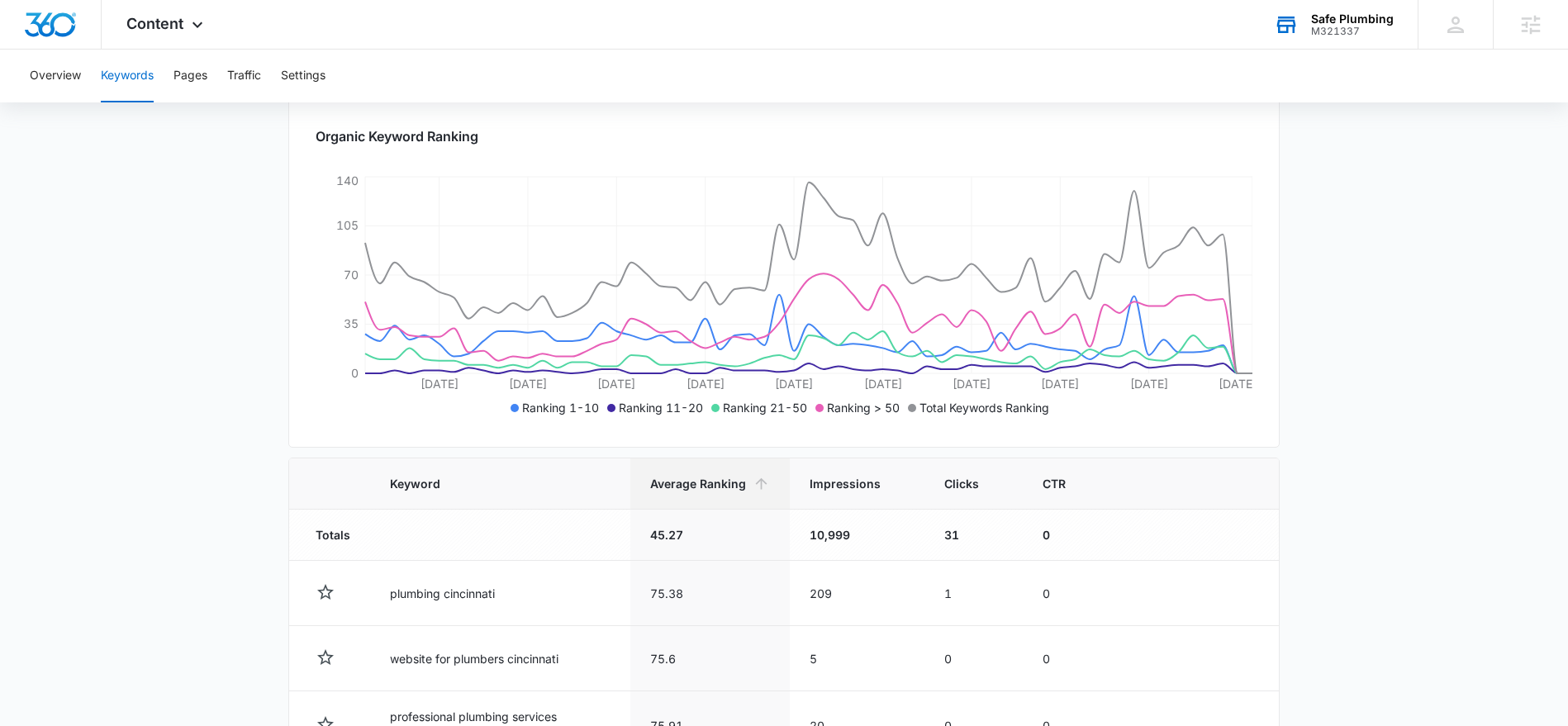
scroll to position [223, 0]
click at [188, 27] on icon at bounding box center [198, 29] width 20 height 20
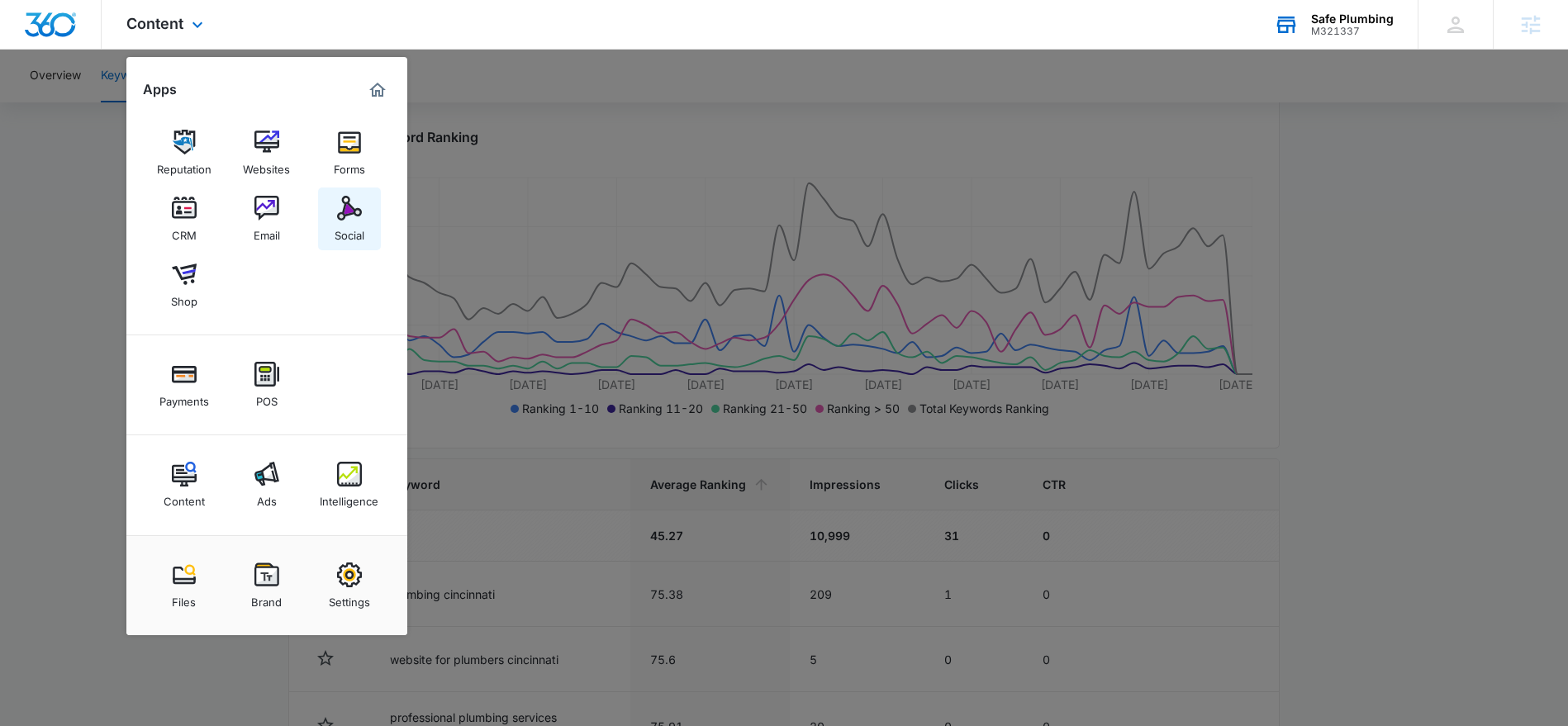
click at [331, 214] on link "Social" at bounding box center [349, 219] width 62 height 62
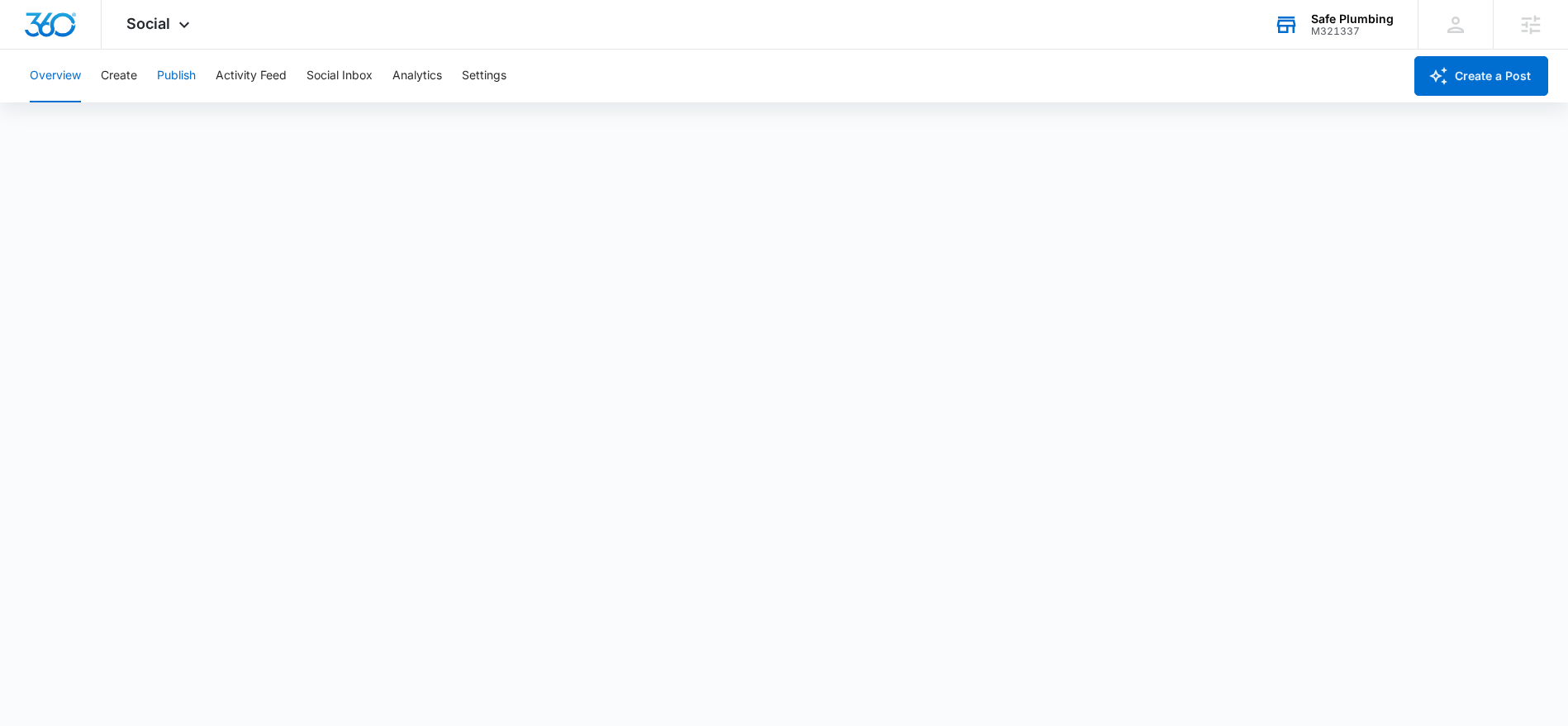
click at [180, 82] on button "Publish" at bounding box center [176, 75] width 39 height 52
click at [109, 67] on button "Create" at bounding box center [119, 75] width 37 height 52
click at [489, 76] on button "Settings" at bounding box center [484, 75] width 45 height 52
click at [113, 78] on button "Create" at bounding box center [119, 75] width 37 height 52
click at [154, 126] on button "Approvals" at bounding box center [161, 126] width 55 height 46
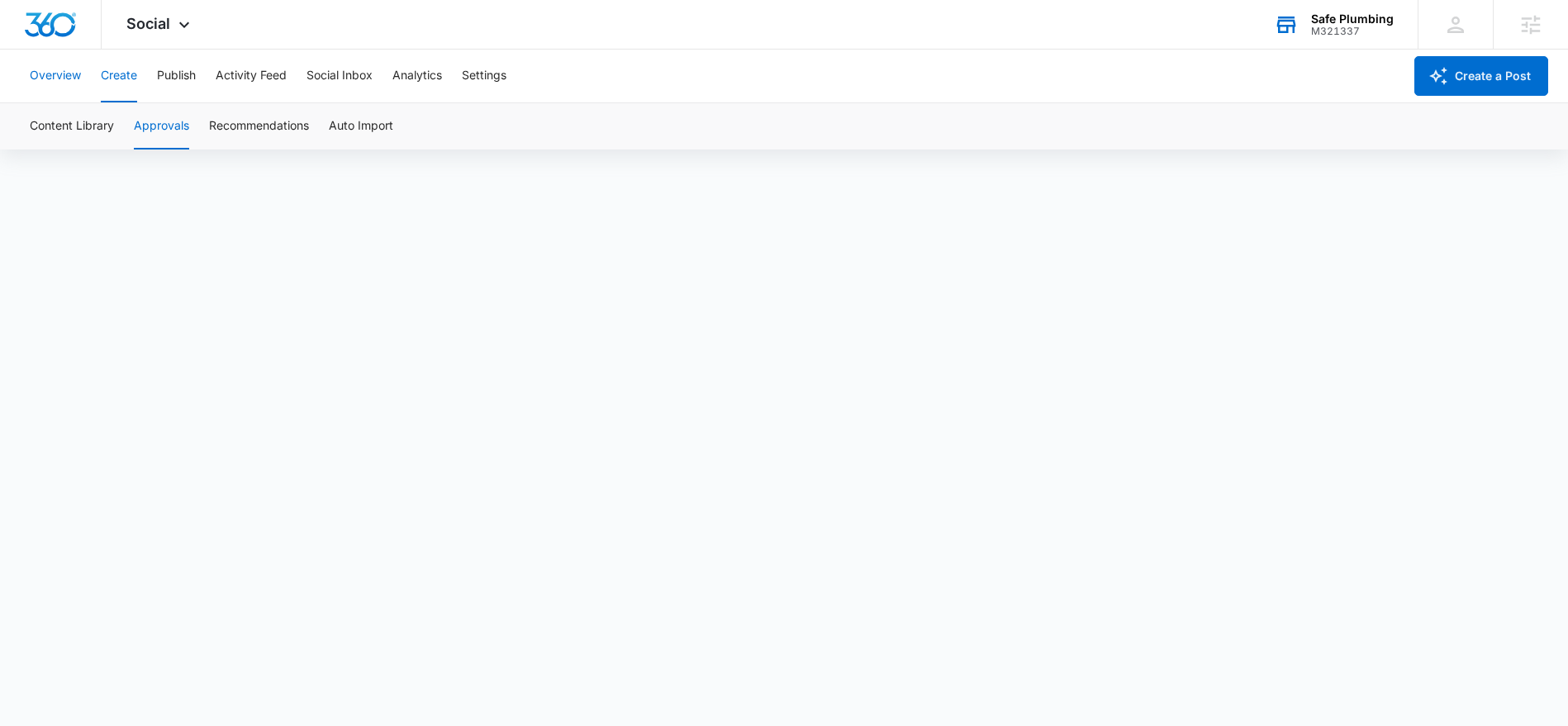
click at [48, 80] on button "Overview" at bounding box center [55, 75] width 51 height 52
click at [181, 23] on icon at bounding box center [184, 29] width 20 height 20
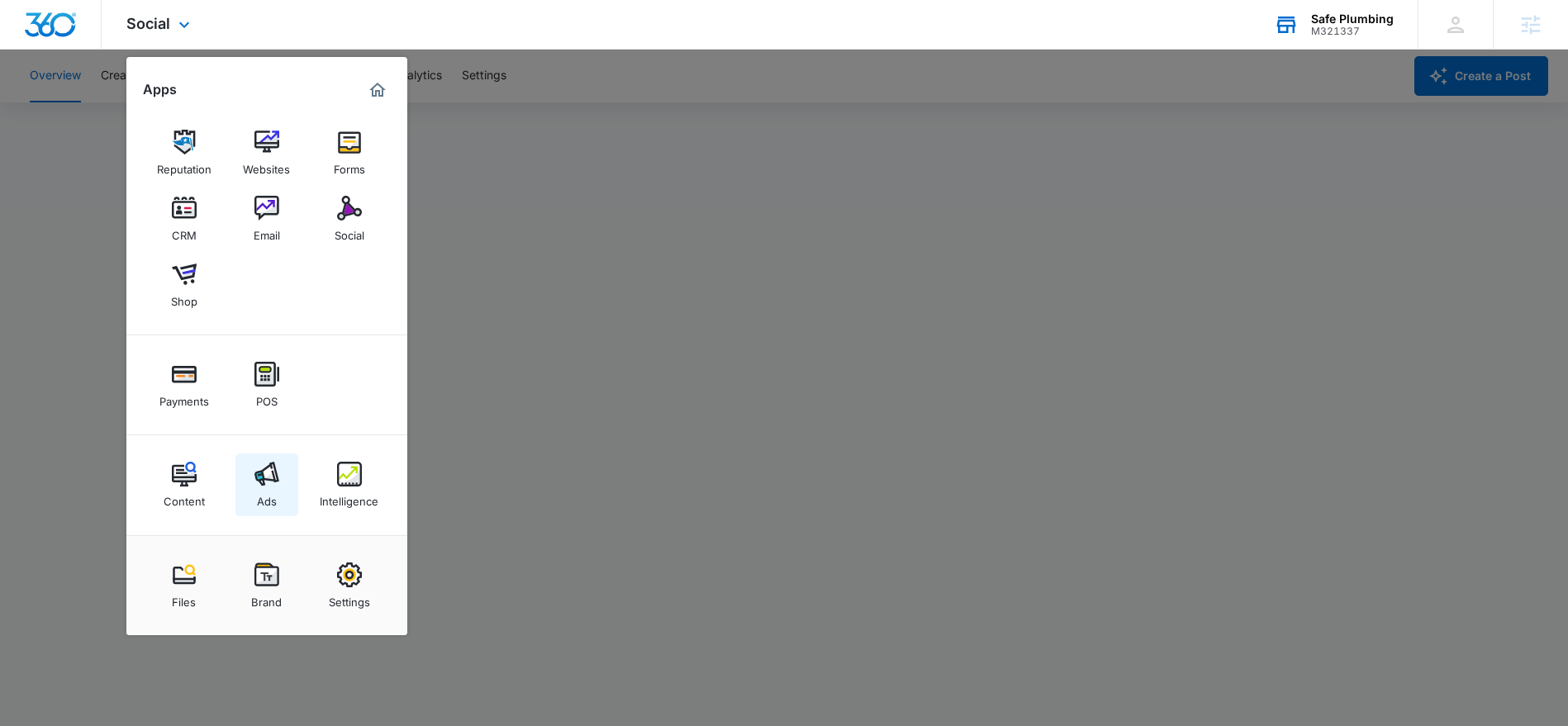
click at [262, 470] on img at bounding box center [266, 474] width 25 height 25
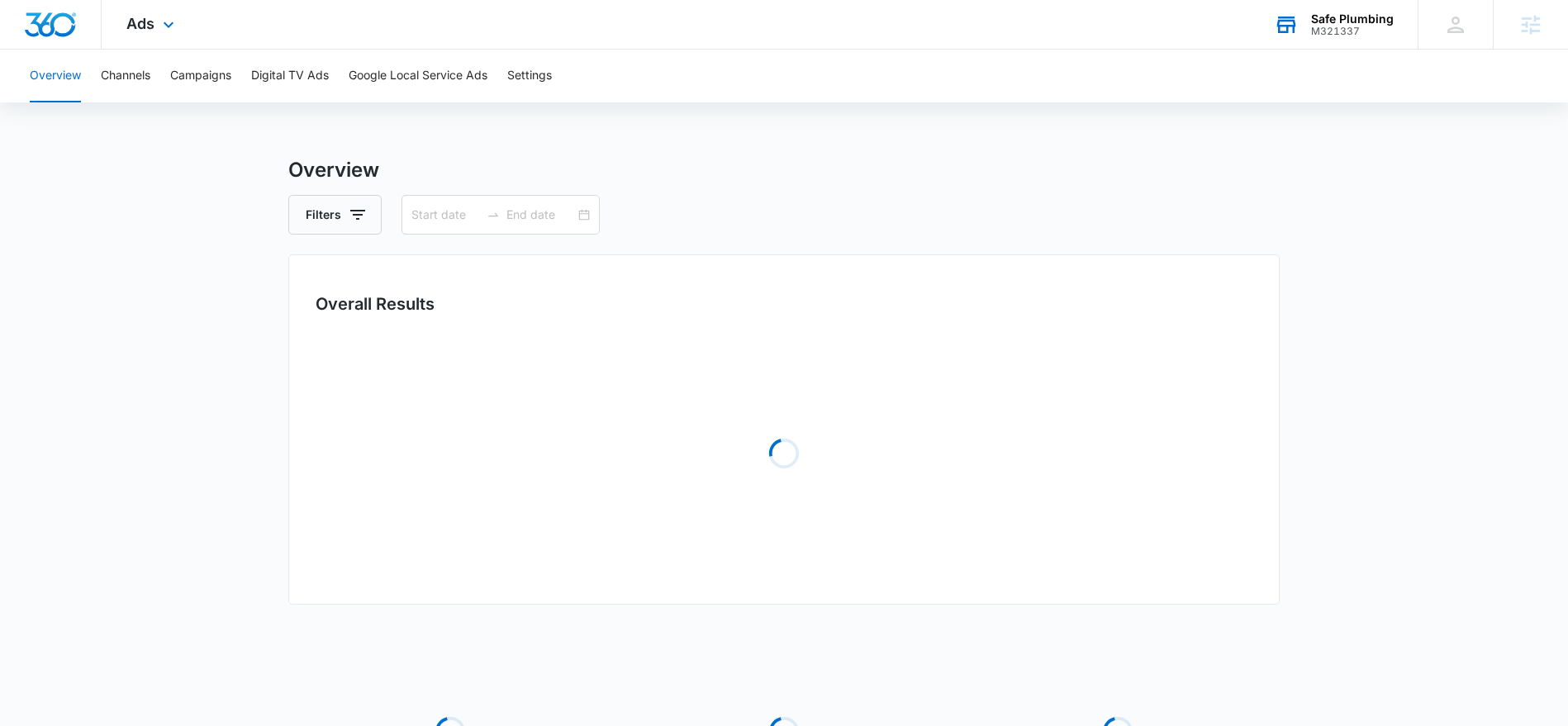
type input "[DATE]"
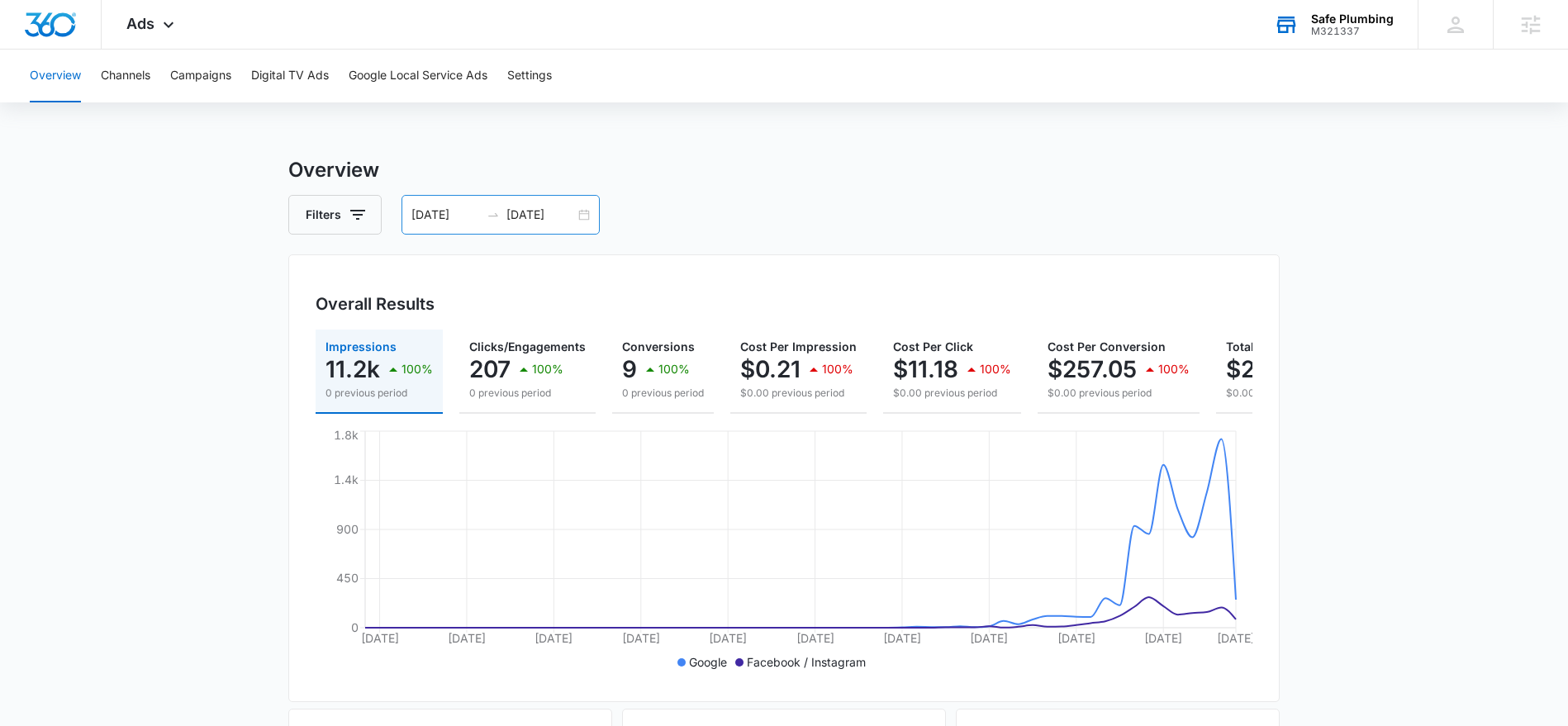
click at [463, 214] on input "[DATE]" at bounding box center [445, 215] width 68 height 18
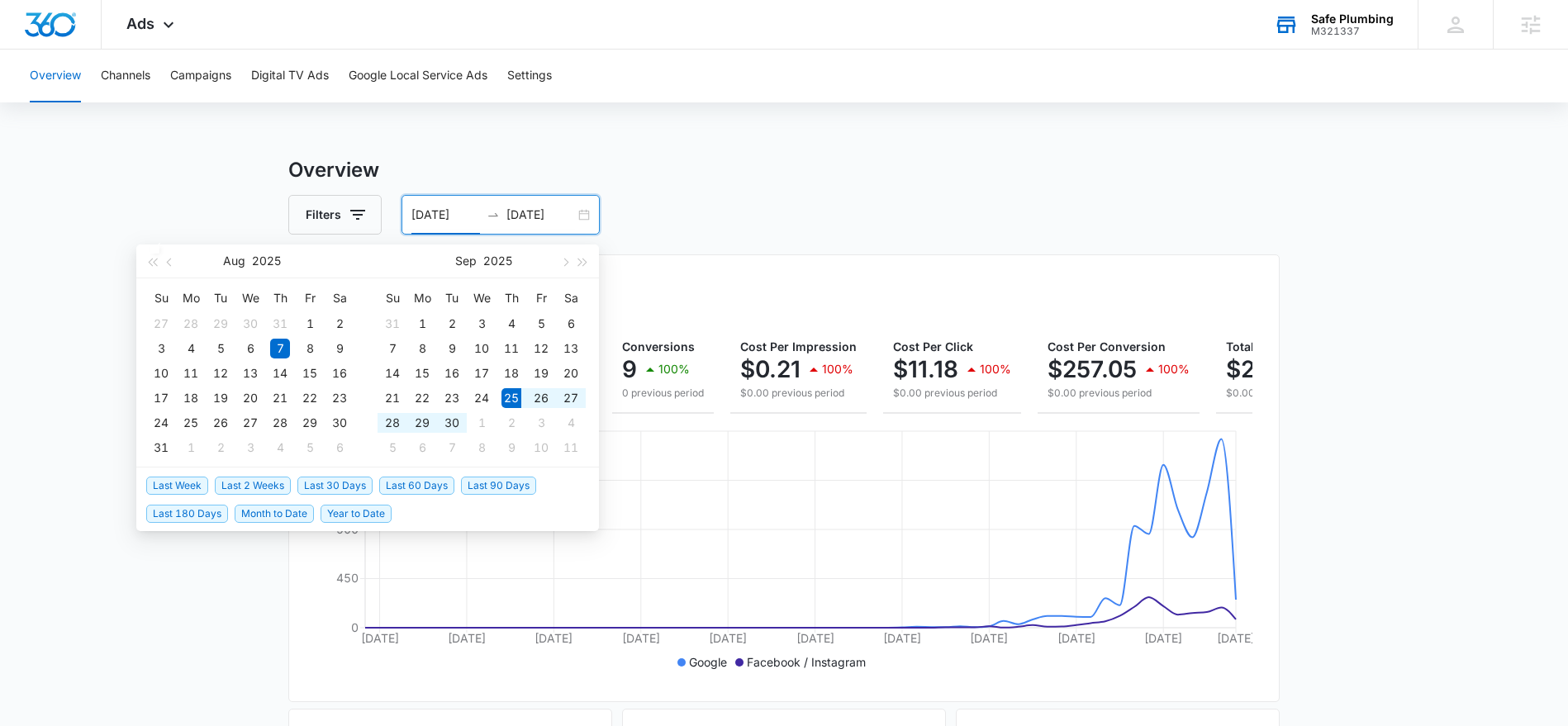
click at [260, 484] on span "Last 2 Weeks" at bounding box center [252, 486] width 76 height 18
type input "[DATE]"
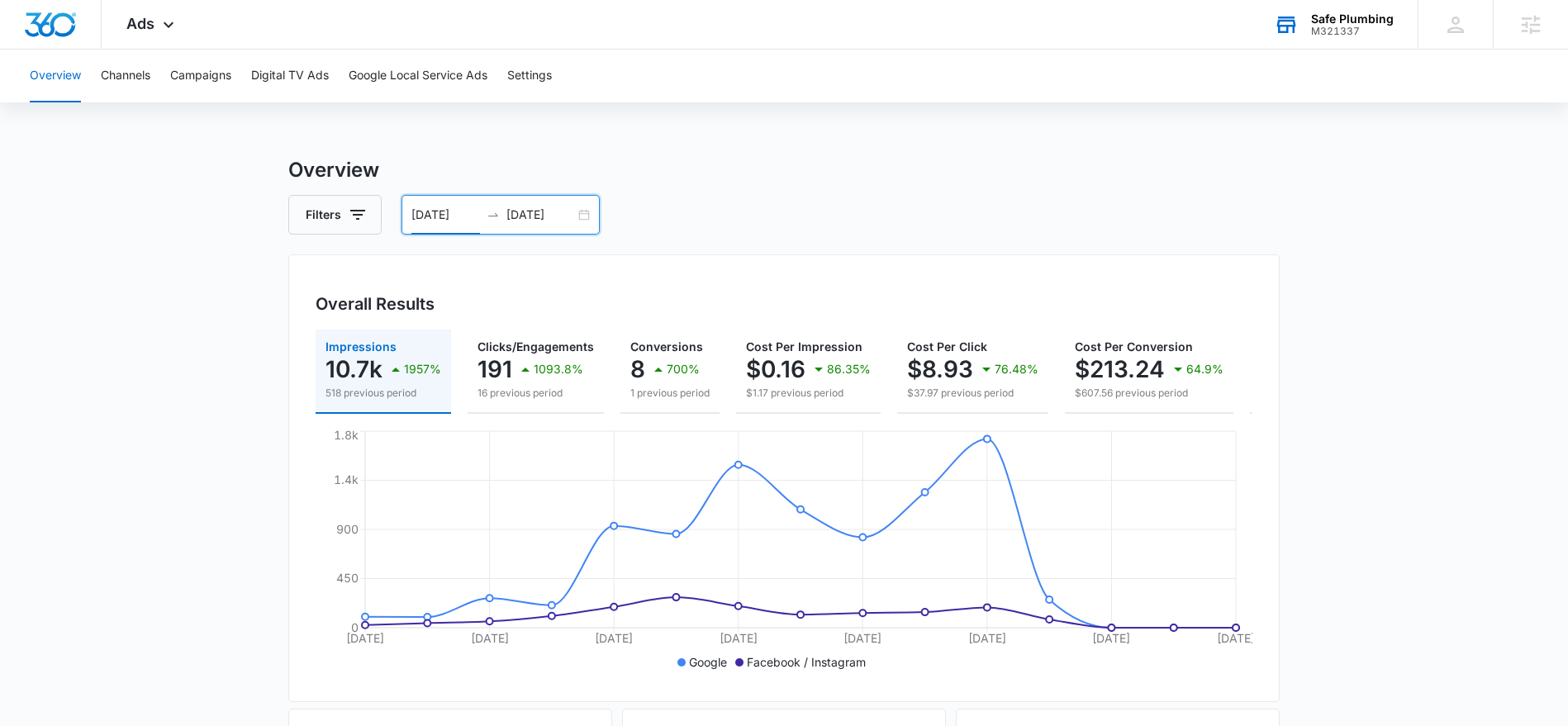
click at [462, 210] on input "[DATE]" at bounding box center [445, 215] width 68 height 18
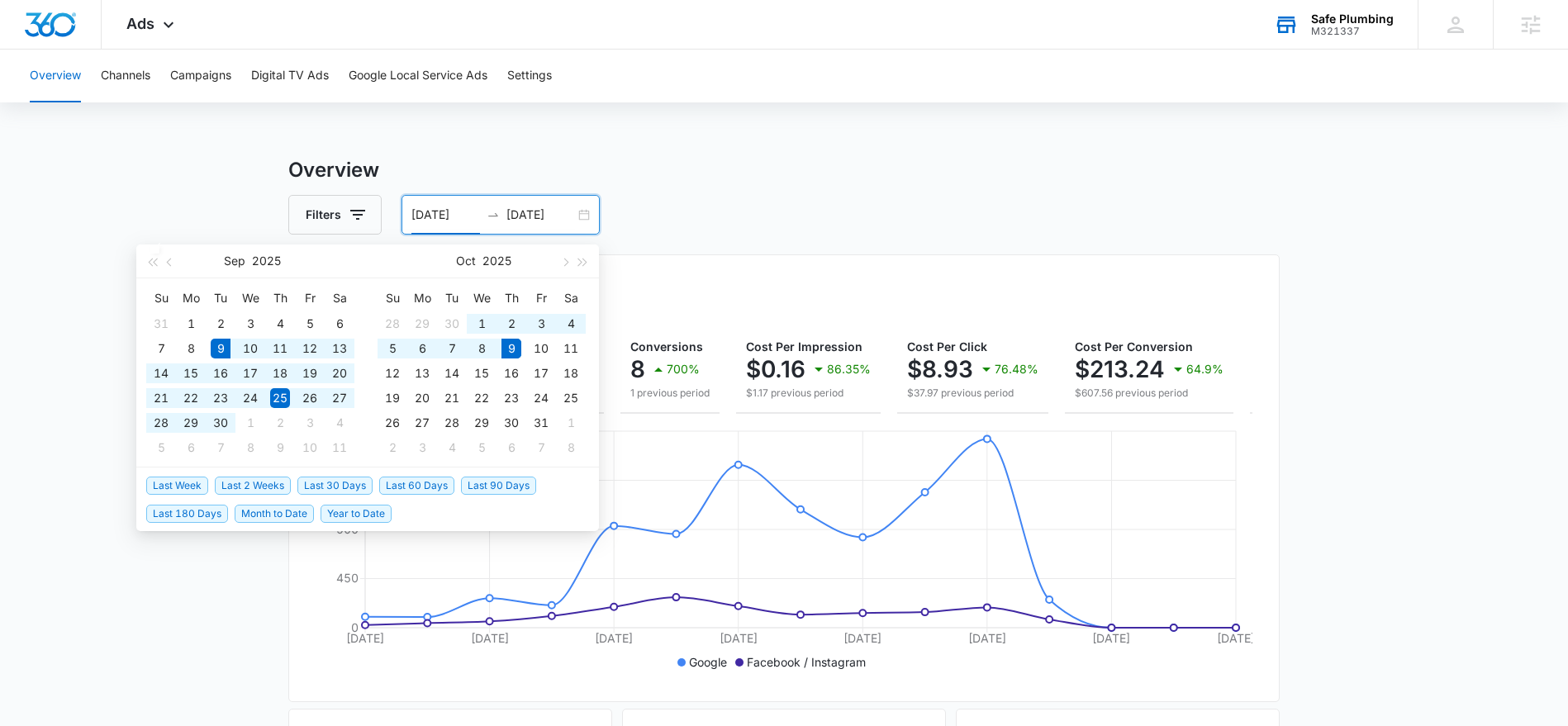
click at [314, 483] on span "Last 30 Days" at bounding box center [335, 486] width 75 height 18
type input "[DATE]"
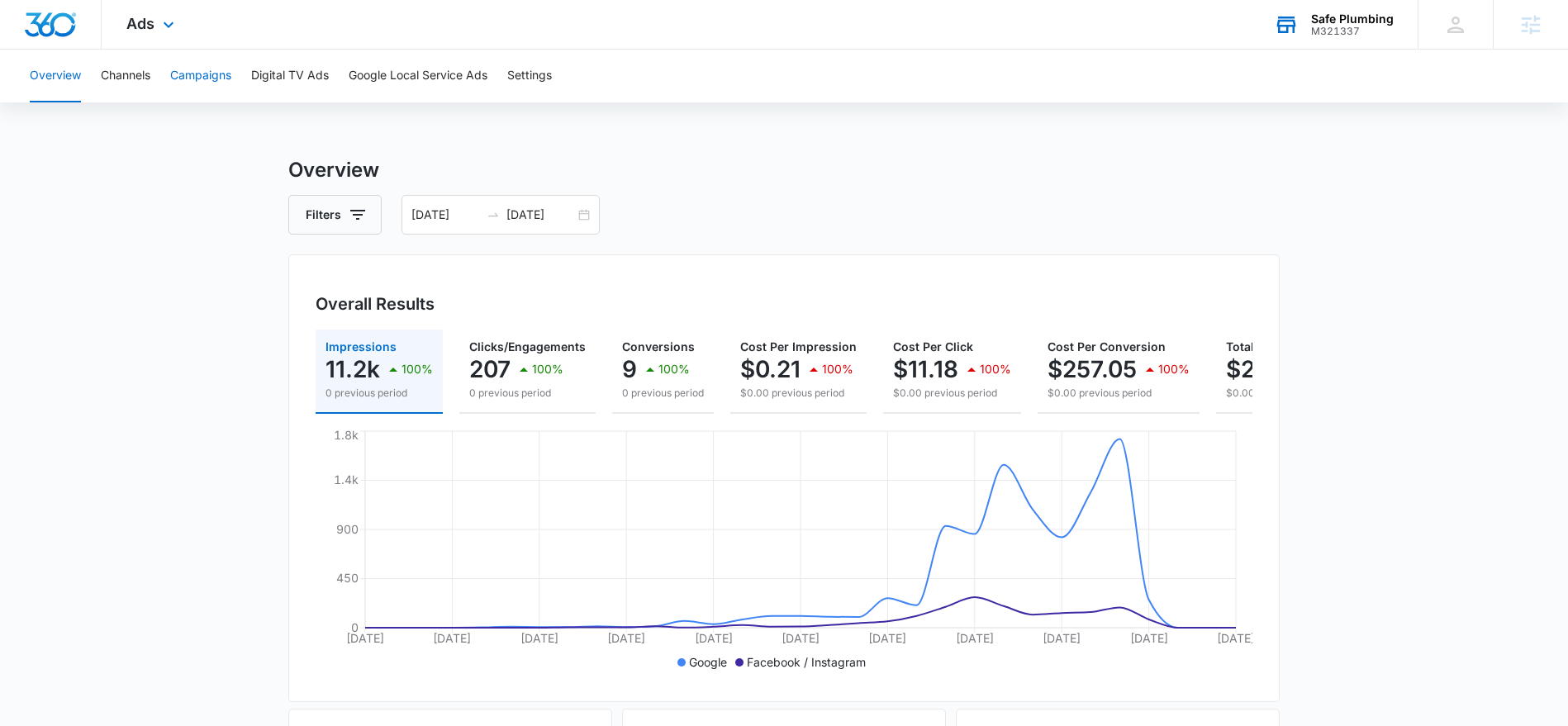
drag, startPoint x: 183, startPoint y: 69, endPoint x: 423, endPoint y: 8, distance: 247.6
click at [185, 68] on button "Campaigns" at bounding box center [201, 75] width 61 height 52
click at [177, 20] on icon at bounding box center [168, 29] width 20 height 20
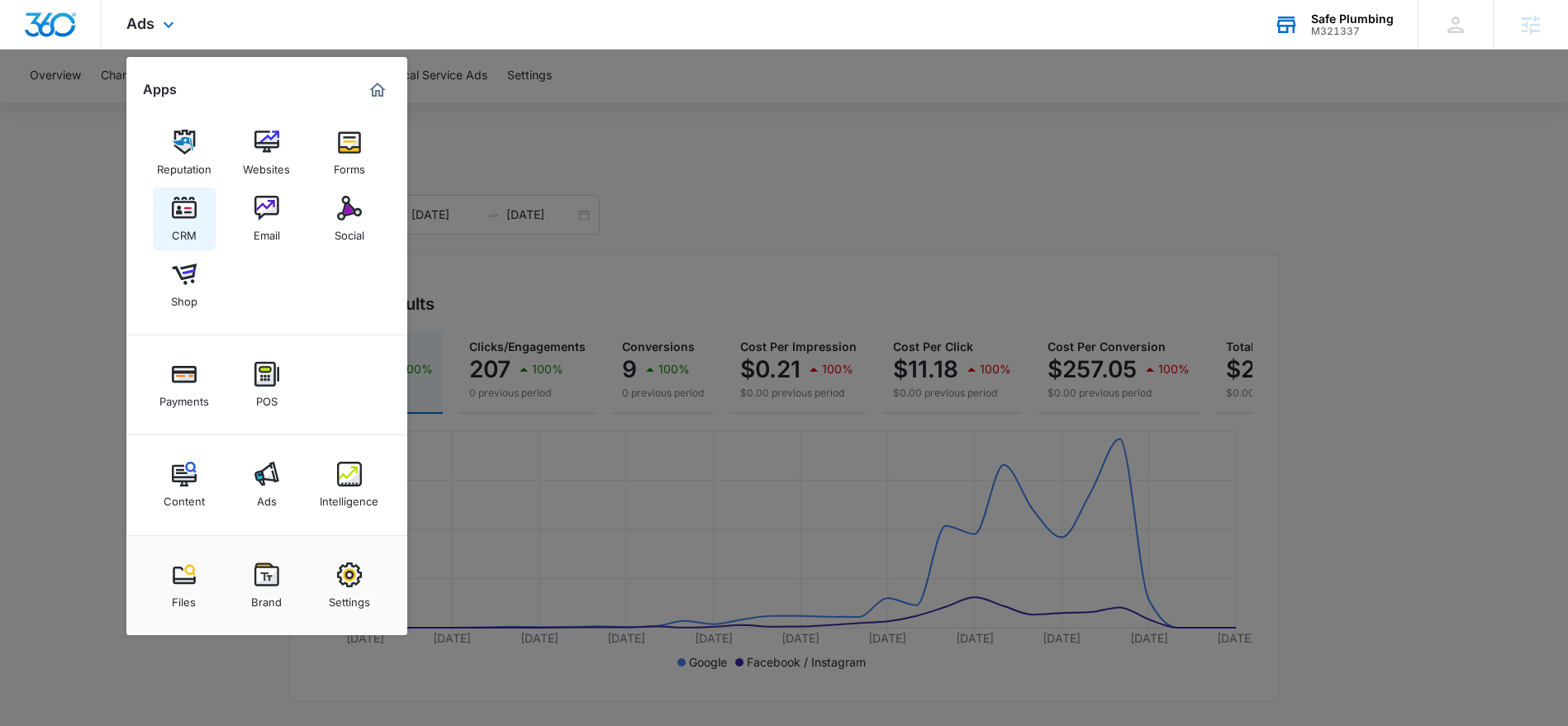
click at [177, 214] on img at bounding box center [184, 208] width 25 height 25
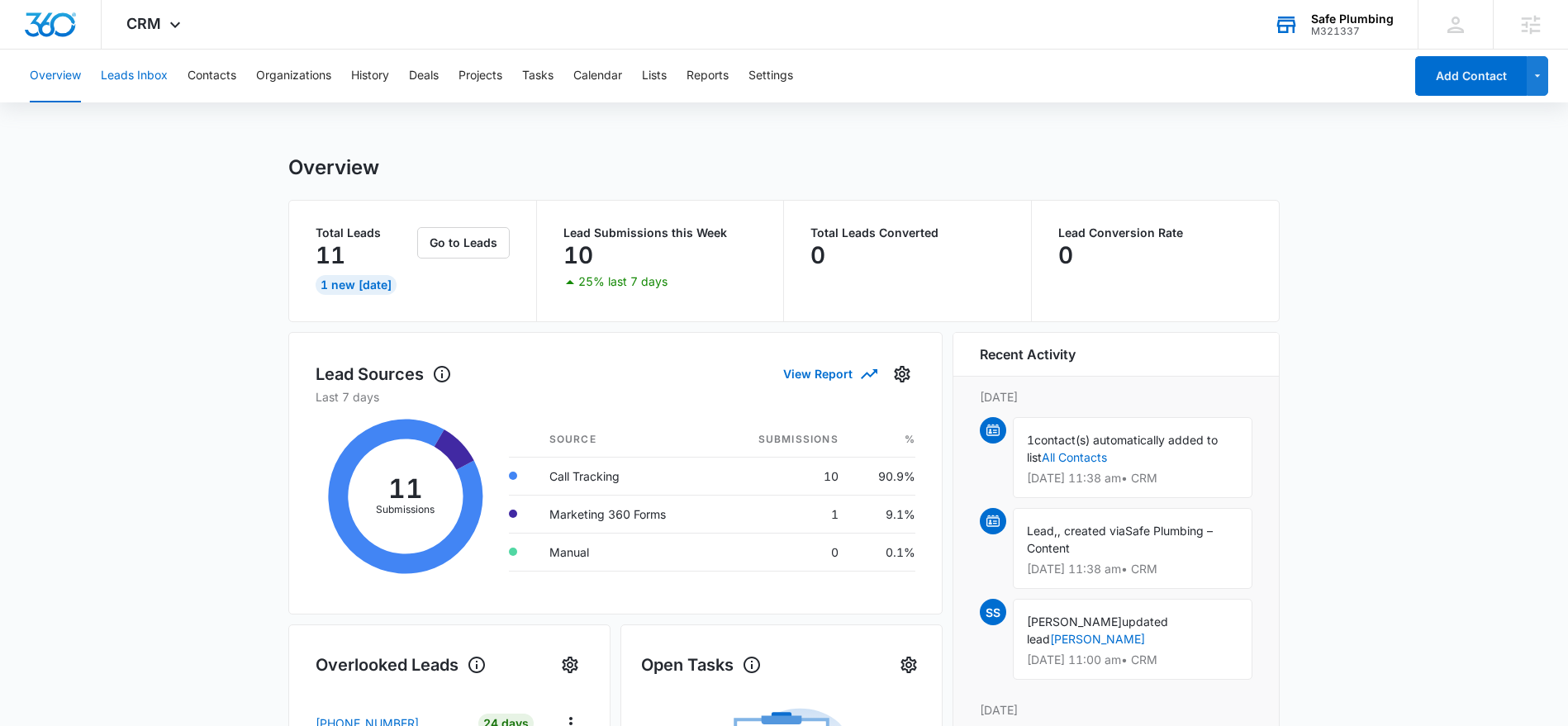
click at [151, 78] on button "Leads Inbox" at bounding box center [135, 75] width 67 height 52
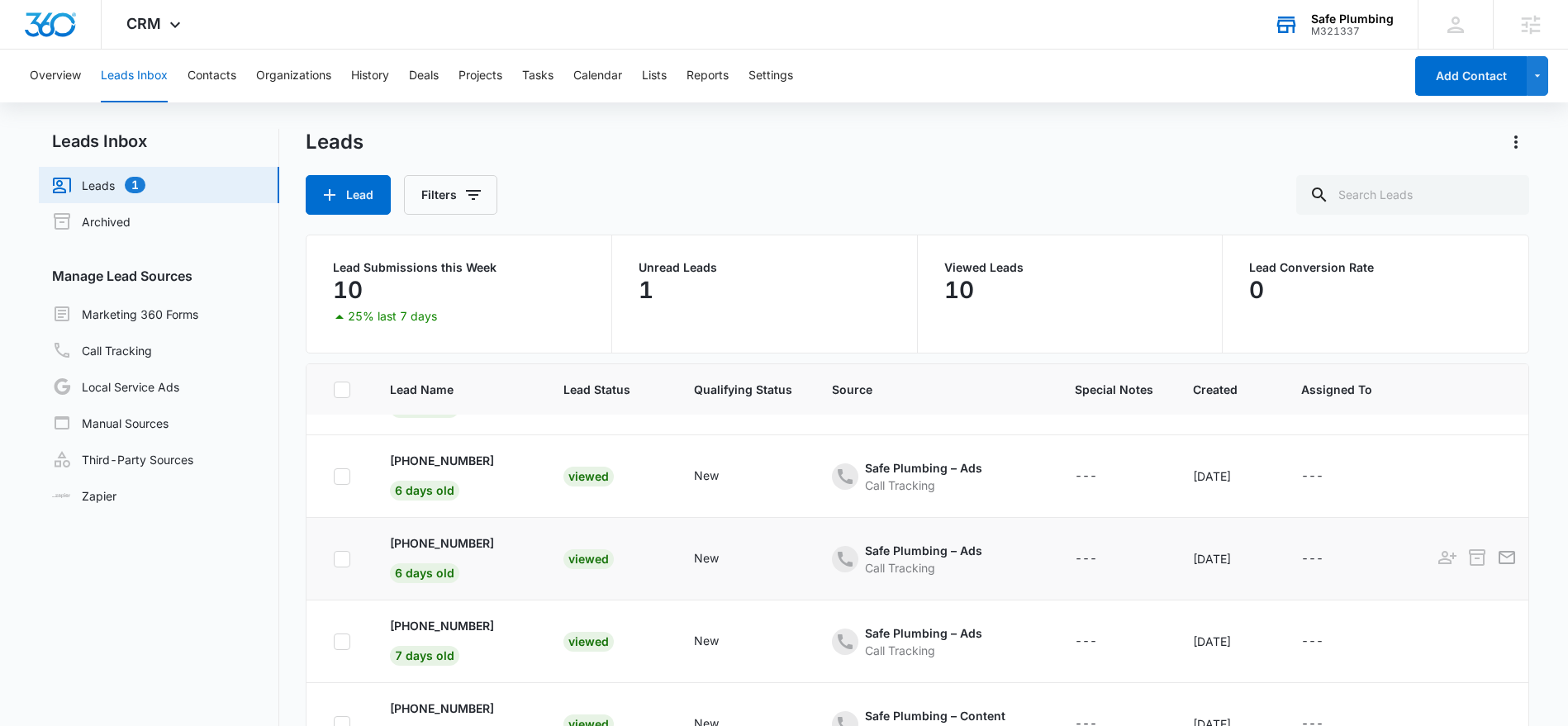
scroll to position [220, 0]
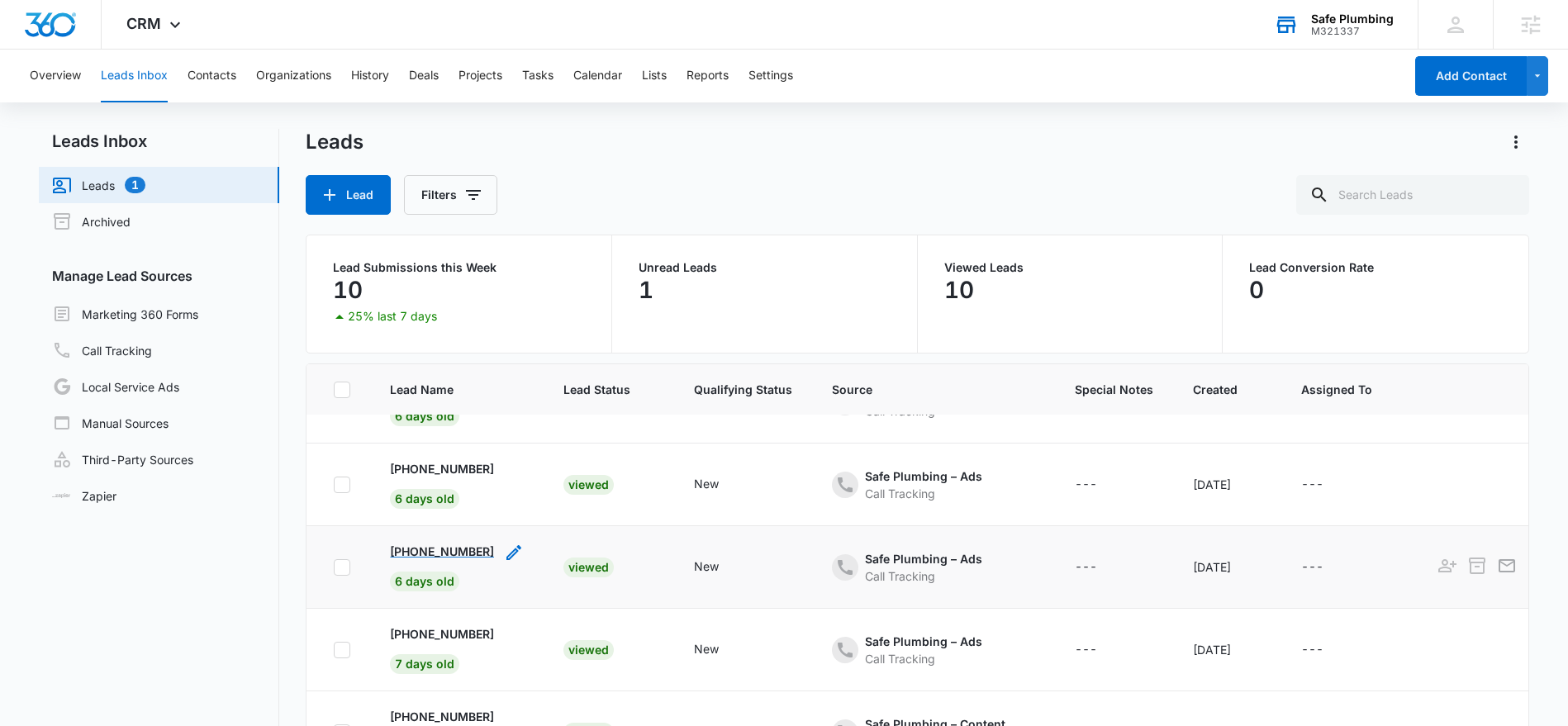
click at [445, 550] on p "[PHONE_NUMBER]" at bounding box center [441, 552] width 104 height 18
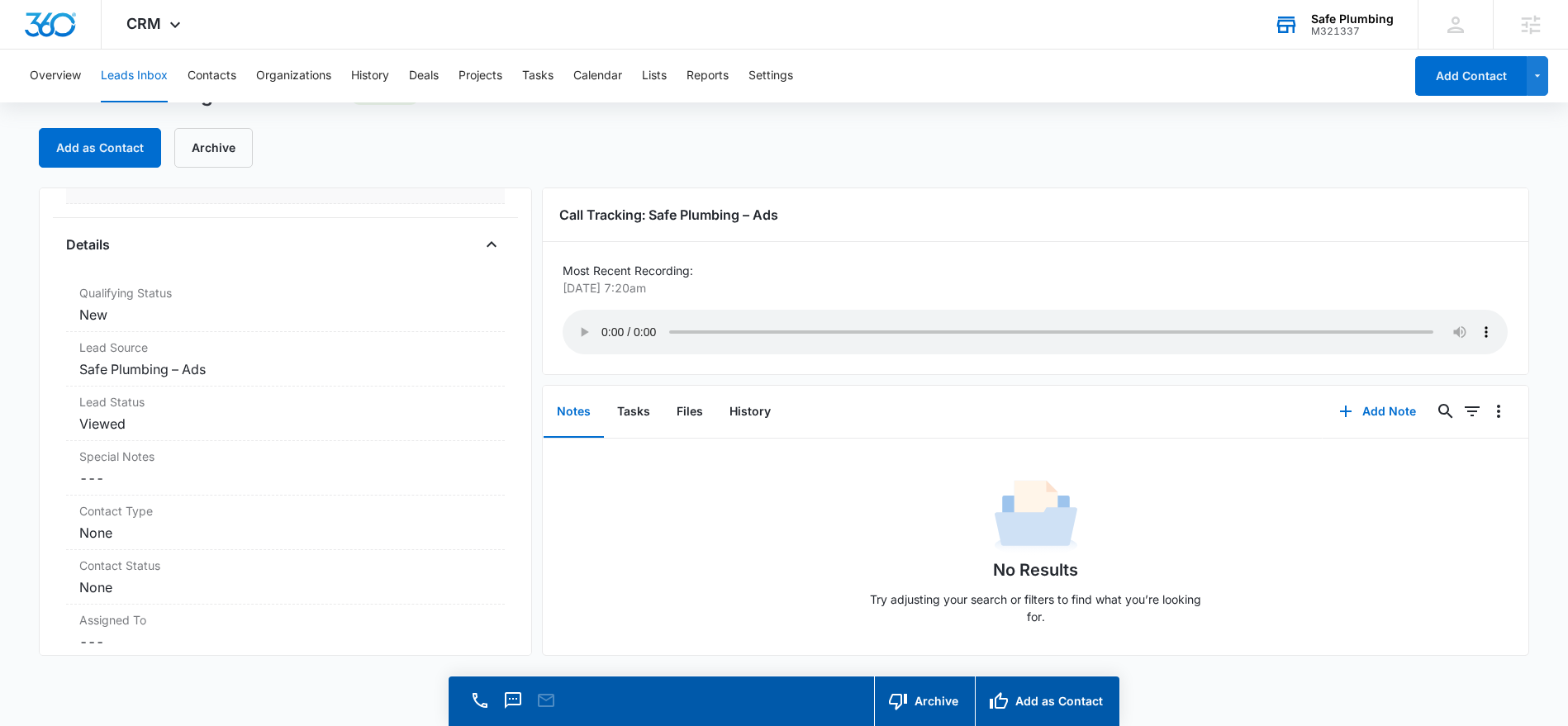
scroll to position [468, 0]
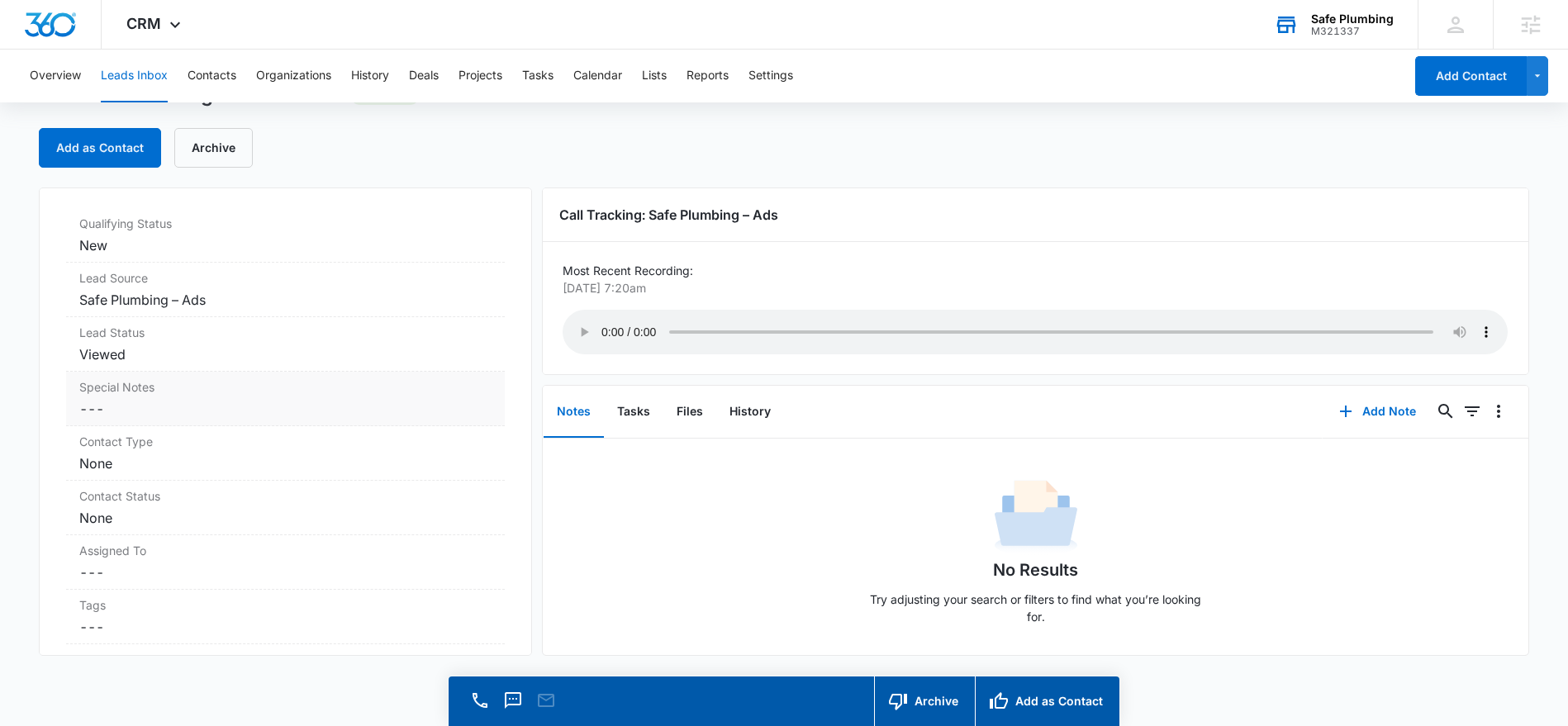
click at [92, 406] on dd "Cancel Save Changes ---" at bounding box center [285, 408] width 413 height 20
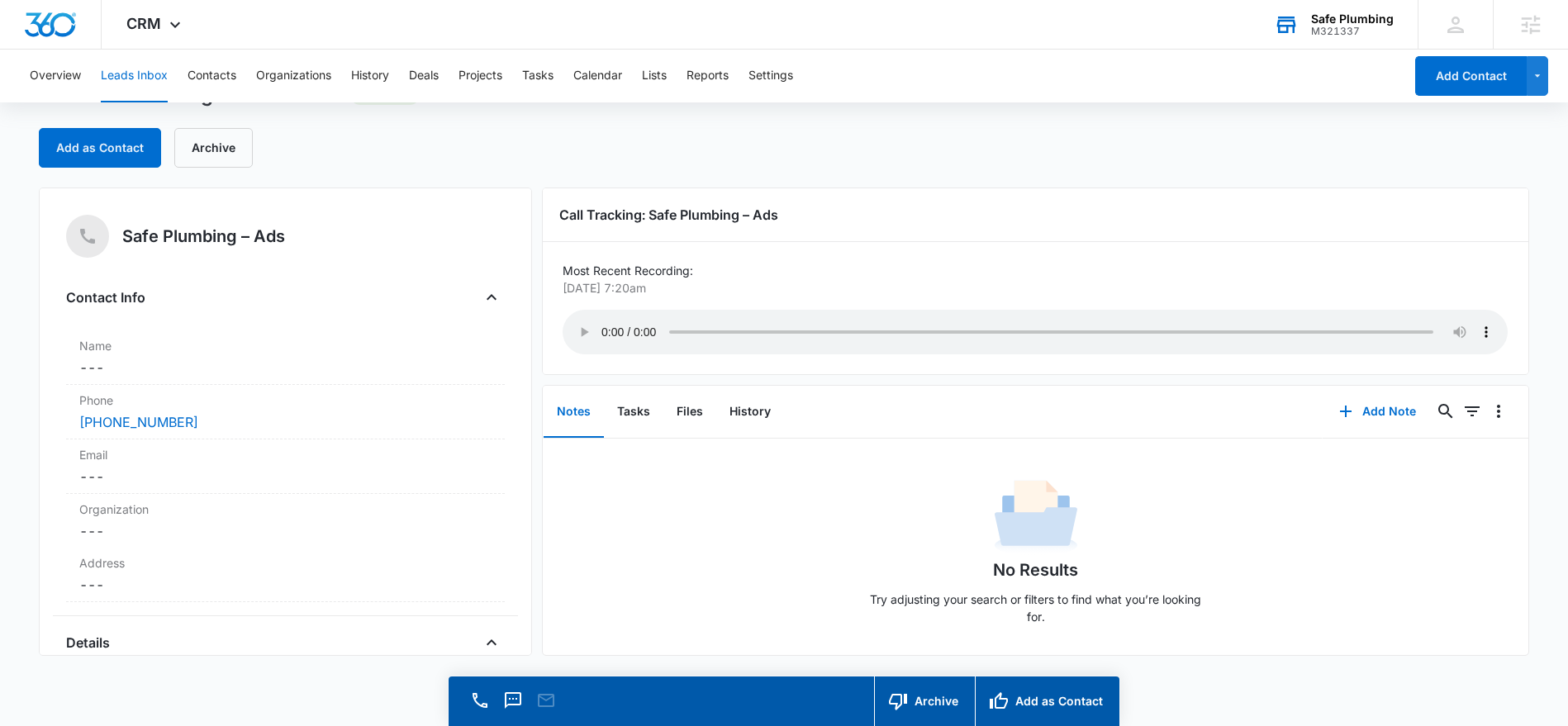
scroll to position [0, 0]
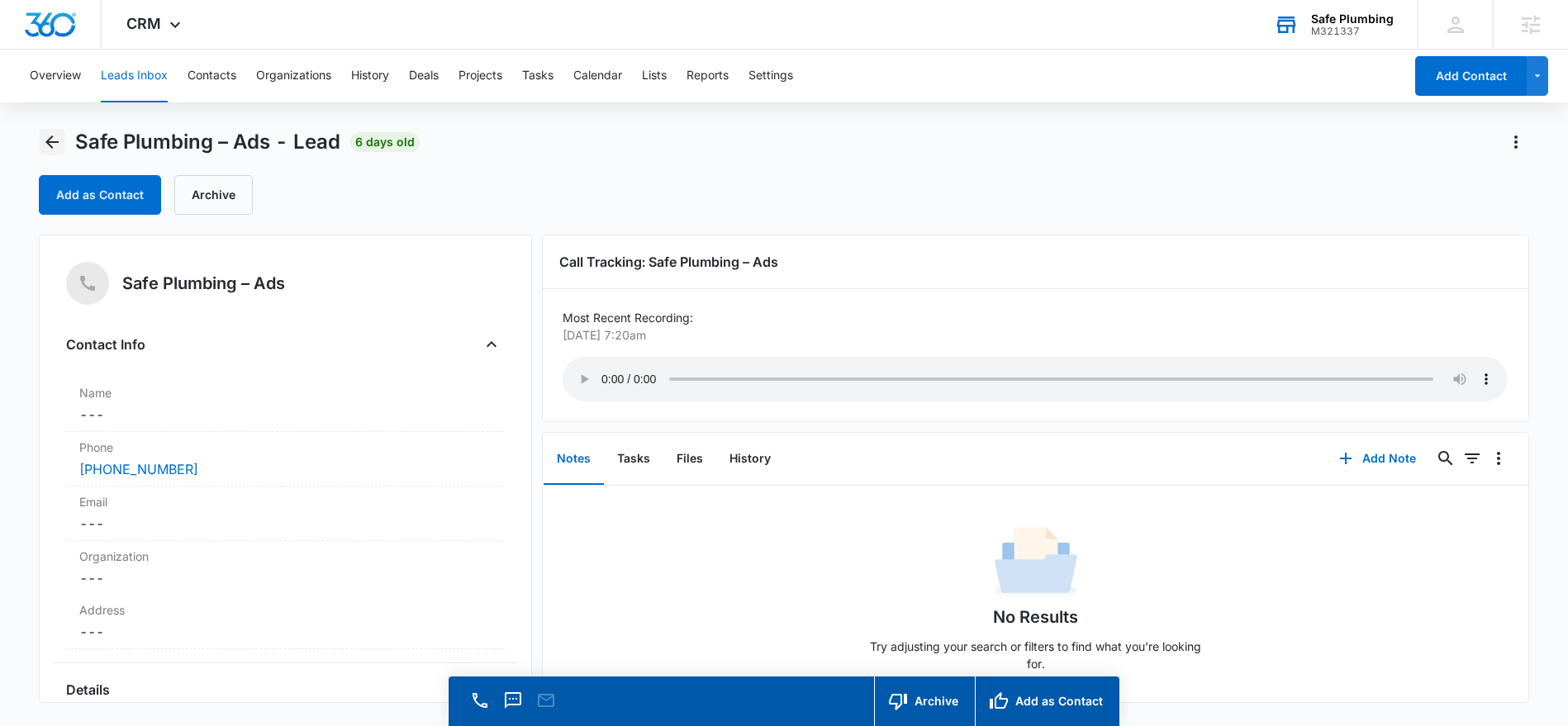
click at [56, 148] on icon "Back" at bounding box center [52, 142] width 20 height 20
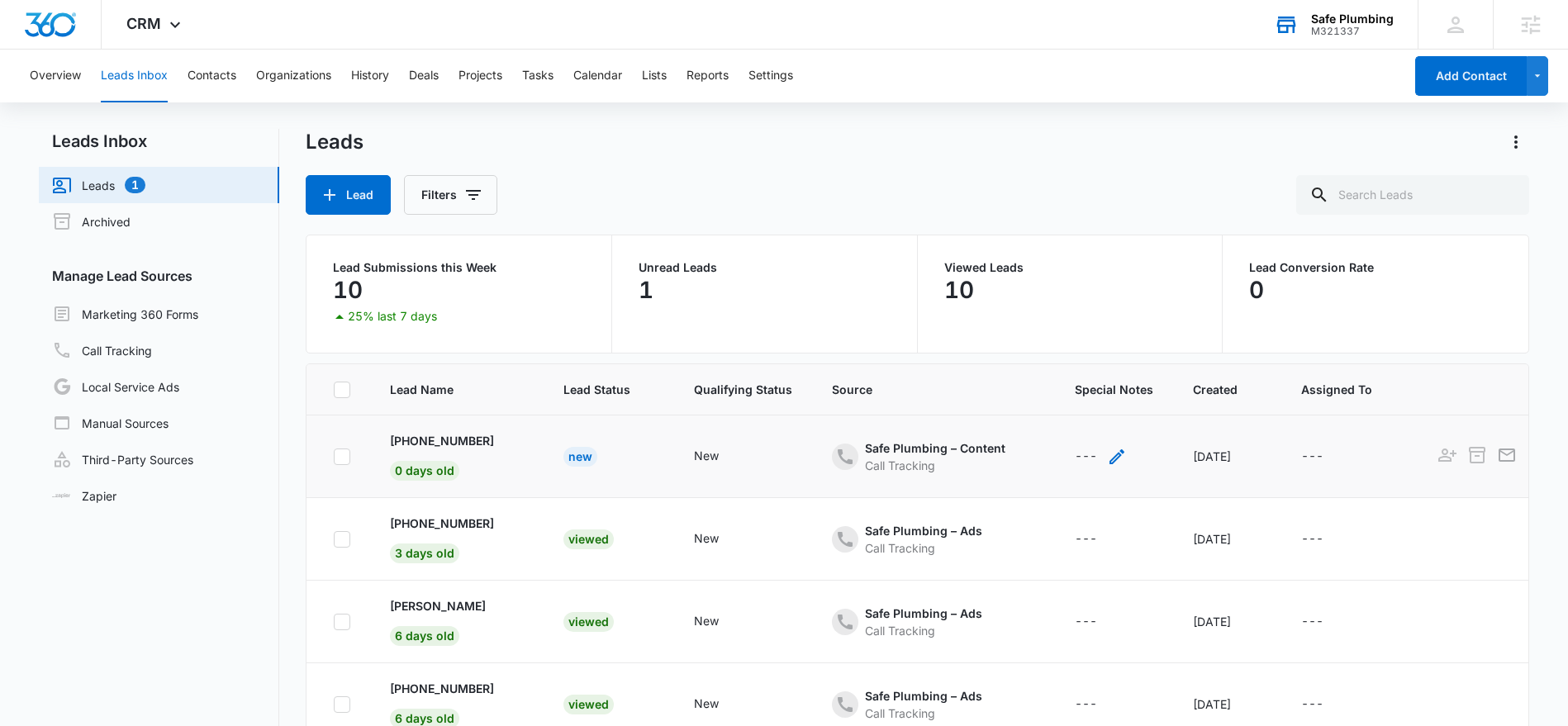
click at [1110, 453] on icon "- - Select to Edit Field" at bounding box center [1117, 456] width 15 height 15
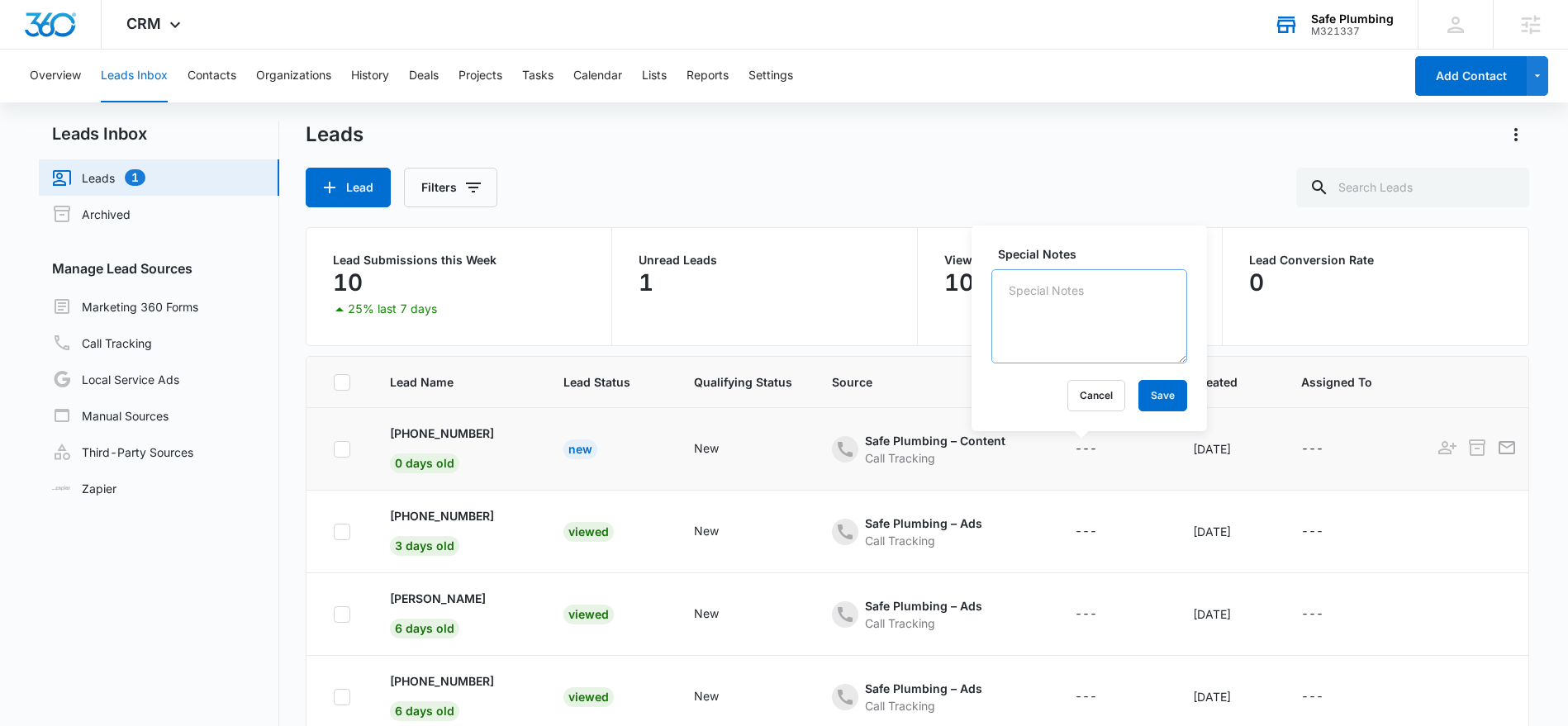
scroll to position [23, 0]
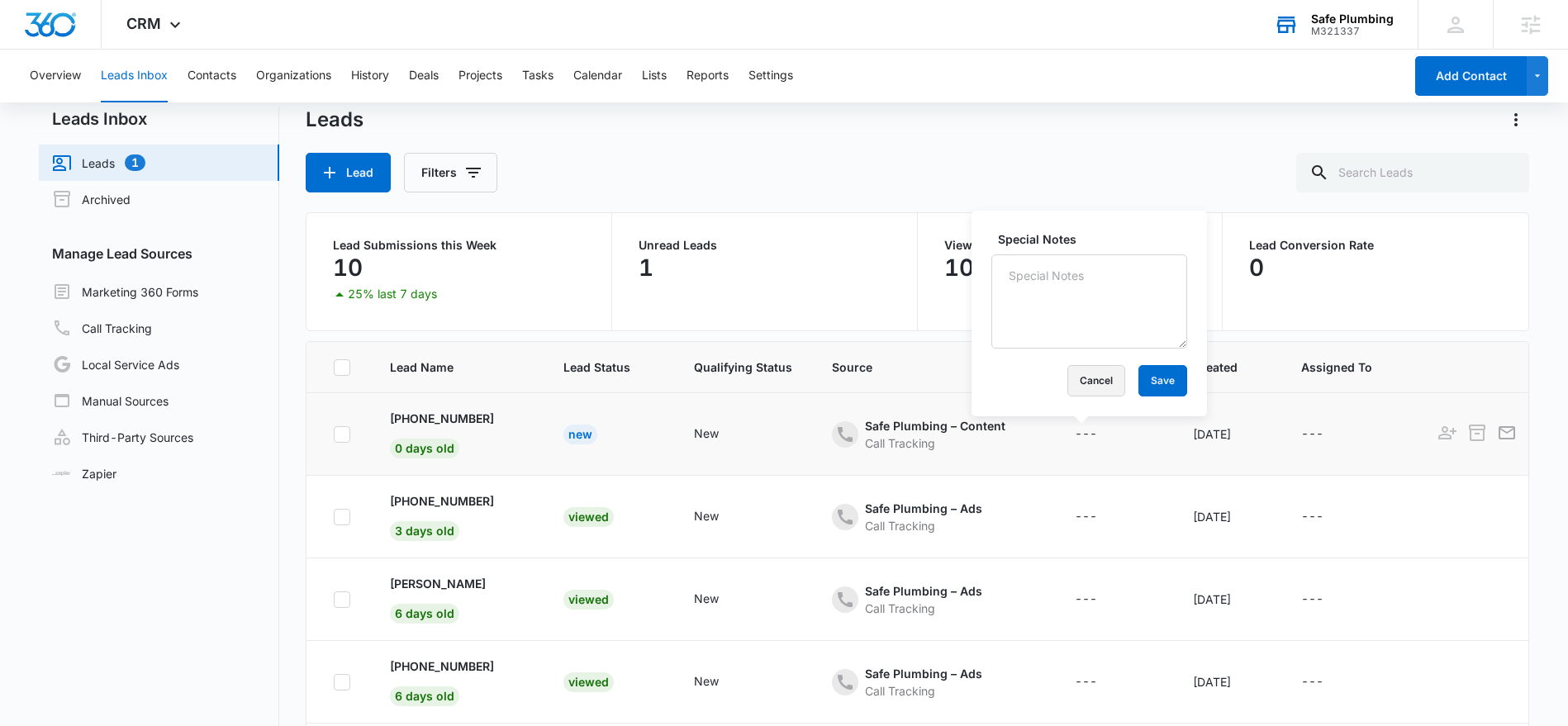
click at [1077, 381] on button "Cancel" at bounding box center [1096, 381] width 57 height 32
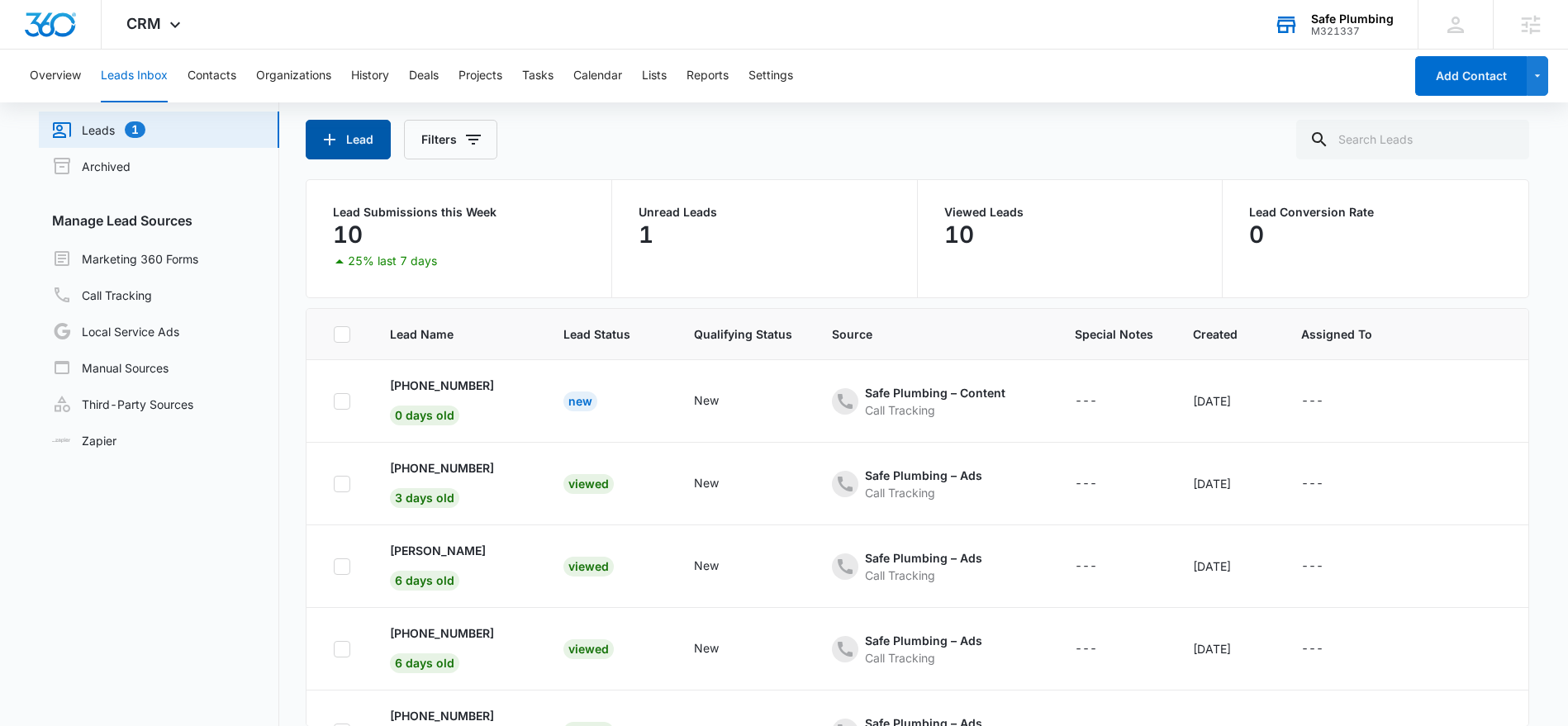
scroll to position [0, 0]
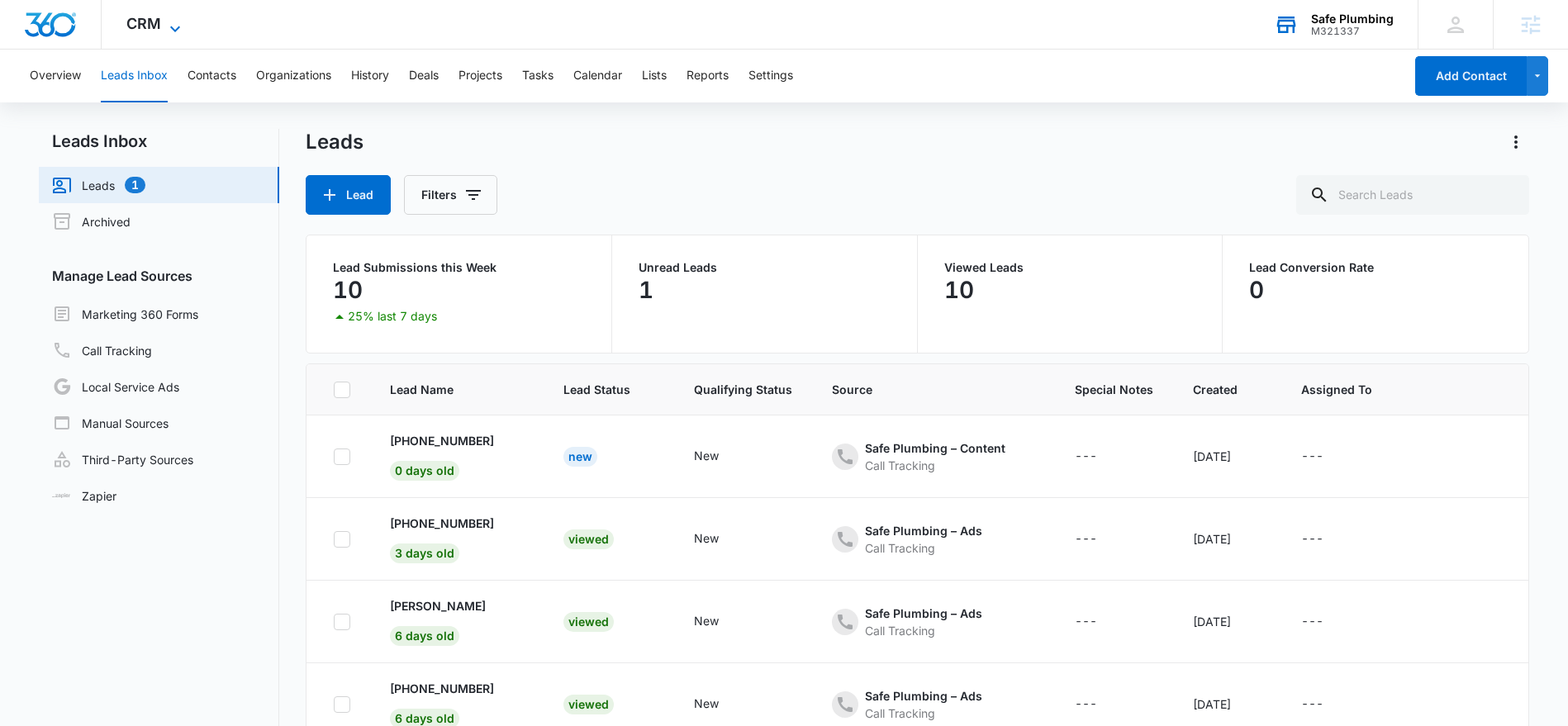
click at [169, 21] on icon at bounding box center [175, 29] width 20 height 20
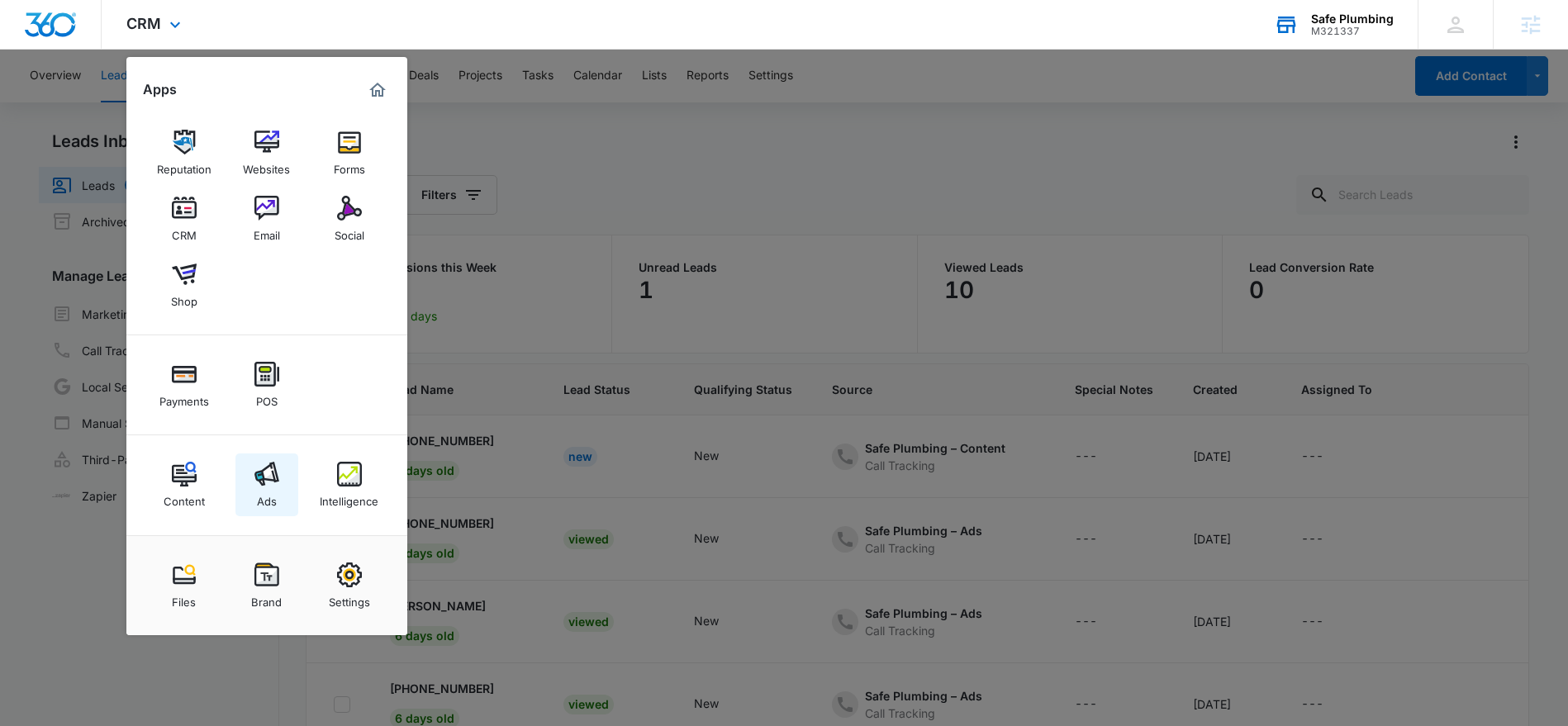
click at [277, 465] on img at bounding box center [266, 474] width 25 height 25
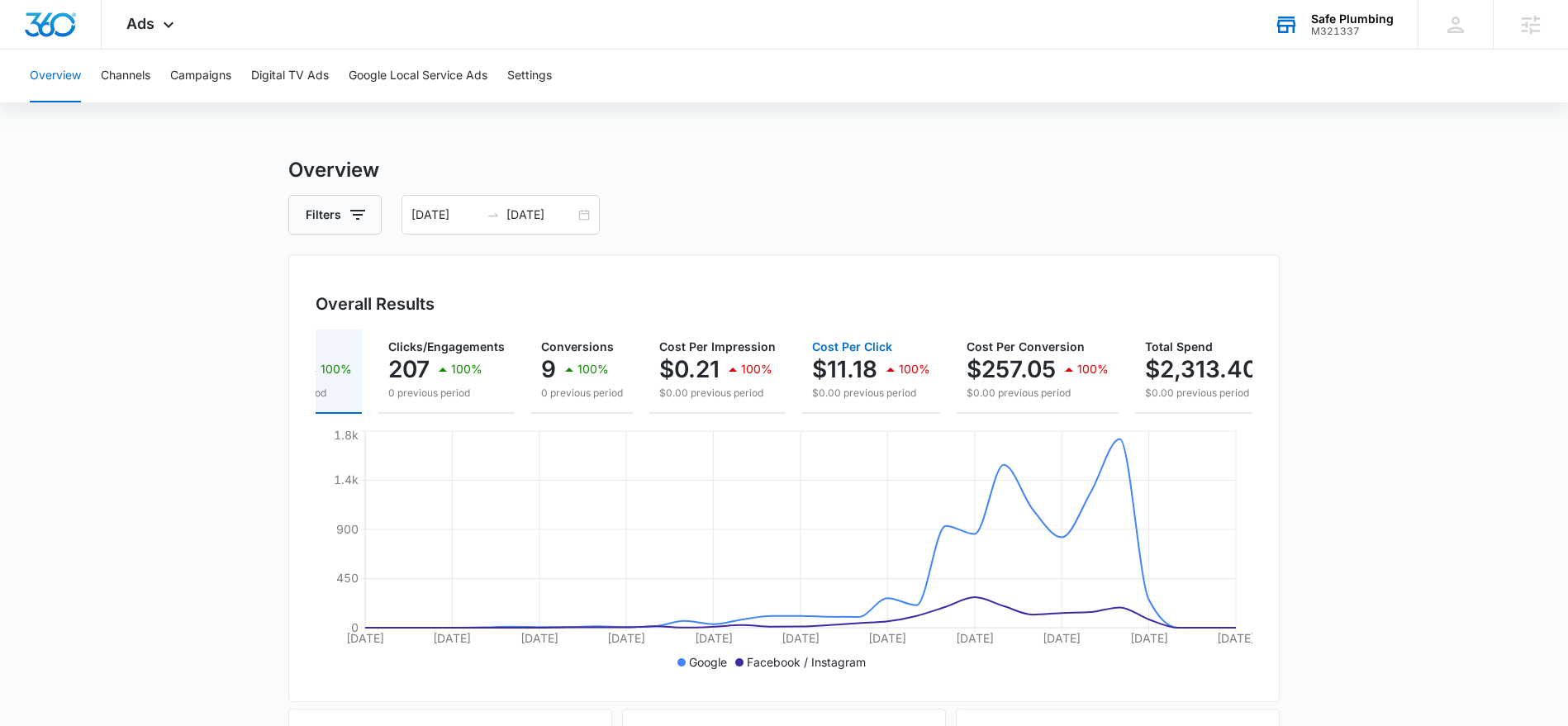
scroll to position [0, 153]
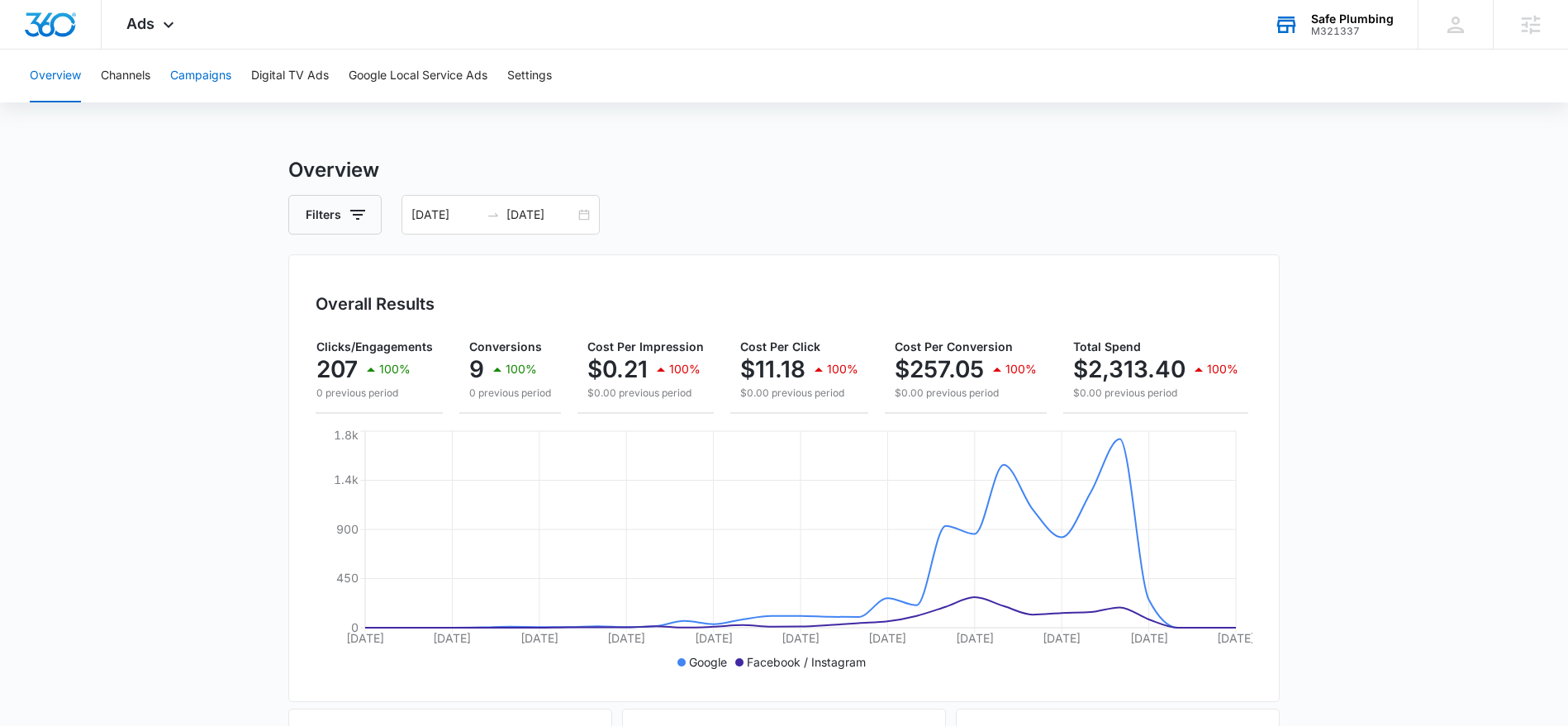
click at [203, 78] on button "Campaigns" at bounding box center [201, 75] width 61 height 52
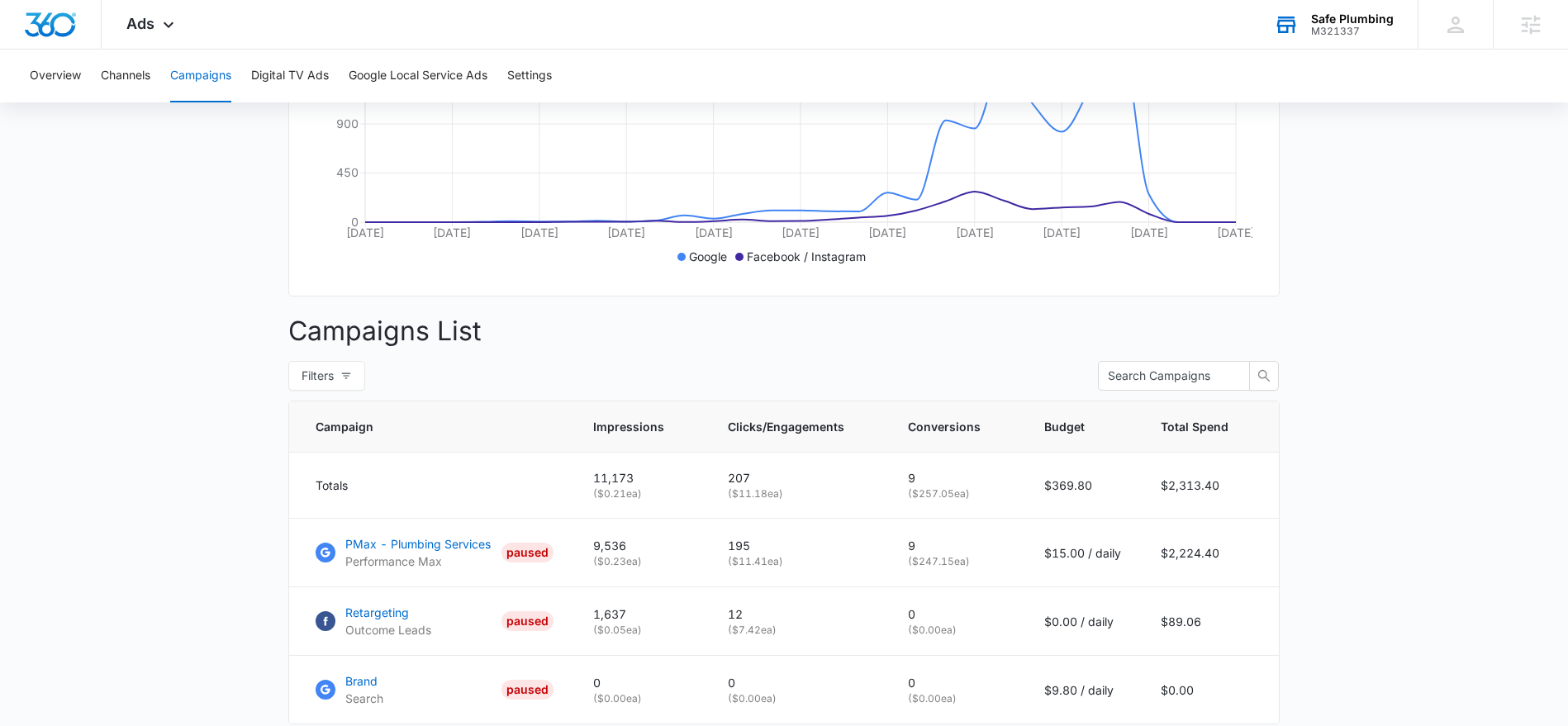
scroll to position [405, 0]
click at [167, 23] on icon at bounding box center [168, 29] width 20 height 20
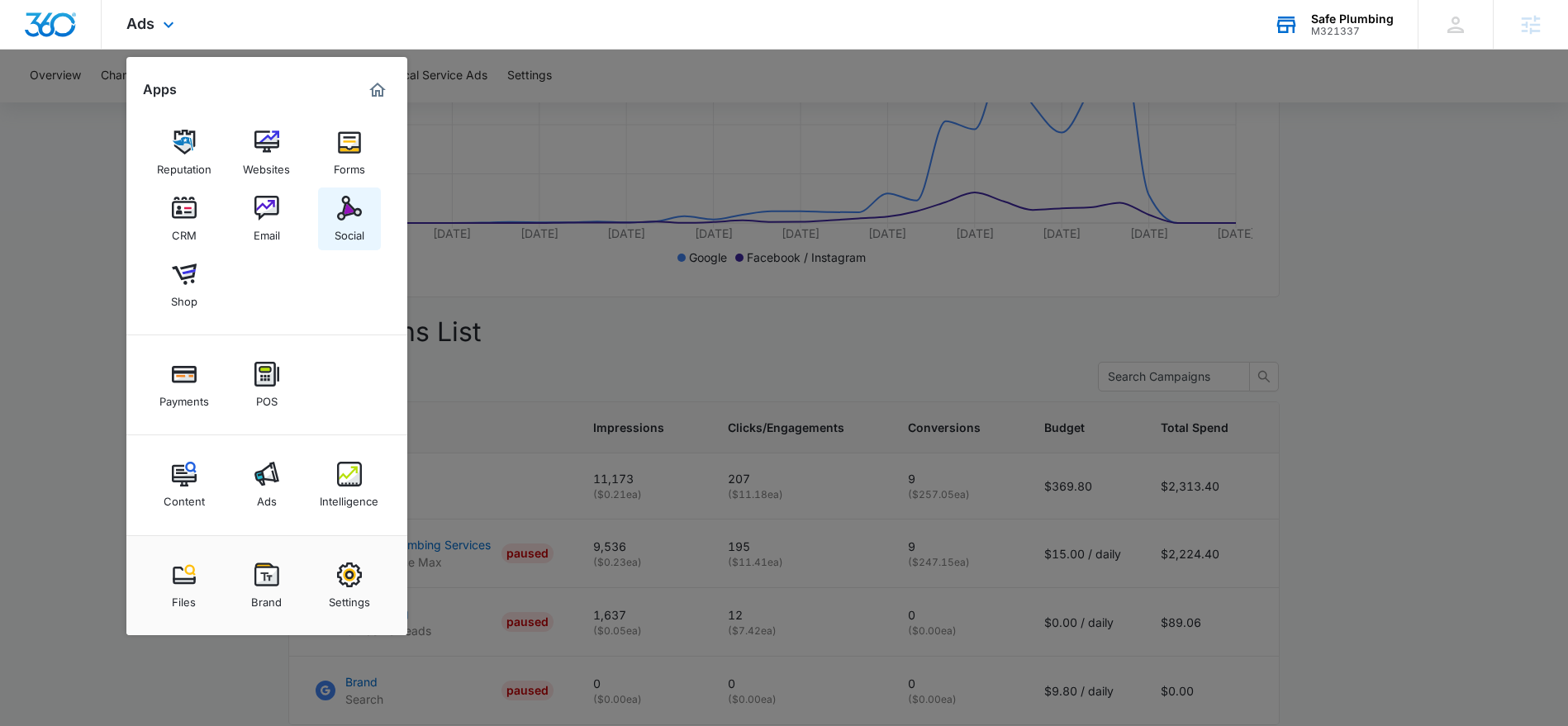
click at [345, 214] on img at bounding box center [349, 208] width 25 height 25
